Goal: Contribute content: Add original content to the website for others to see

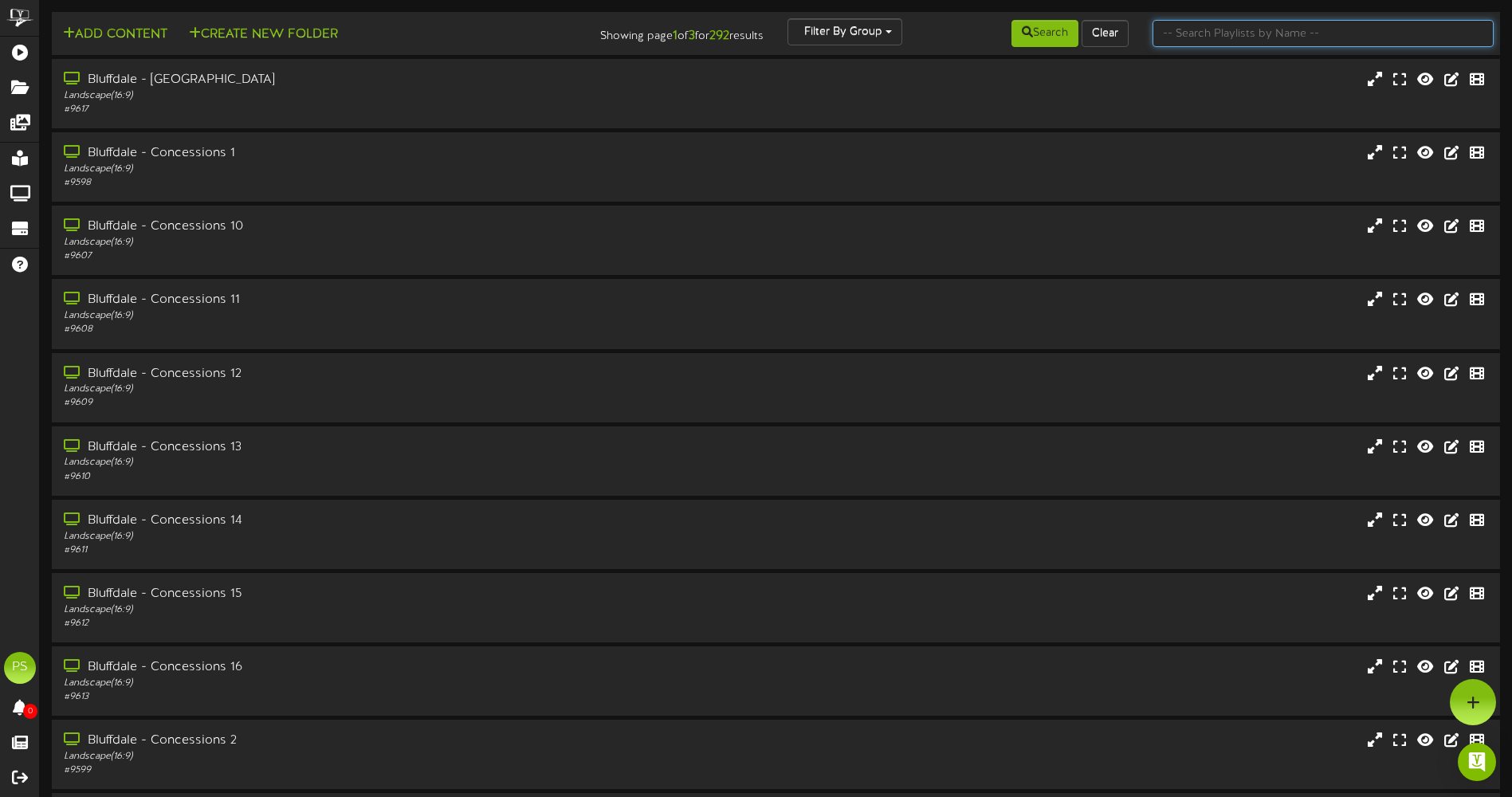
click at [1202, 34] on input "text" at bounding box center [1323, 34] width 341 height 27
type input "q"
click at [1050, 31] on button "Search" at bounding box center [1045, 34] width 67 height 27
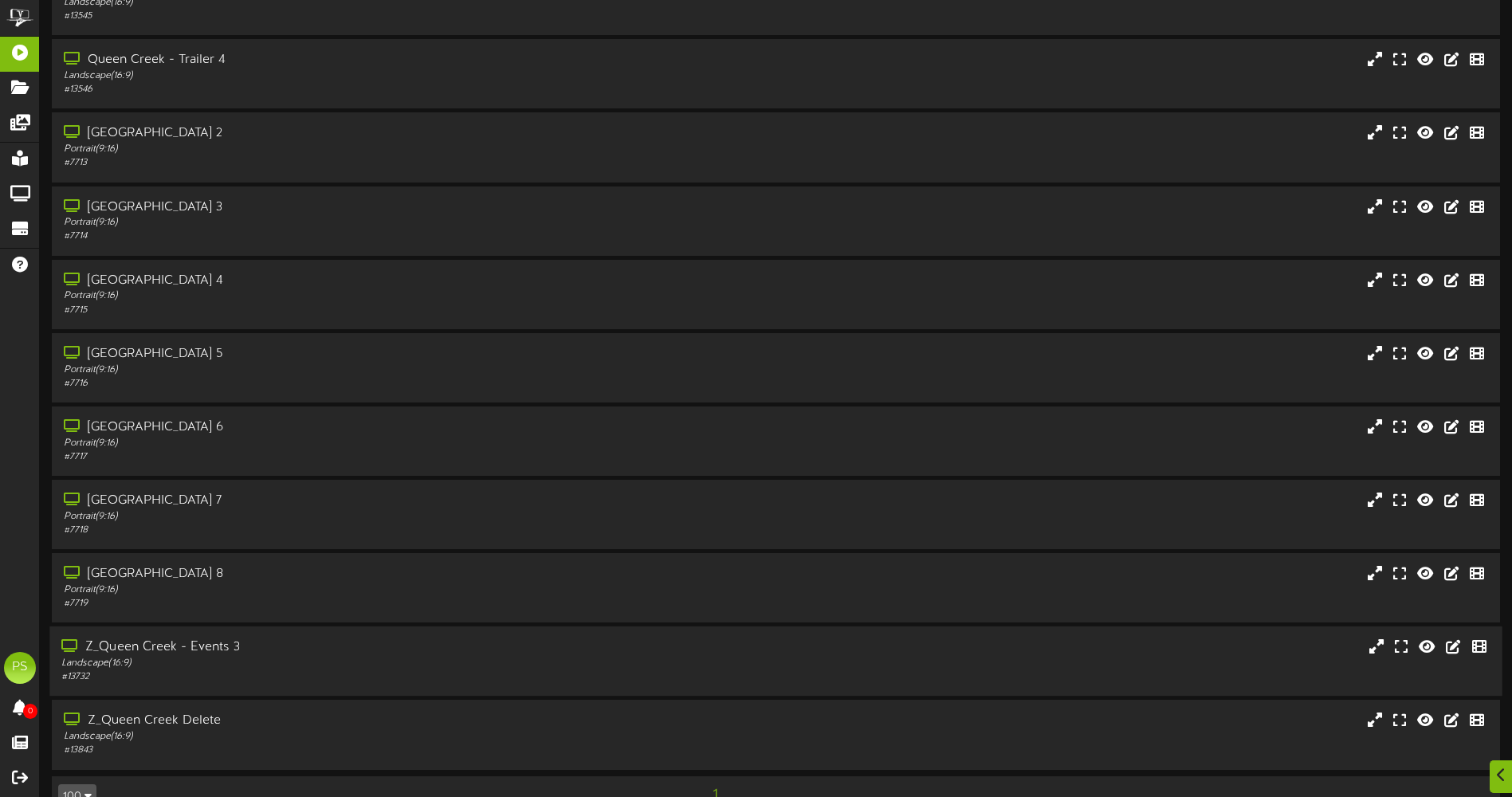
scroll to position [1966, 0]
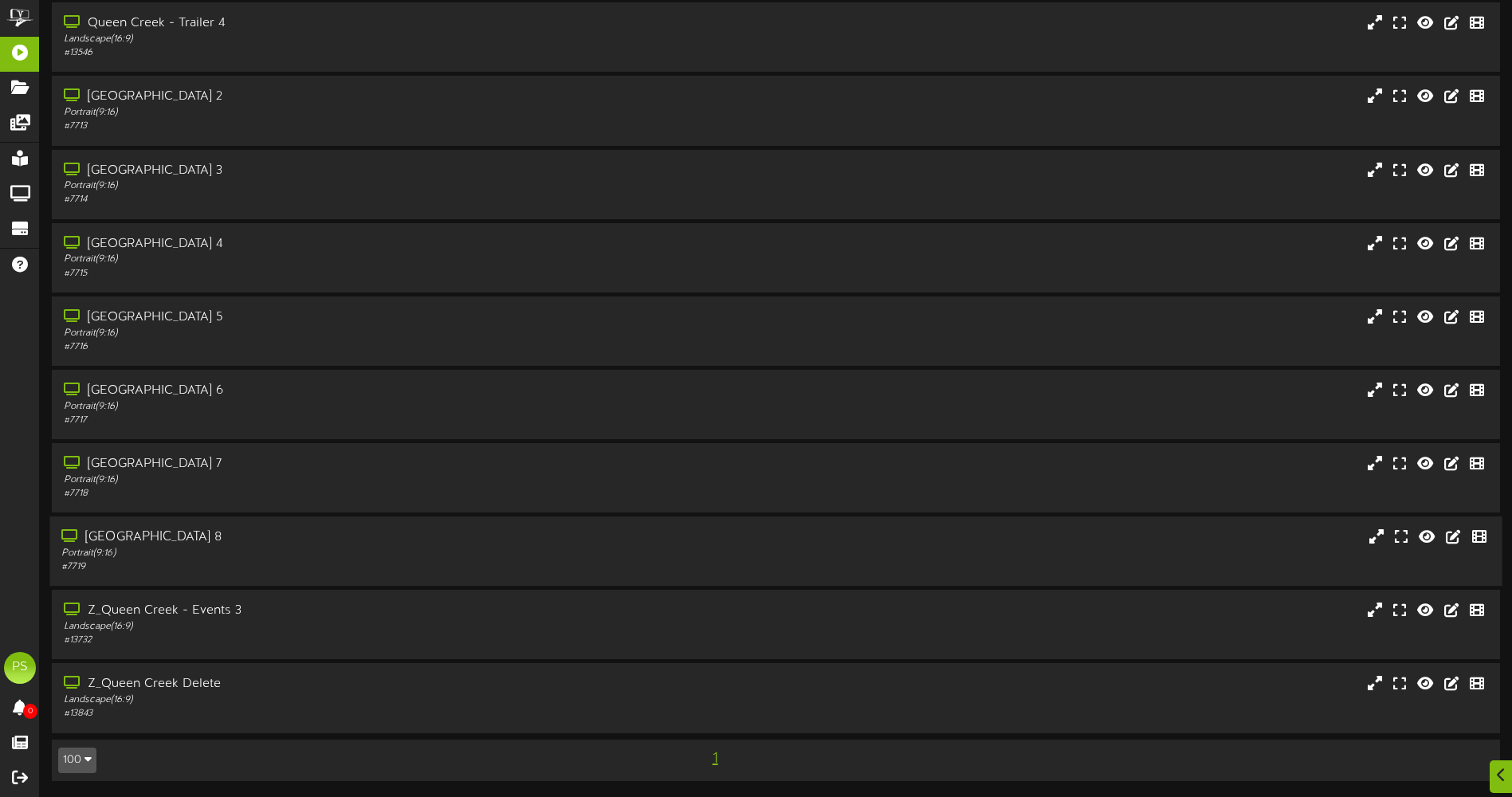
click at [309, 559] on div "Portrait ( 9:16 )" at bounding box center [352, 553] width 581 height 14
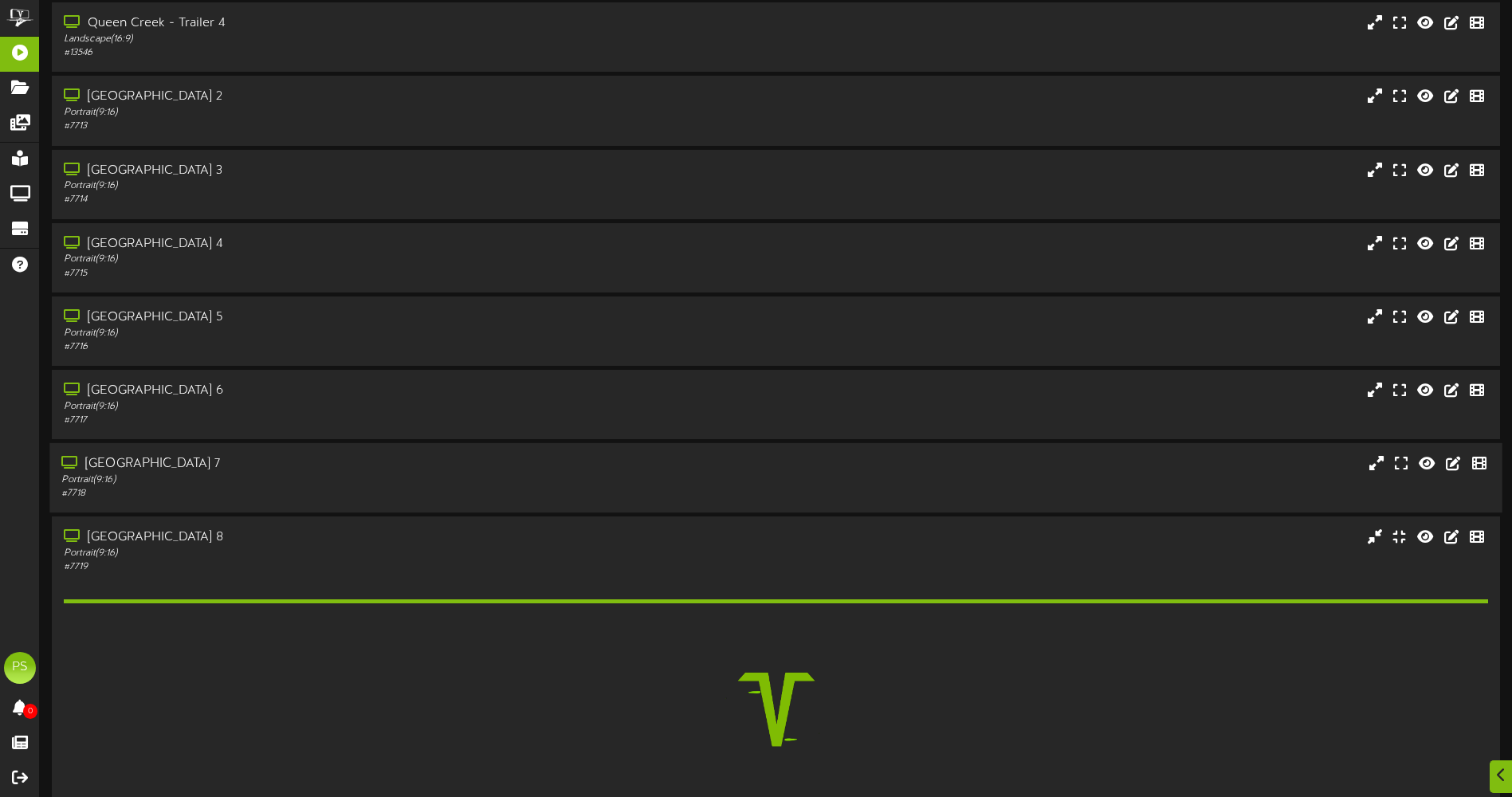
drag, startPoint x: 308, startPoint y: 483, endPoint x: 307, endPoint y: 458, distance: 25.0
click at [308, 482] on div "Portrait ( 9:16 )" at bounding box center [352, 480] width 581 height 14
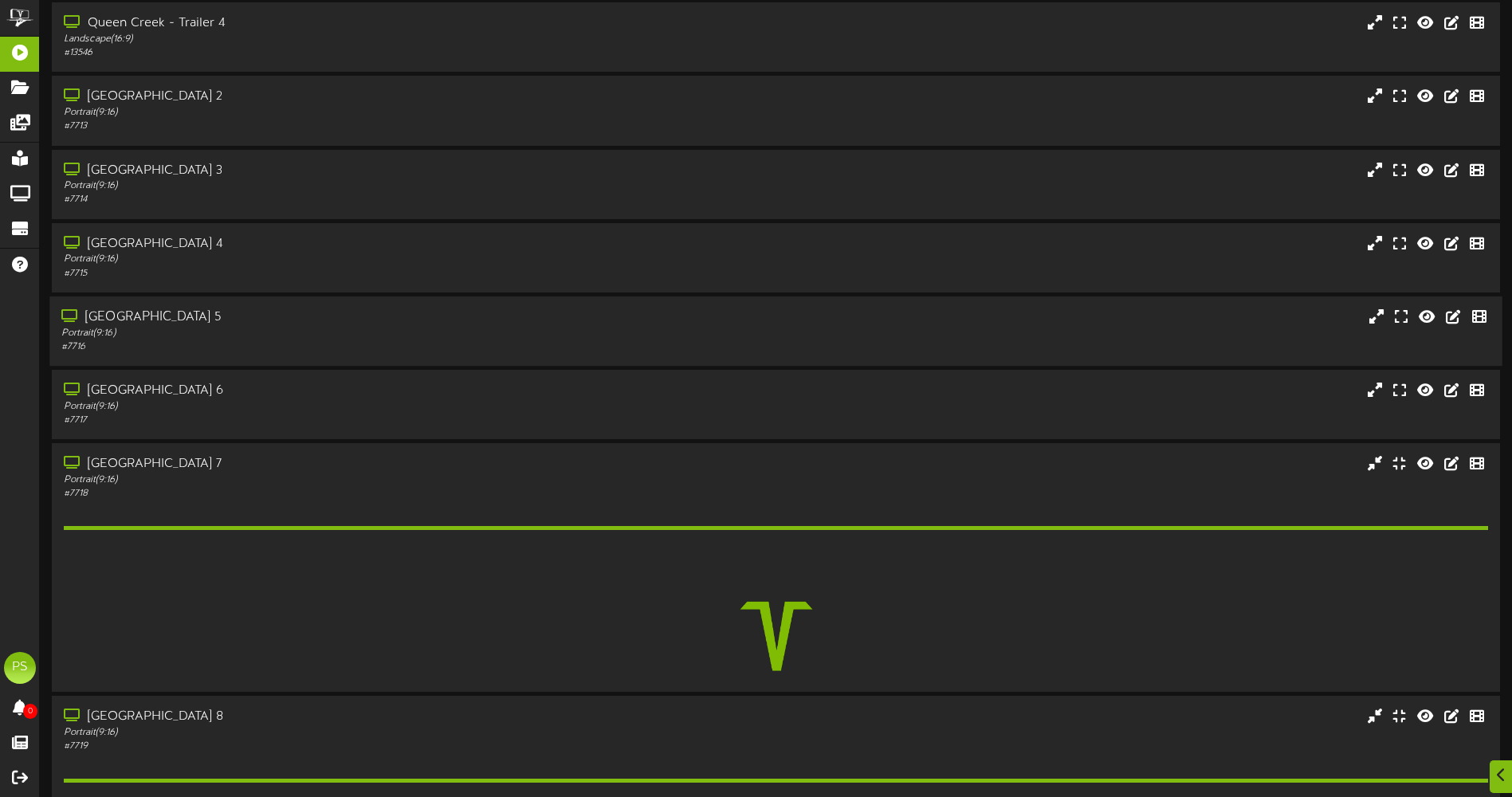
click at [306, 390] on div "[GEOGRAPHIC_DATA] 6" at bounding box center [353, 391] width 579 height 18
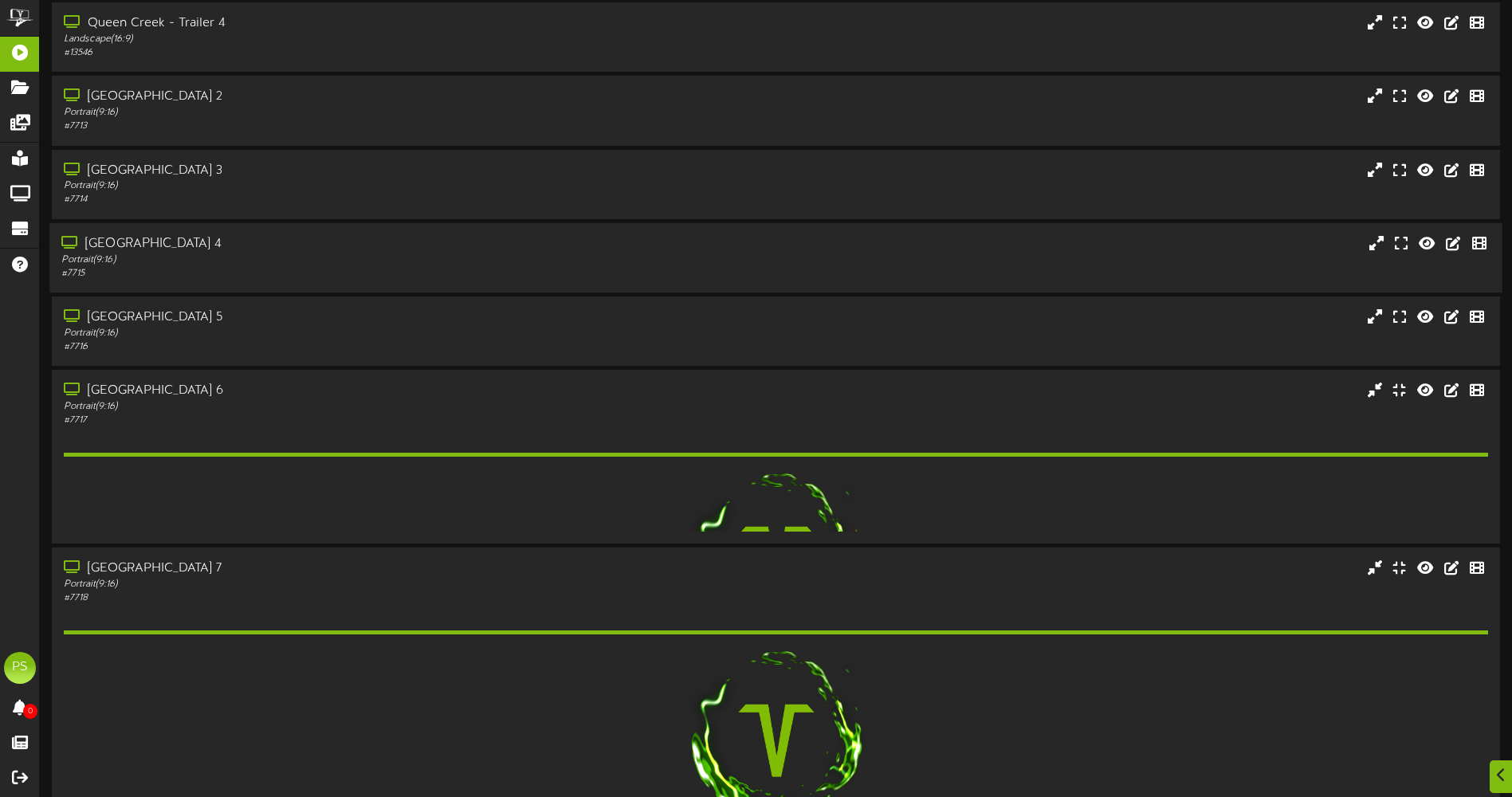
drag, startPoint x: 305, startPoint y: 320, endPoint x: 307, endPoint y: 273, distance: 47.0
click at [305, 318] on div "[GEOGRAPHIC_DATA] 5" at bounding box center [353, 317] width 579 height 18
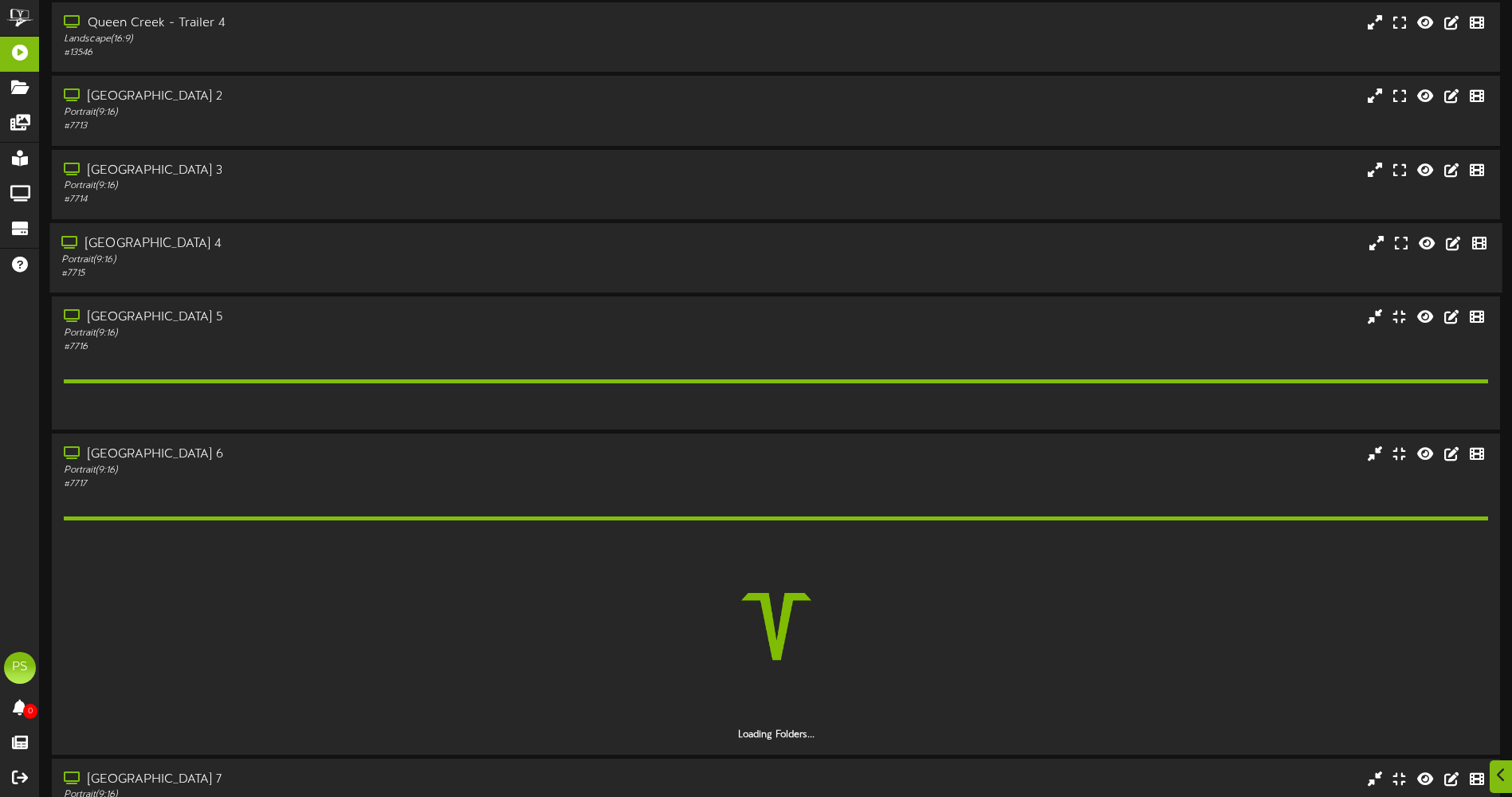
drag, startPoint x: 309, startPoint y: 256, endPoint x: 313, endPoint y: 226, distance: 30.3
click at [310, 254] on div "Portrait ( 9:16 )" at bounding box center [352, 259] width 581 height 14
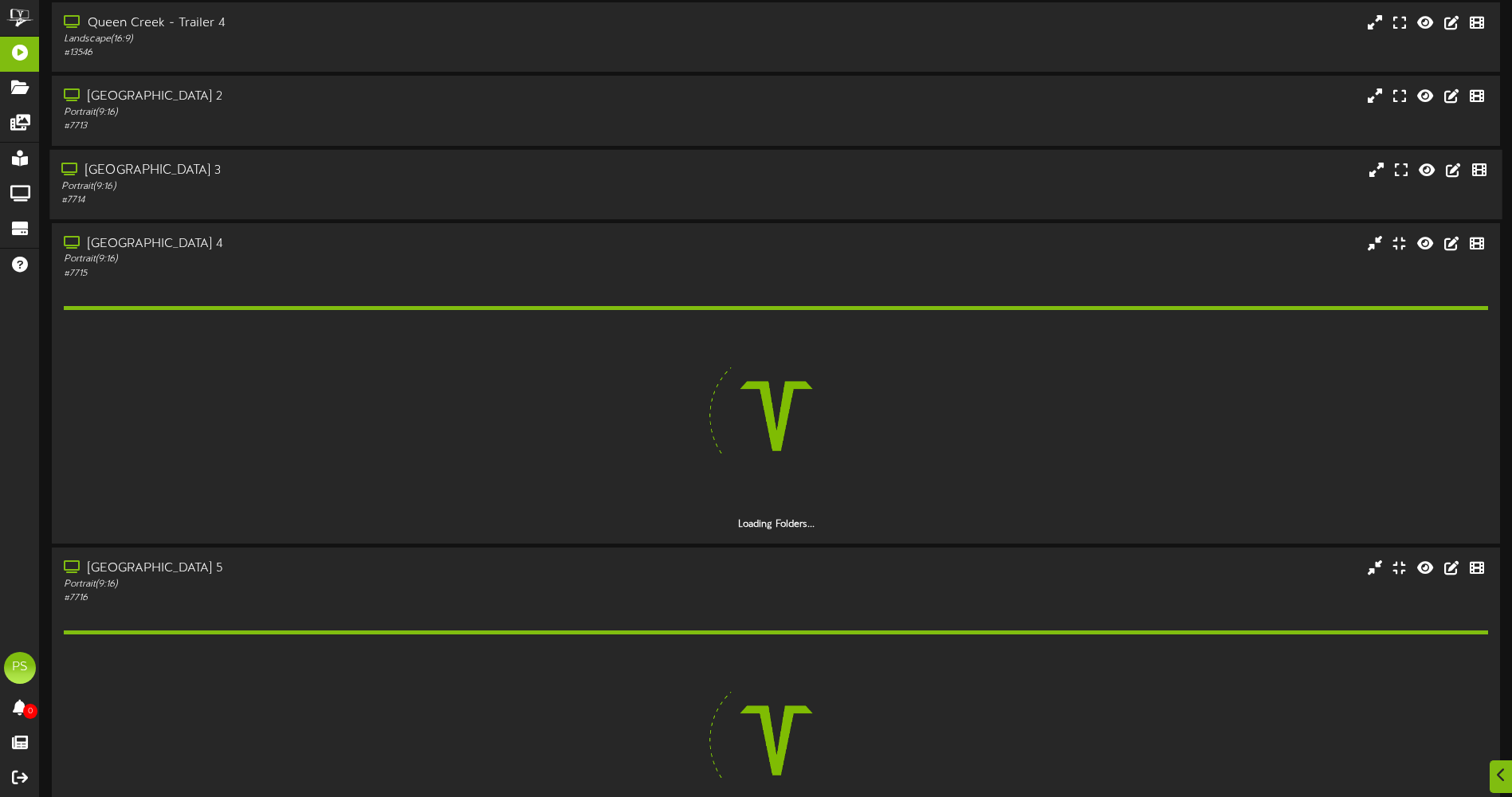
drag, startPoint x: 315, startPoint y: 200, endPoint x: 320, endPoint y: 159, distance: 41.3
click at [315, 198] on div "# 7714" at bounding box center [352, 200] width 581 height 14
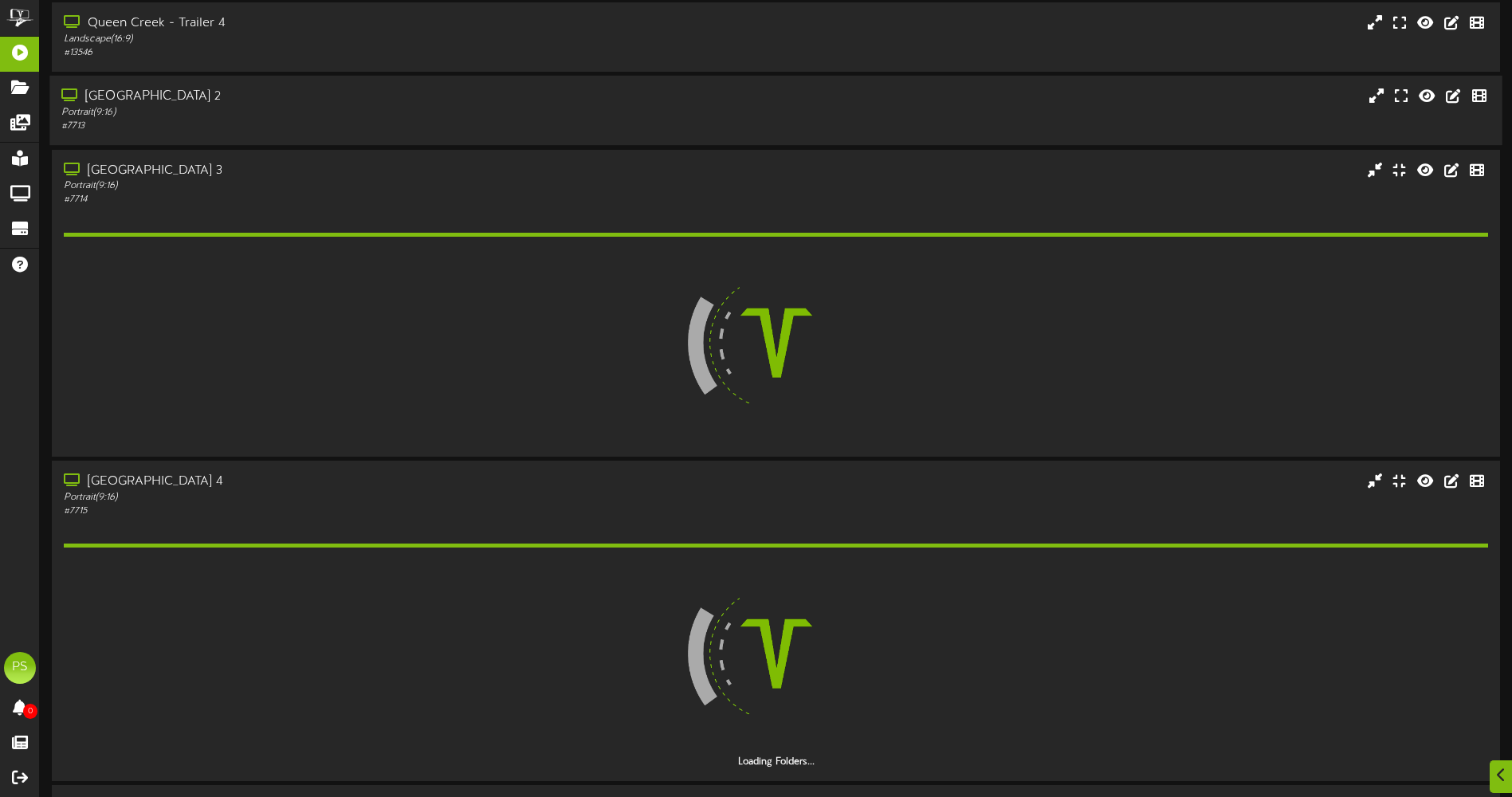
click at [323, 135] on div "[GEOGRAPHIC_DATA] 2 Portrait ( 9:16 ) # 7713" at bounding box center [776, 111] width 1452 height 69
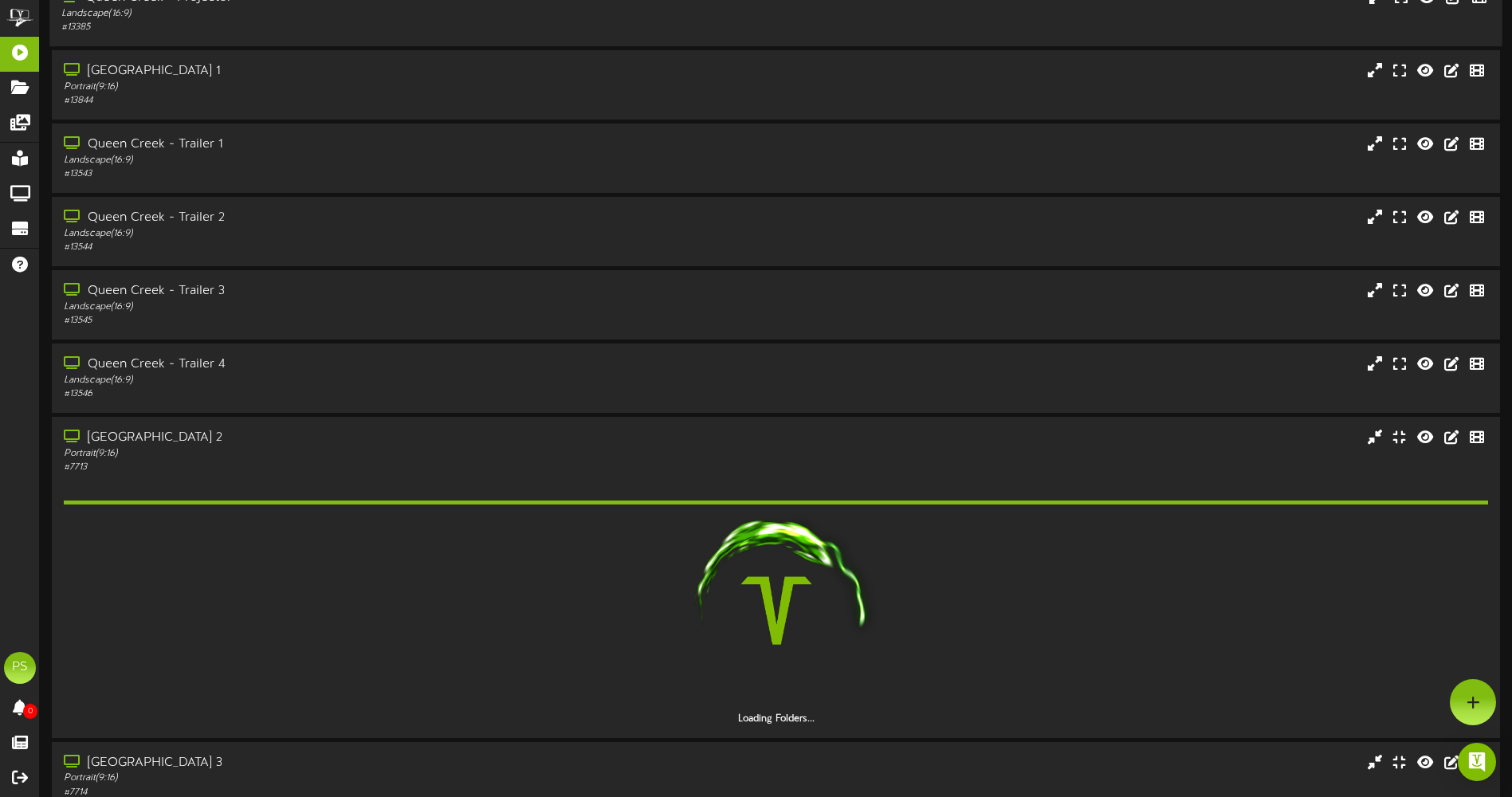
scroll to position [1488, 0]
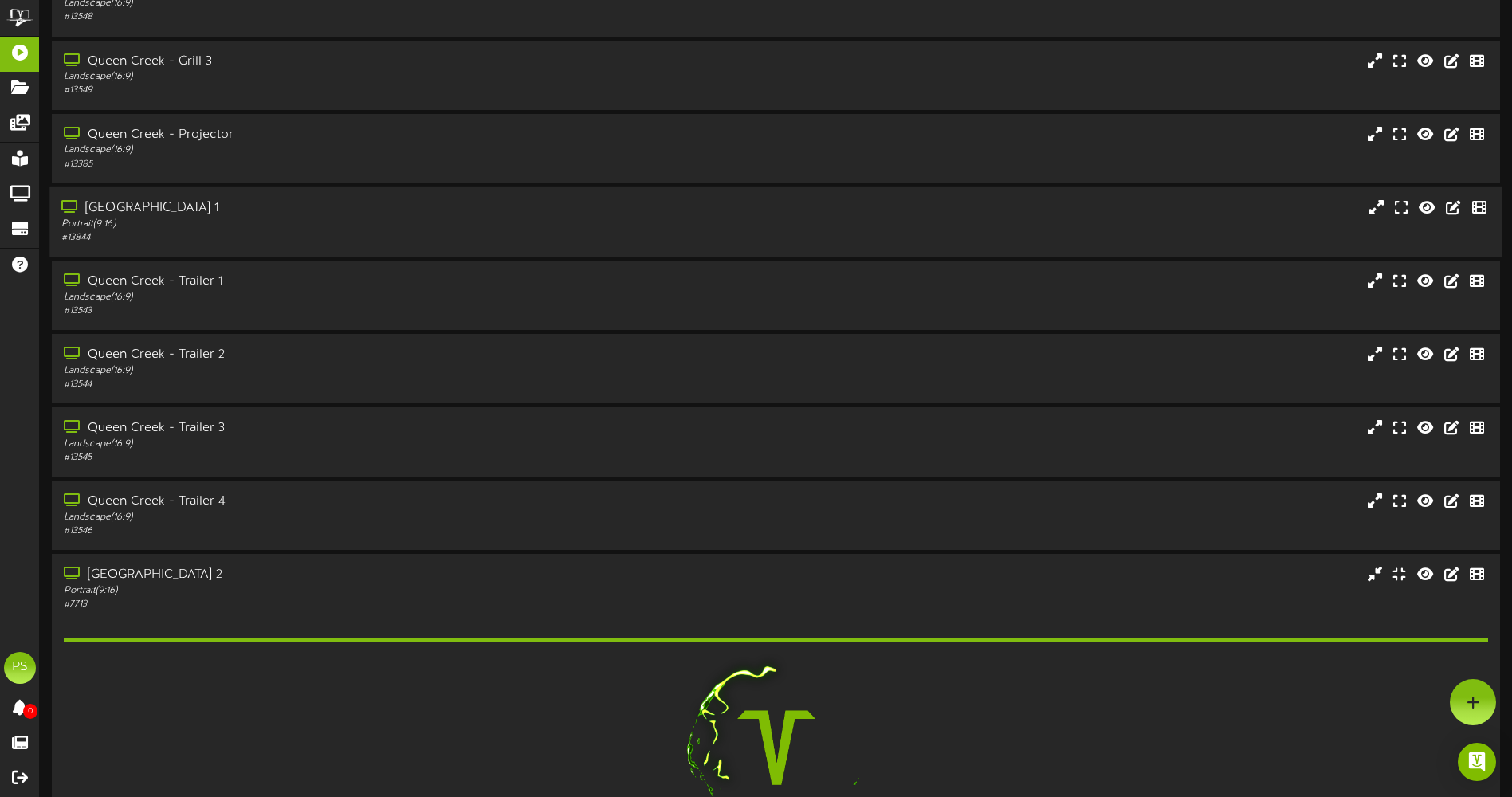
click at [323, 222] on div "Portrait ( 9:16 )" at bounding box center [352, 224] width 581 height 14
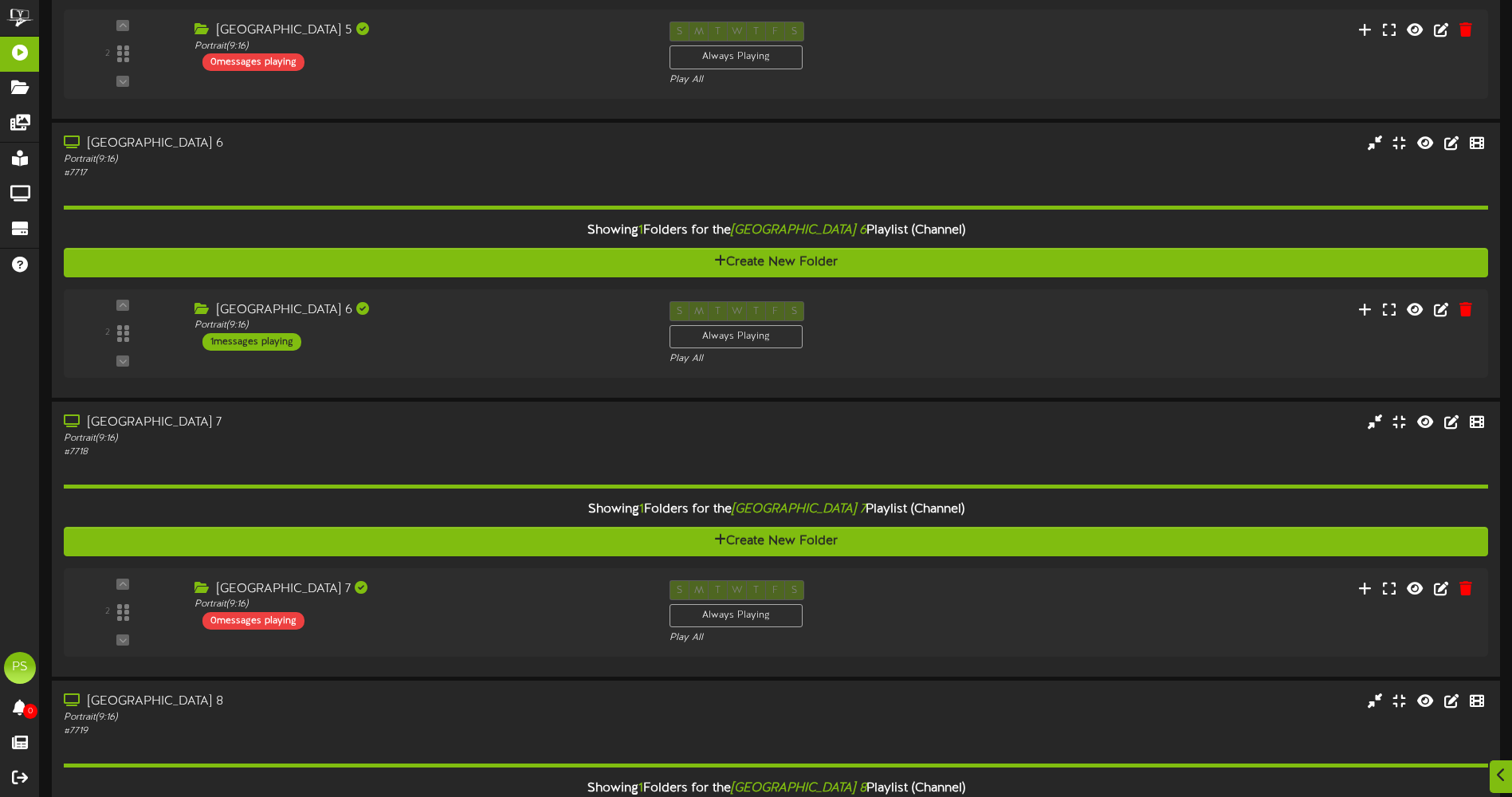
scroll to position [3611, 0]
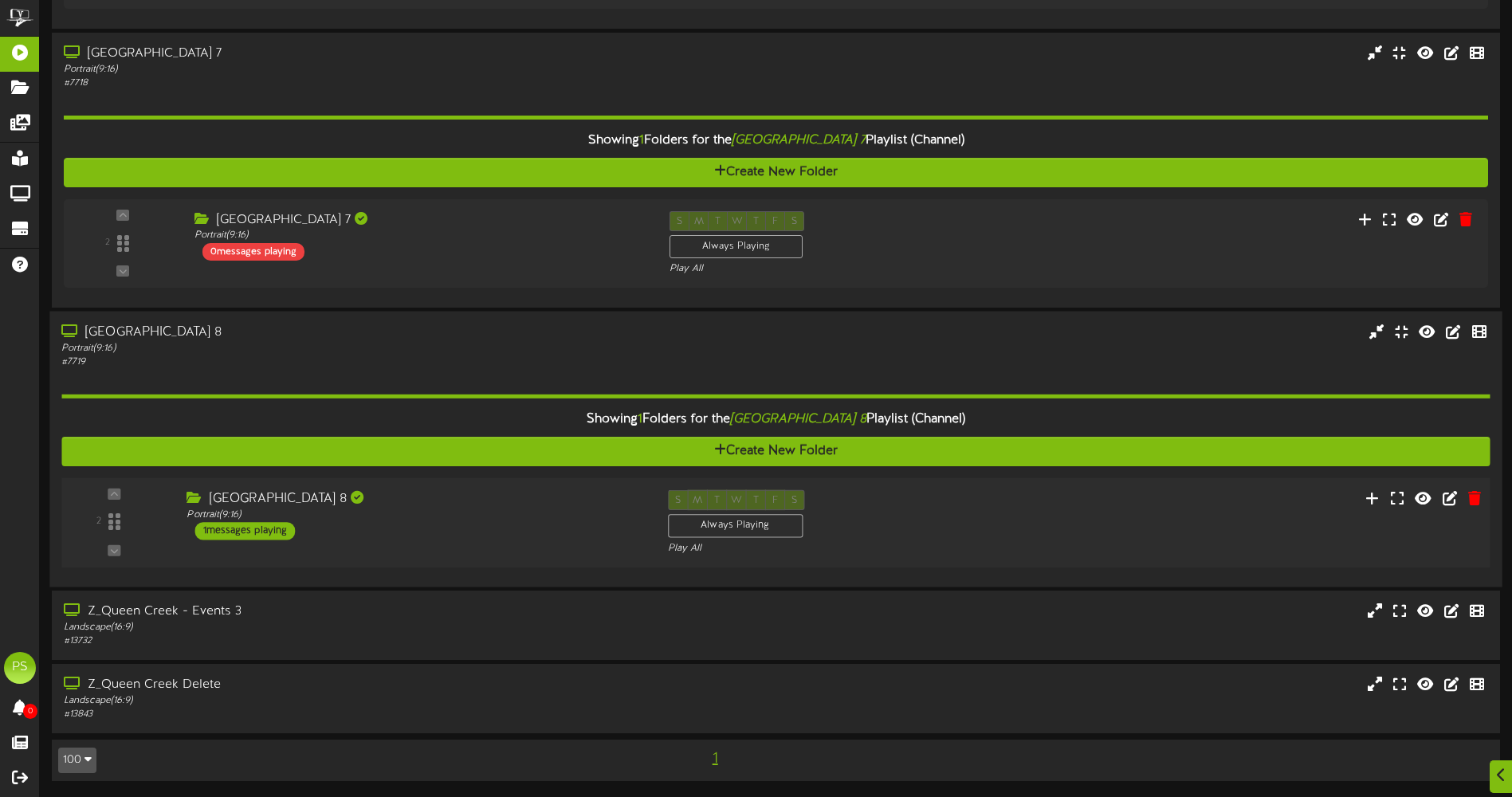
click at [431, 492] on div "[GEOGRAPHIC_DATA] 8" at bounding box center [415, 499] width 457 height 18
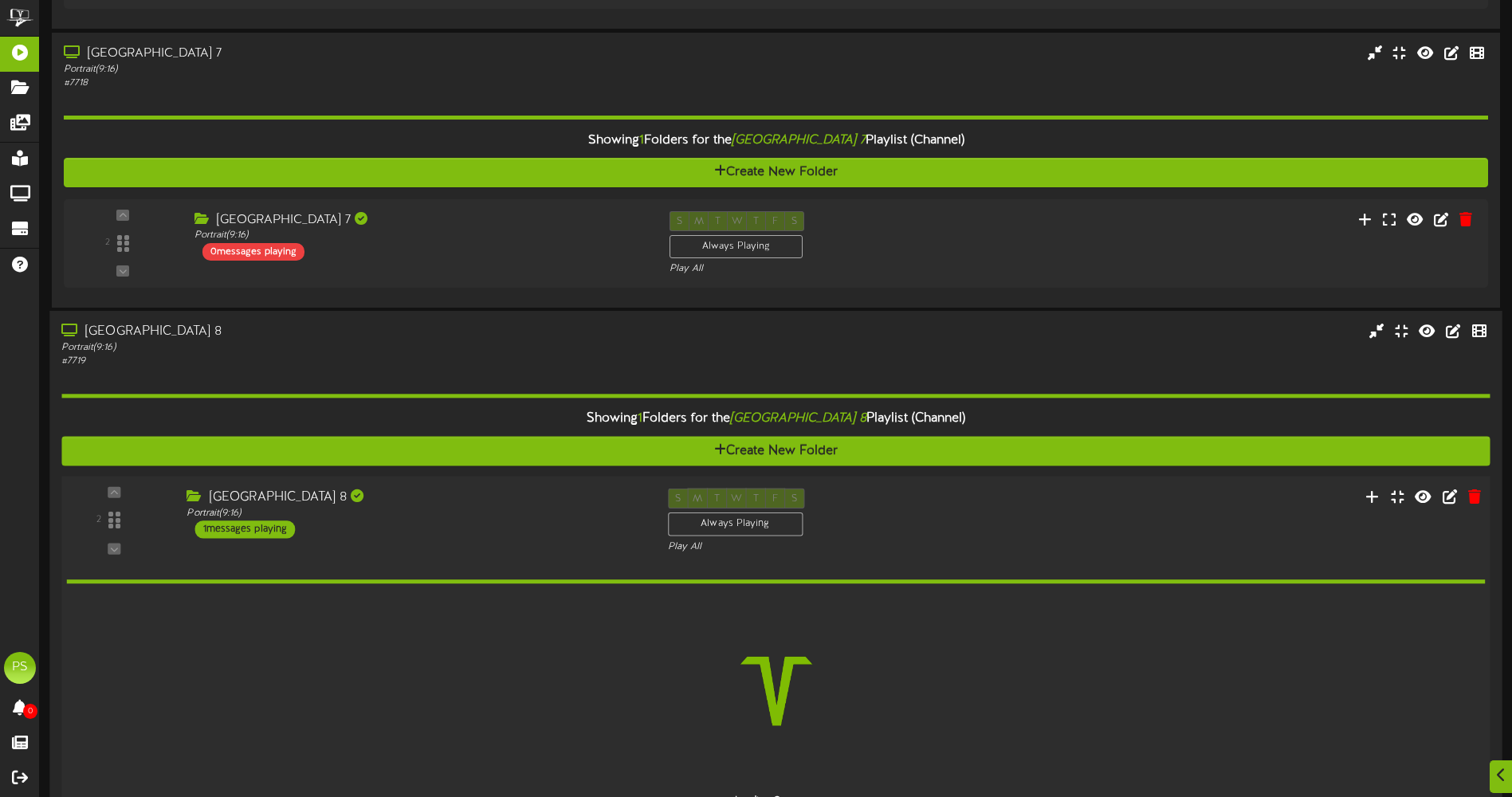
scroll to position [3806, 0]
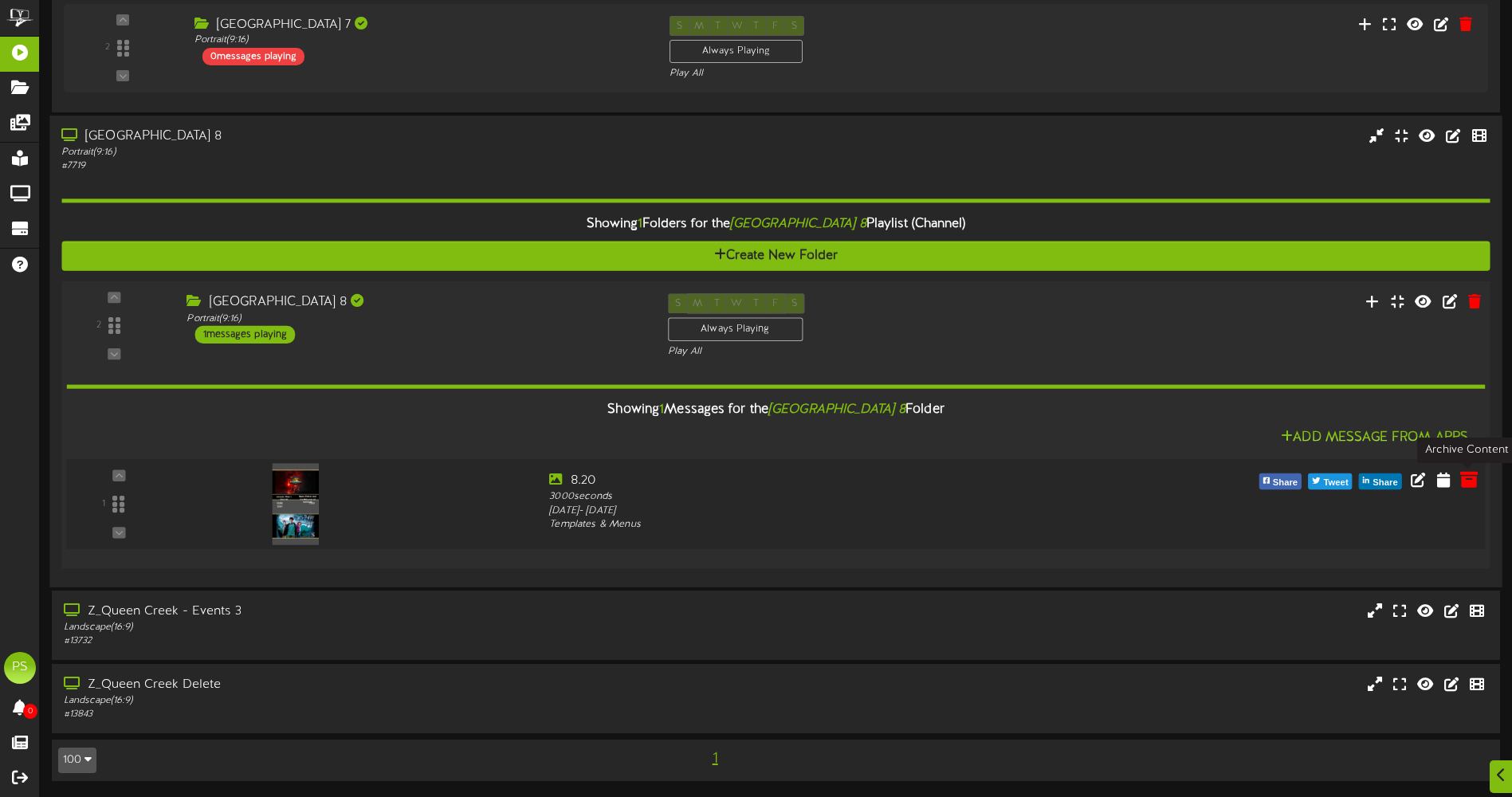
click at [1468, 483] on icon at bounding box center [1468, 479] width 17 height 17
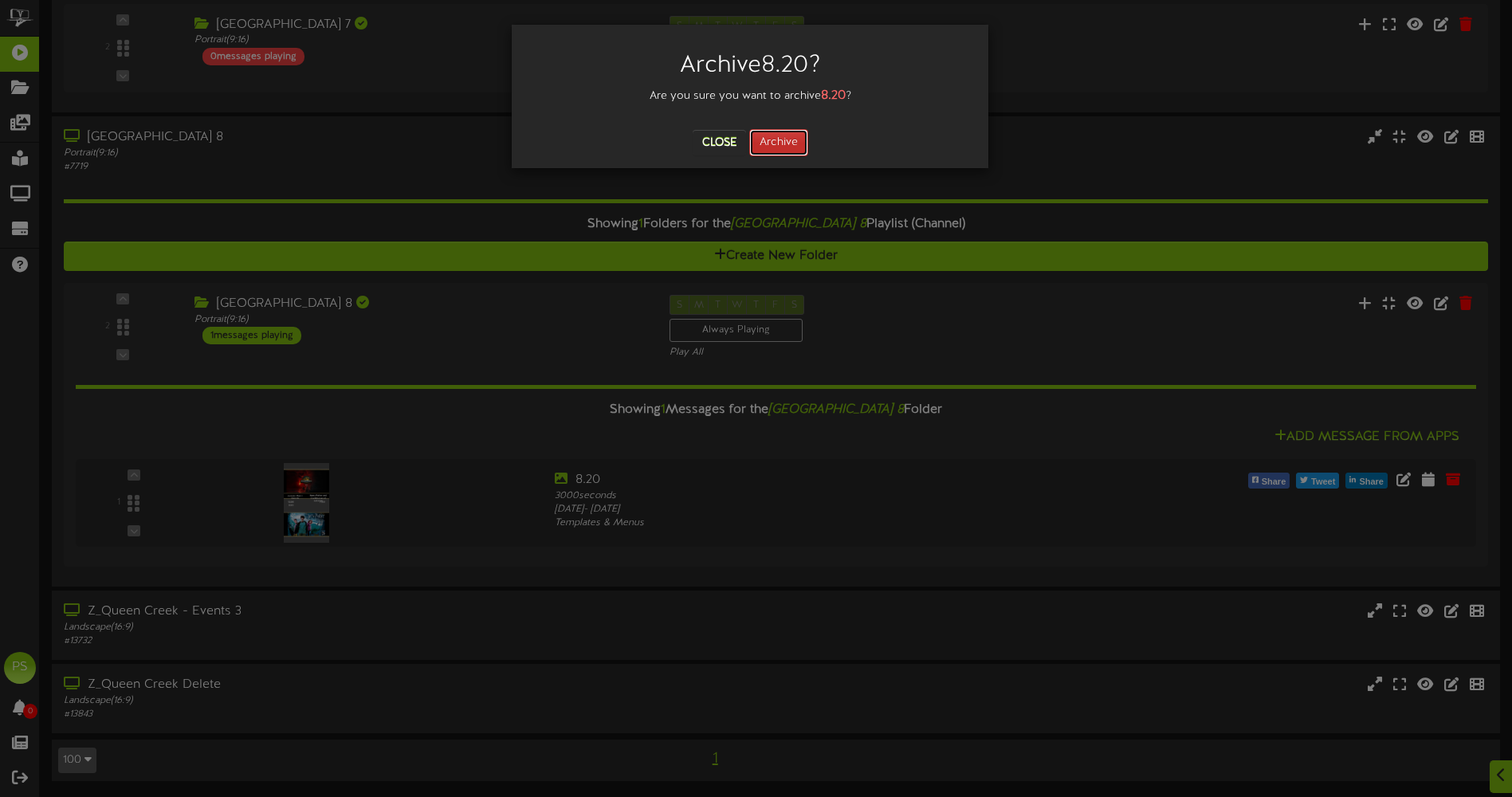
click at [800, 151] on button "Archive" at bounding box center [778, 142] width 59 height 27
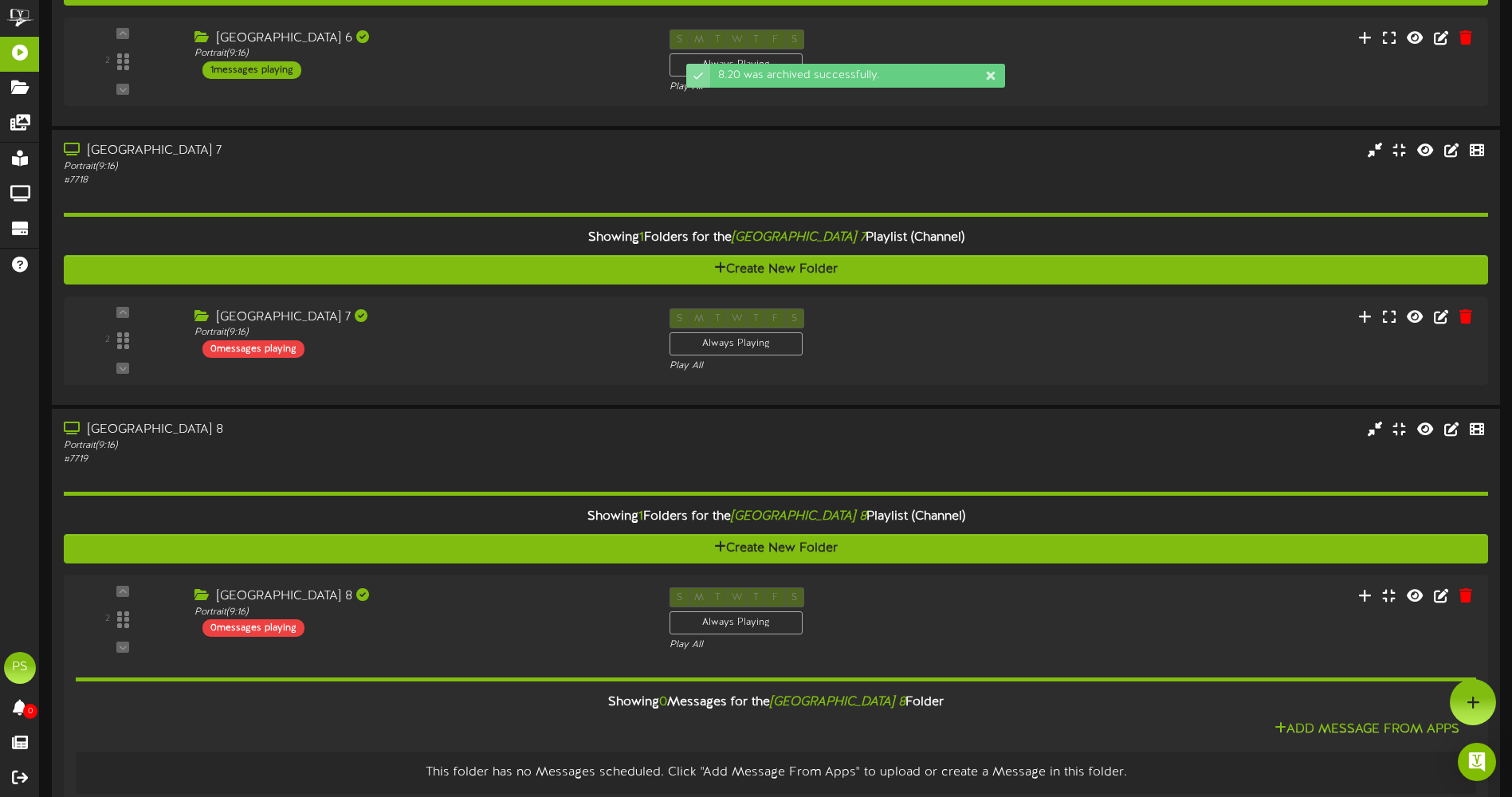
scroll to position [3274, 0]
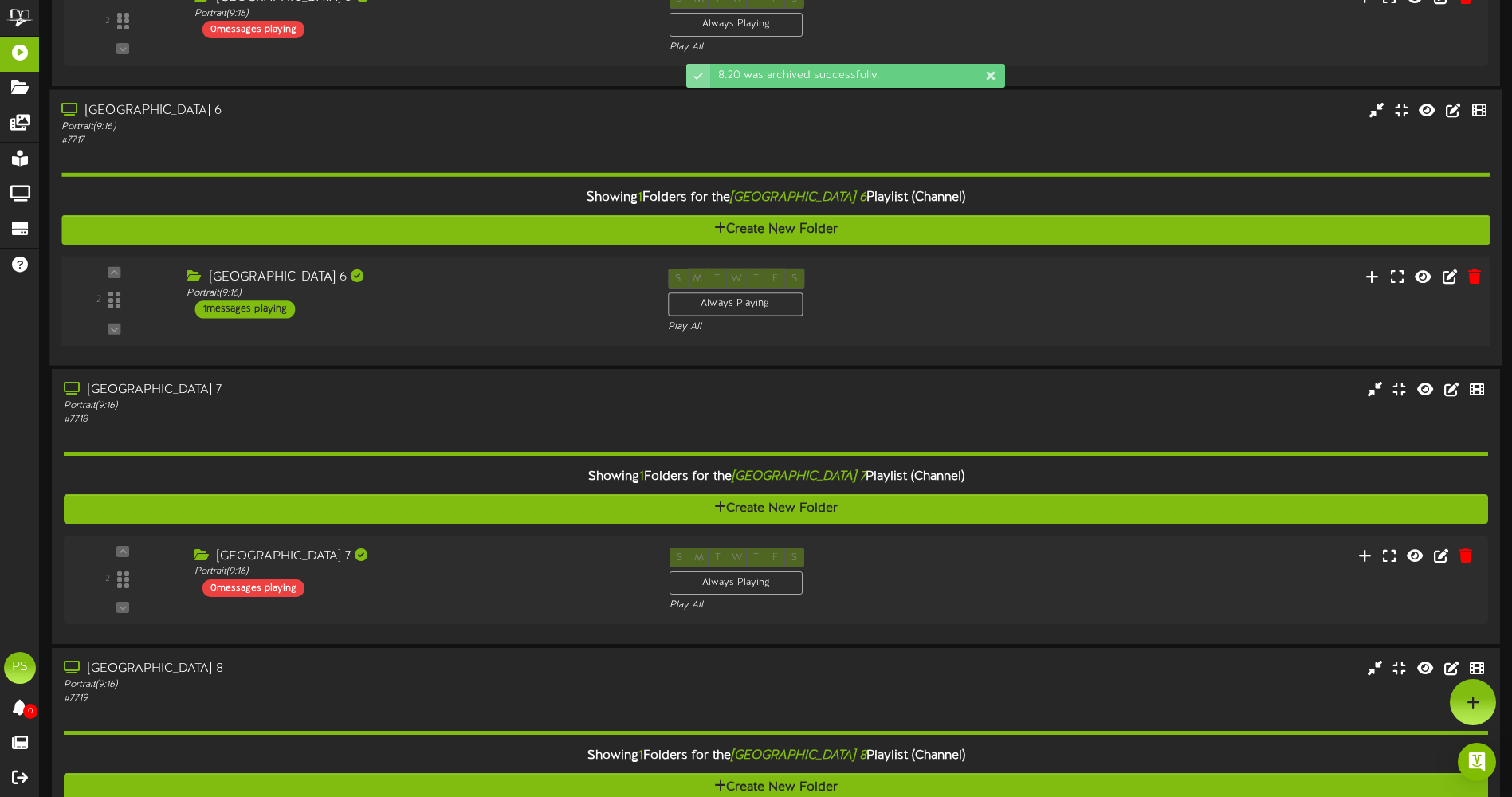
click at [411, 316] on div "[GEOGRAPHIC_DATA] 6 Portrait ( 9:16 ) 1 messages playing" at bounding box center [415, 292] width 480 height 50
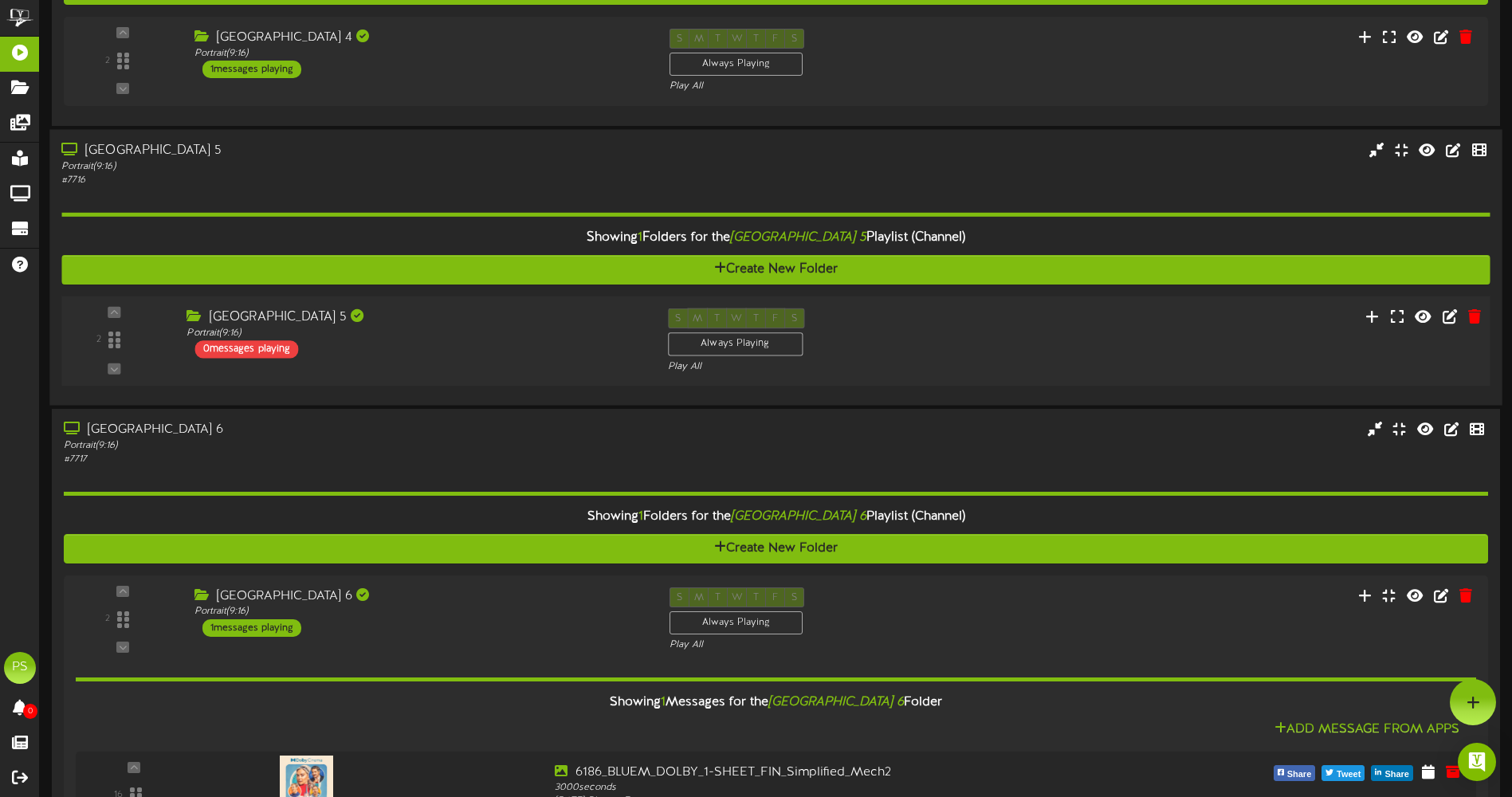
scroll to position [2637, 0]
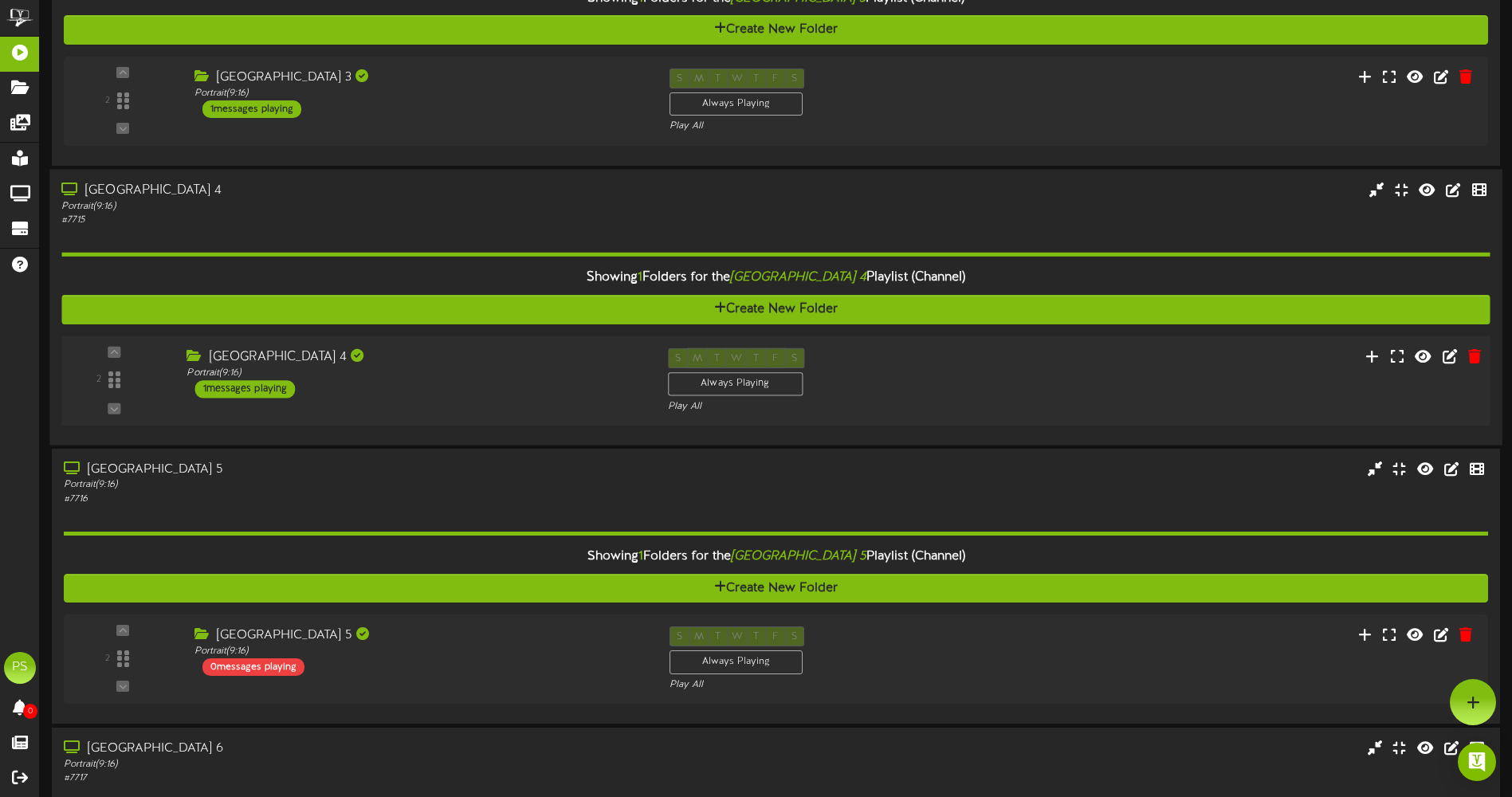
click at [477, 364] on div "[GEOGRAPHIC_DATA] 4" at bounding box center [415, 356] width 457 height 18
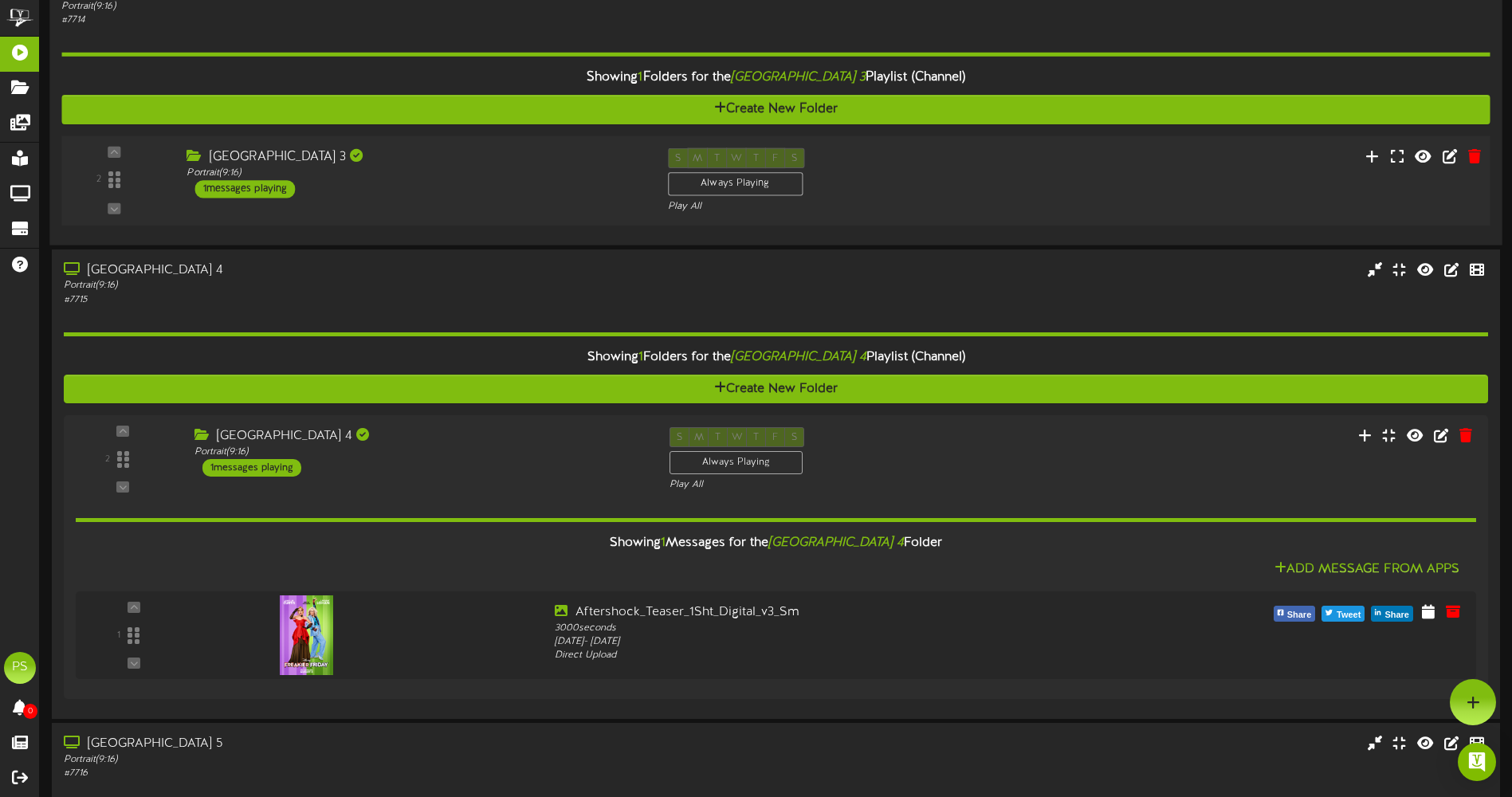
click at [483, 183] on div "[GEOGRAPHIC_DATA] 3 Portrait ( 9:16 ) 1 messages playing" at bounding box center [415, 173] width 480 height 50
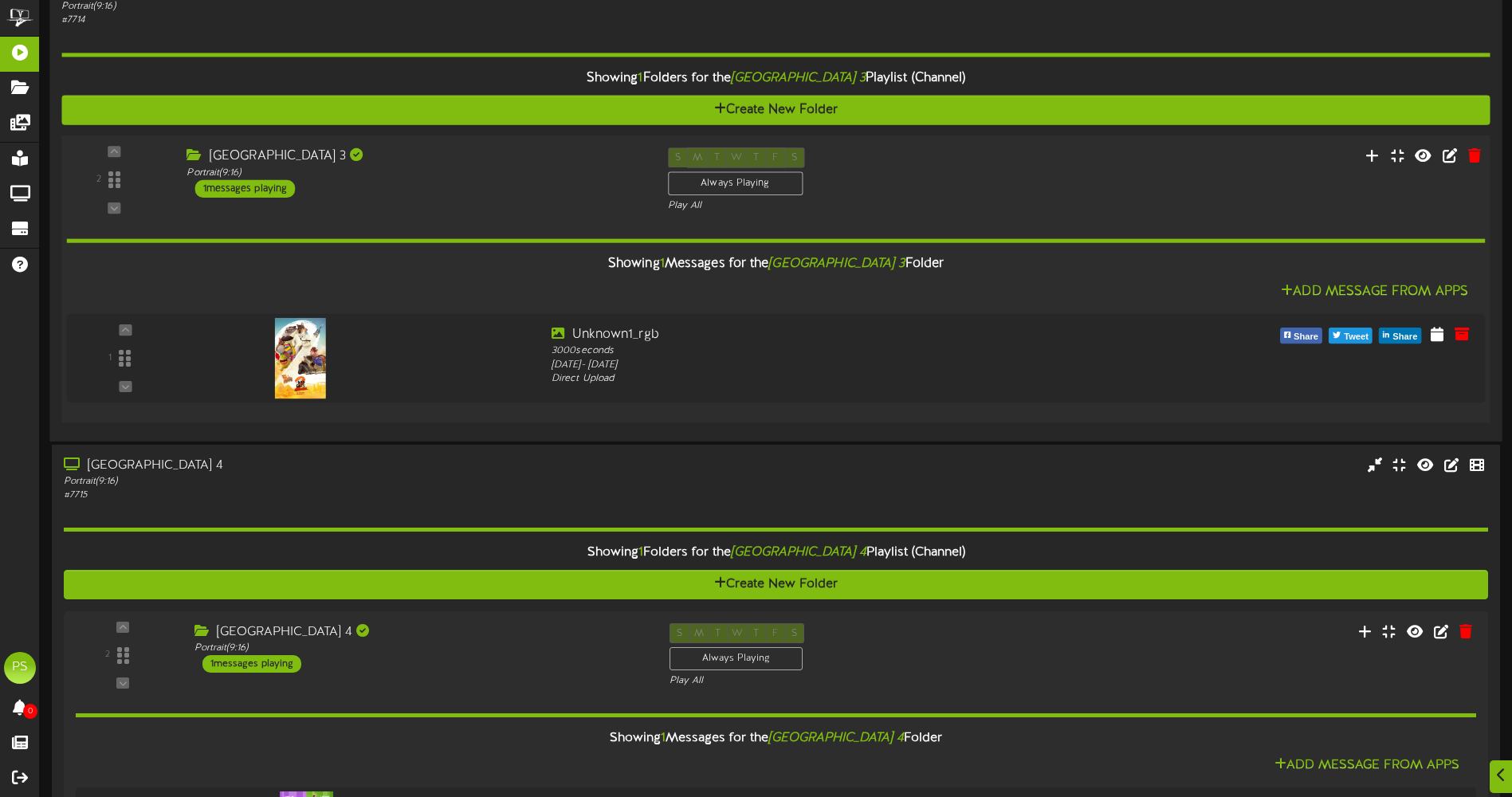
scroll to position [2557, 0]
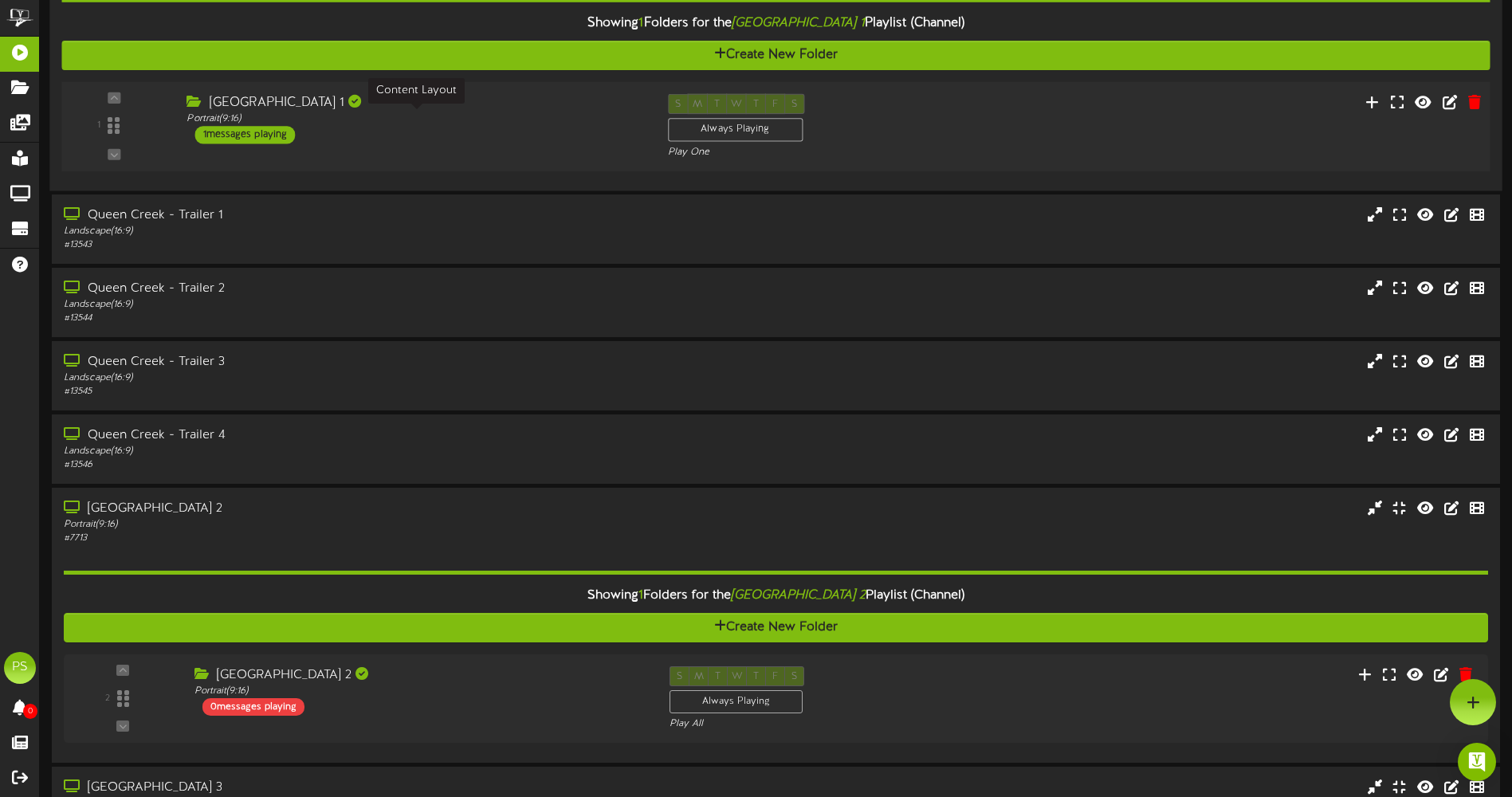
click at [452, 112] on div "Portrait ( 9:16 )" at bounding box center [415, 118] width 457 height 14
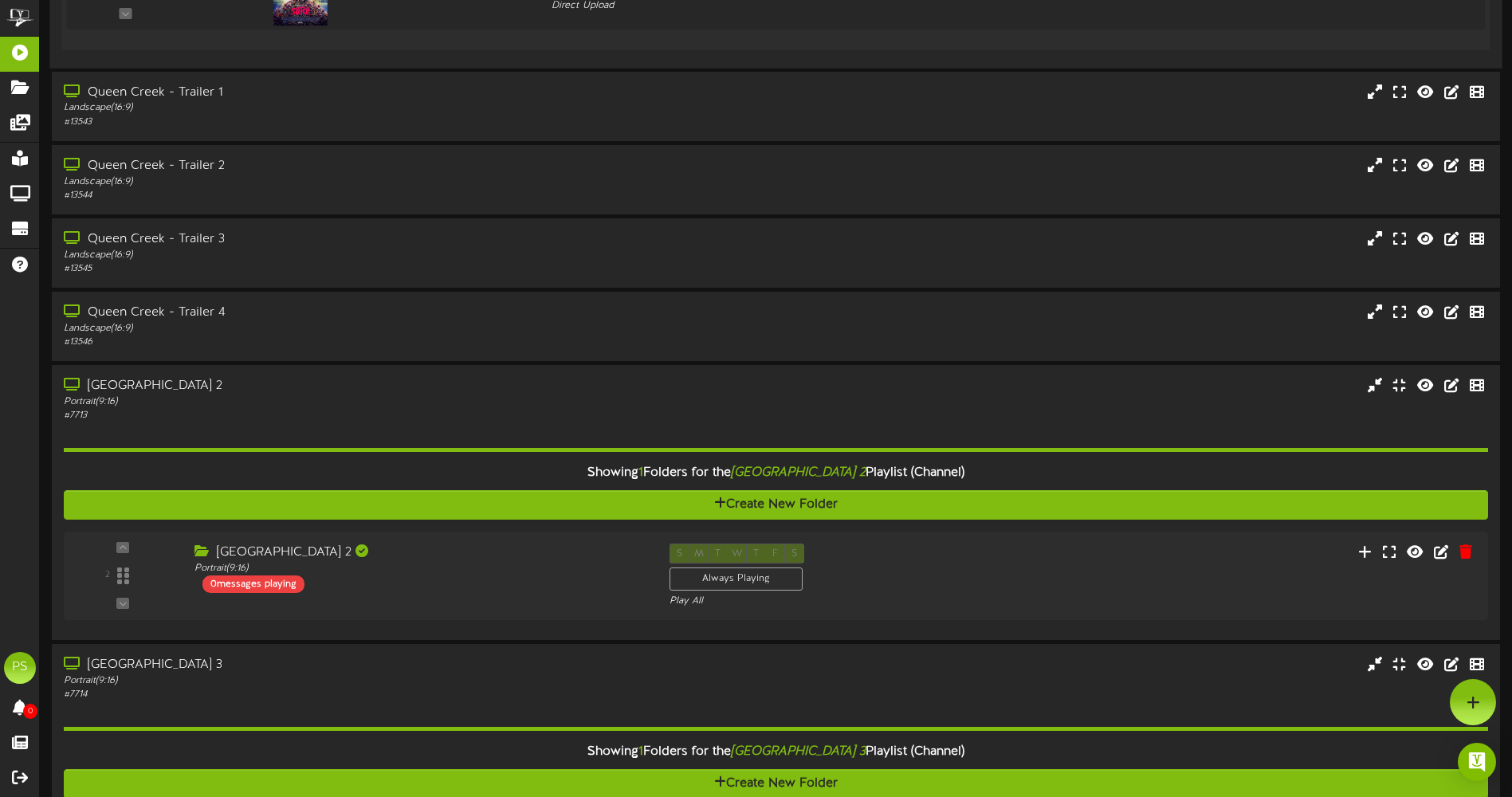
scroll to position [1759, 0]
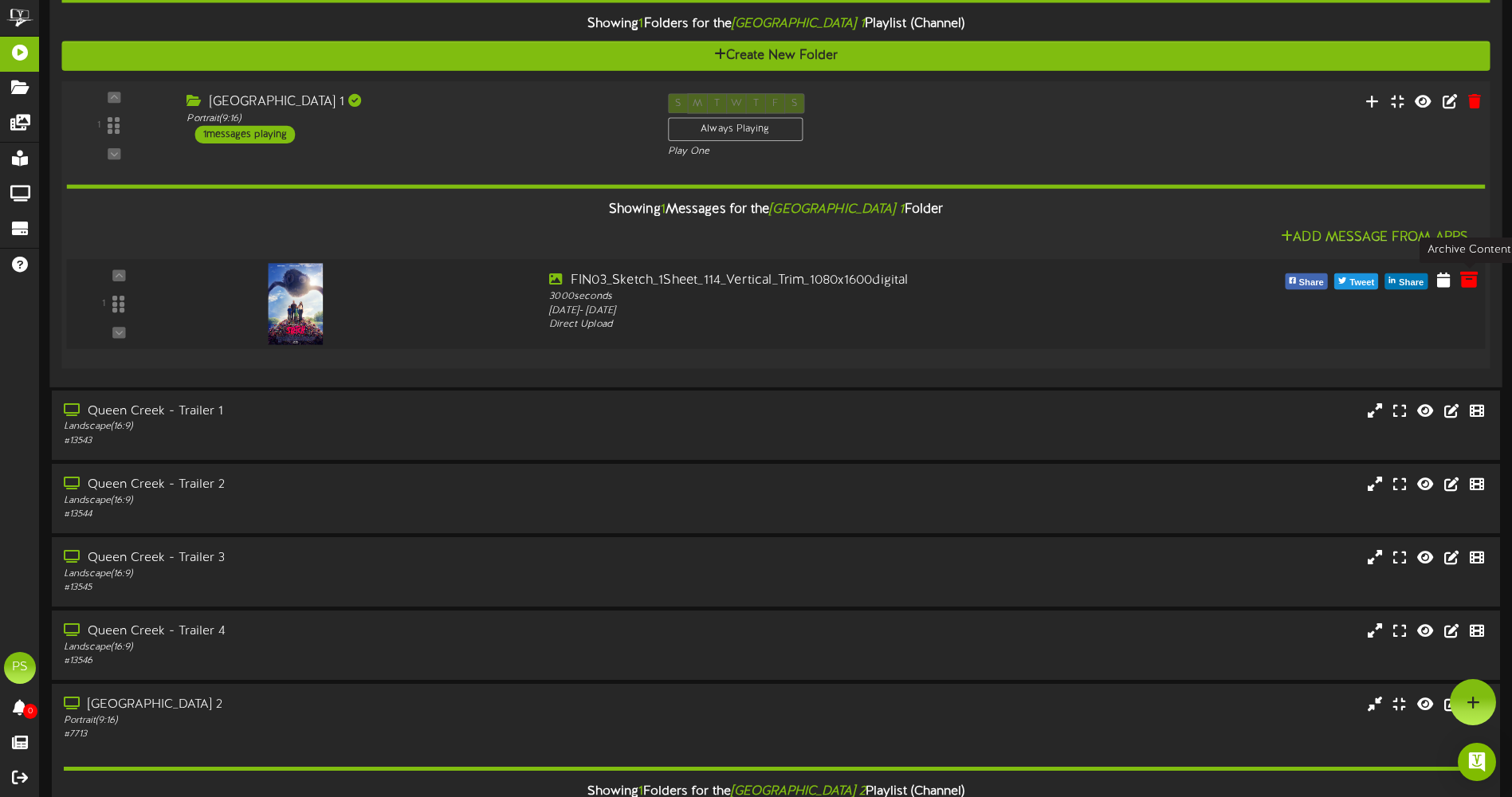
click at [1467, 277] on icon at bounding box center [1468, 278] width 17 height 17
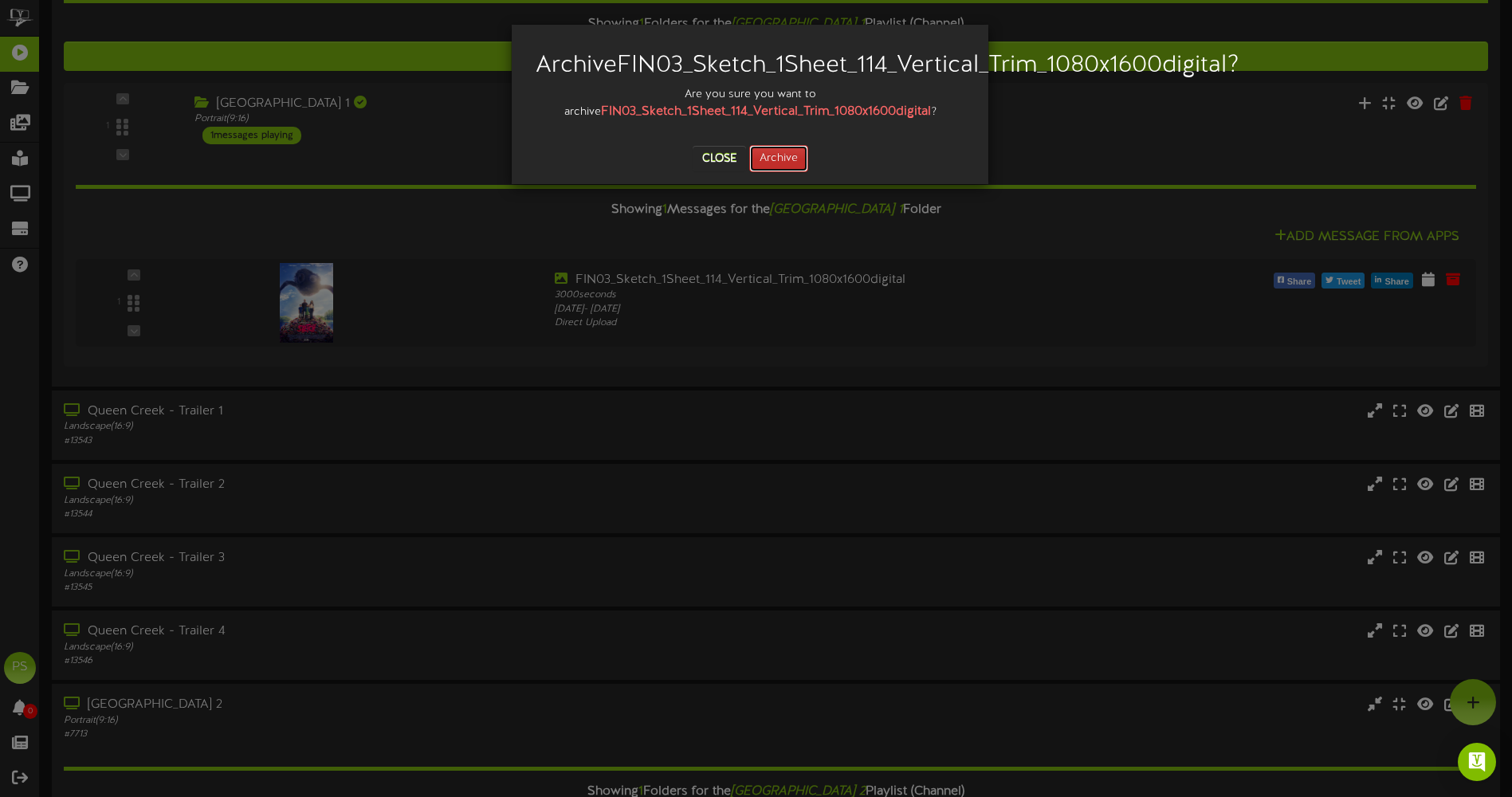
click at [761, 172] on button "Archive" at bounding box center [778, 159] width 59 height 27
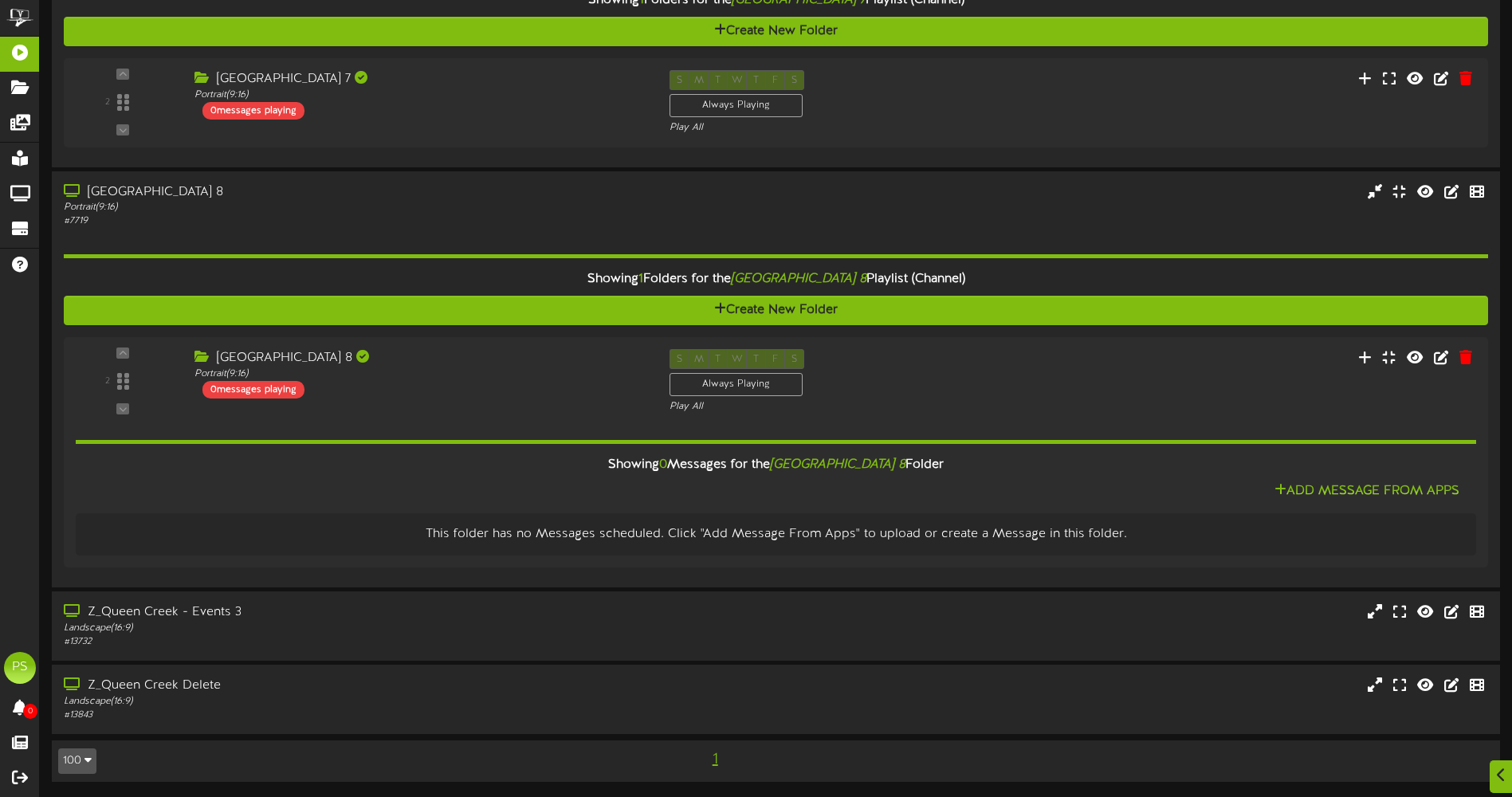
scroll to position [4479, 0]
click at [1495, 779] on div at bounding box center [1501, 776] width 27 height 39
click at [1476, 706] on icon at bounding box center [1473, 703] width 14 height 15
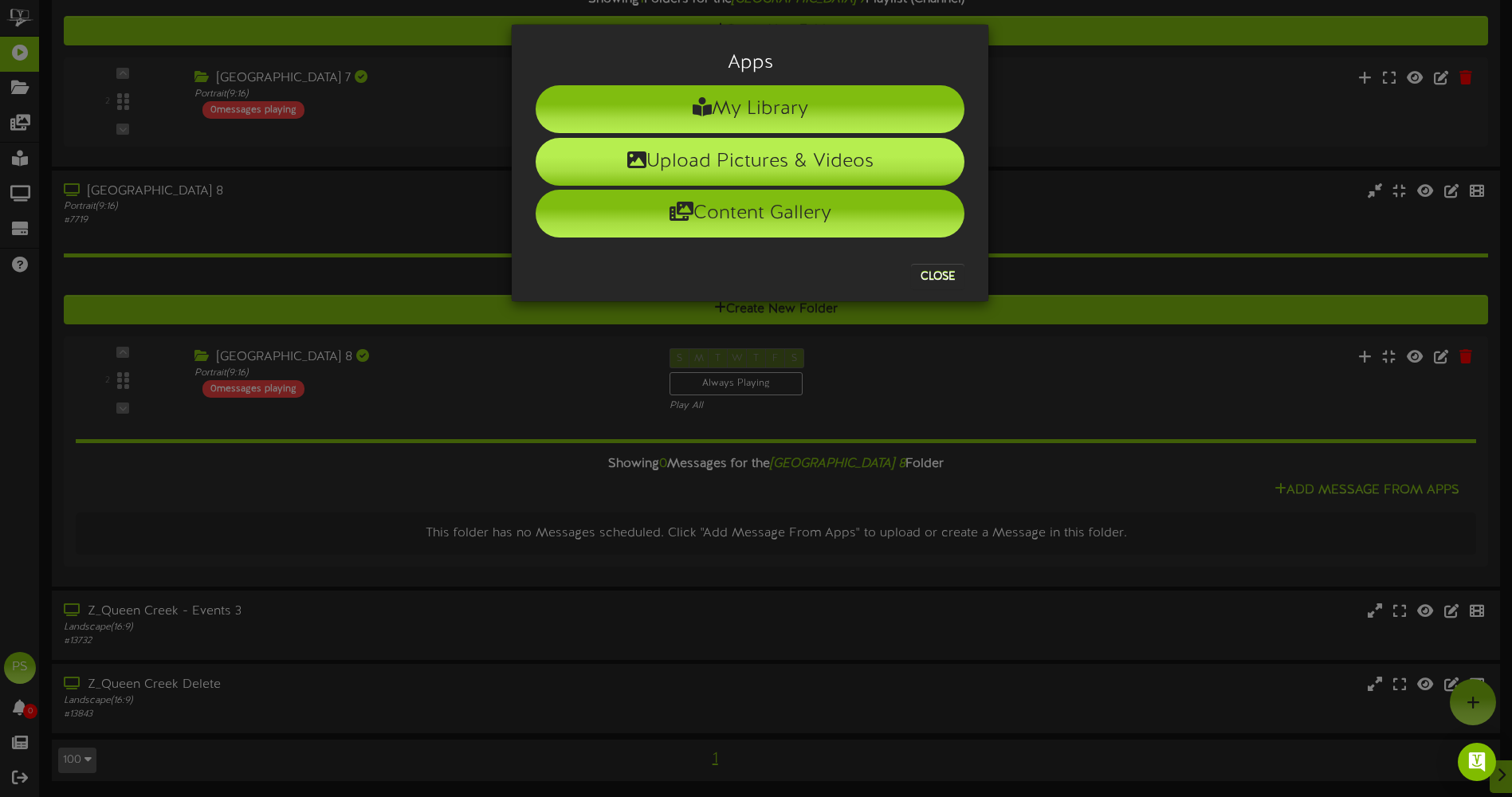
click at [741, 155] on li "Upload Pictures & Videos" at bounding box center [750, 161] width 429 height 48
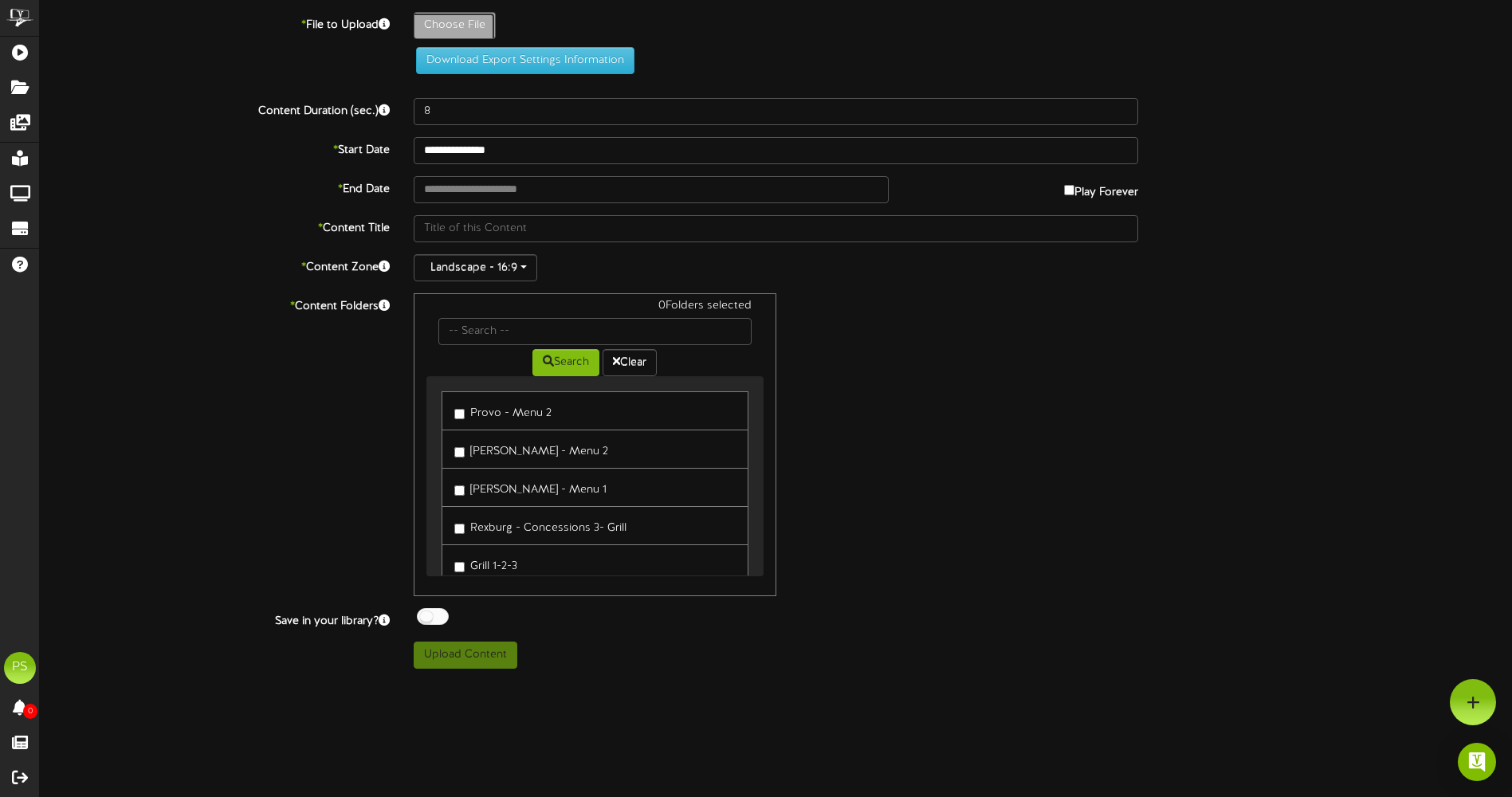
type input "**********"
type input "NEZHAIIPoster1_1920px"
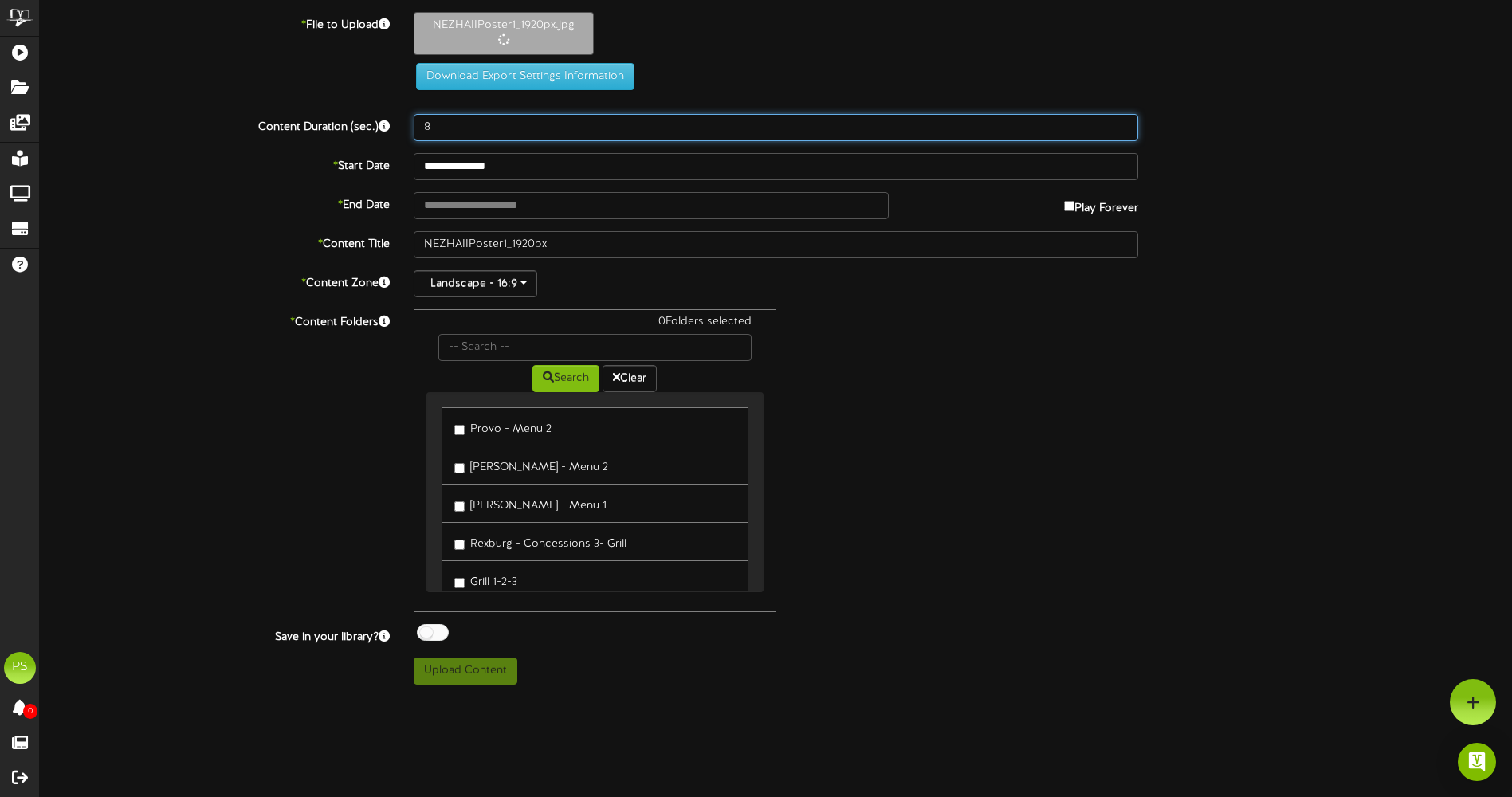
drag, startPoint x: 459, startPoint y: 126, endPoint x: 405, endPoint y: 145, distance: 57.2
click at [412, 144] on div "**********" at bounding box center [776, 348] width 1472 height 673
type input "3000"
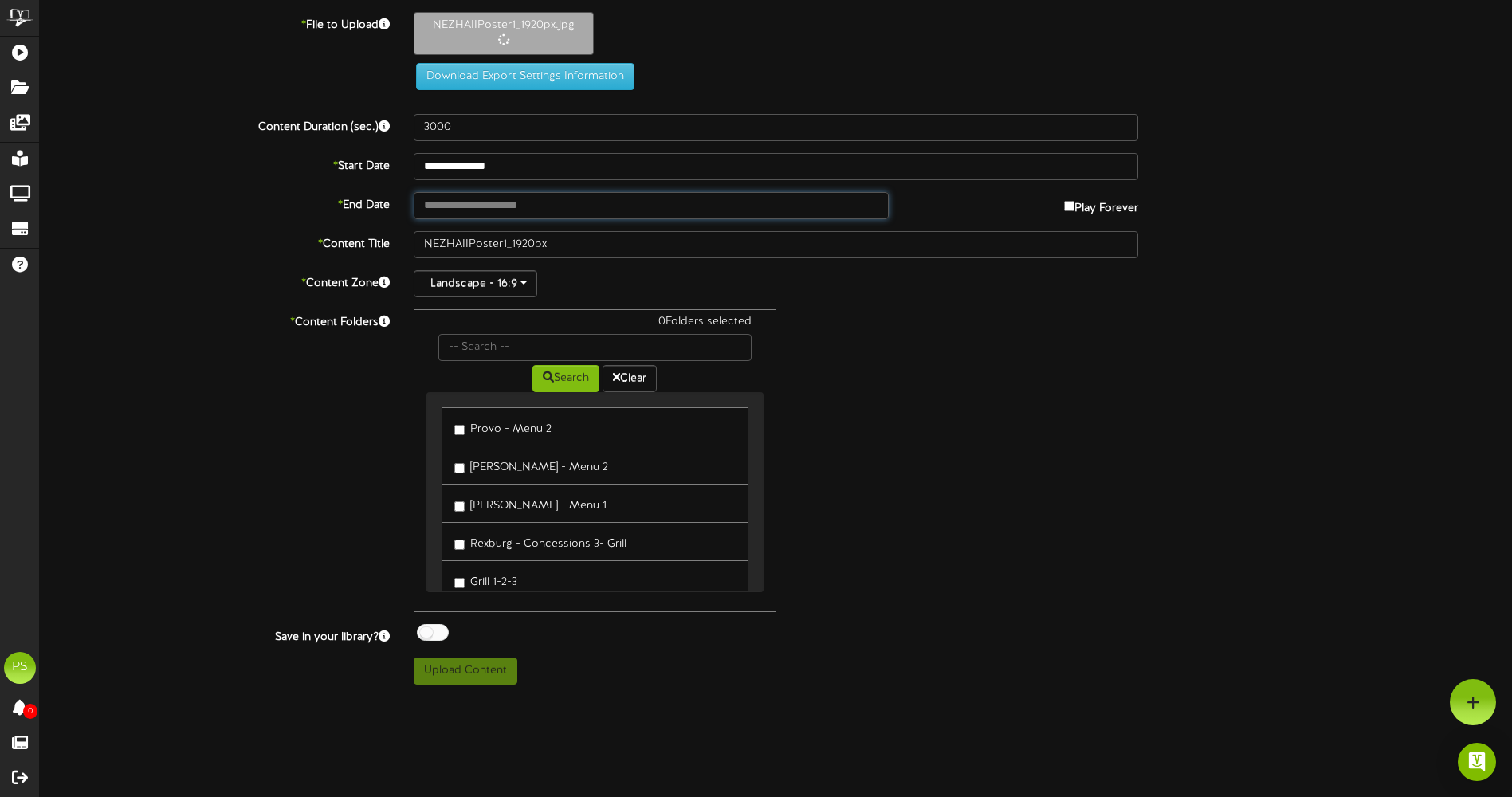
click at [503, 197] on input "text" at bounding box center [651, 206] width 475 height 27
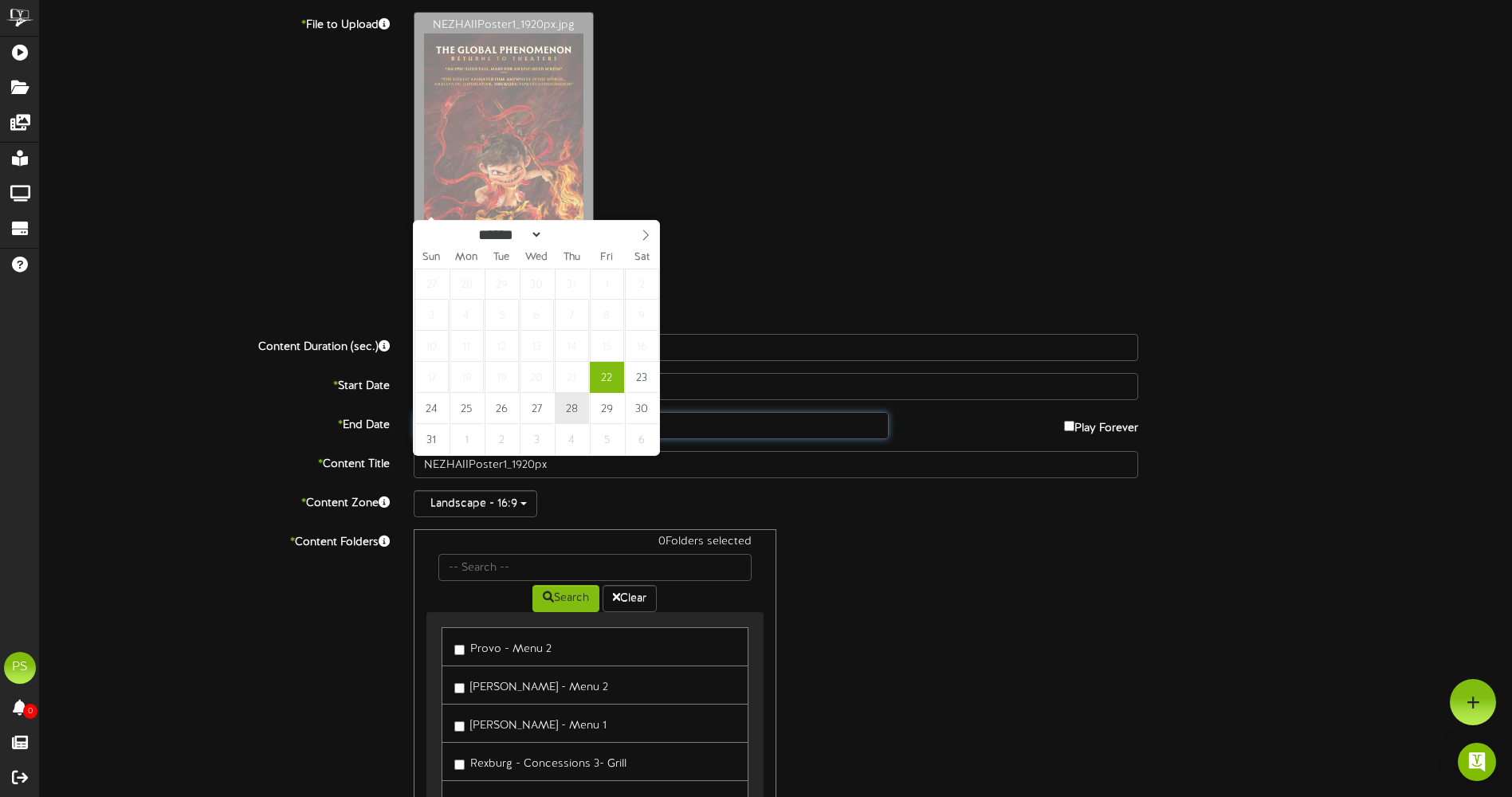
type input "**********"
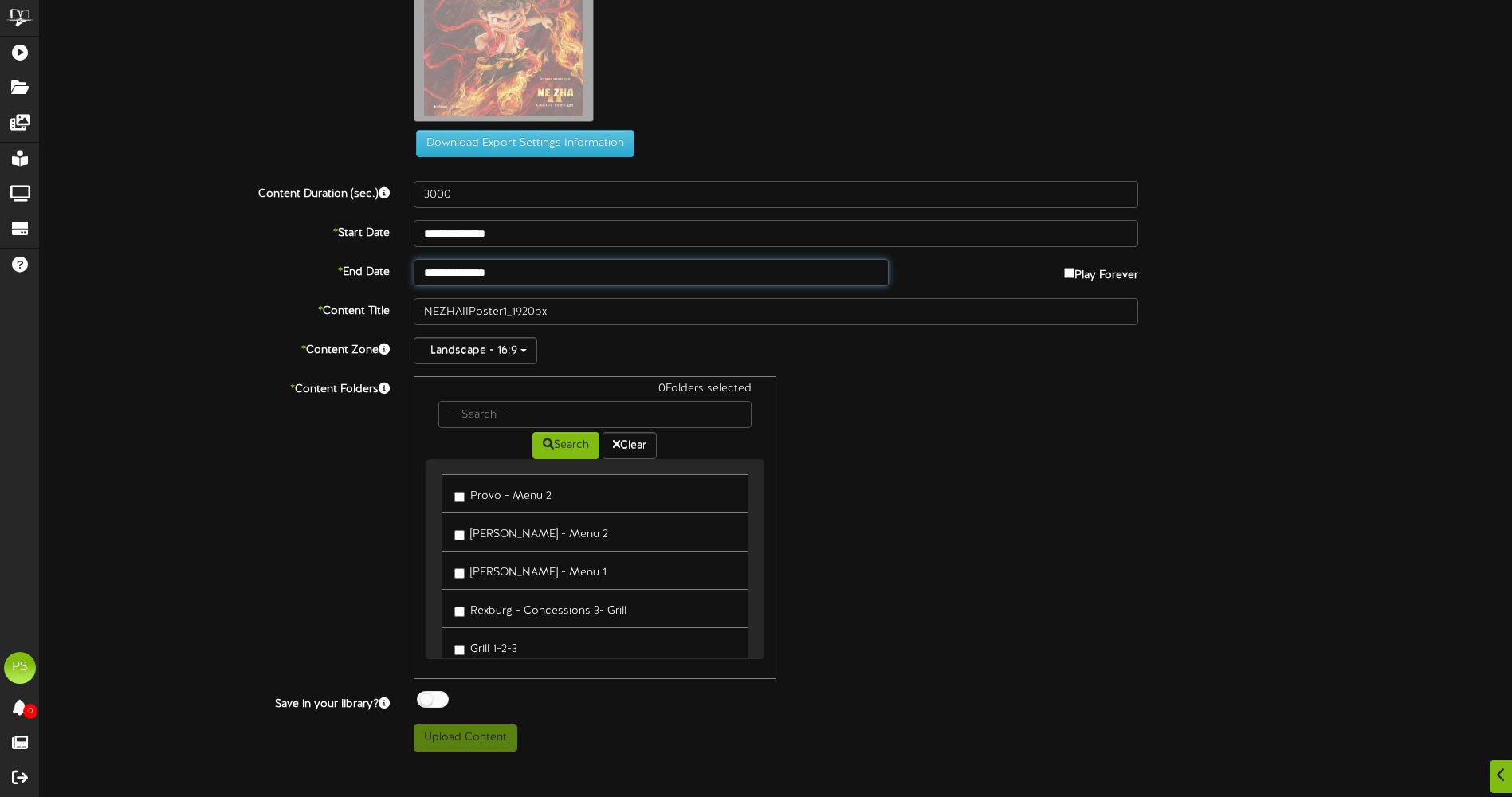
scroll to position [160, 0]
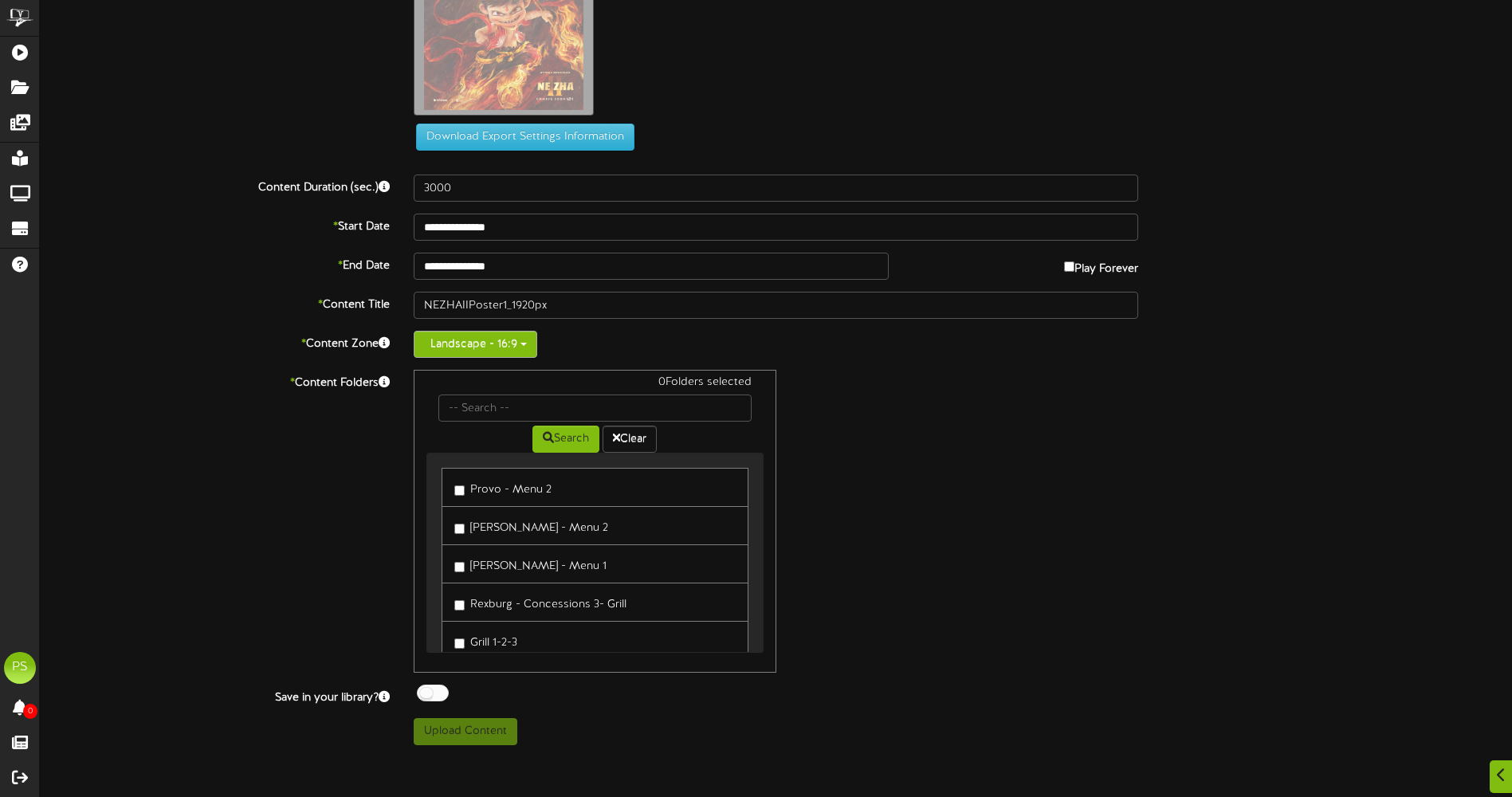
click at [485, 337] on button "Landscape - 16:9" at bounding box center [475, 345] width 123 height 27
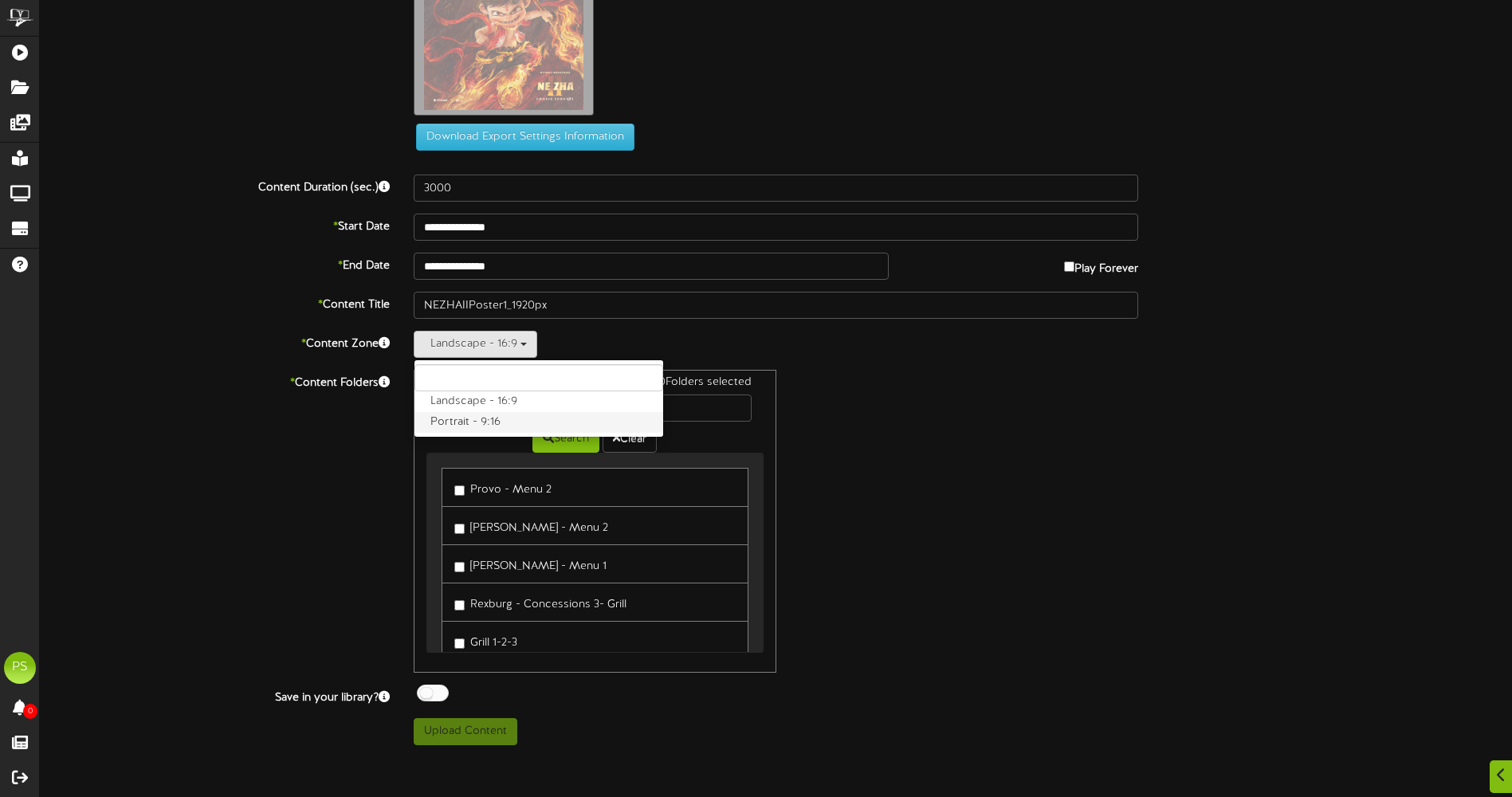
click at [473, 426] on label "Portrait - 9:16" at bounding box center [538, 423] width 248 height 21
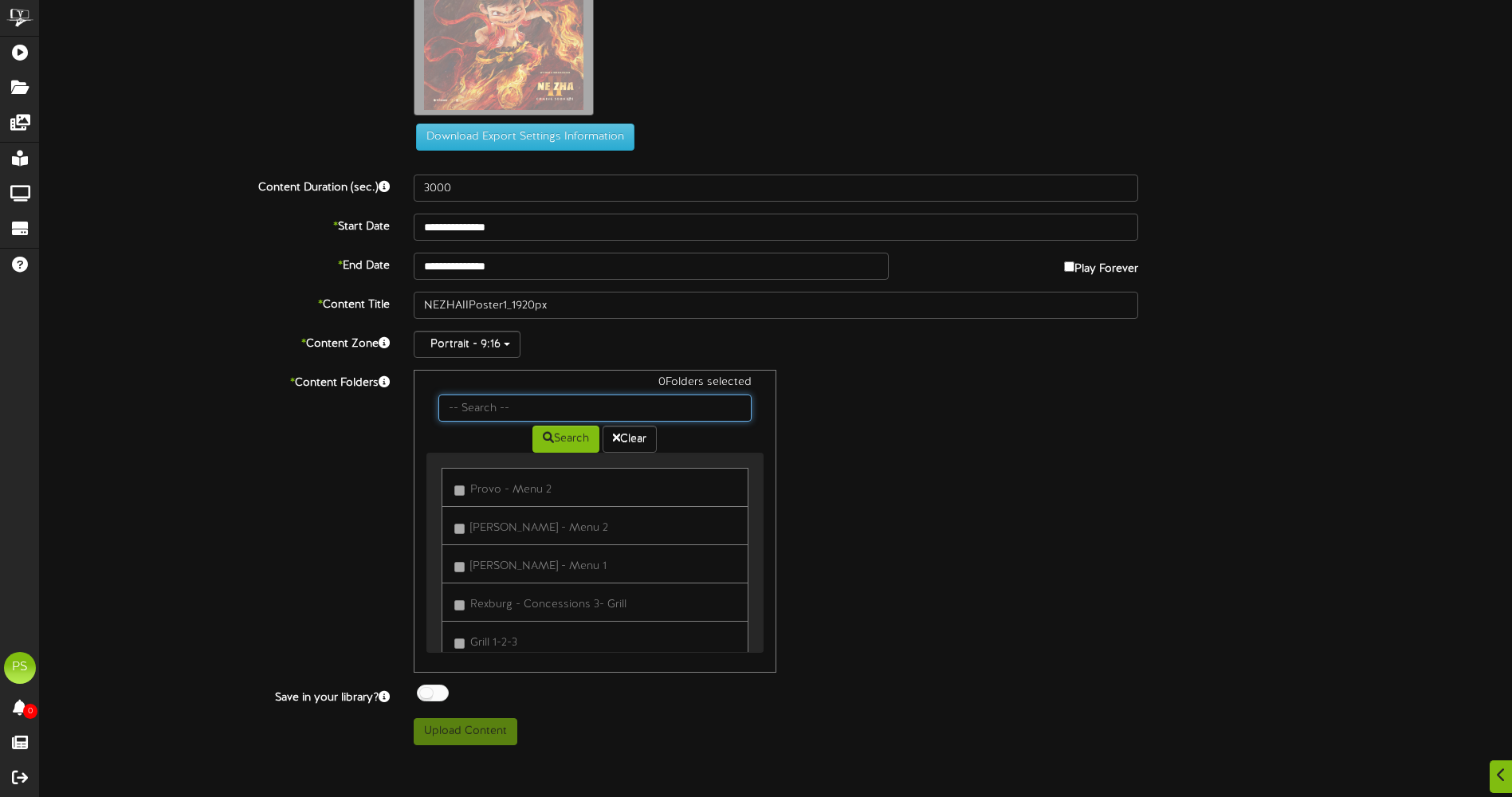
click at [484, 407] on input "text" at bounding box center [595, 408] width 313 height 27
type input "q"
click at [556, 443] on button "Search" at bounding box center [566, 440] width 67 height 27
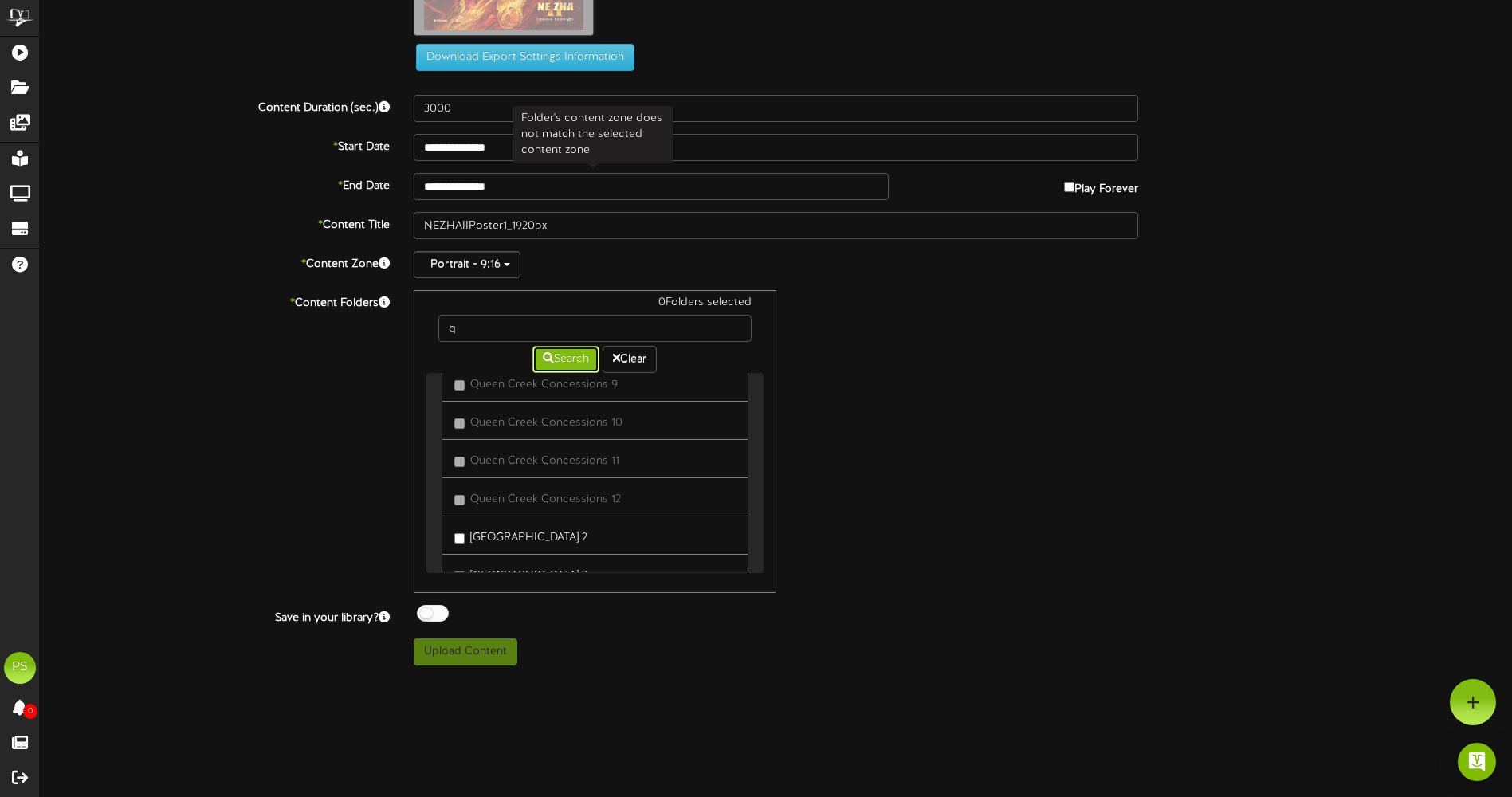
scroll to position [877, 0]
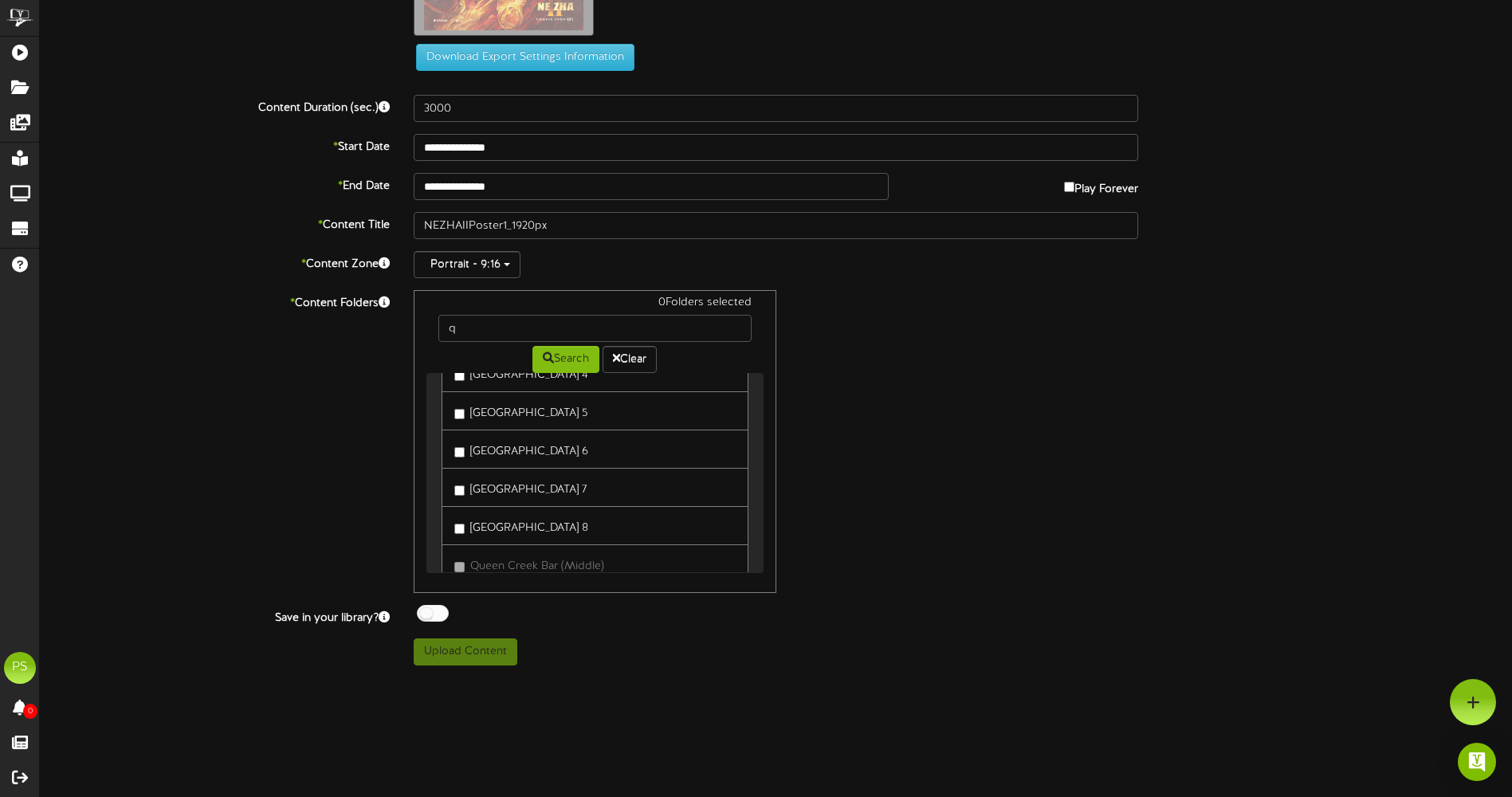
click at [548, 404] on label "[GEOGRAPHIC_DATA] 5" at bounding box center [520, 411] width 133 height 22
click at [495, 662] on button "Upload Content" at bounding box center [465, 652] width 103 height 27
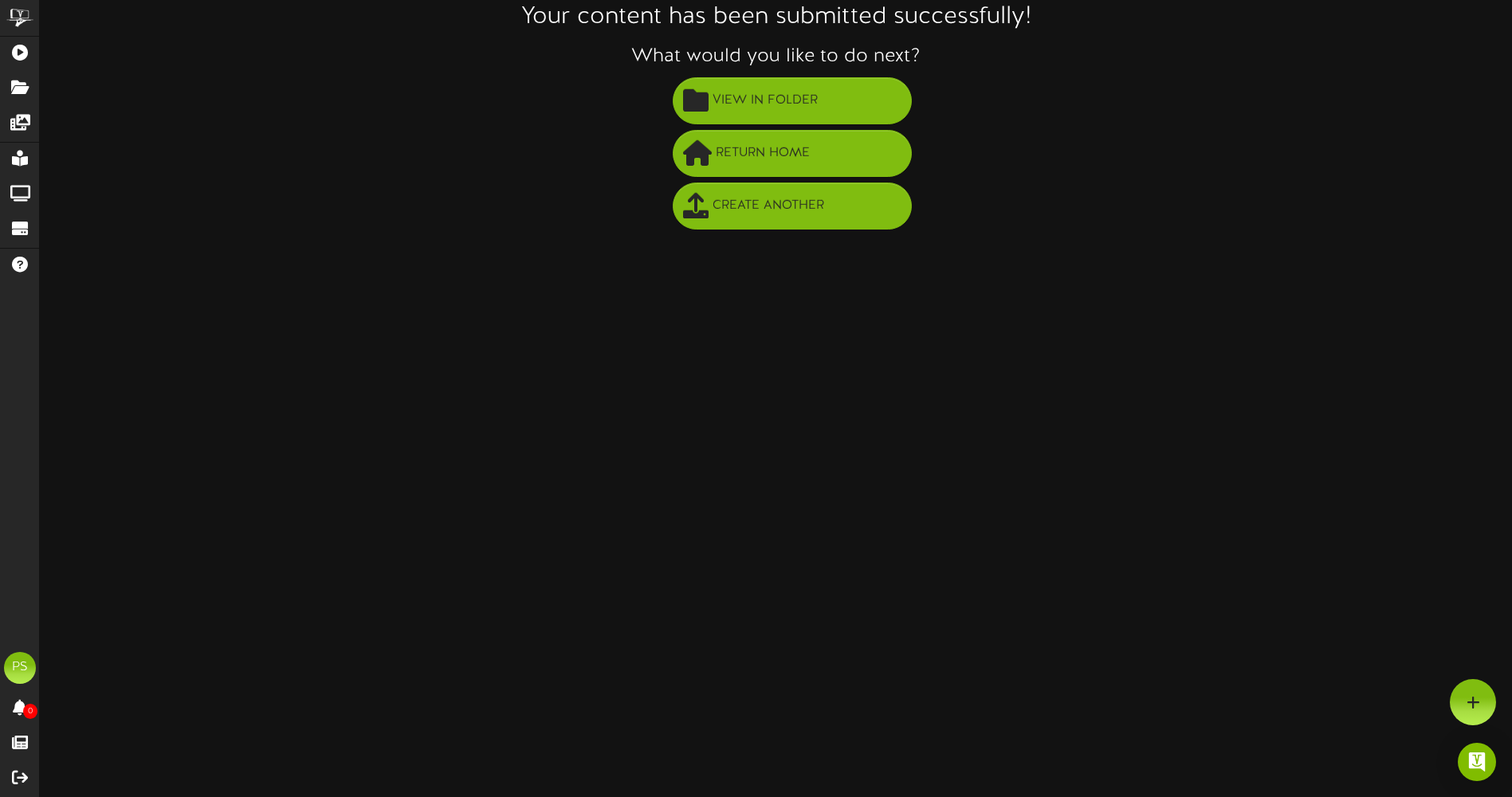
scroll to position [0, 0]
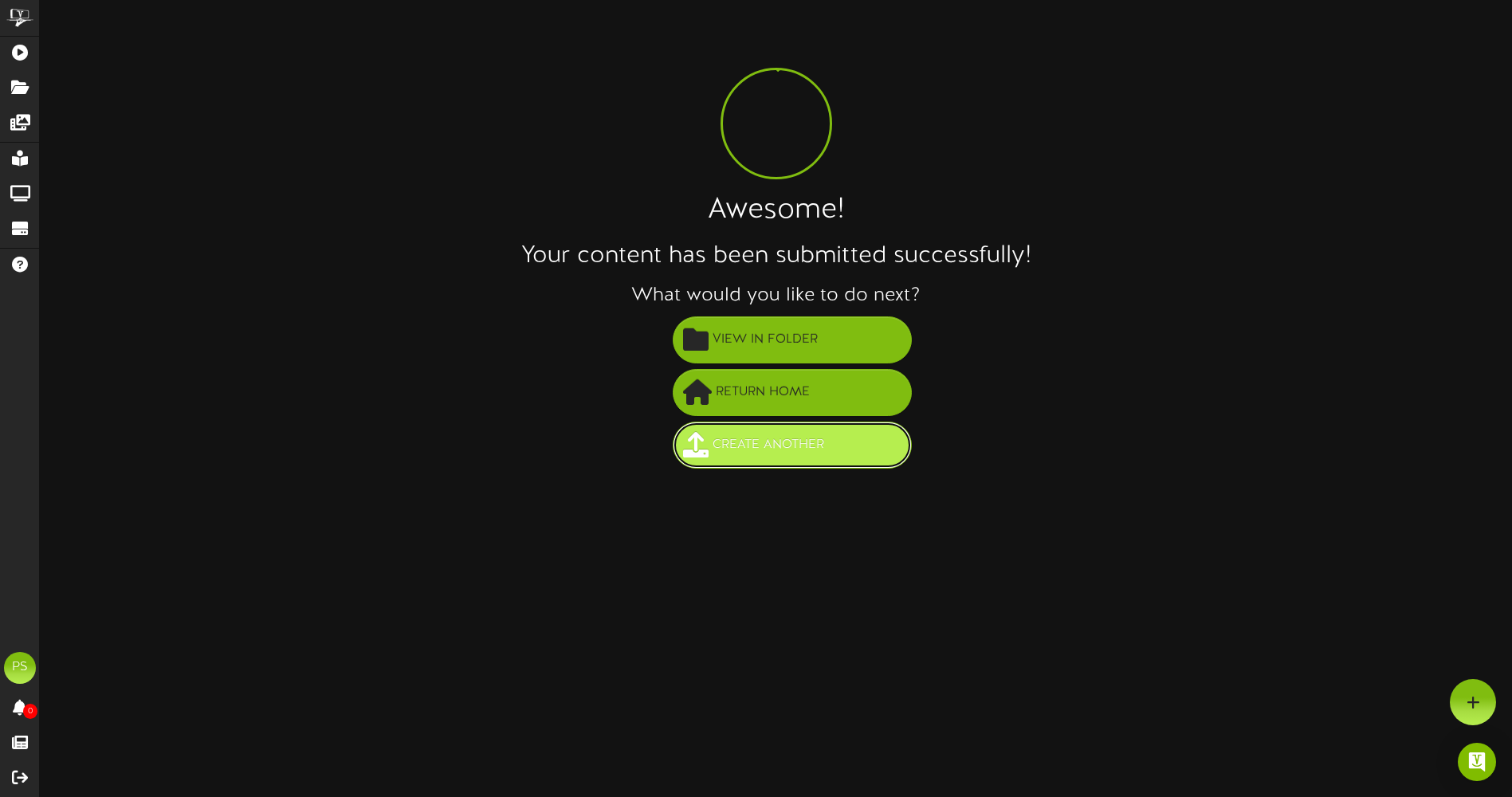
click at [833, 452] on button "Create Another" at bounding box center [792, 445] width 239 height 47
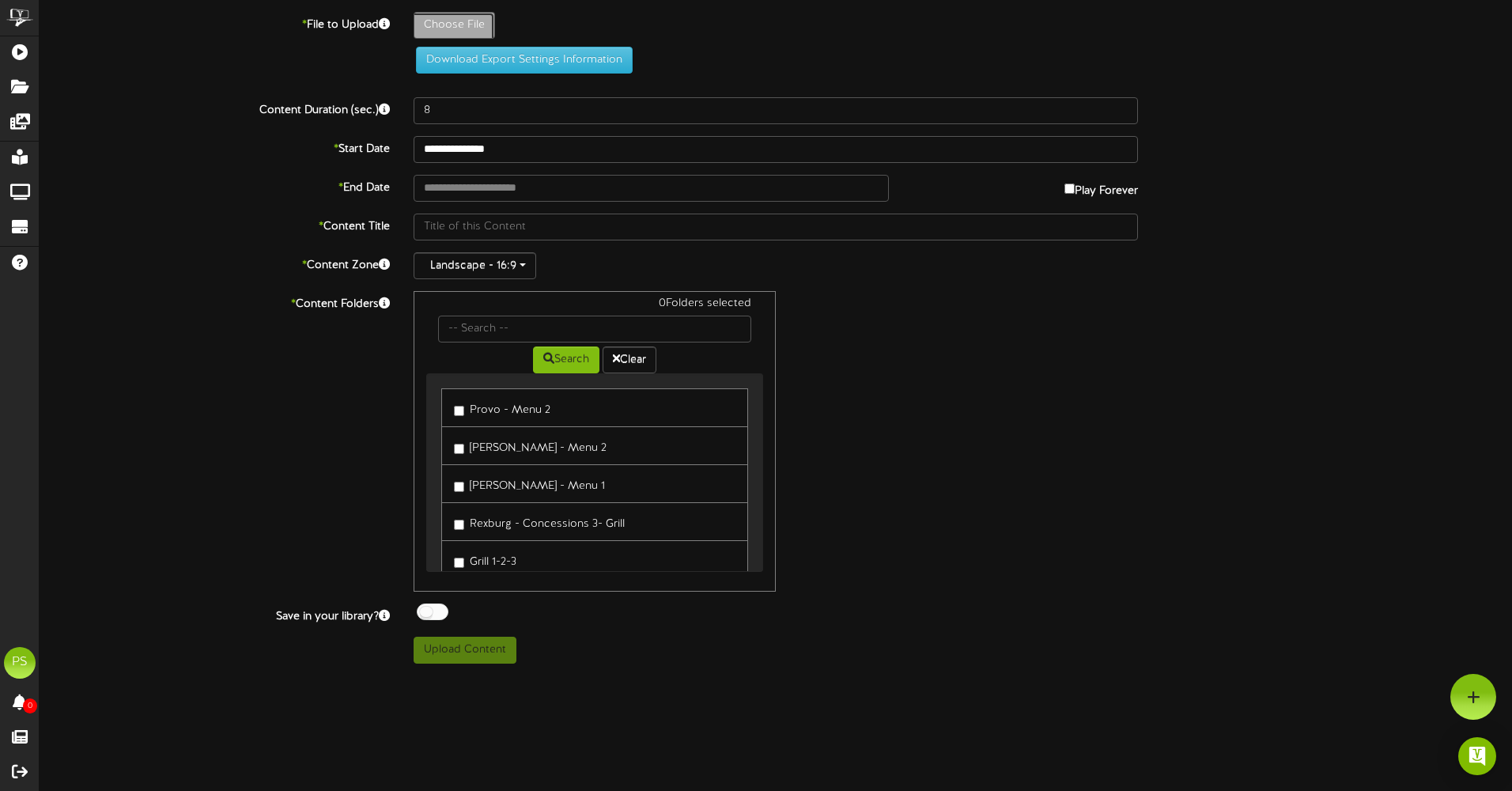
type input "**********"
type input "WPNS_VERT_HARMLESS_2764x4096_DOM_rgb_1920px"
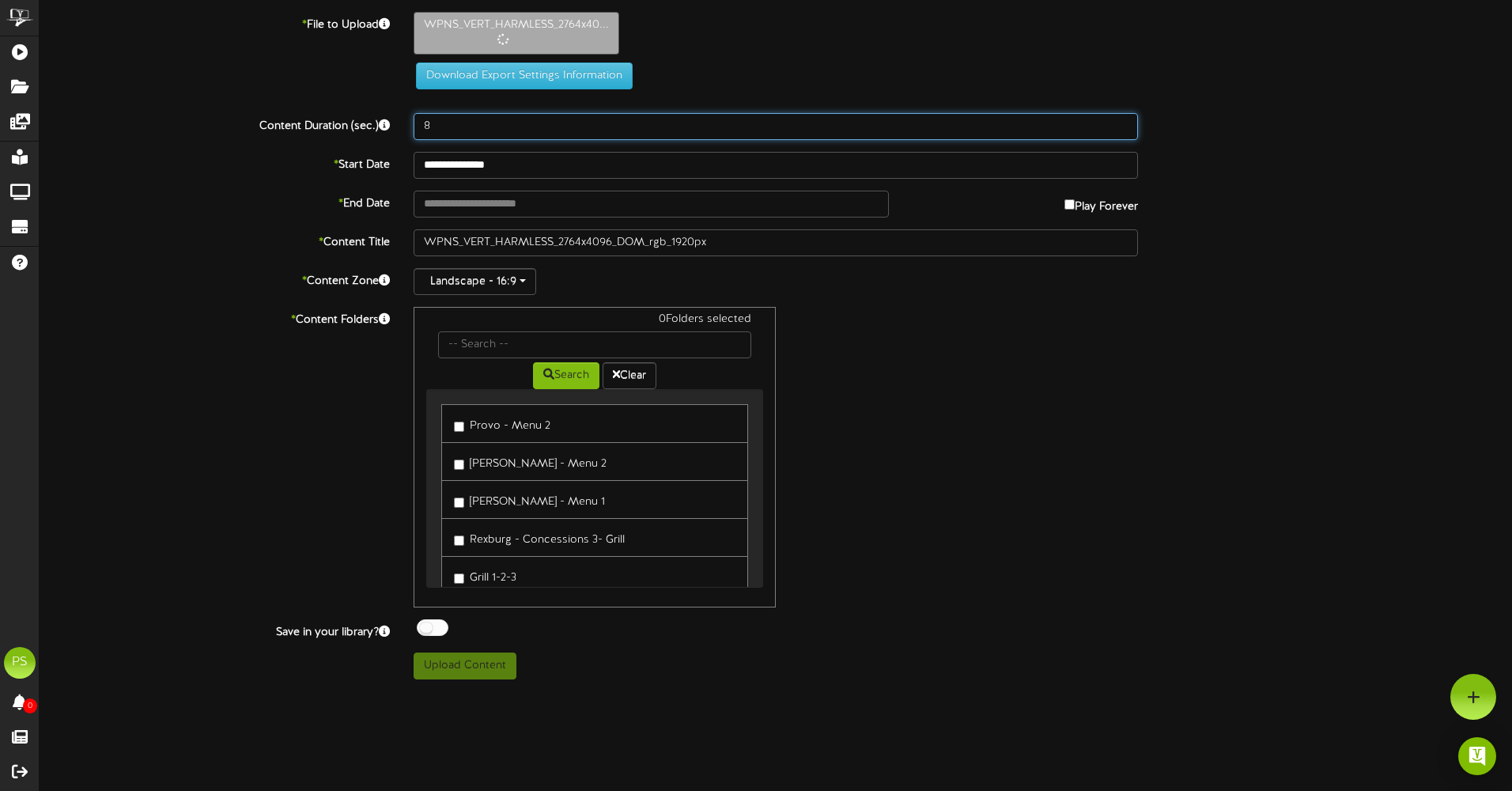
drag, startPoint x: 477, startPoint y: 132, endPoint x: 362, endPoint y: 145, distance: 115.7
click at [367, 145] on div "**********" at bounding box center [775, 346] width 1472 height 668
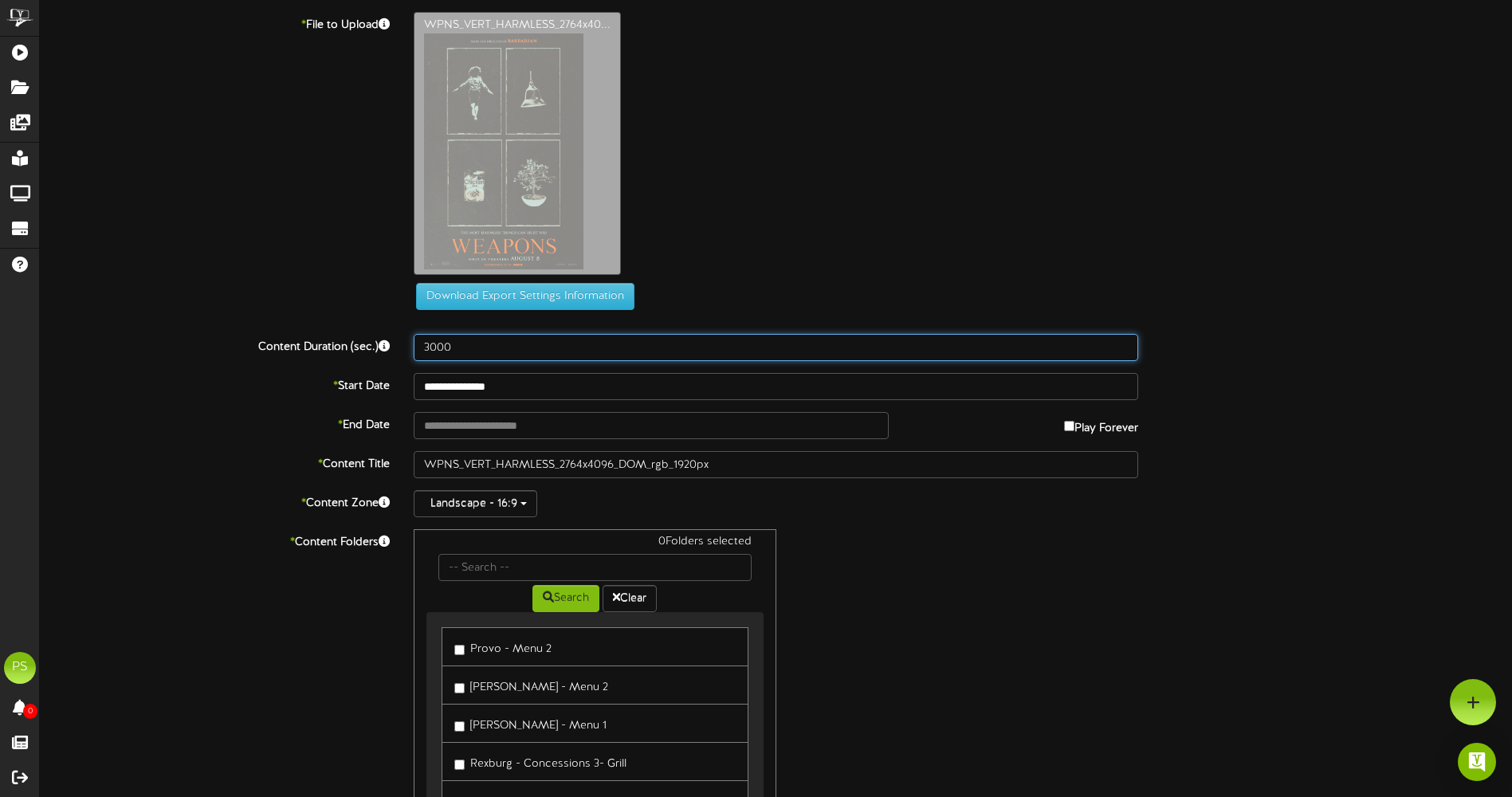
type input "3000"
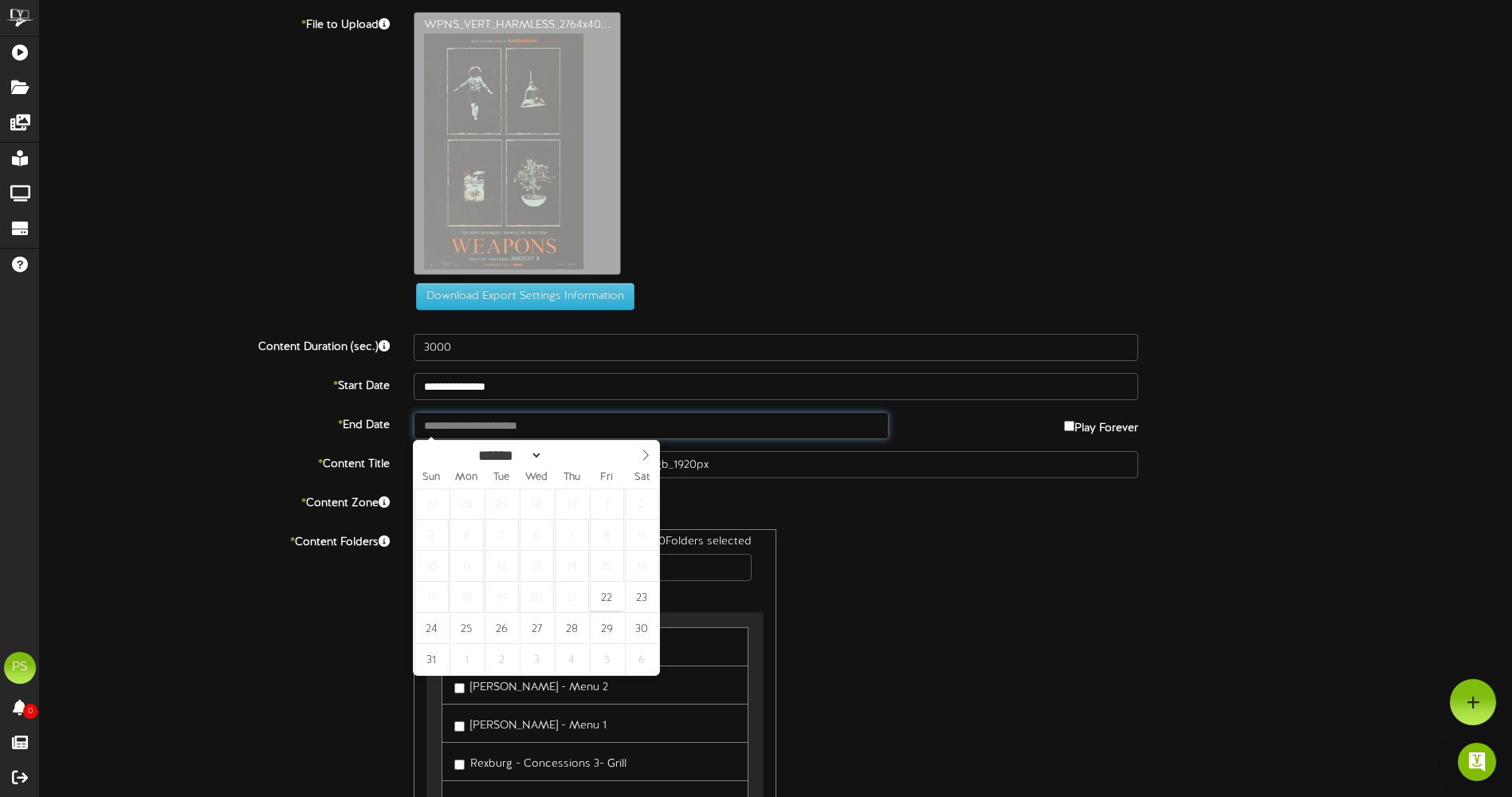
click at [504, 426] on input "text" at bounding box center [651, 426] width 475 height 27
type input "**********"
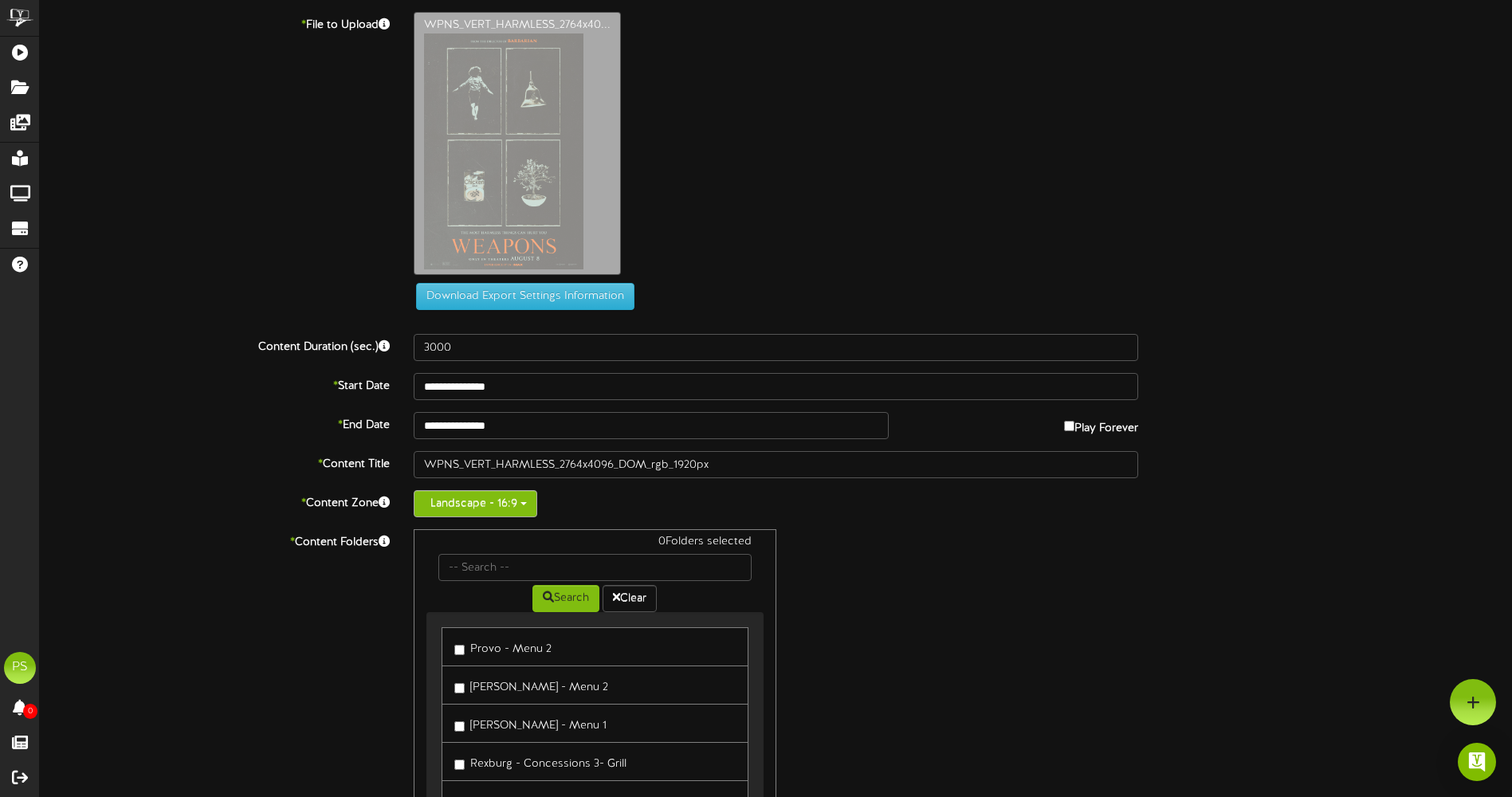
click at [509, 509] on button "Landscape - 16:9" at bounding box center [475, 504] width 123 height 27
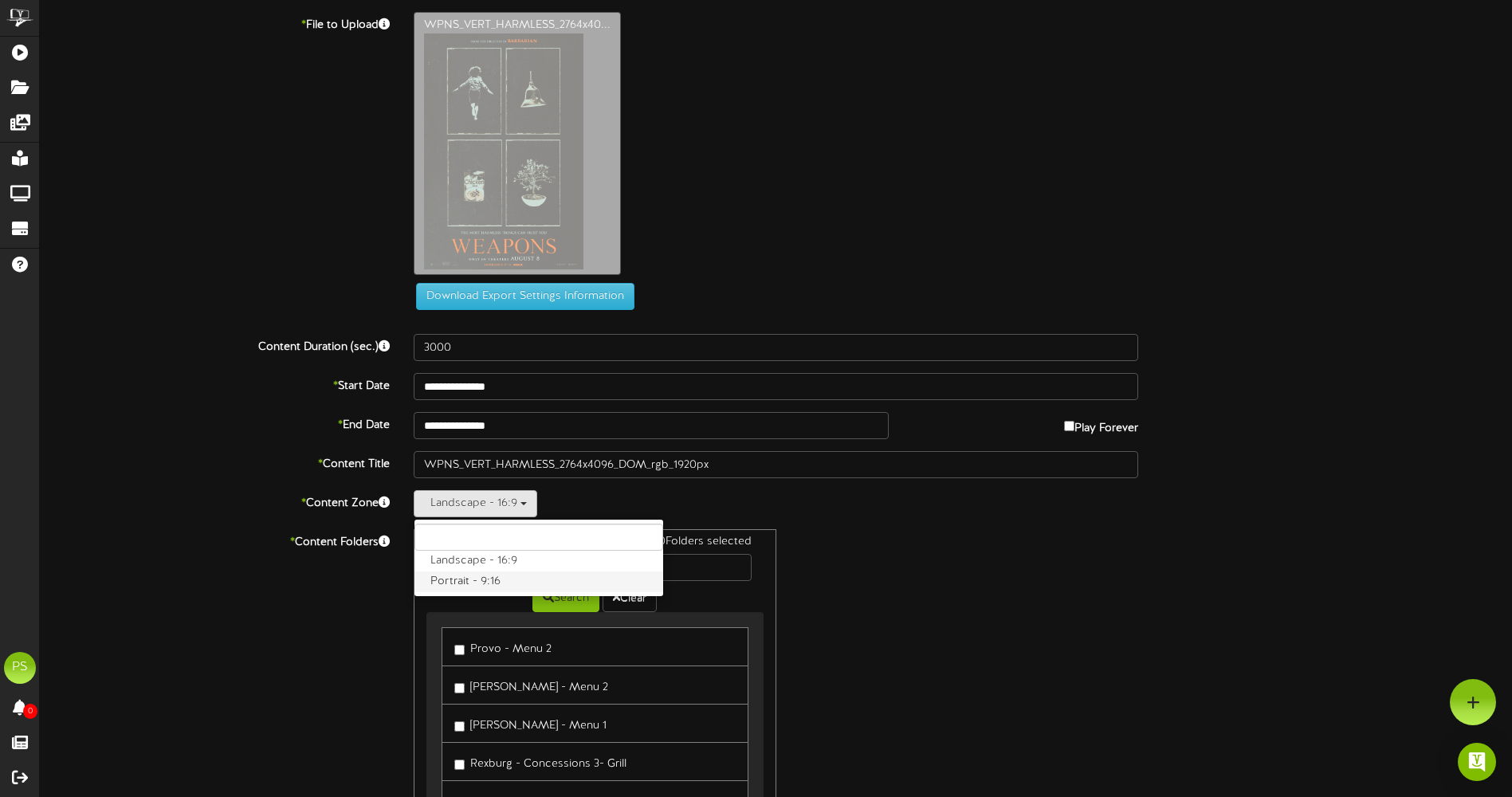
click at [464, 584] on label "Portrait - 9:16" at bounding box center [538, 581] width 248 height 21
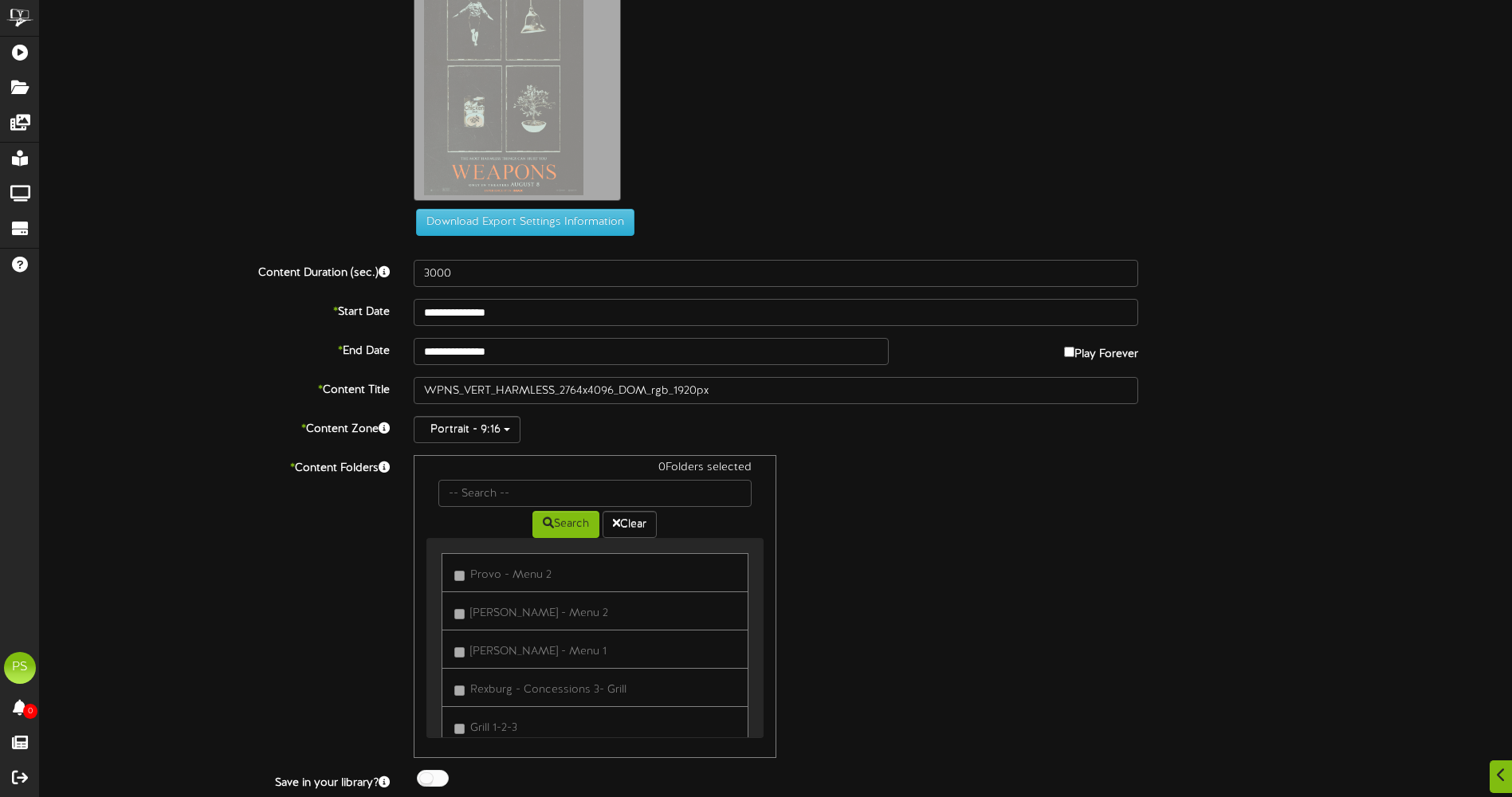
scroll to position [120, 0]
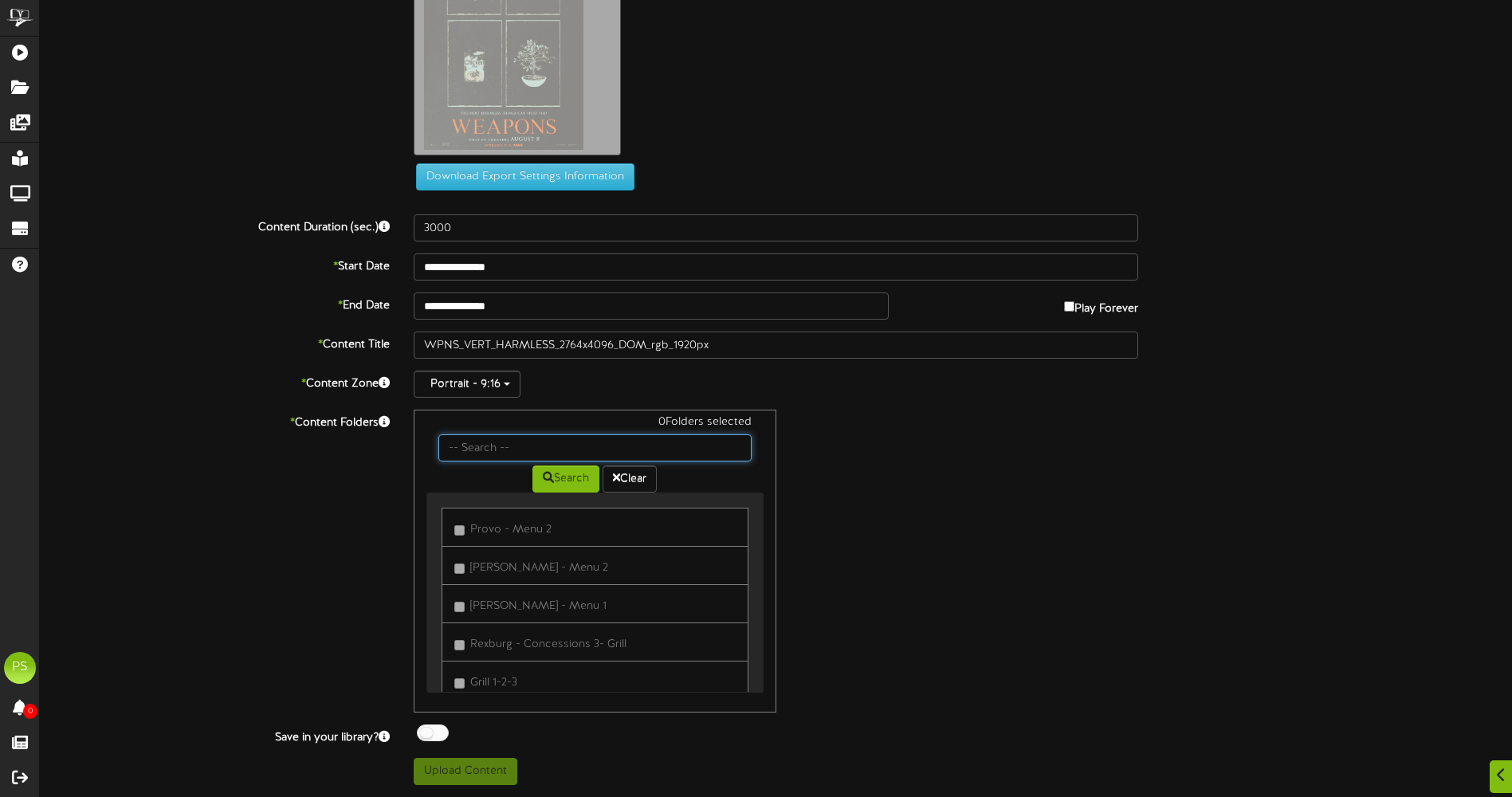
click at [490, 450] on input "text" at bounding box center [595, 448] width 313 height 27
type input "q"
click at [543, 481] on icon at bounding box center [548, 478] width 11 height 11
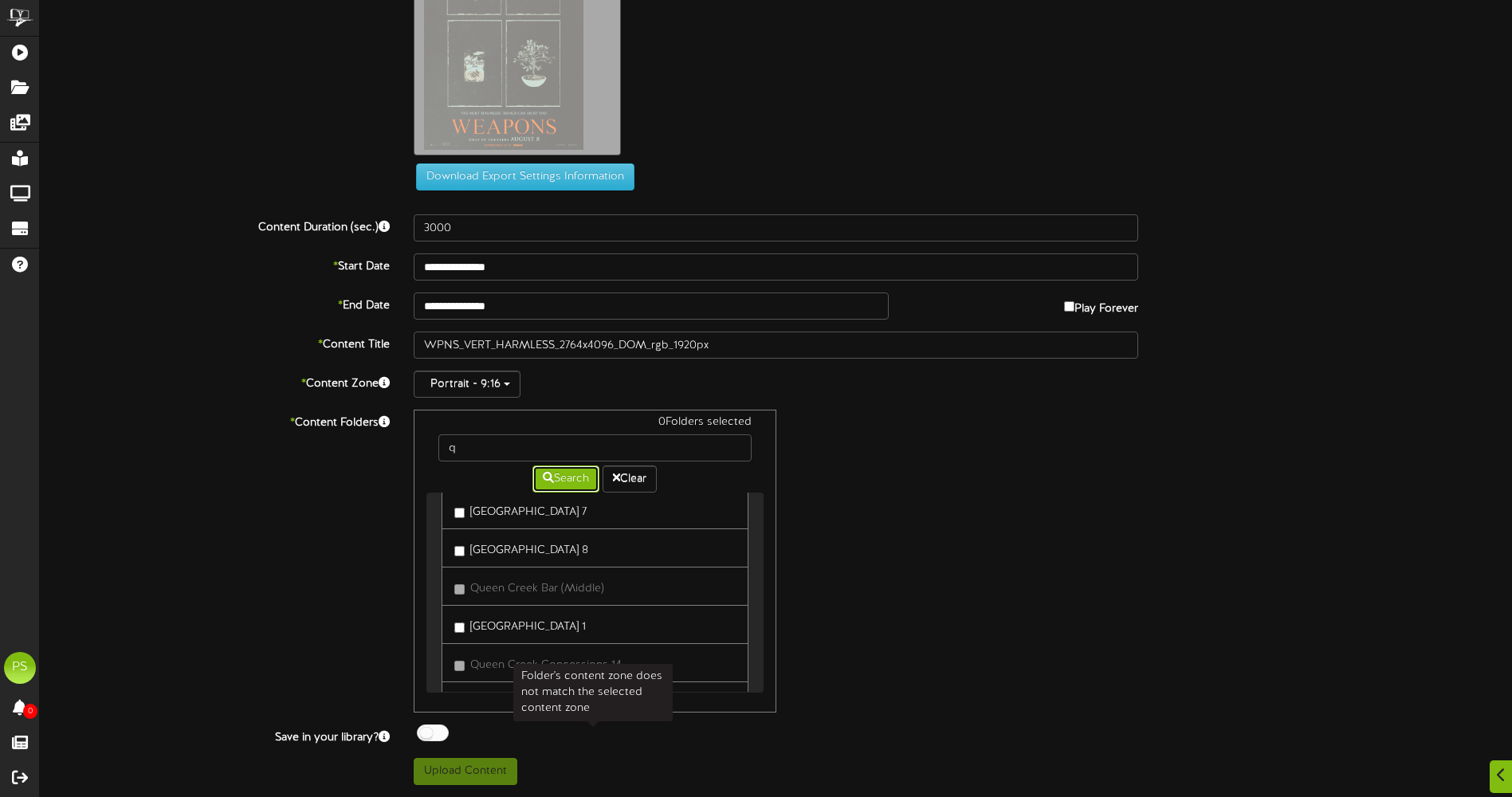
scroll to position [877, 0]
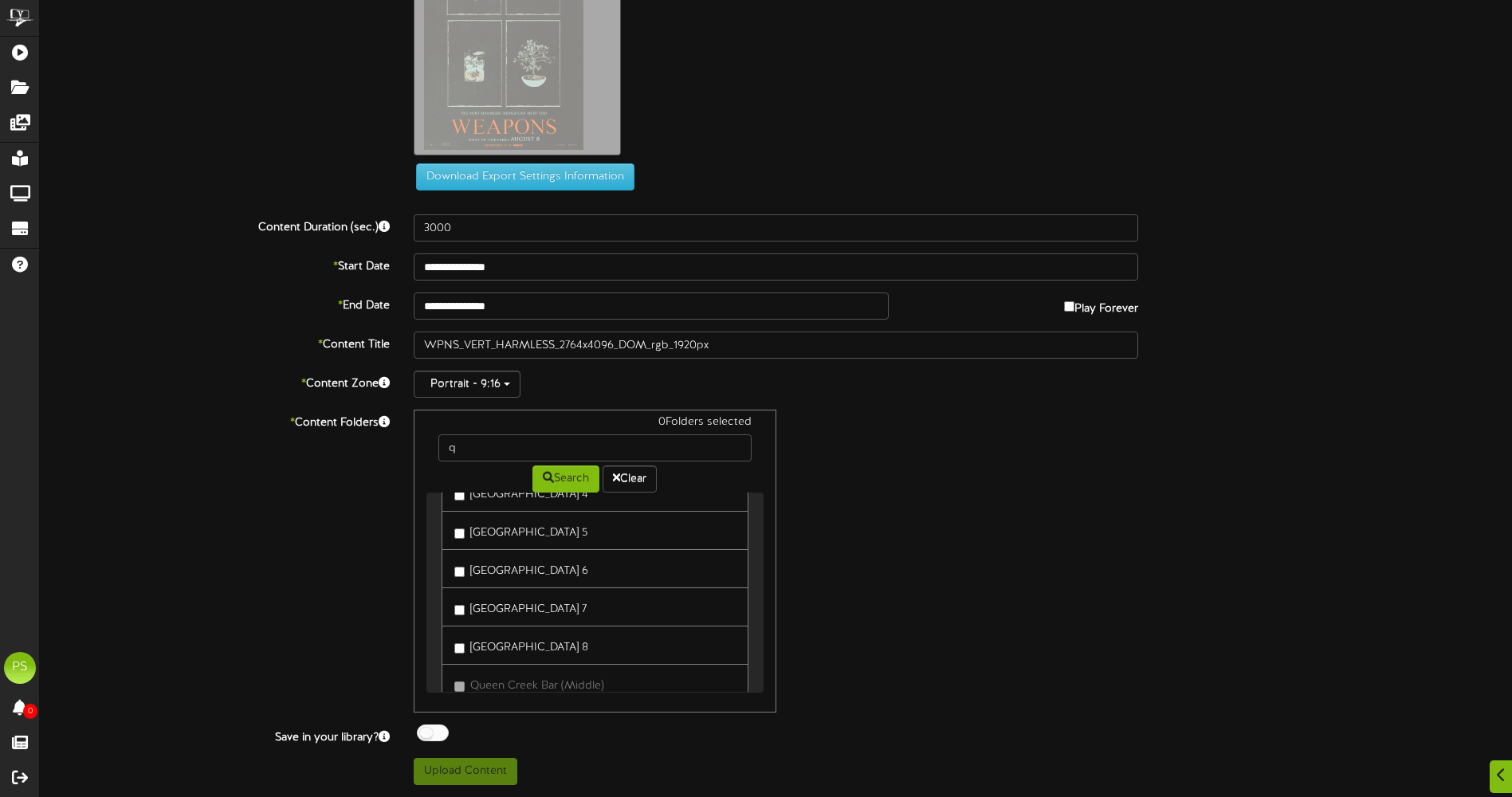
click at [523, 644] on label "[GEOGRAPHIC_DATA] 8" at bounding box center [521, 646] width 134 height 22
click at [459, 759] on button "Upload Content" at bounding box center [465, 772] width 103 height 27
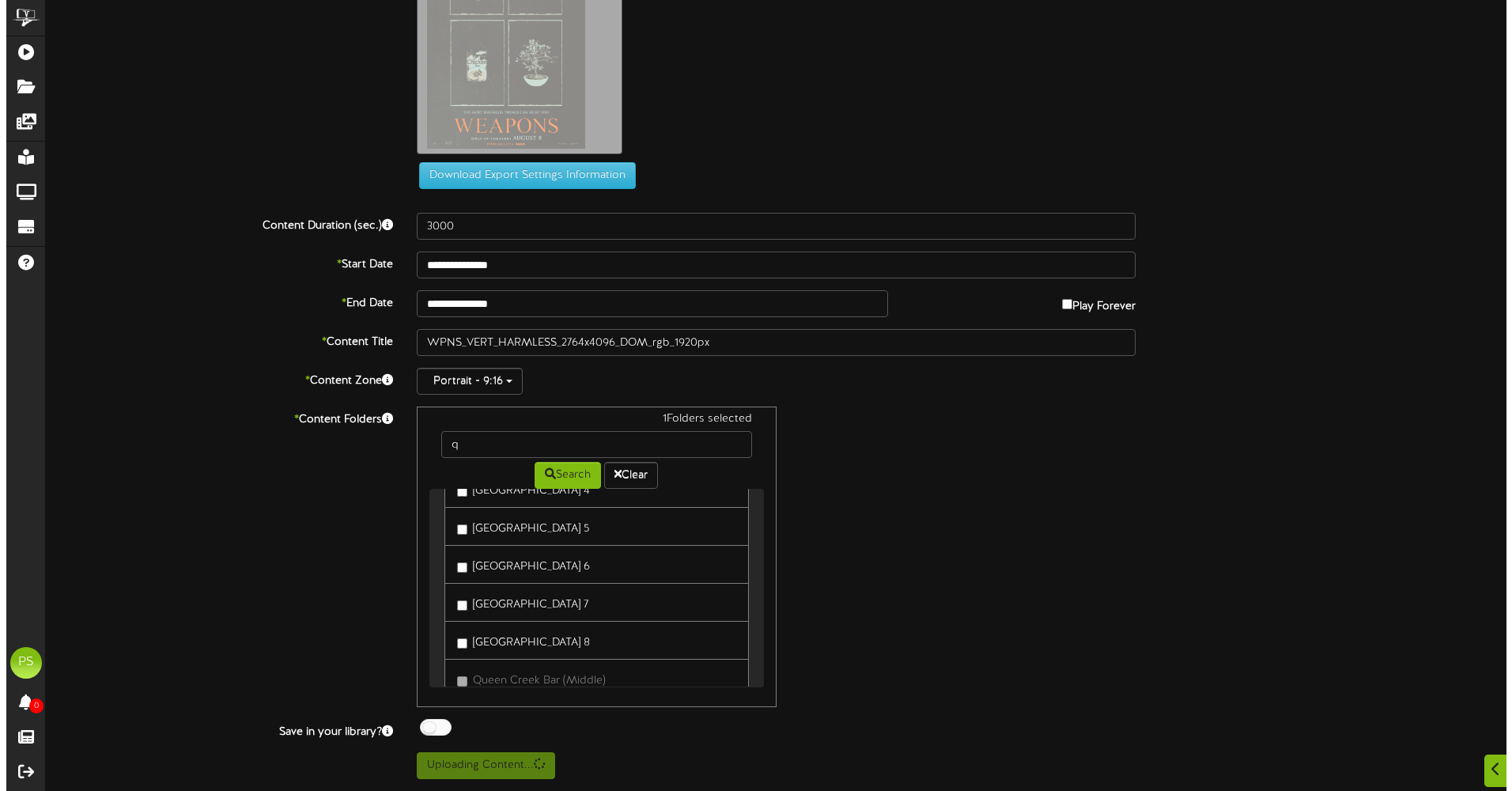
scroll to position [0, 0]
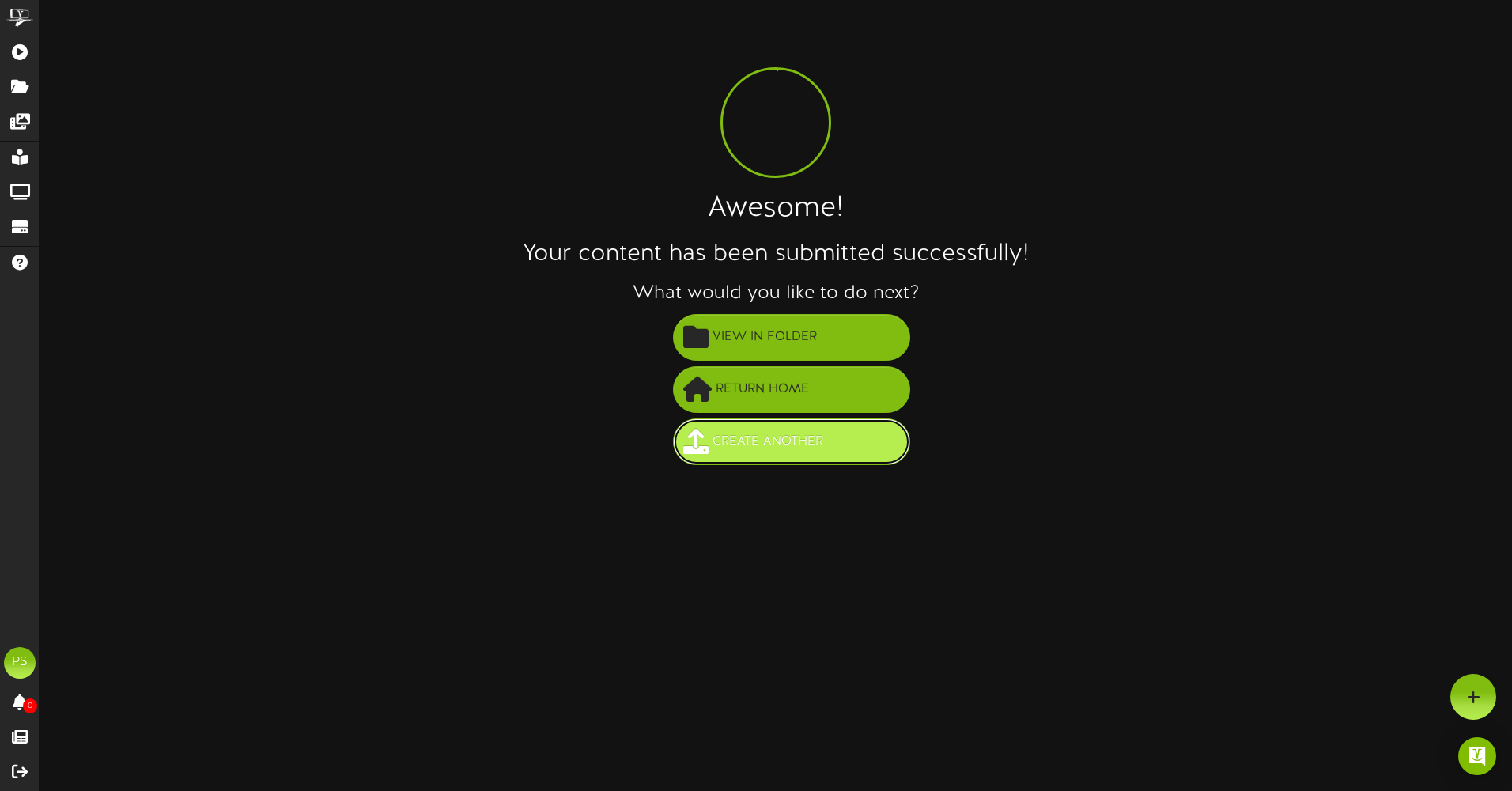
click at [787, 450] on span "Create Another" at bounding box center [768, 442] width 119 height 26
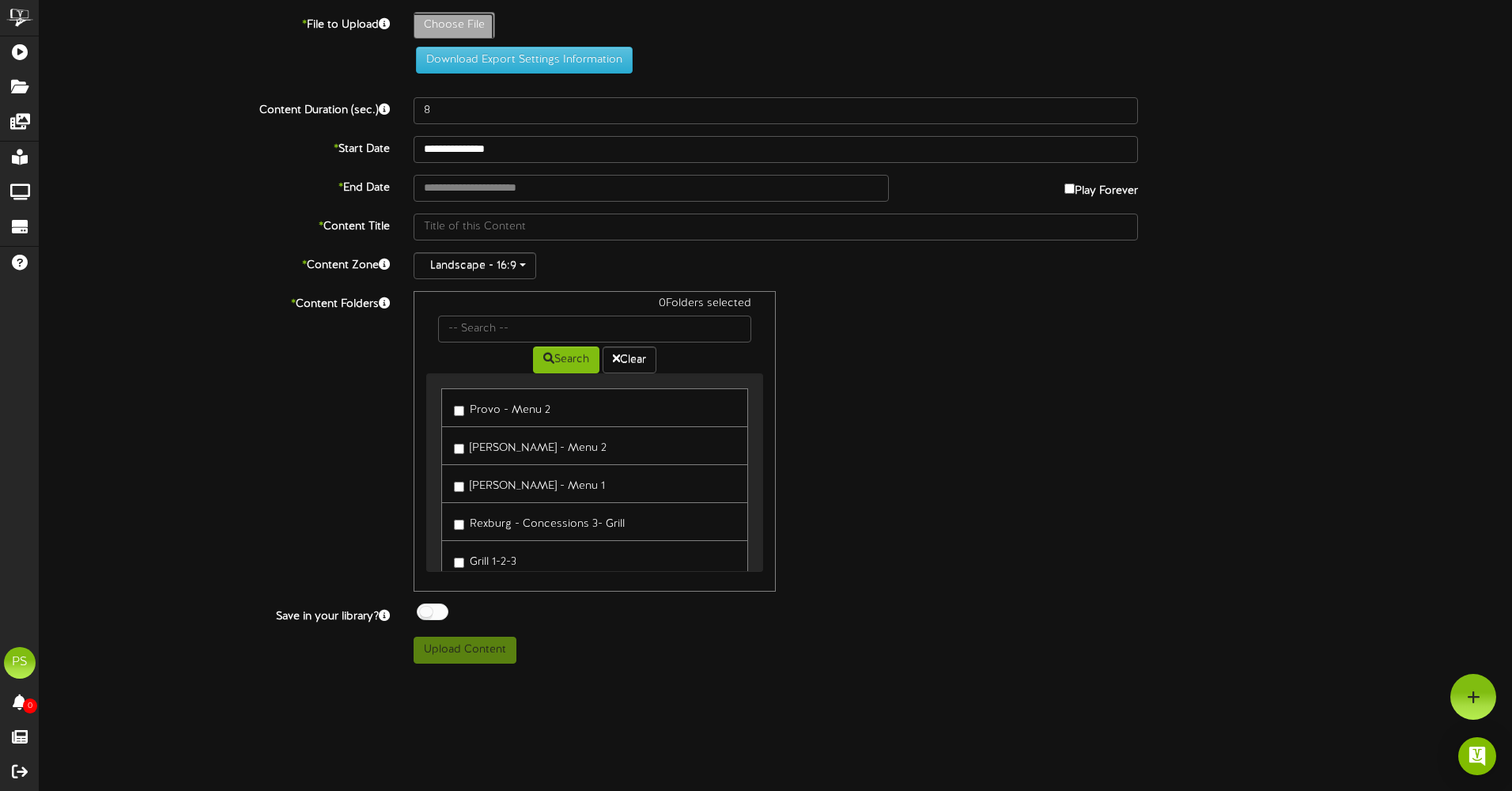
type input "**********"
type input "rev-1-WRSM0268000V-MOTION_ONE_SHEET_56_Social_Vertical_Large_no_slate"
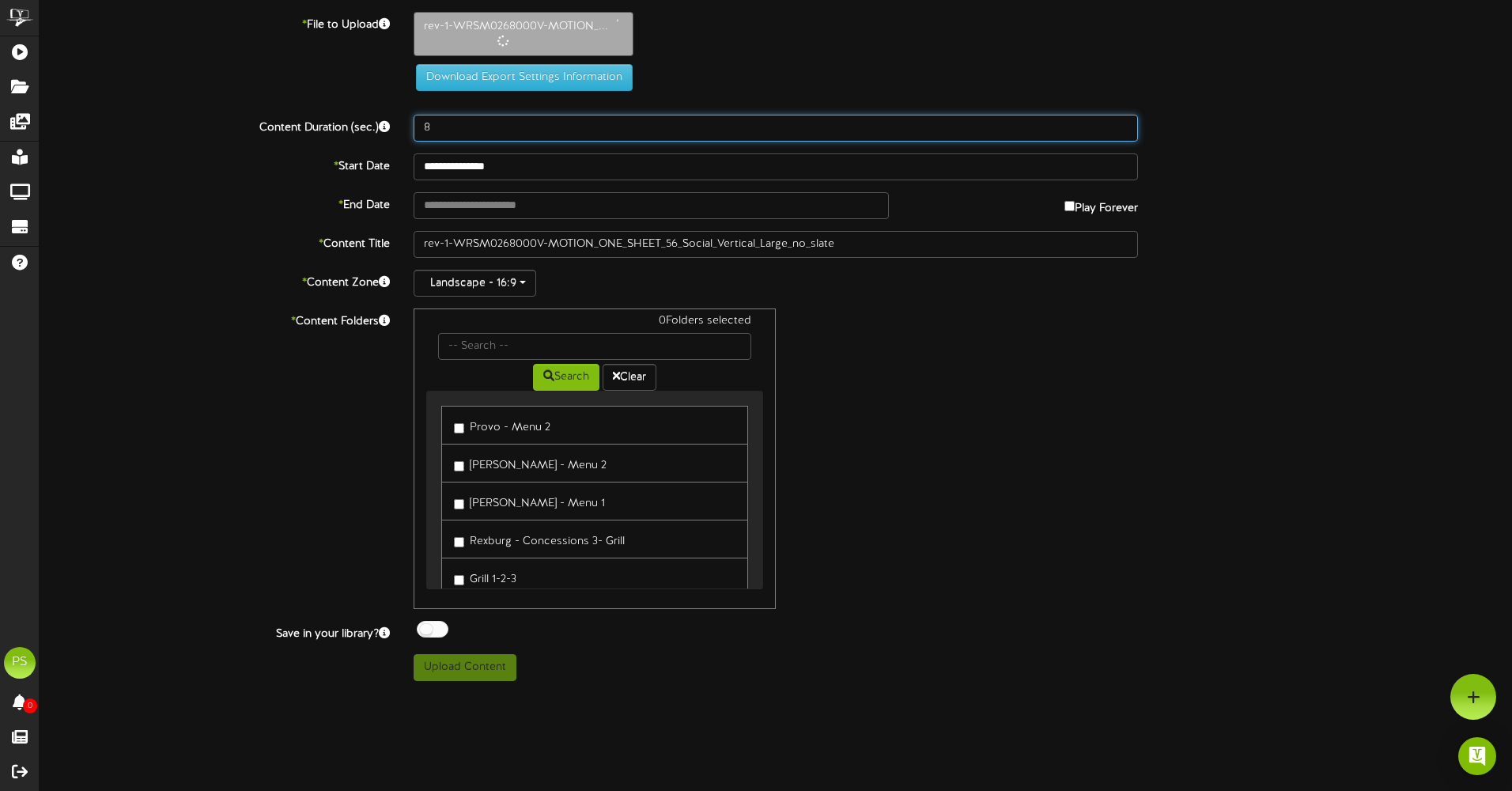
drag, startPoint x: 416, startPoint y: 140, endPoint x: 395, endPoint y: 143, distance: 21.2
click at [403, 141] on div "**********" at bounding box center [775, 346] width 1472 height 670
type input "3000"
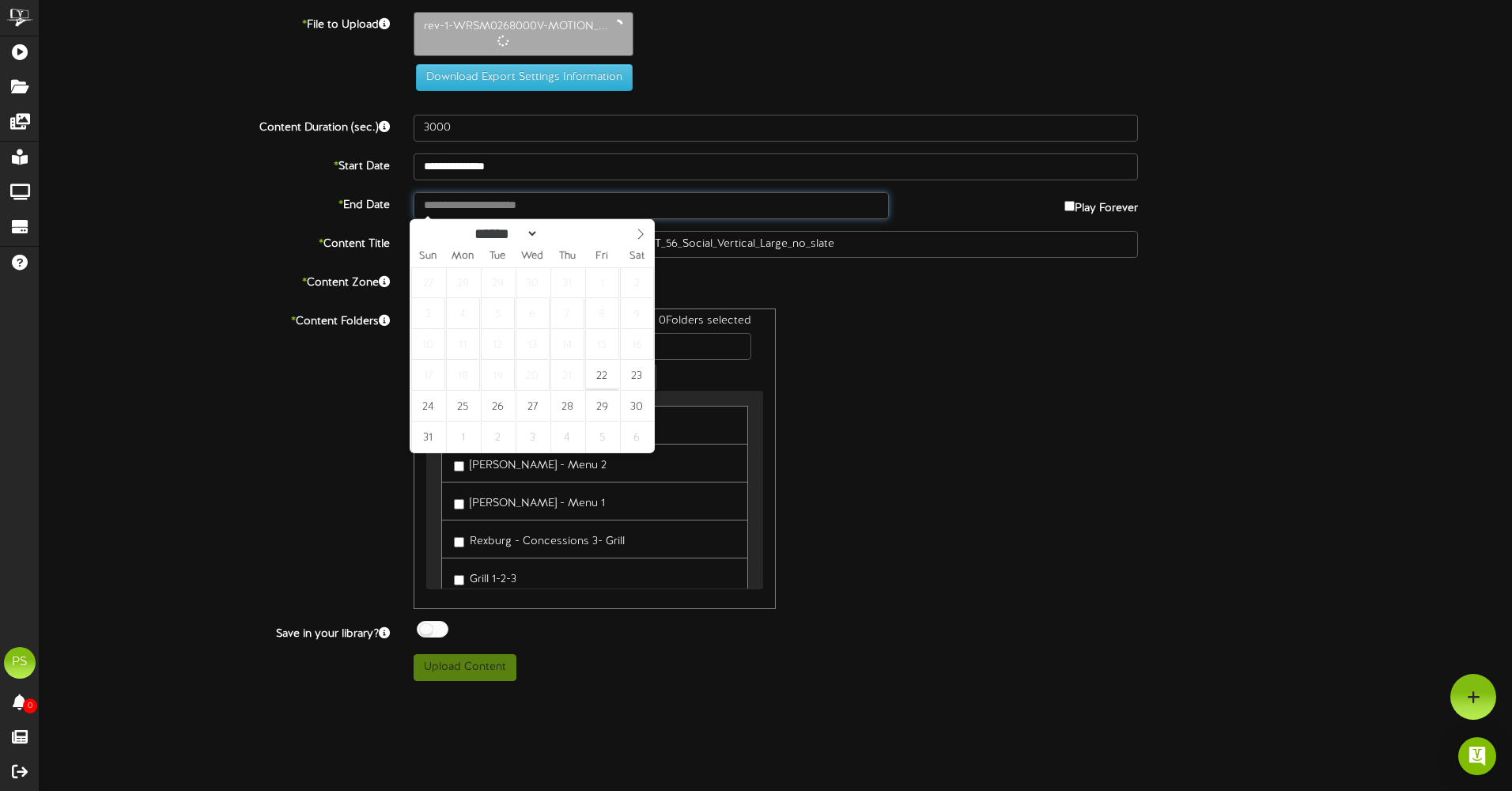
click at [507, 205] on input "text" at bounding box center [651, 206] width 475 height 27
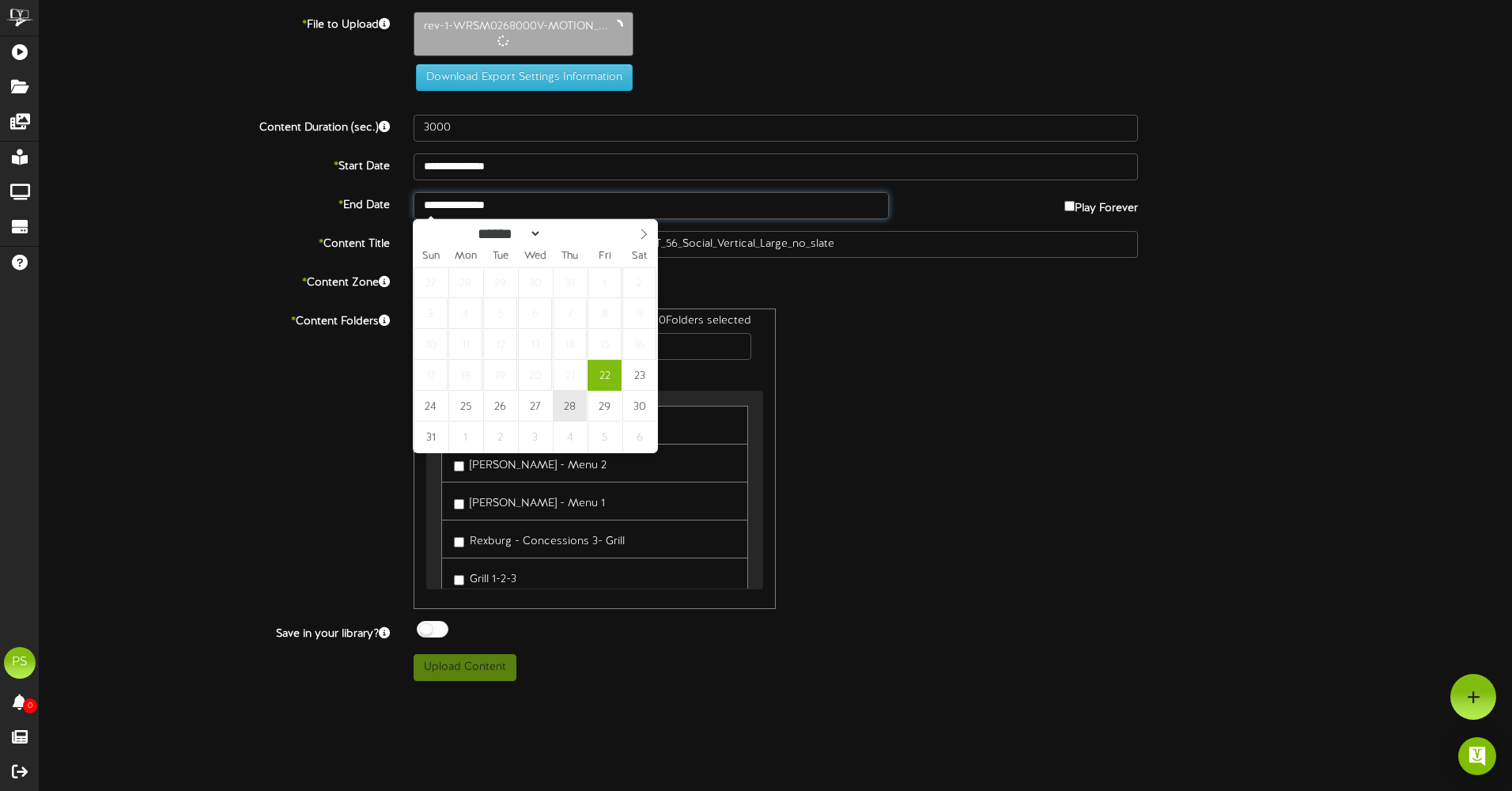
type input "**********"
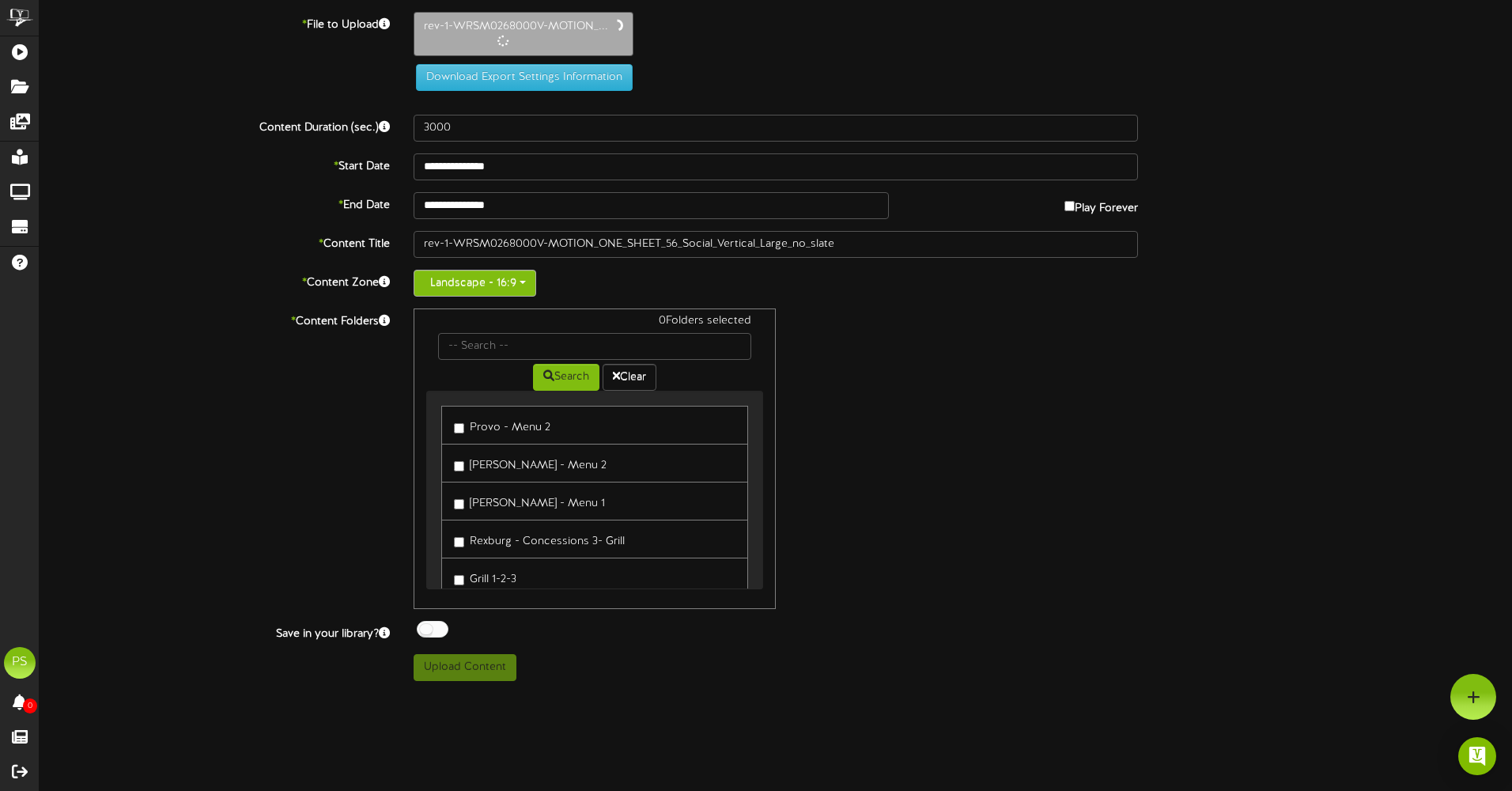
click at [501, 289] on button "Landscape - 16:9" at bounding box center [475, 283] width 122 height 27
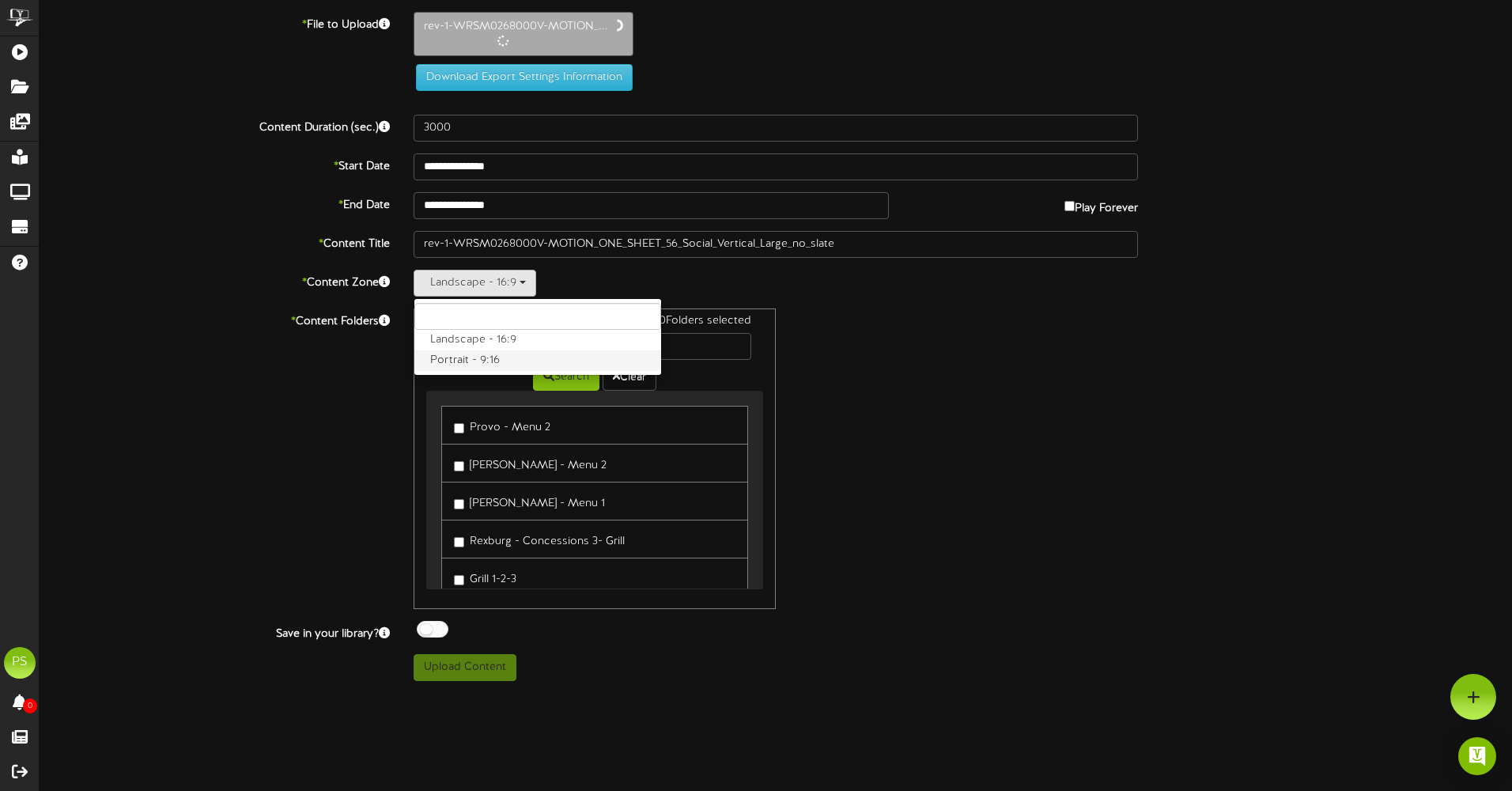
click at [485, 360] on label "Portrait - 9:16" at bounding box center [538, 361] width 246 height 21
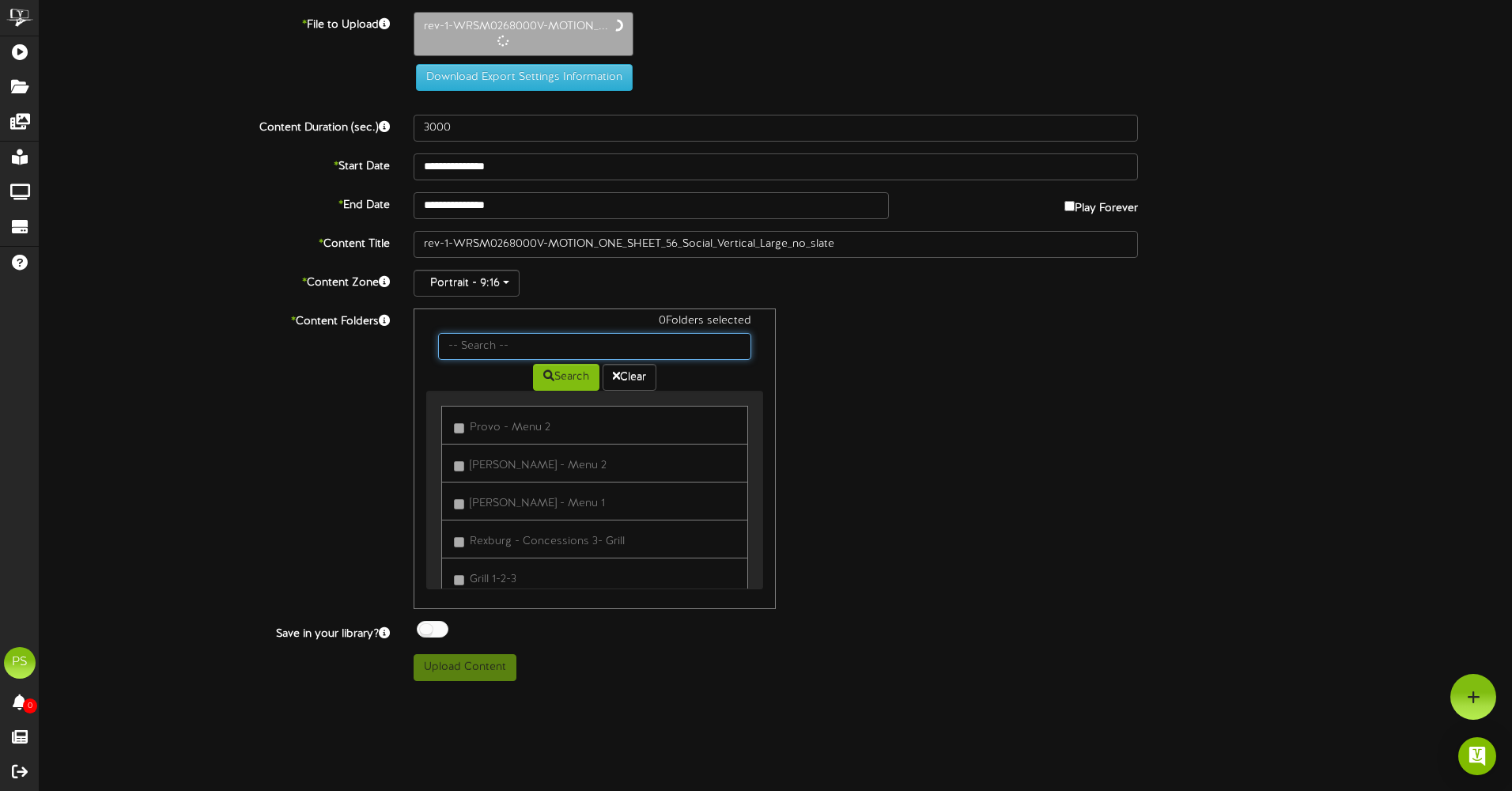
click at [492, 351] on input "text" at bounding box center [595, 346] width 313 height 27
type input "q"
click at [543, 375] on icon at bounding box center [549, 375] width 11 height 11
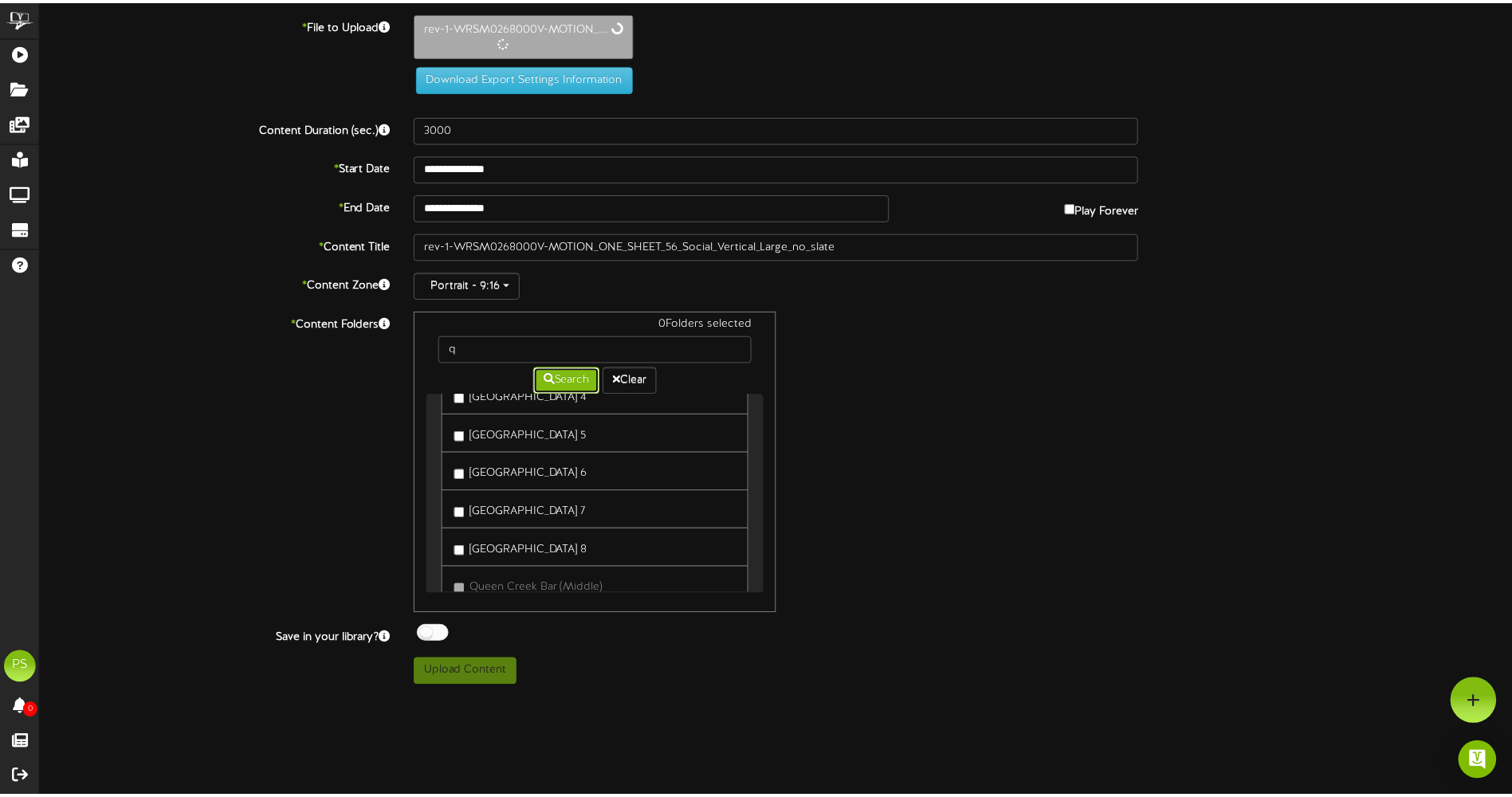
scroll to position [877, 0]
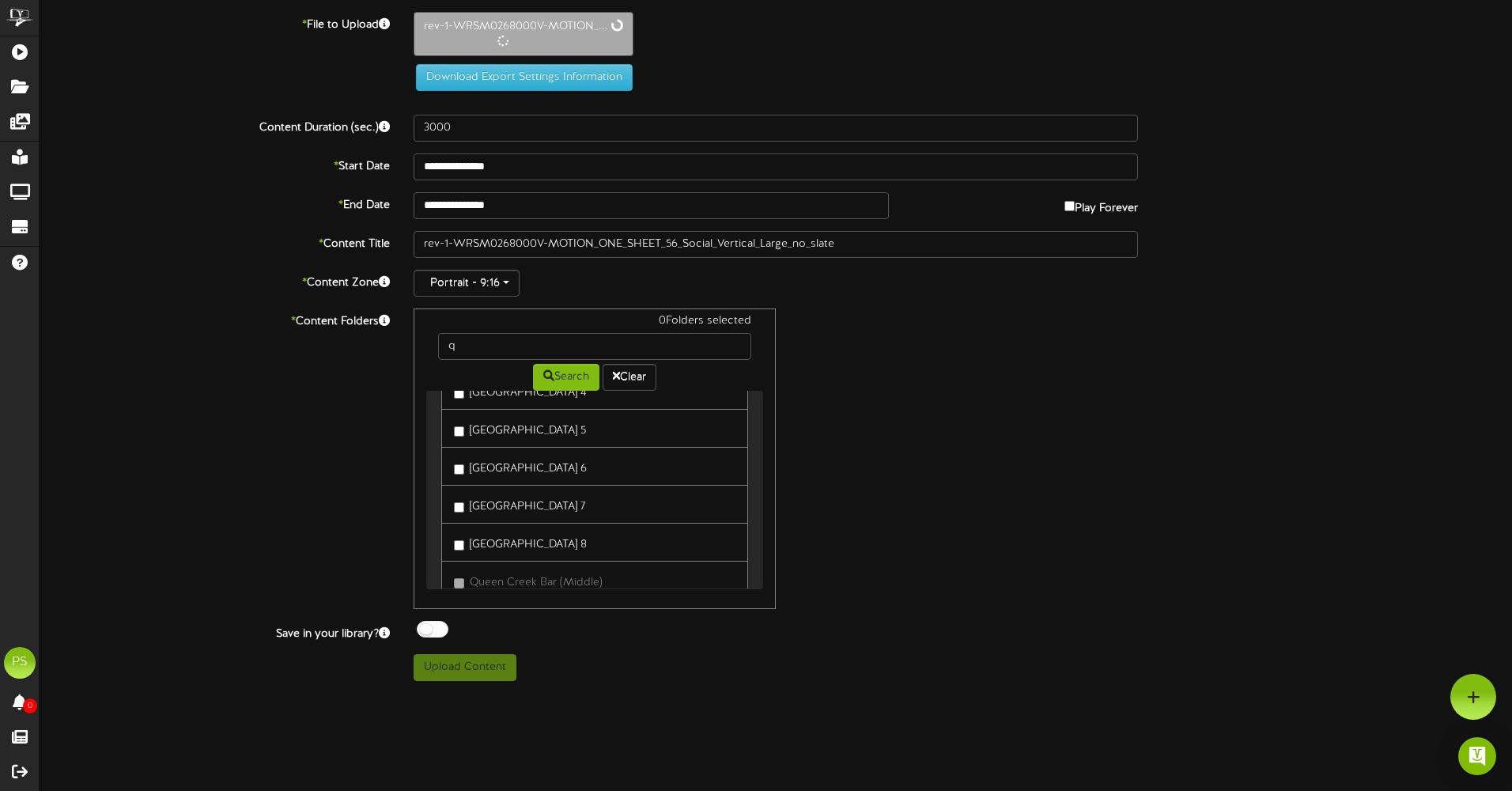
click at [522, 504] on label "[GEOGRAPHIC_DATA] 7" at bounding box center [520, 505] width 131 height 22
type input "56"
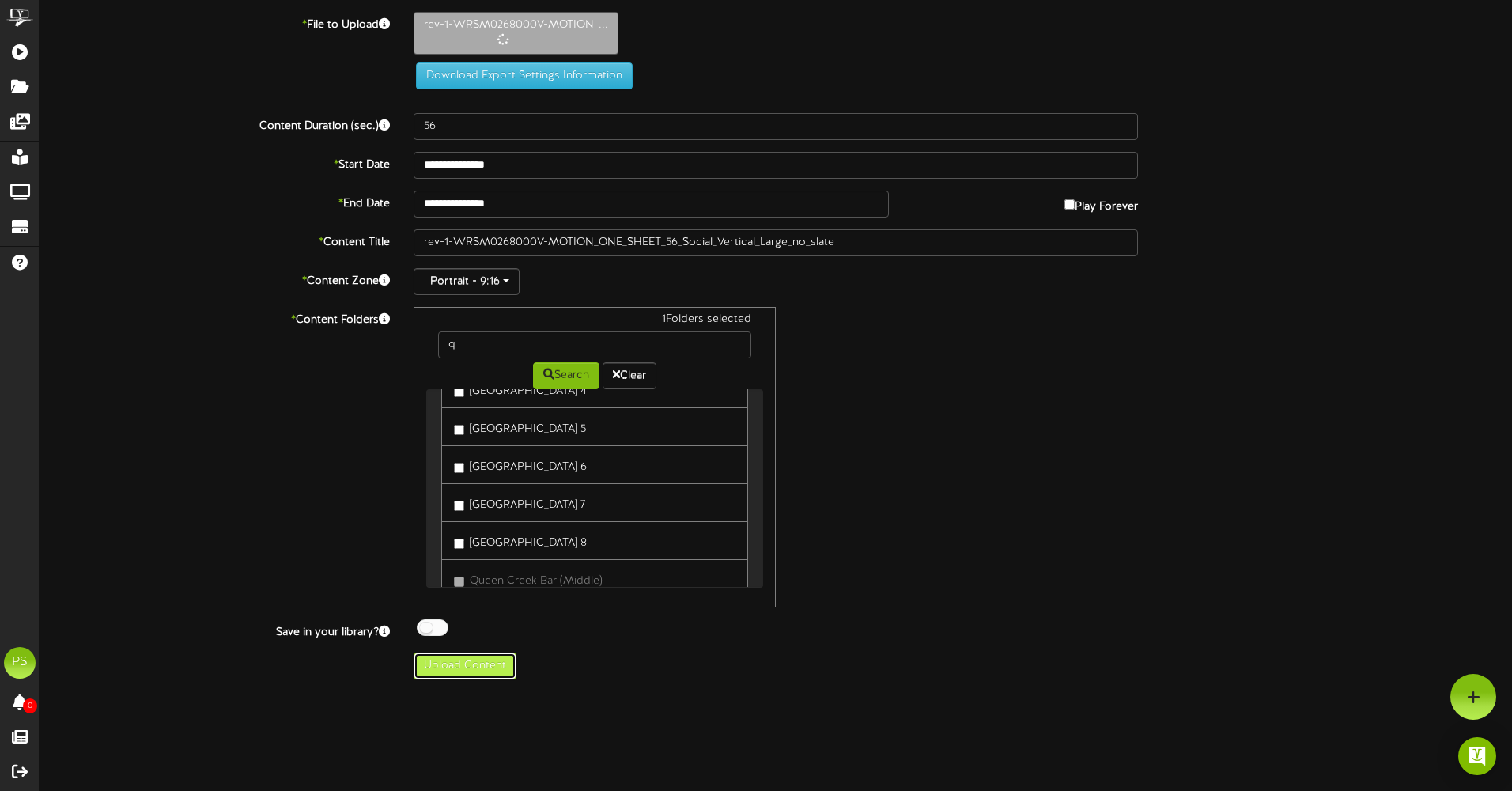
click at [453, 674] on button "Upload Content" at bounding box center [465, 666] width 103 height 27
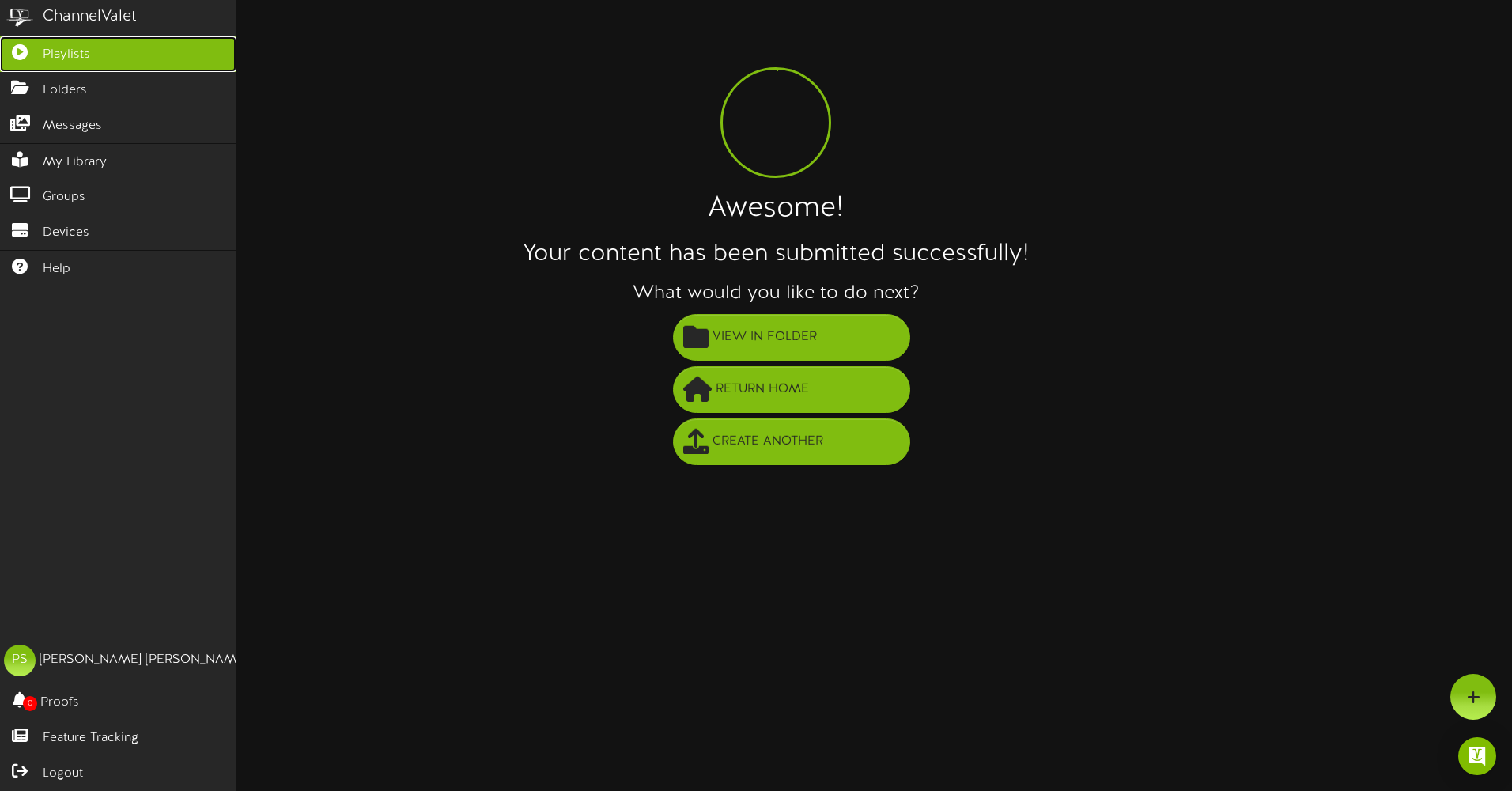
click at [53, 57] on span "Playlists" at bounding box center [66, 55] width 48 height 18
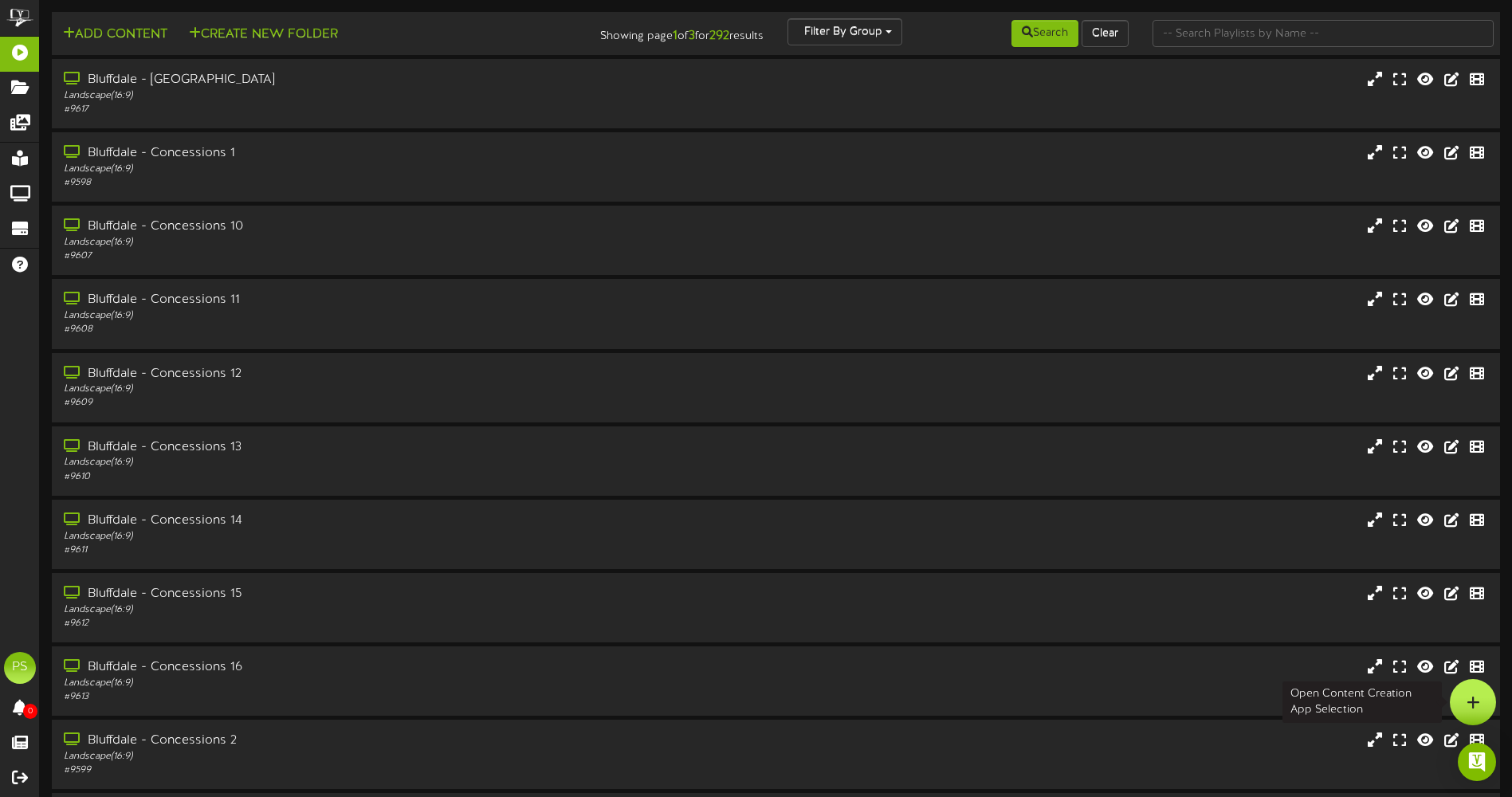
click at [1482, 705] on div at bounding box center [1472, 702] width 46 height 46
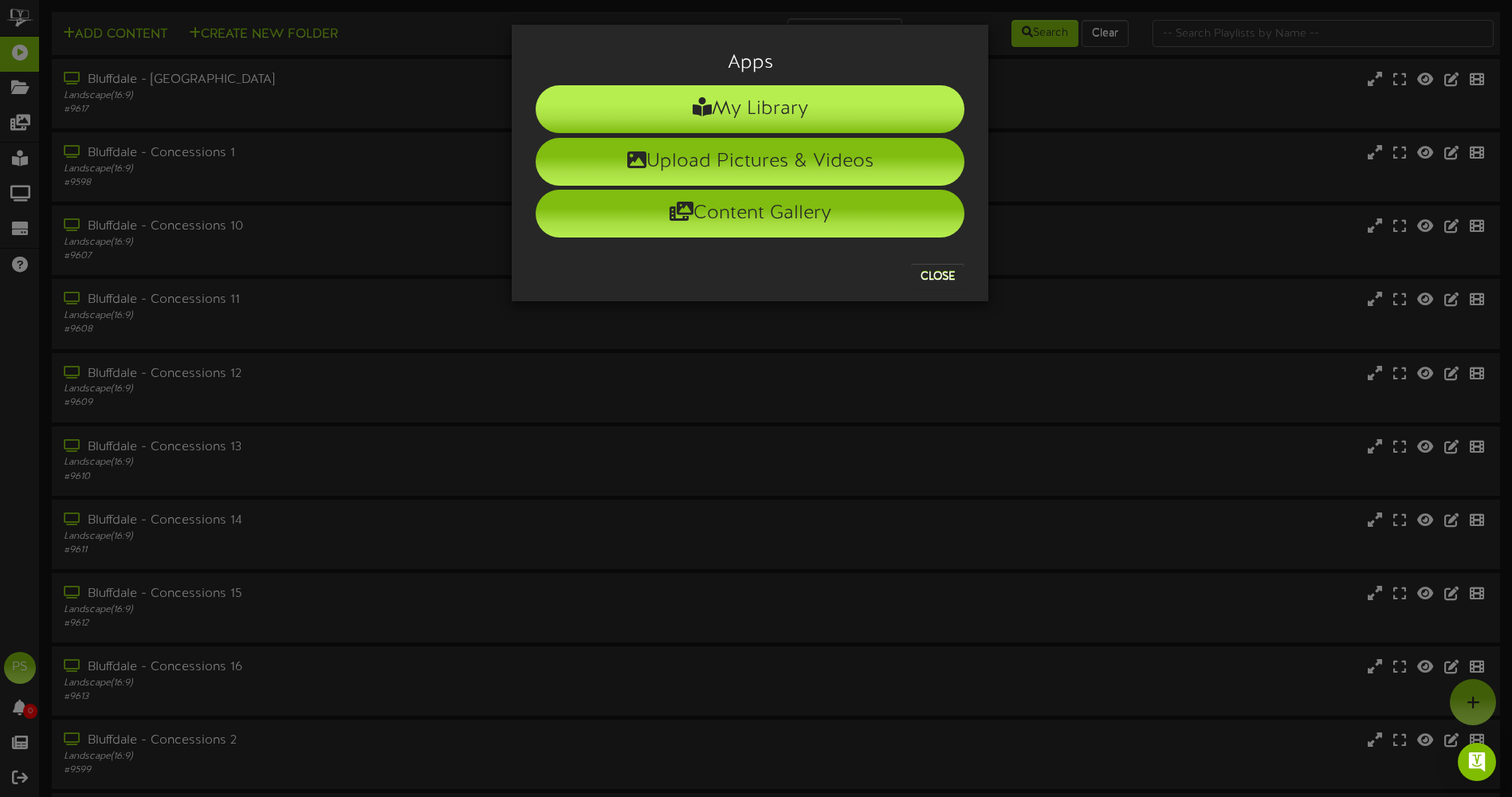
click at [756, 112] on li "My Library" at bounding box center [750, 109] width 429 height 48
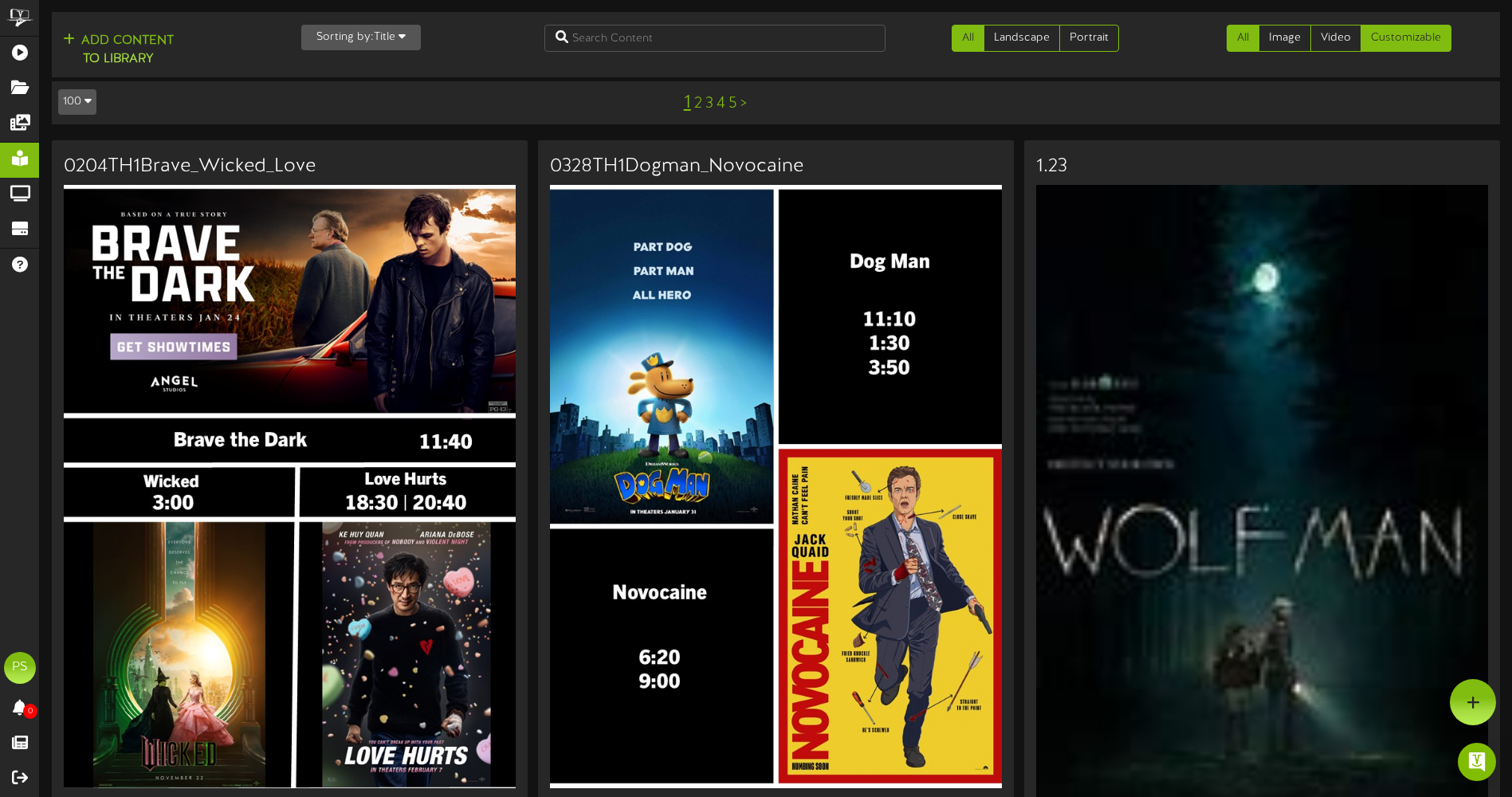
click at [1405, 33] on link "Customizable" at bounding box center [1406, 38] width 91 height 27
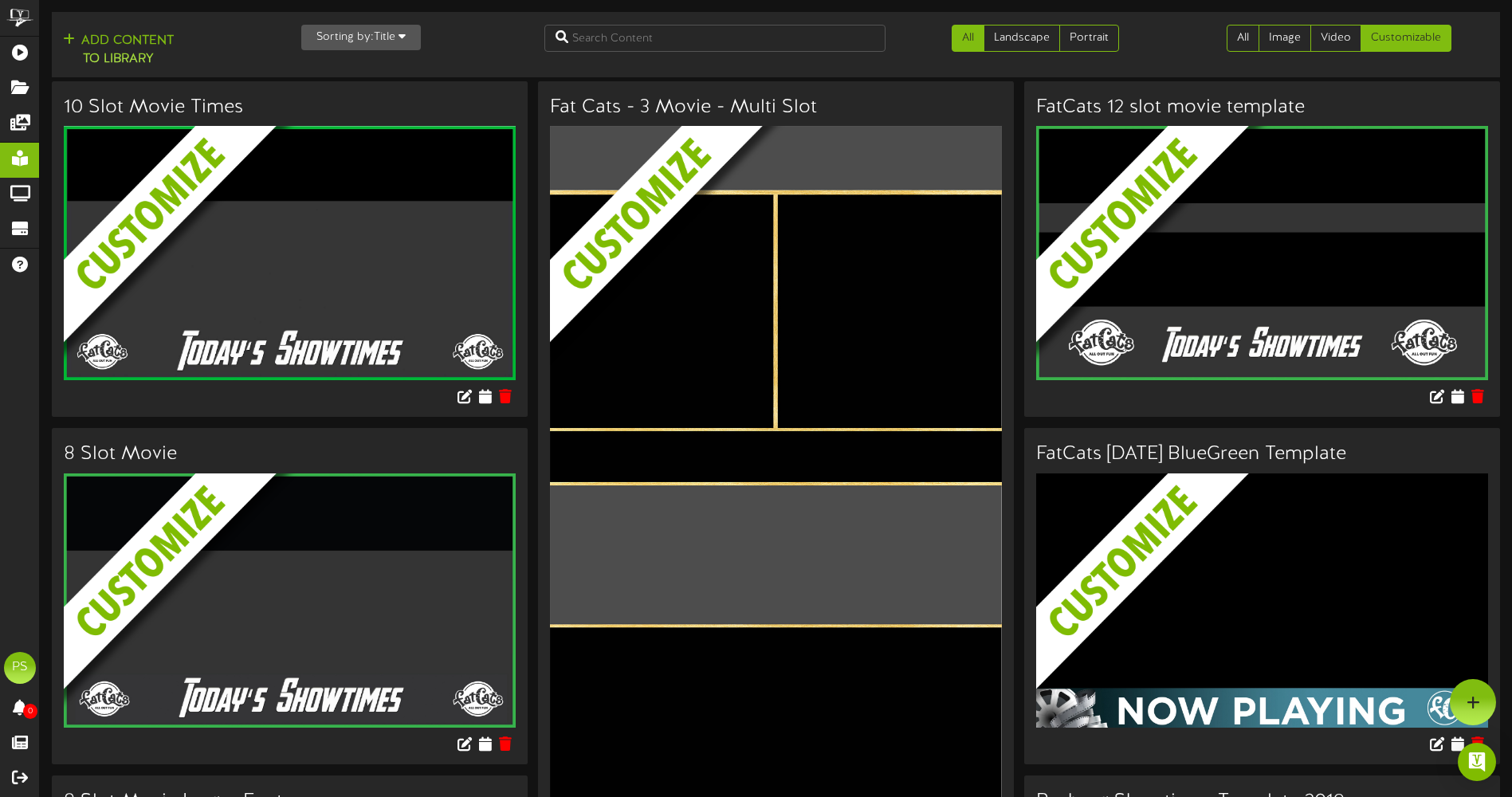
scroll to position [15, 0]
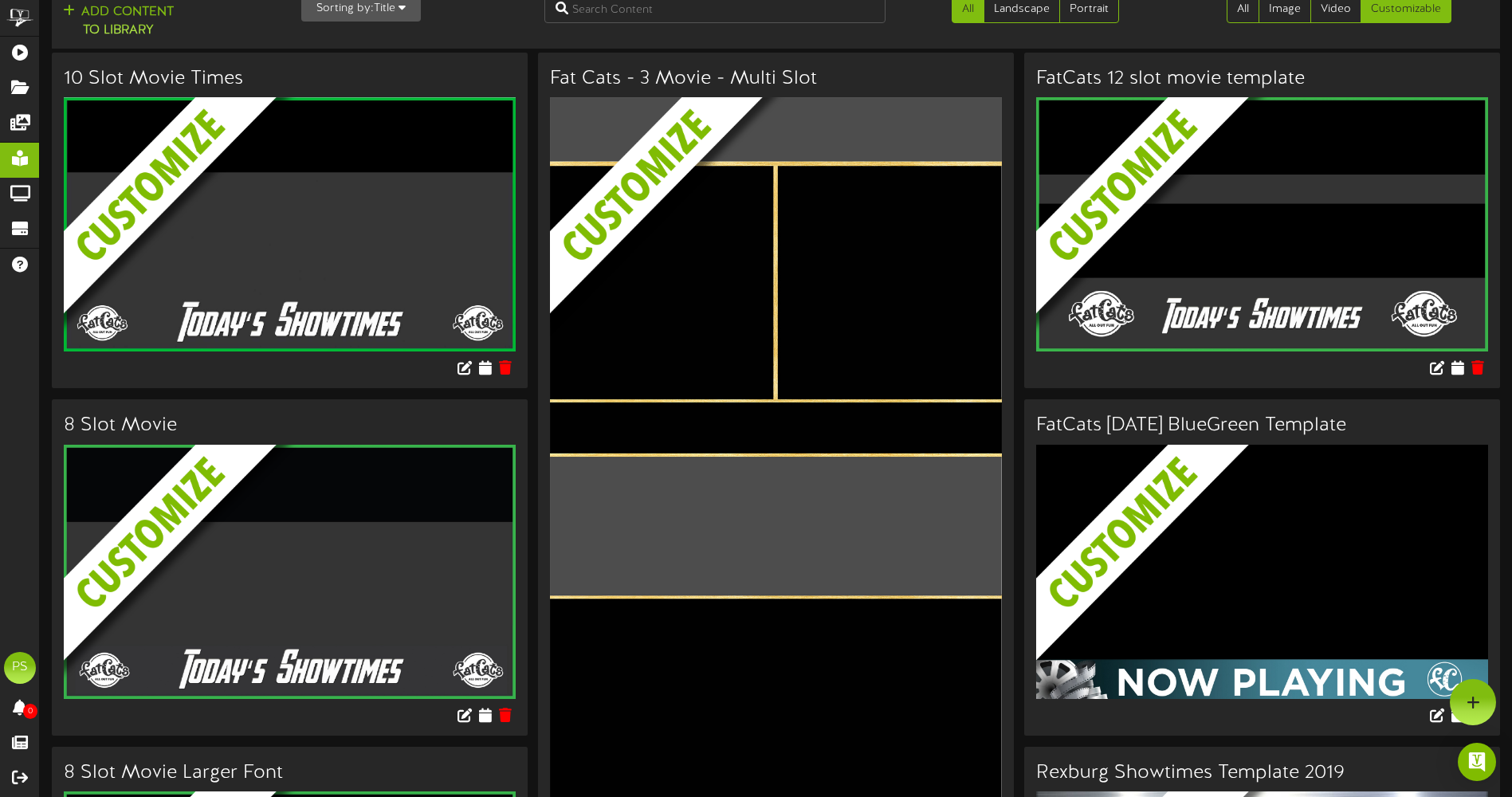
click at [526, 43] on div "Add Content to Library Sorting by: Title Newest Oldest Title All Landscape Port…" at bounding box center [776, 16] width 1459 height 53
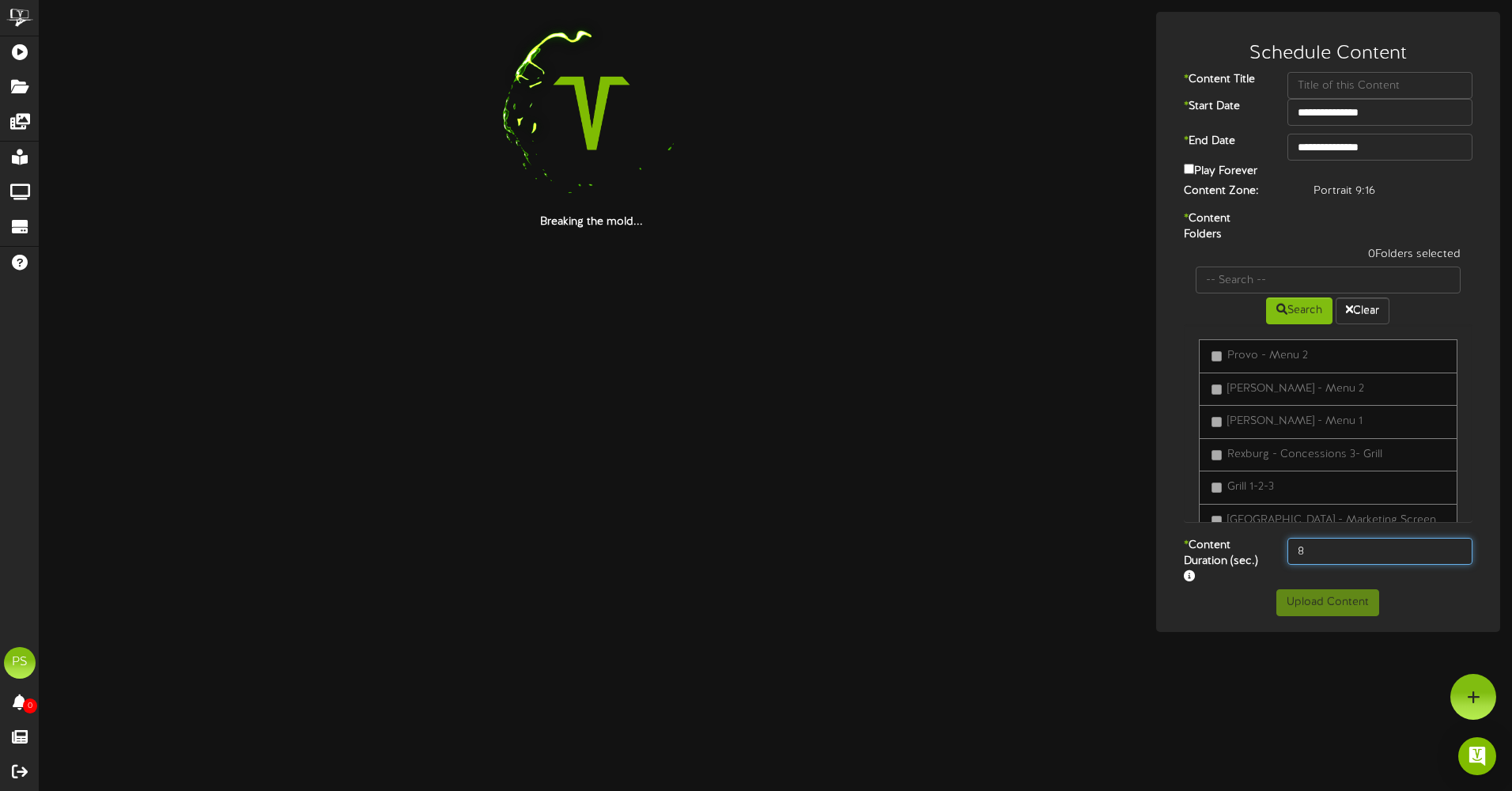
drag, startPoint x: 1317, startPoint y: 546, endPoint x: 1242, endPoint y: 549, distance: 75.1
click at [1264, 553] on div "* Content Duration (sec.) 8" at bounding box center [1329, 563] width 337 height 51
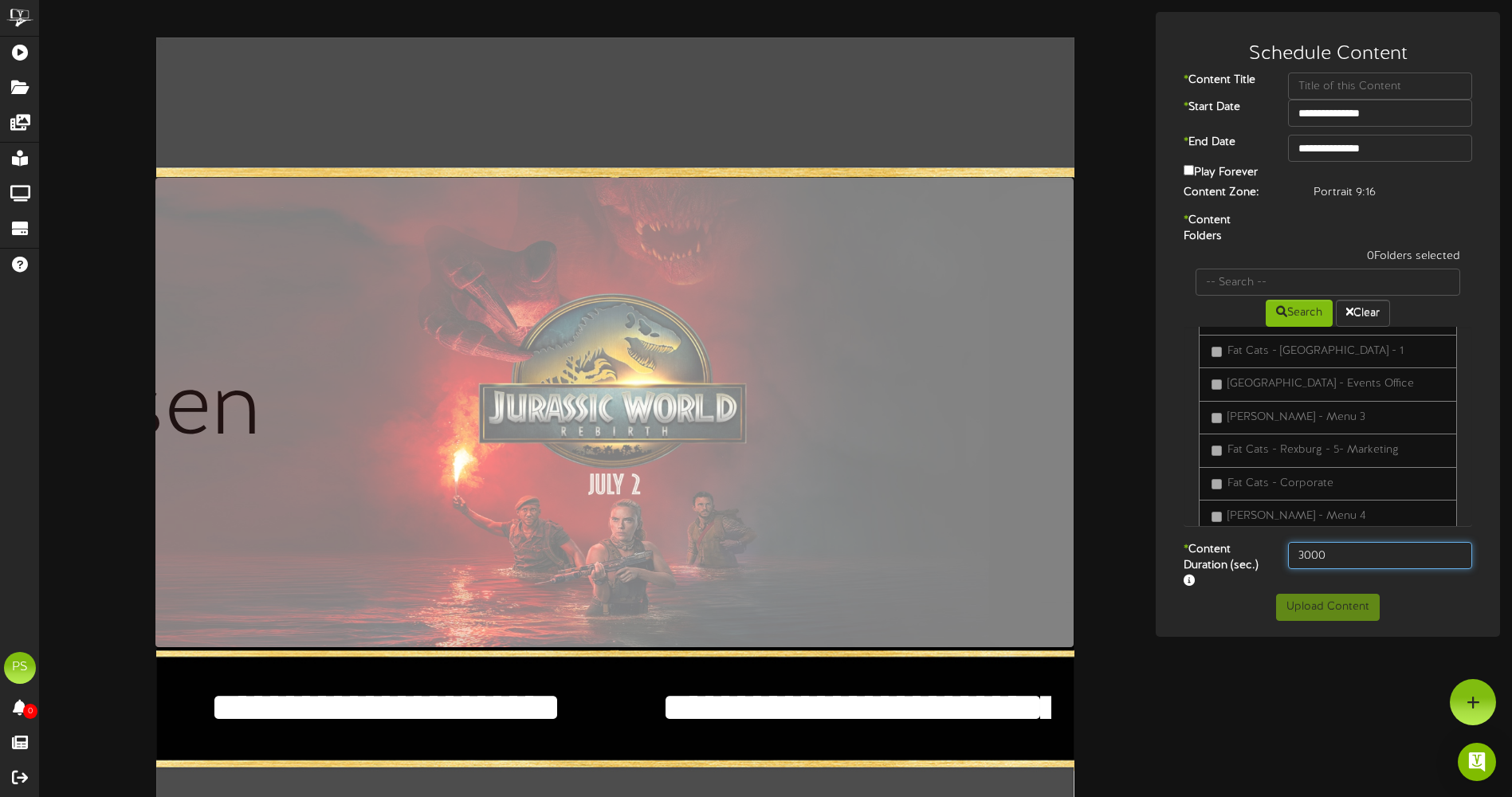
type input "3000"
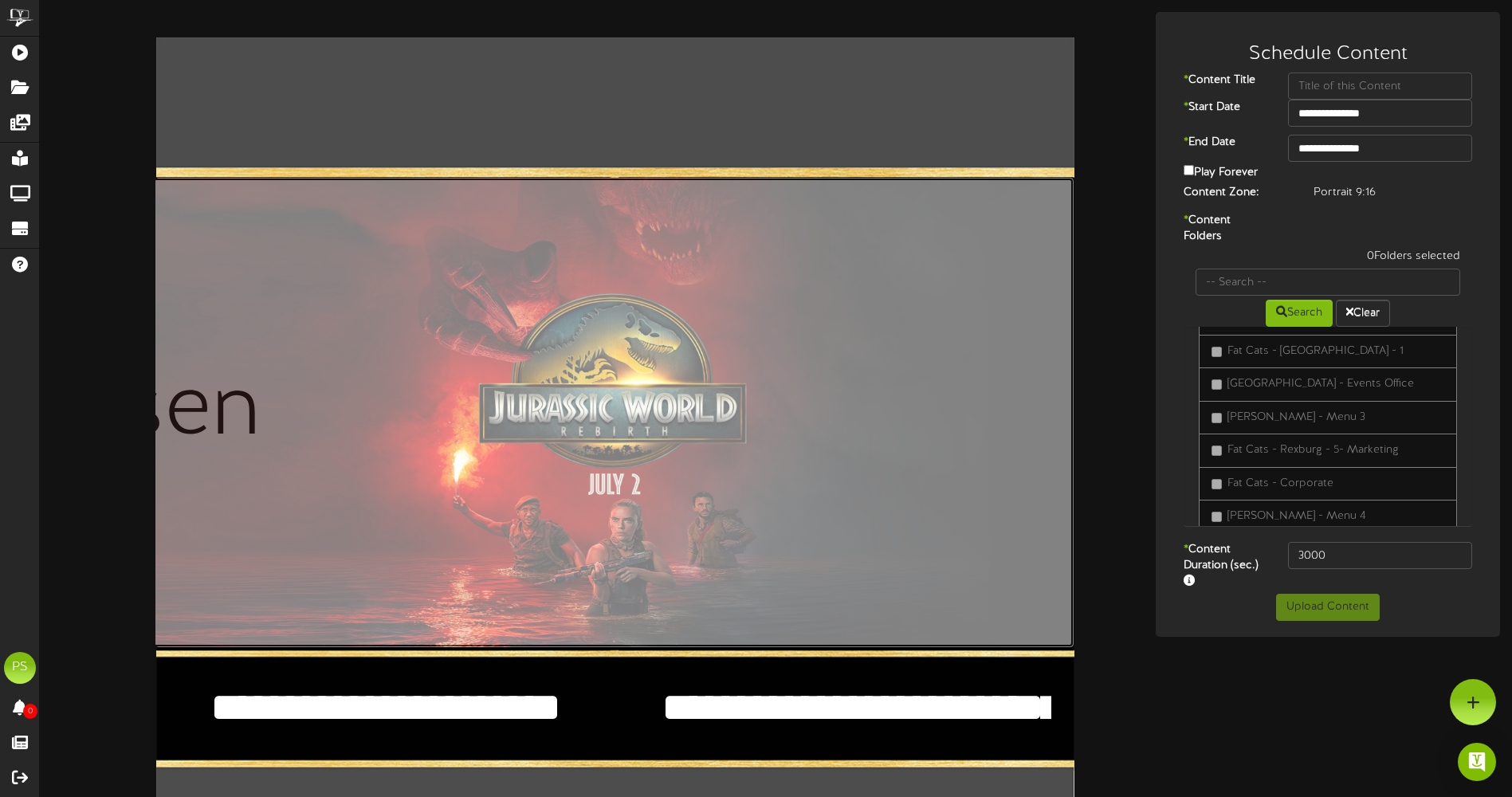
click at [647, 478] on input "file" at bounding box center [152, 413] width 1843 height 471
click at [689, 485] on input "file" at bounding box center [152, 413] width 1843 height 471
type input "**********"
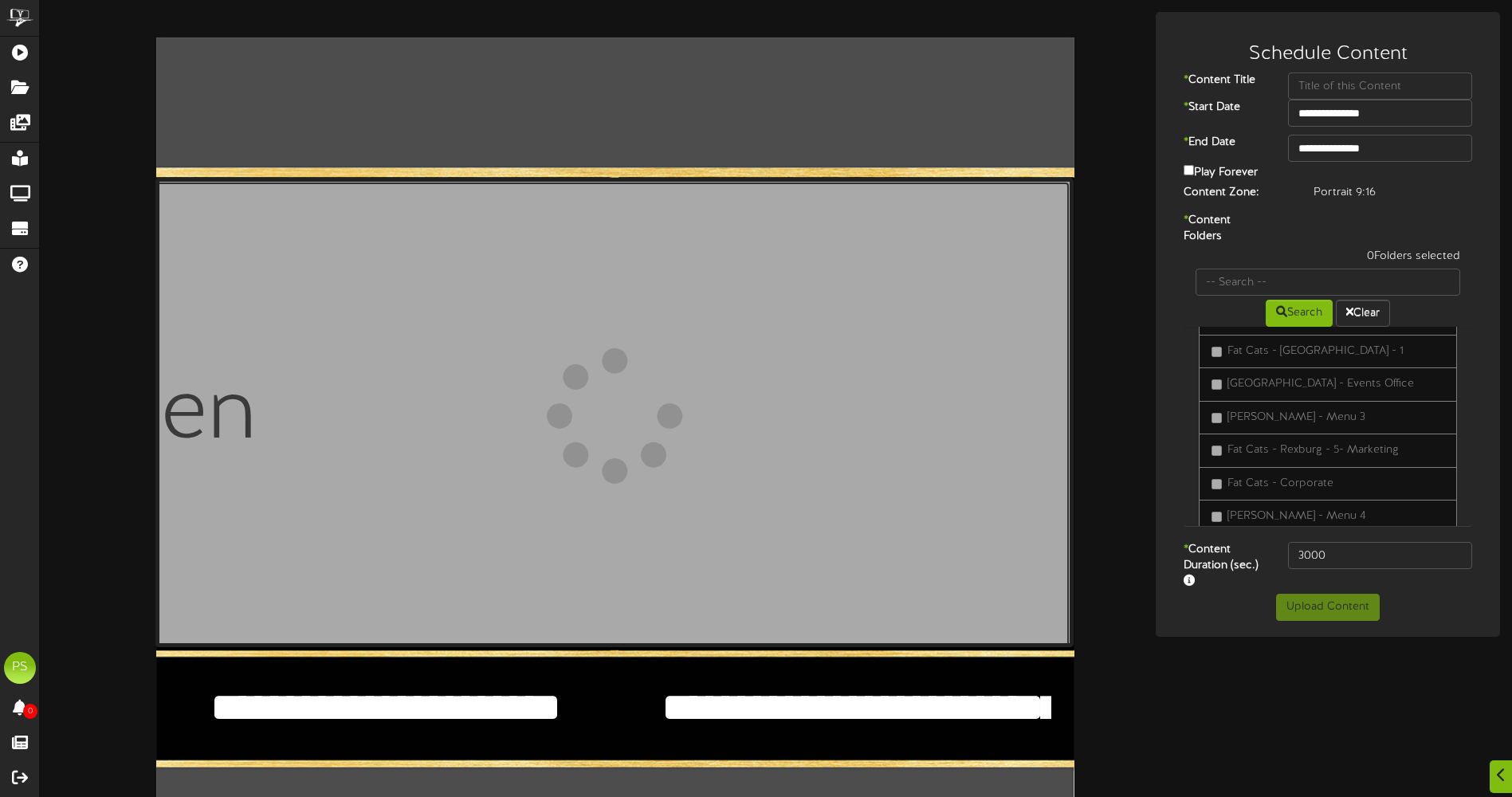
scroll to position [239, 0]
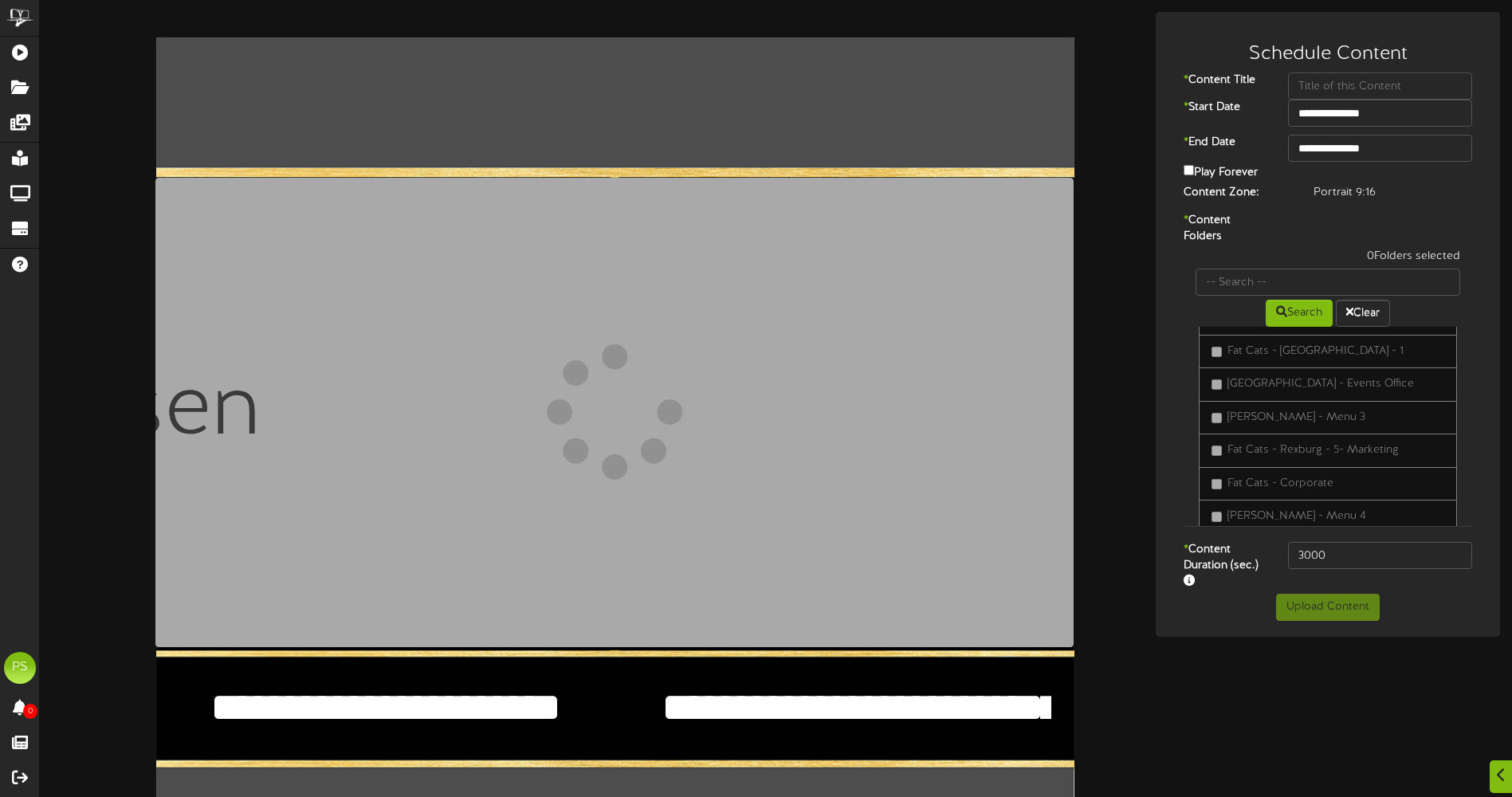
click at [386, 680] on textarea "**********" at bounding box center [386, 707] width 397 height 54
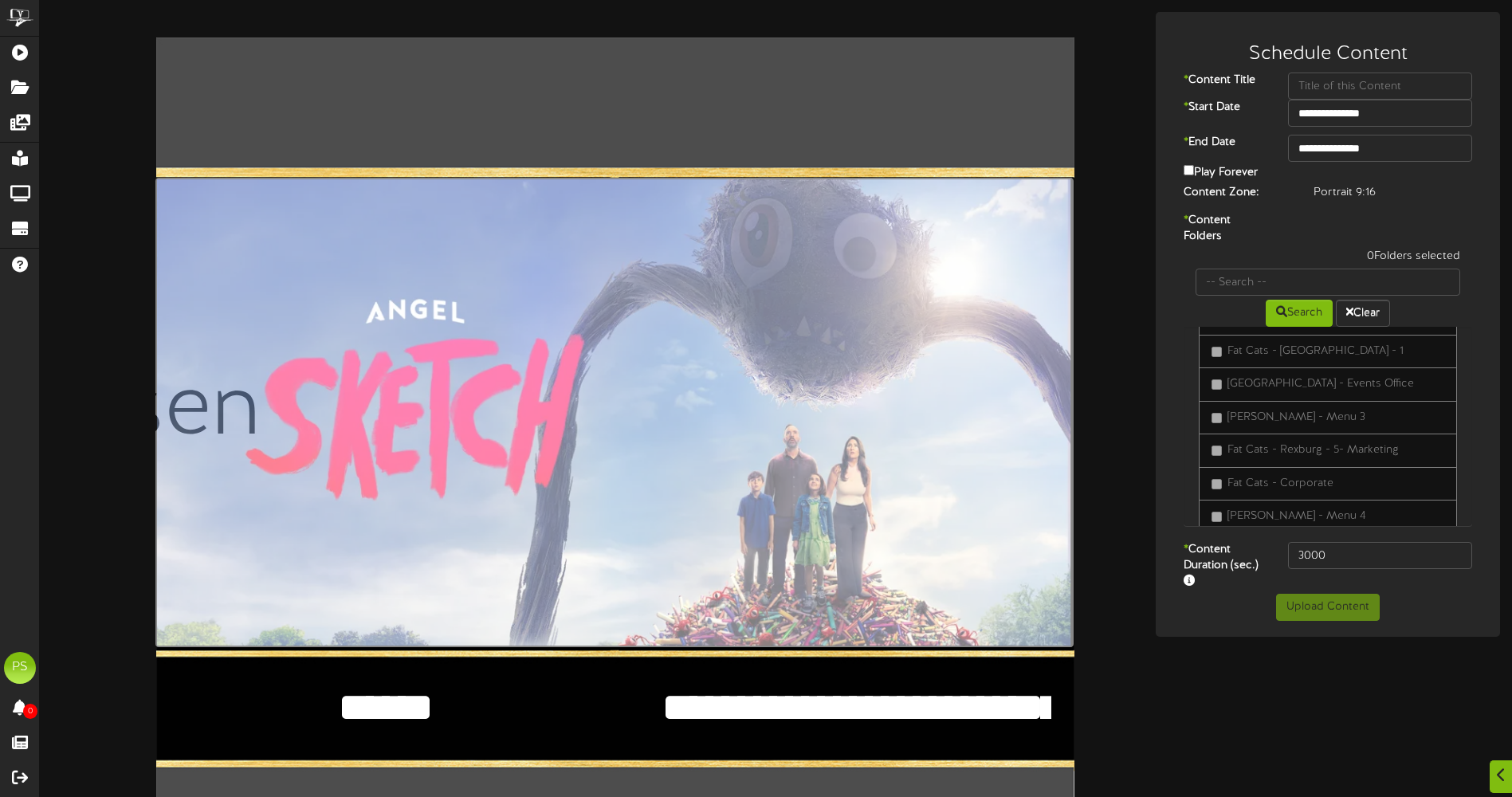
type textarea "******"
click at [748, 680] on textarea "**********" at bounding box center [853, 707] width 397 height 54
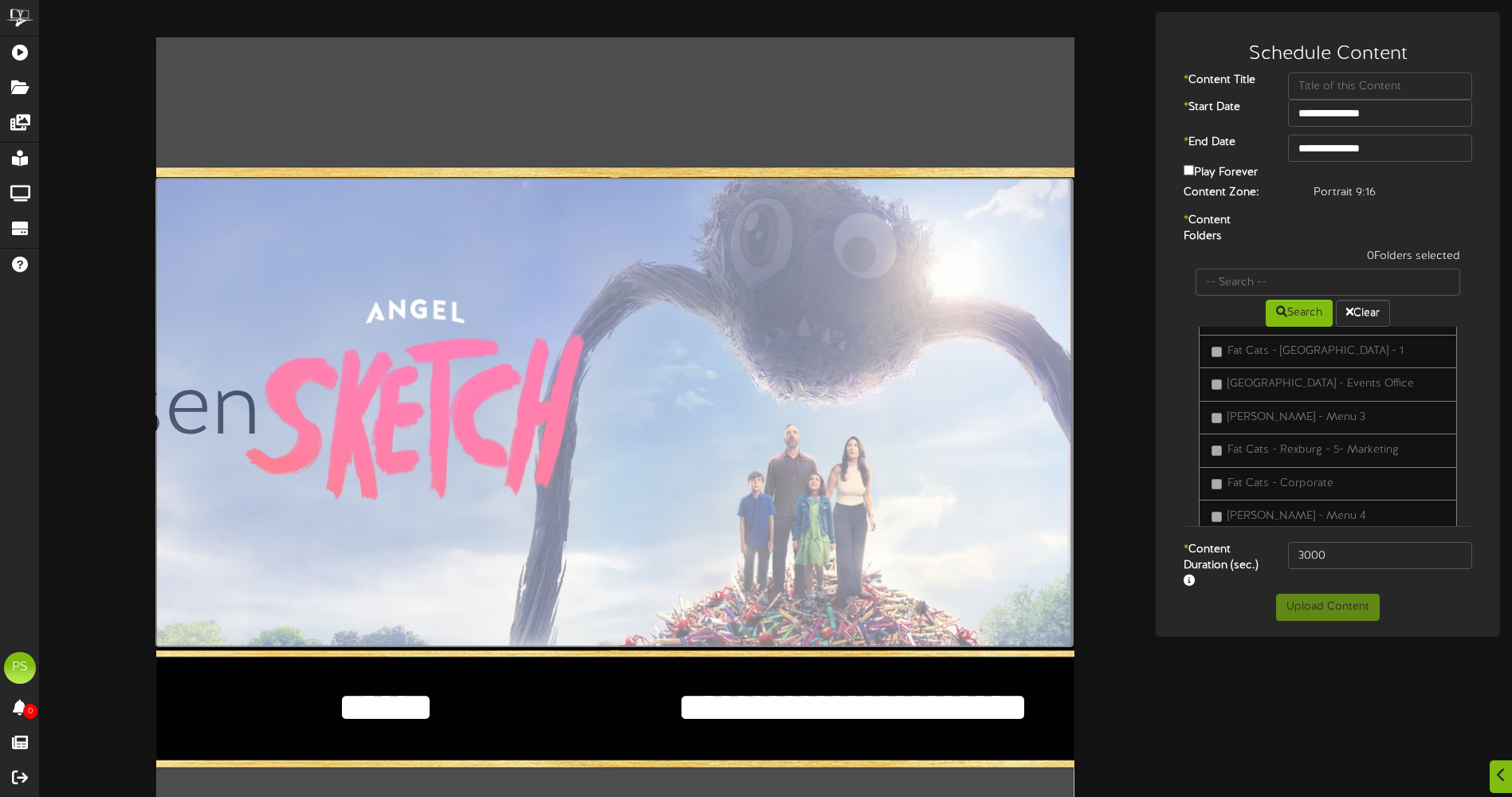
type textarea "**********"
type input "**********"
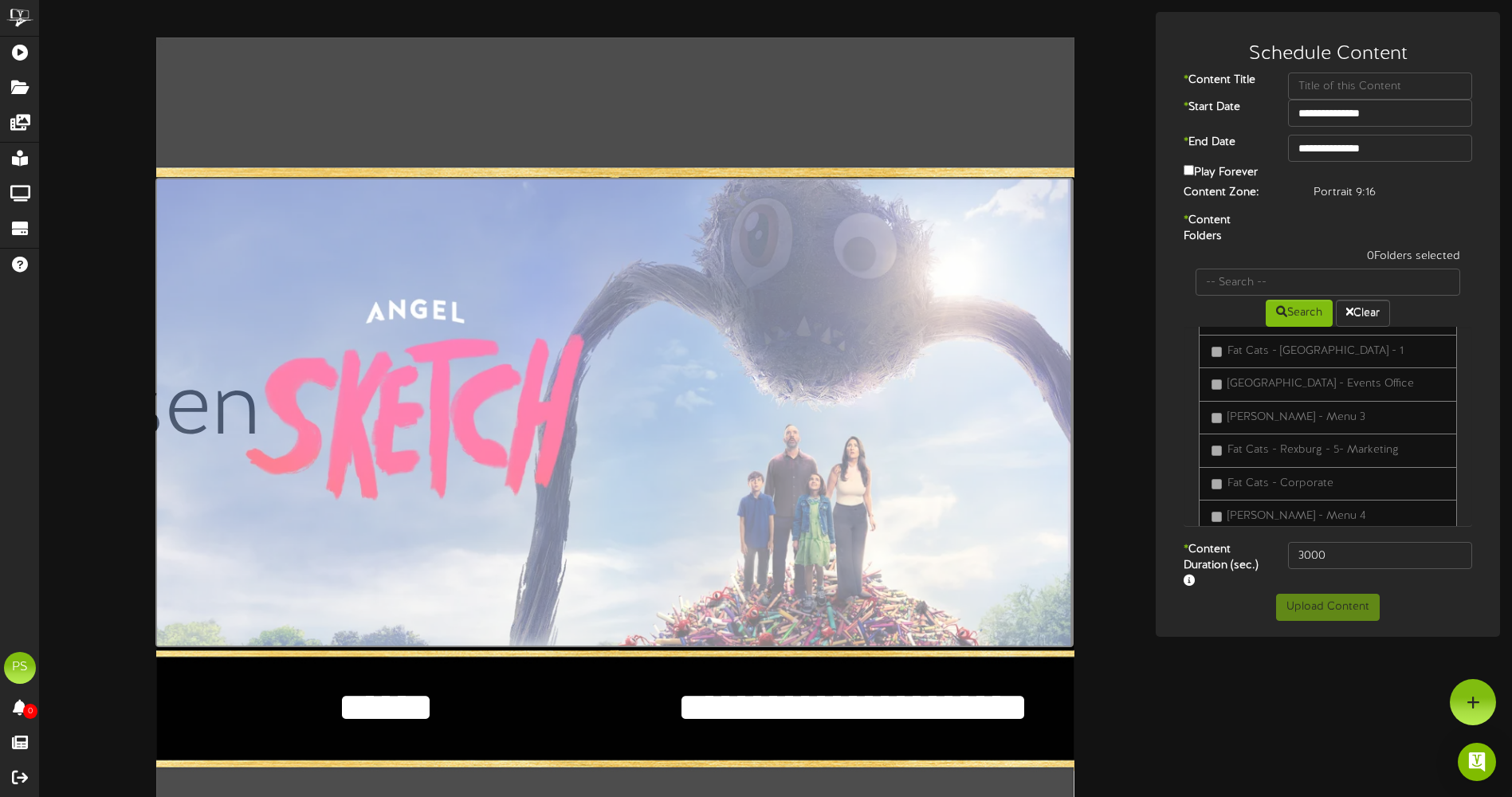
drag, startPoint x: 362, startPoint y: 122, endPoint x: 337, endPoint y: 122, distance: 25.0
drag, startPoint x: 353, startPoint y: 115, endPoint x: 252, endPoint y: 121, distance: 101.2
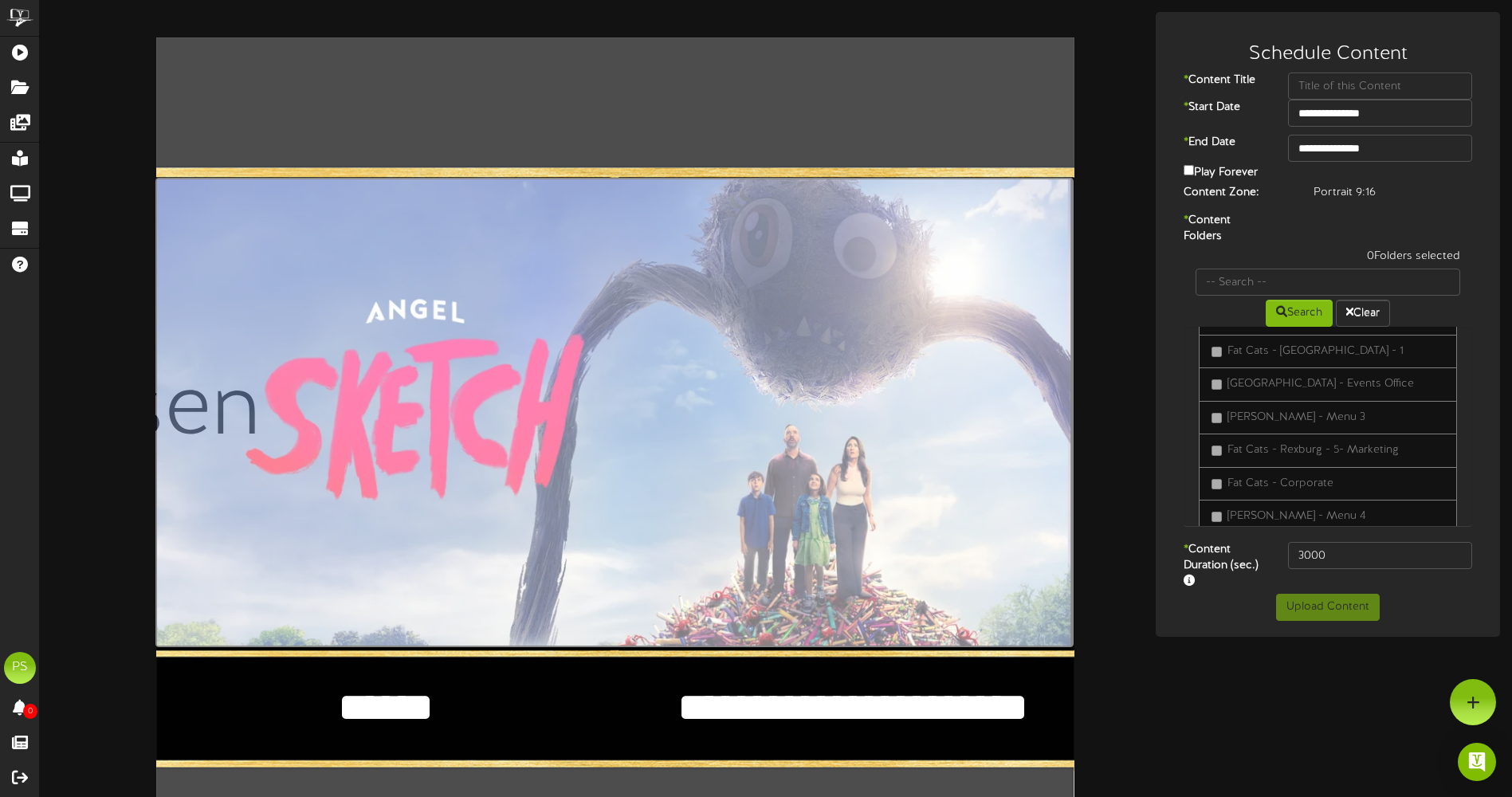
drag, startPoint x: 349, startPoint y: 116, endPoint x: 259, endPoint y: 131, distance: 91.2
type textarea "*****"
drag, startPoint x: 346, startPoint y: 175, endPoint x: 257, endPoint y: 200, distance: 92.4
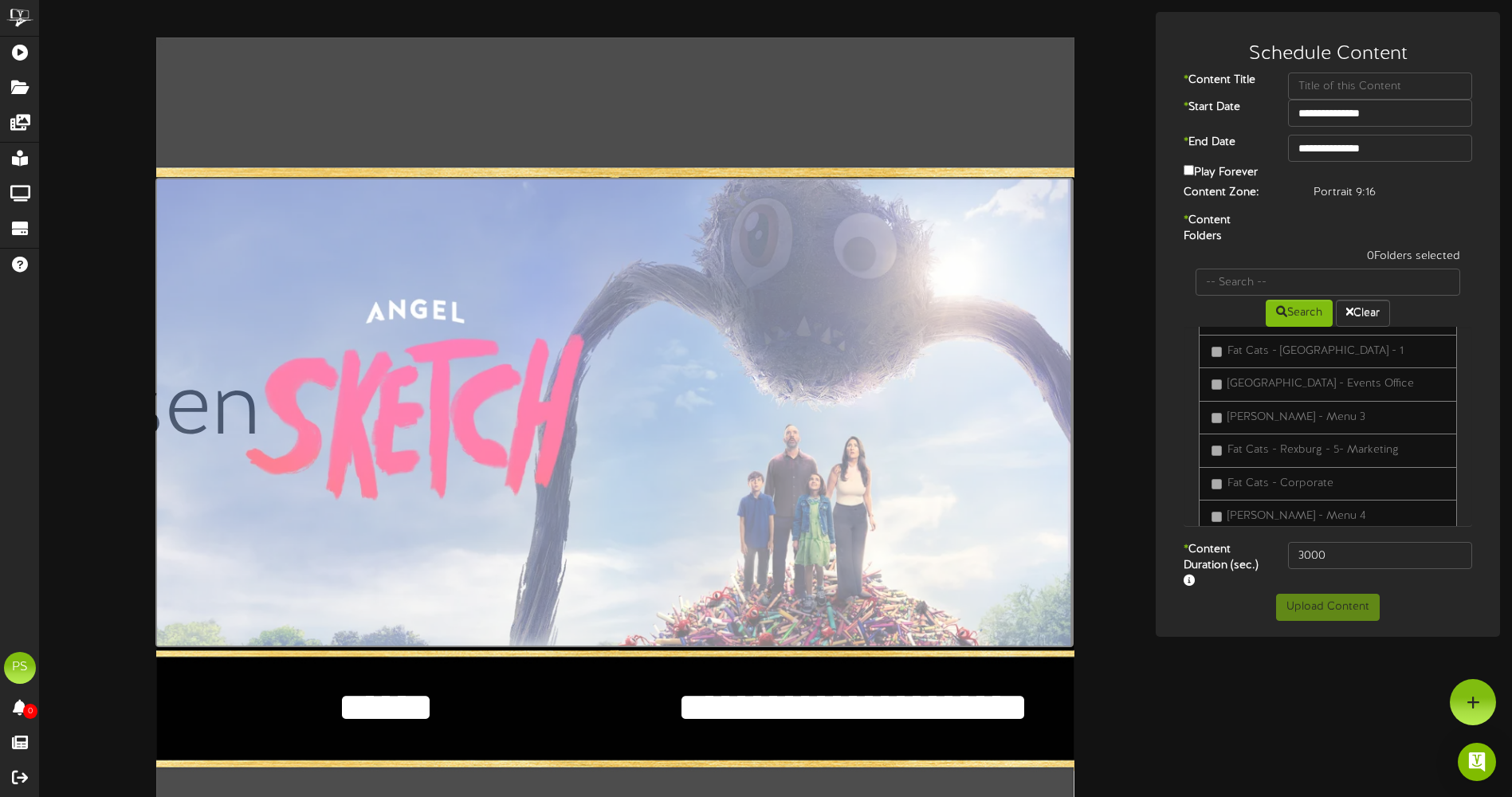
type textarea "****"
drag, startPoint x: 972, startPoint y: 116, endPoint x: 898, endPoint y: 128, distance: 75.0
type textarea "****"
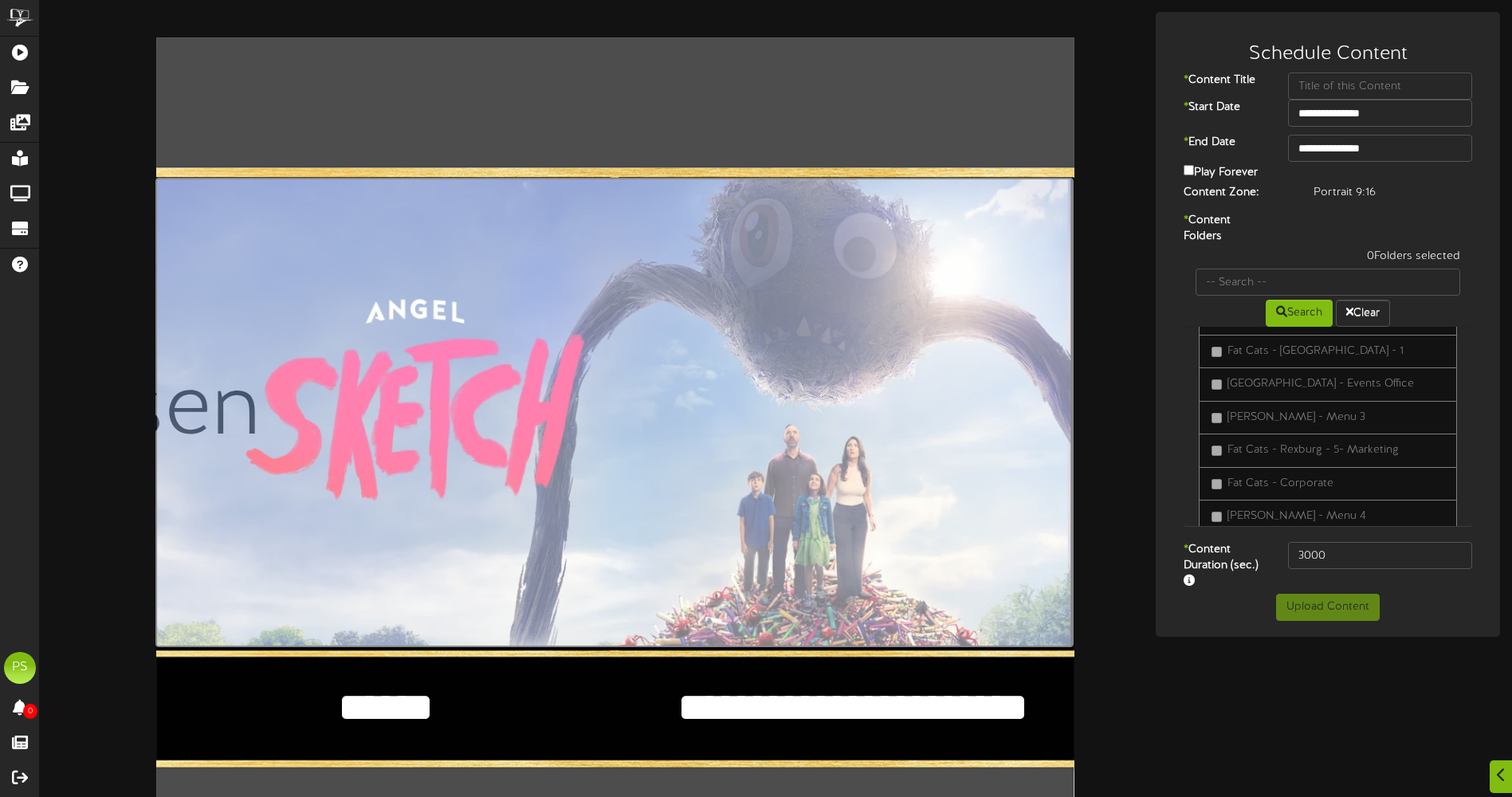
scroll to position [873, 0]
type textarea "****"
type input "**********"
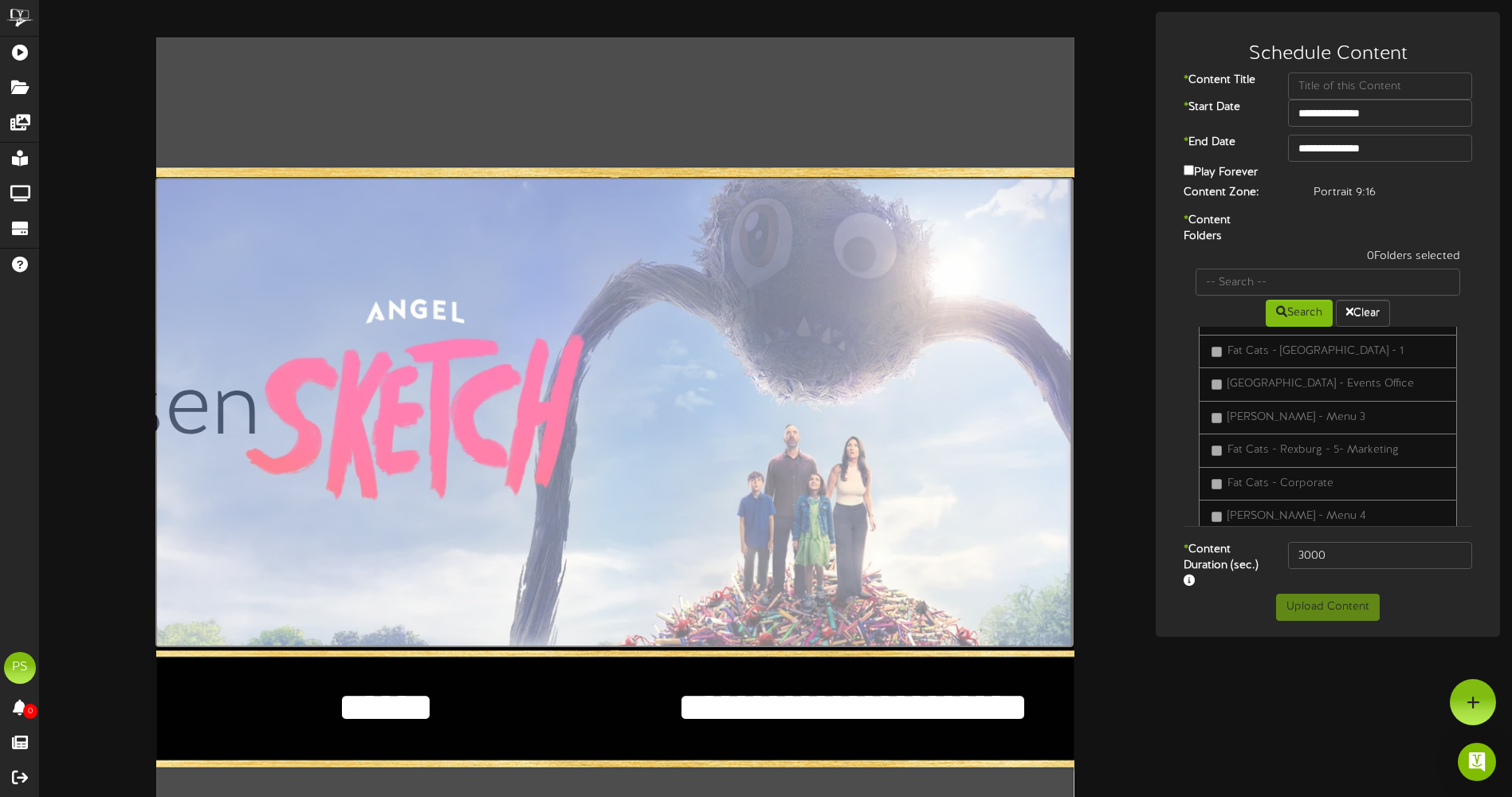
scroll to position [0, 0]
click at [1330, 92] on input "text" at bounding box center [1380, 86] width 184 height 27
type input "8.22"
click at [1335, 155] on input "**********" at bounding box center [1380, 149] width 184 height 27
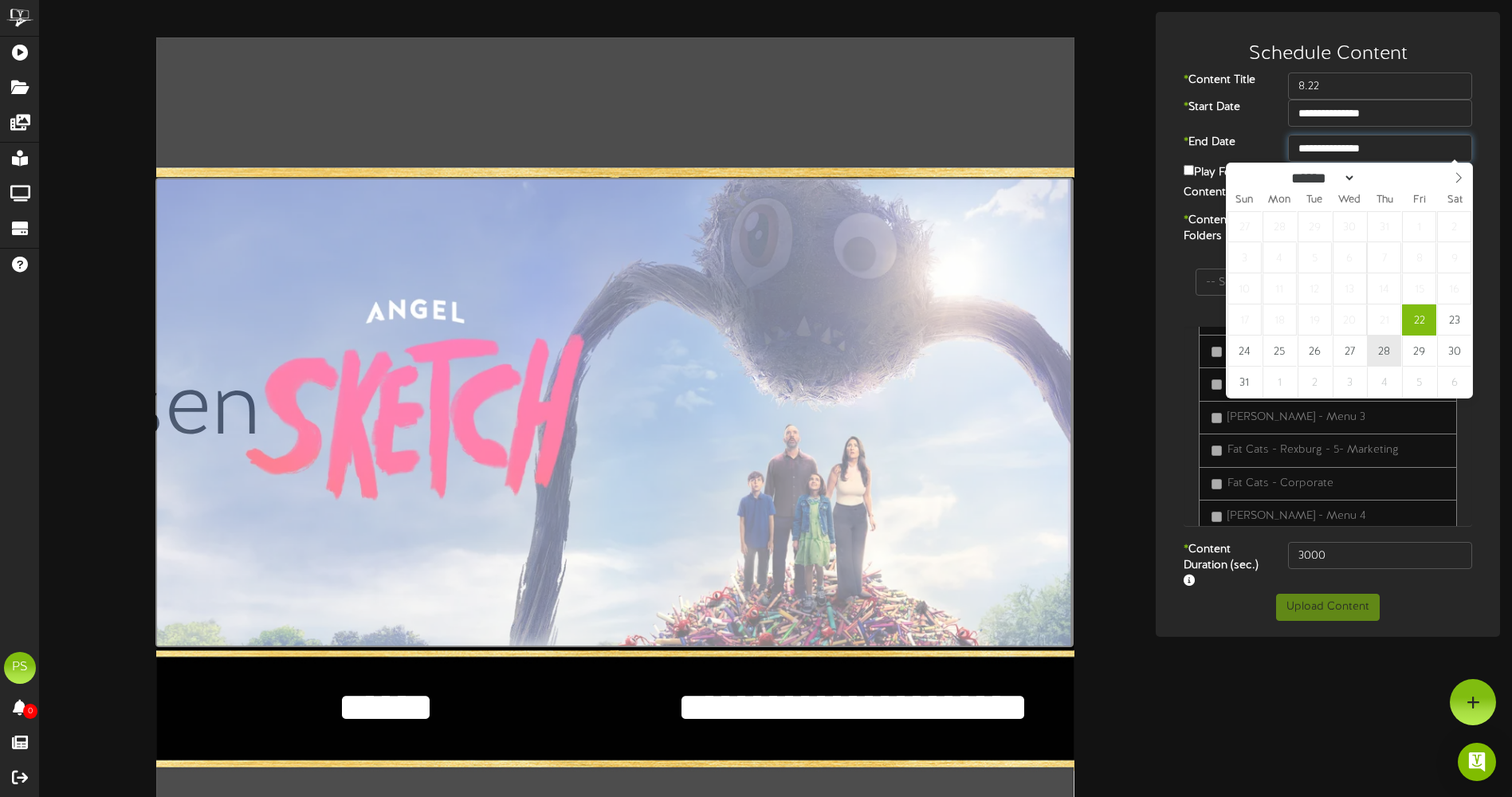
type input "**********"
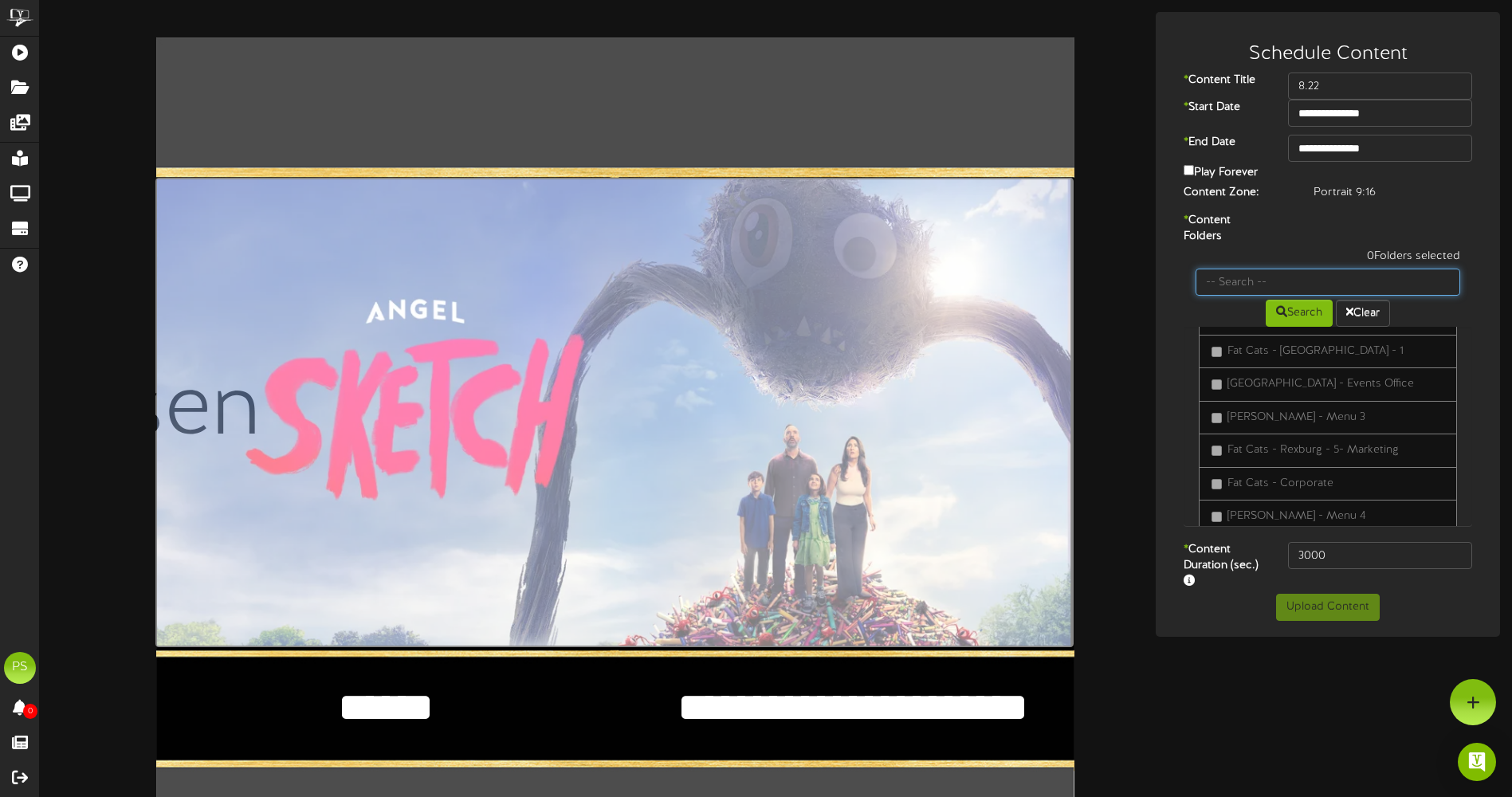
click at [1239, 271] on input "text" at bounding box center [1328, 282] width 265 height 27
type input "q"
click at [1278, 311] on icon at bounding box center [1282, 312] width 11 height 11
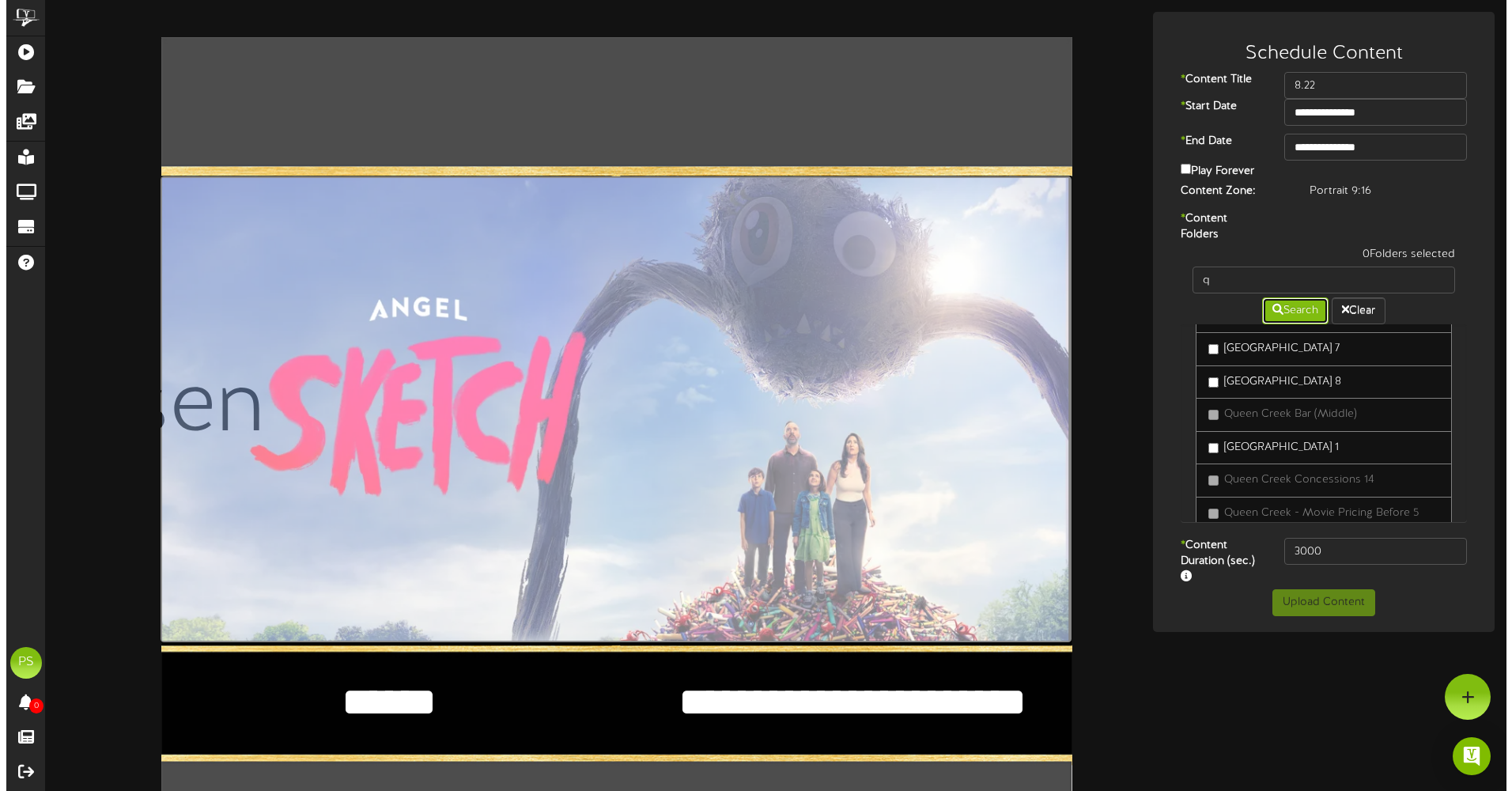
scroll to position [870, 0]
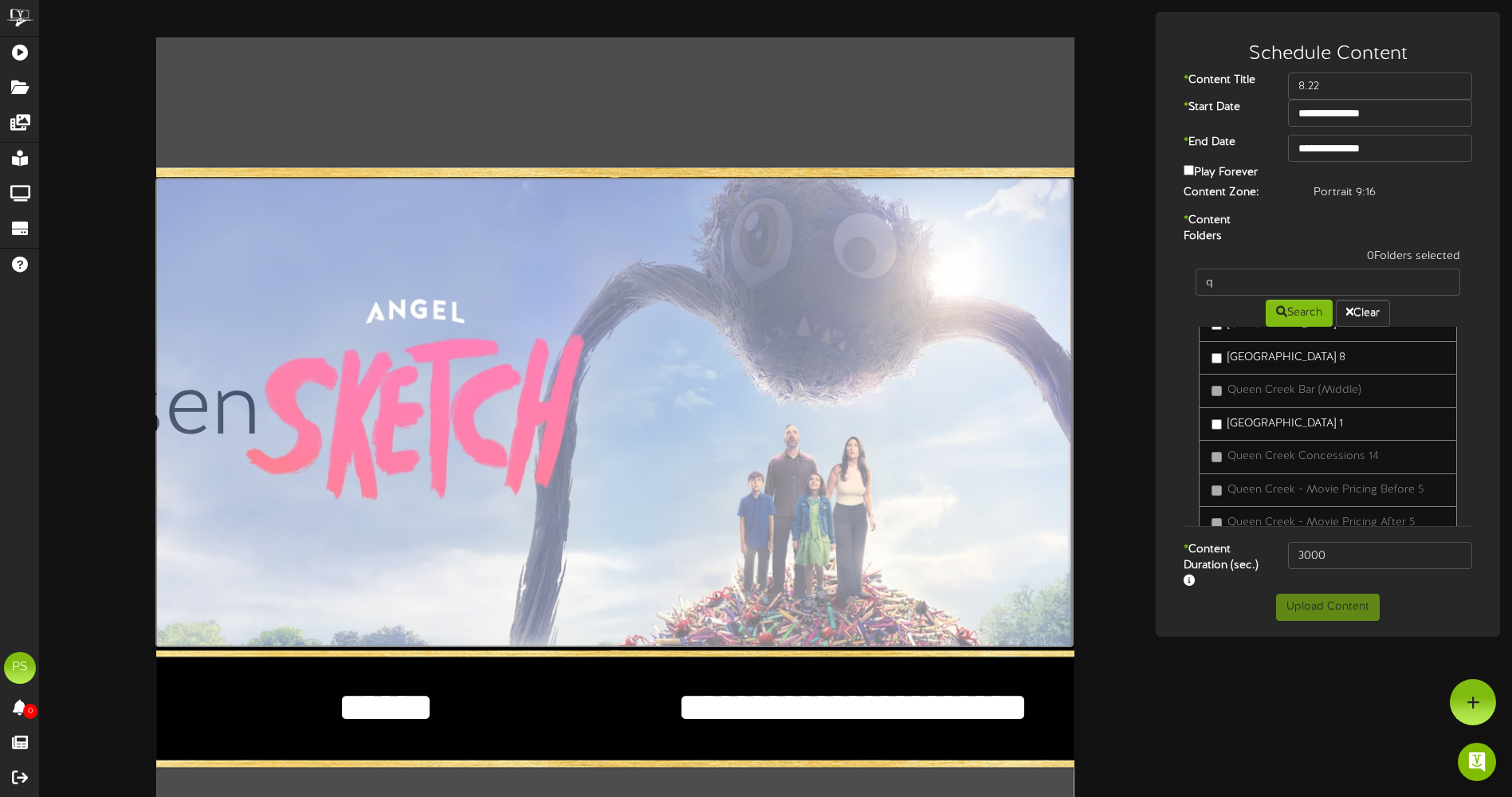
click at [1298, 433] on label "[GEOGRAPHIC_DATA] 1" at bounding box center [1276, 424] width 131 height 16
click at [1308, 609] on button "Upload Content" at bounding box center [1328, 607] width 103 height 27
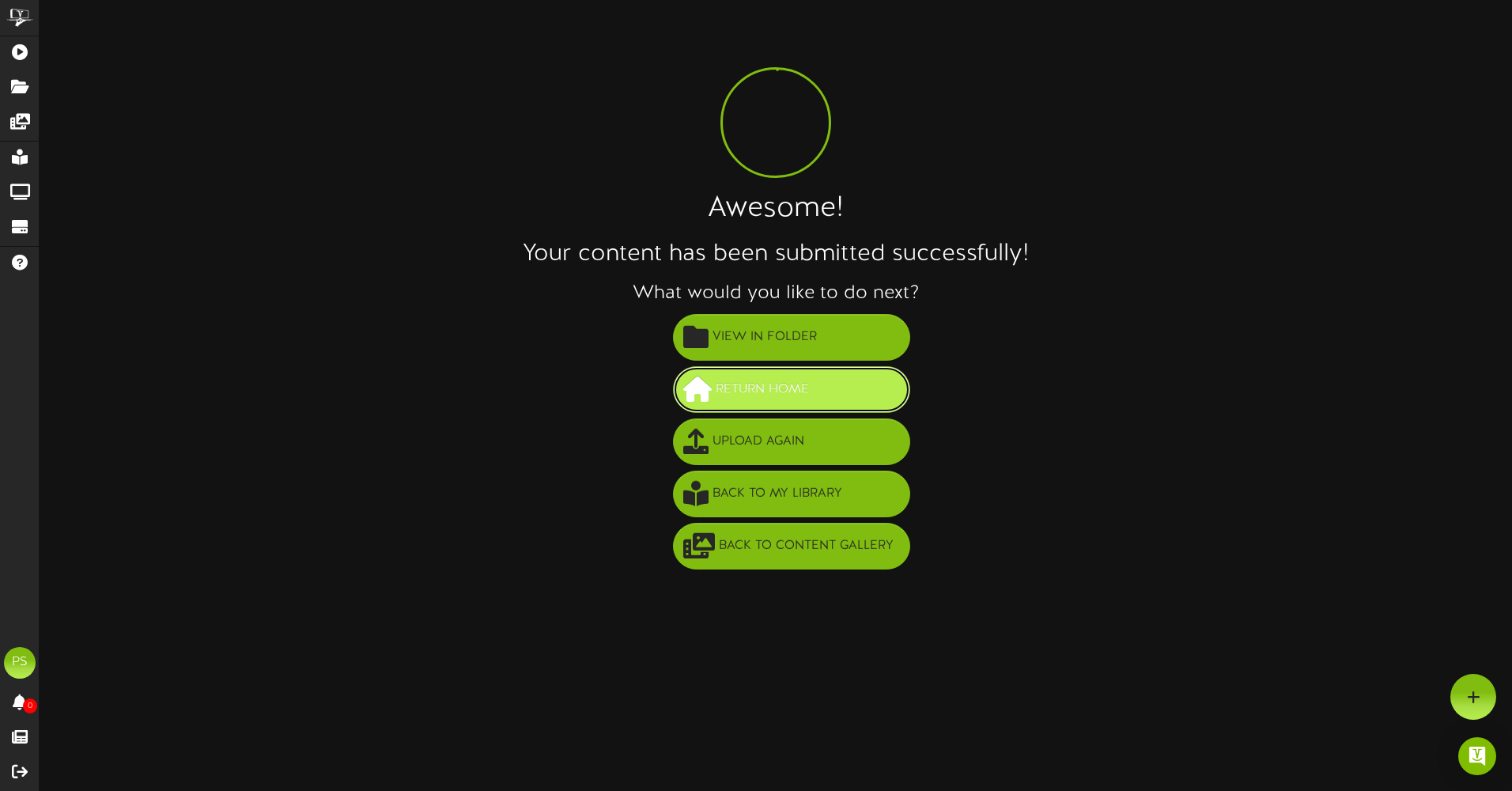
click at [766, 400] on span "Return Home" at bounding box center [762, 390] width 102 height 26
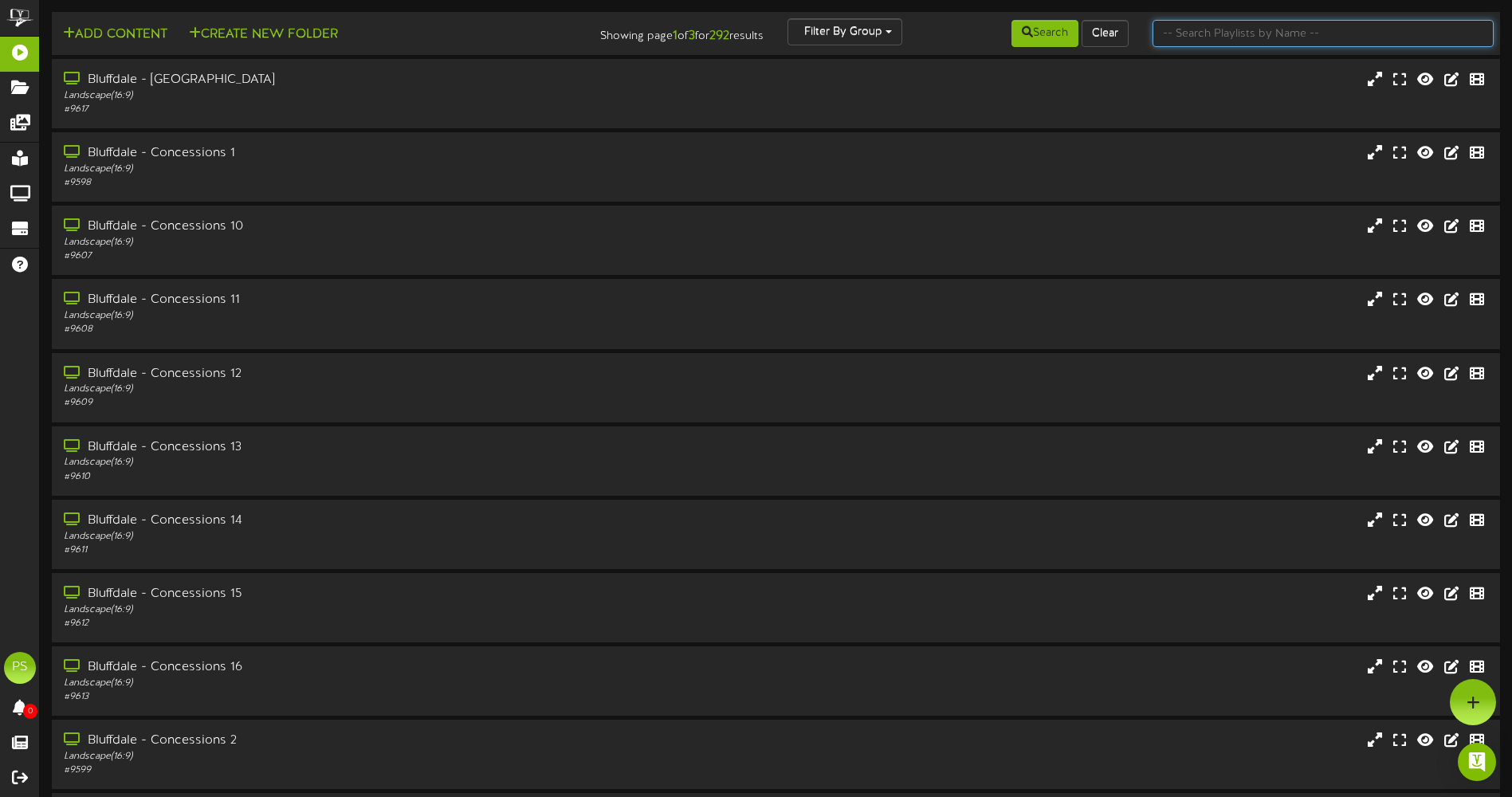
click at [1223, 35] on input "text" at bounding box center [1323, 34] width 341 height 27
type input "q"
click at [1042, 38] on button "Search" at bounding box center [1045, 34] width 67 height 27
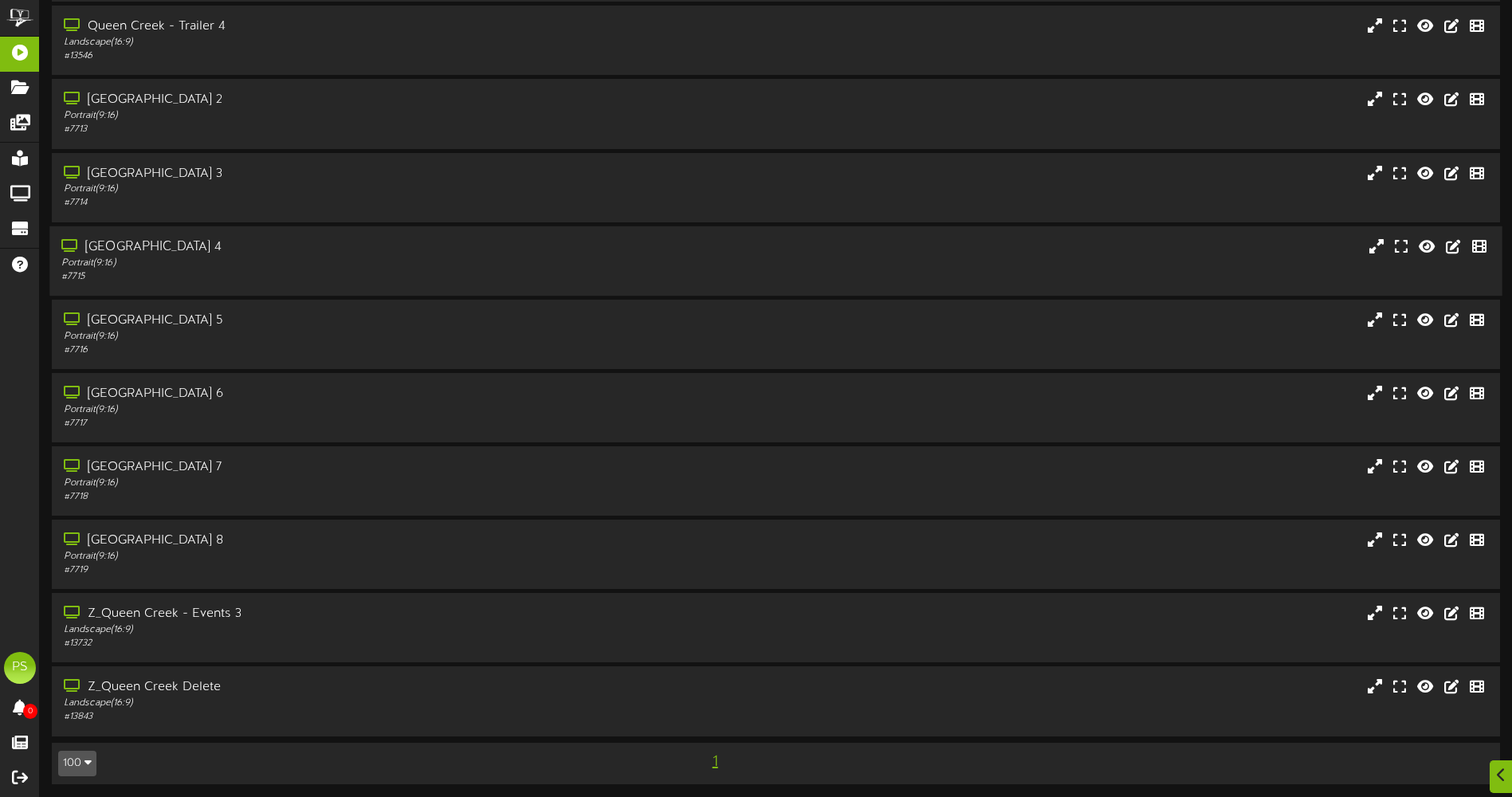
scroll to position [1966, 0]
click at [337, 547] on div "Portrait ( 9:16 )" at bounding box center [352, 553] width 581 height 14
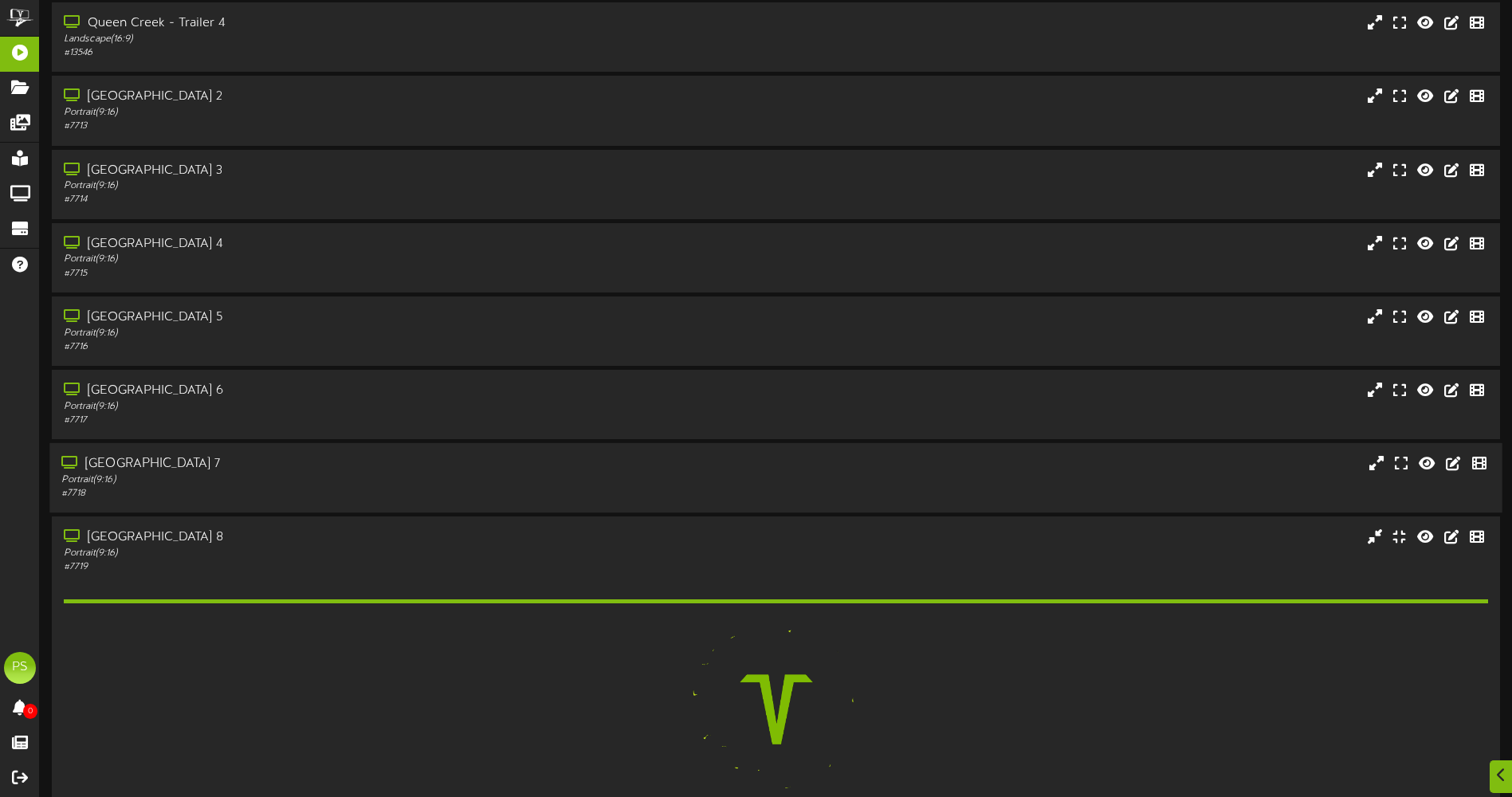
click at [338, 493] on div "# 7718" at bounding box center [352, 493] width 581 height 14
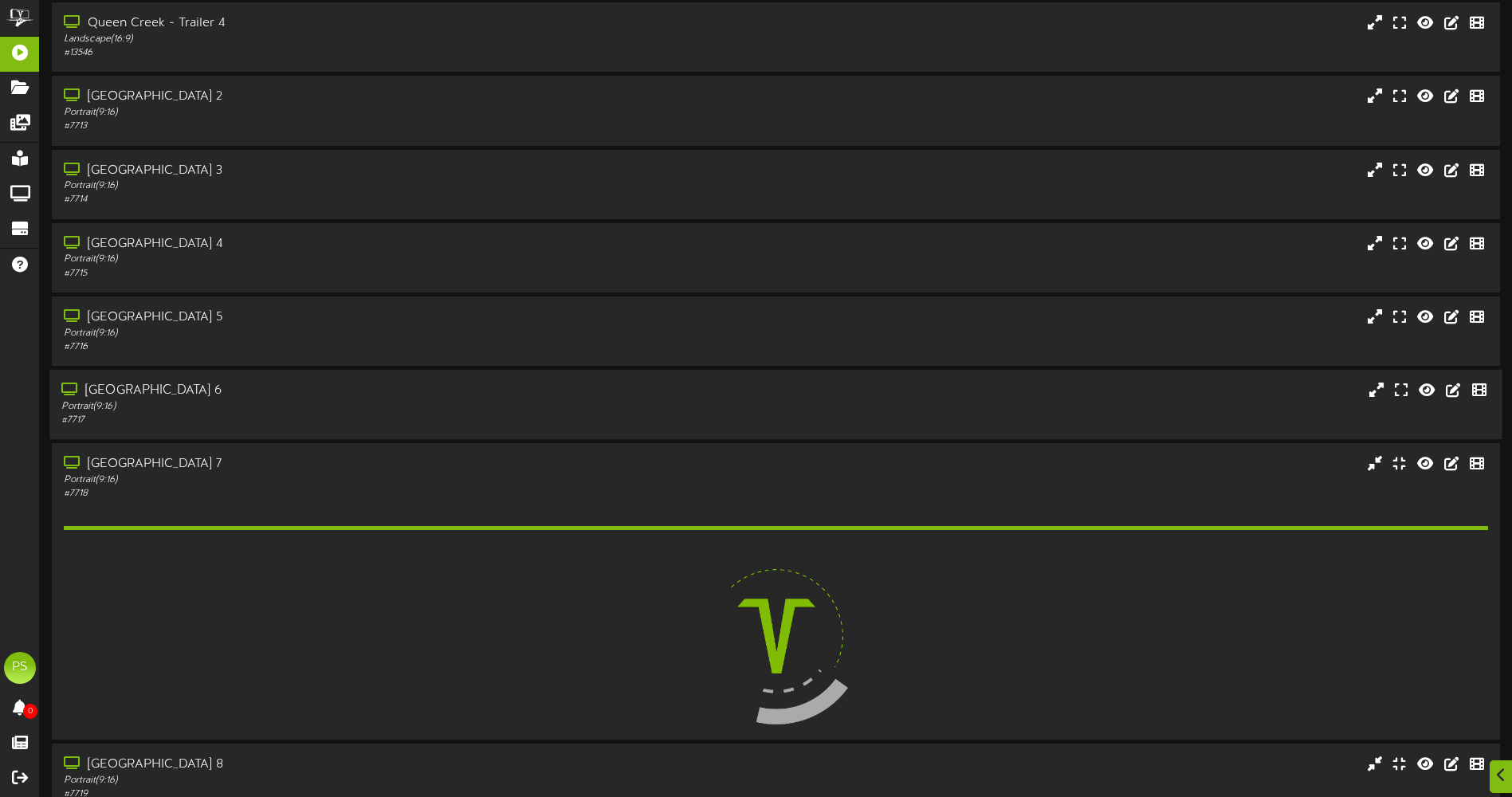
click at [340, 398] on div "[GEOGRAPHIC_DATA] 6" at bounding box center [352, 391] width 581 height 18
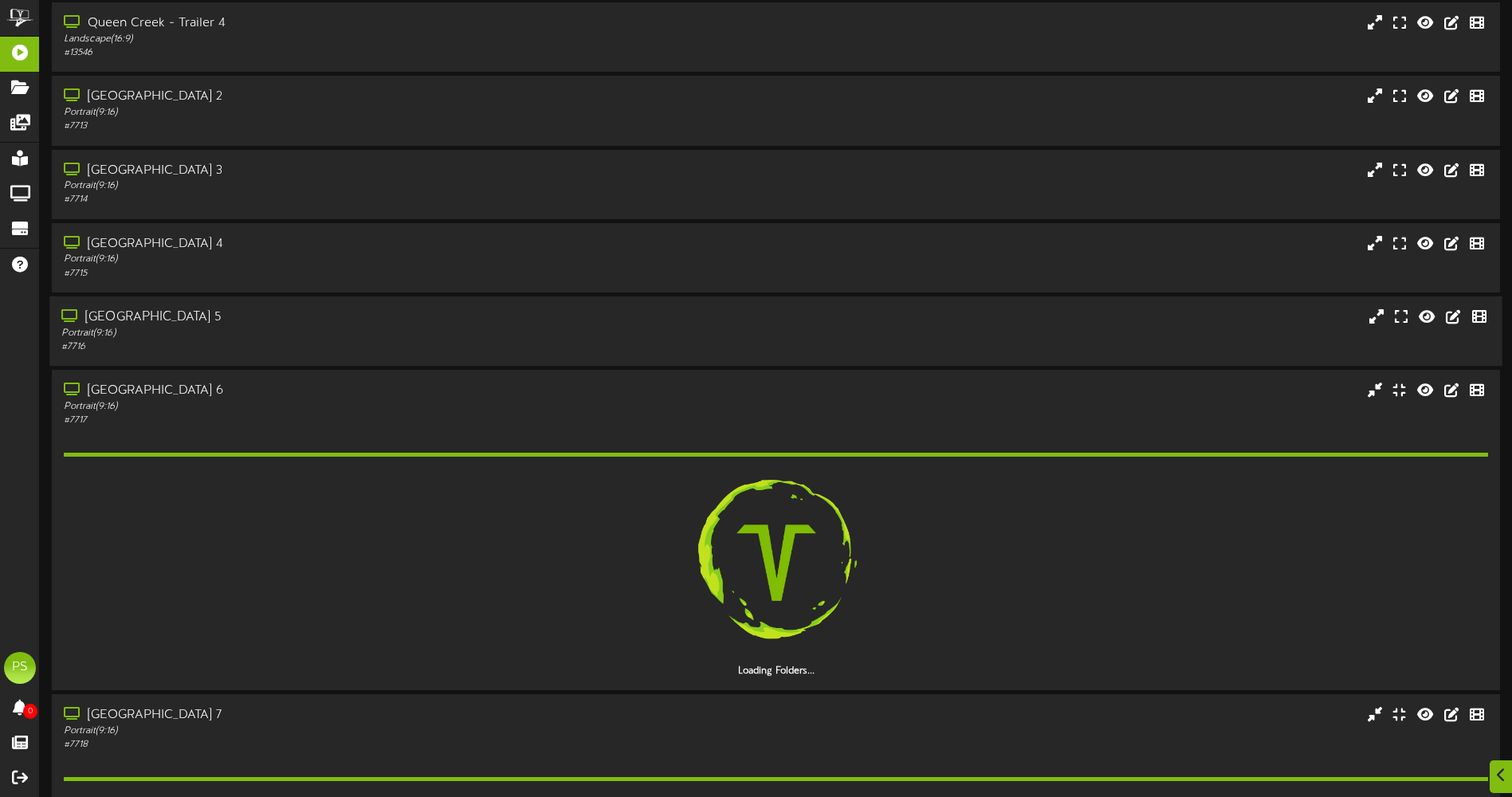
click at [333, 296] on div "Queen Creek Theater 5 Portrait ( 9:16 ) # 7716" at bounding box center [776, 331] width 1452 height 69
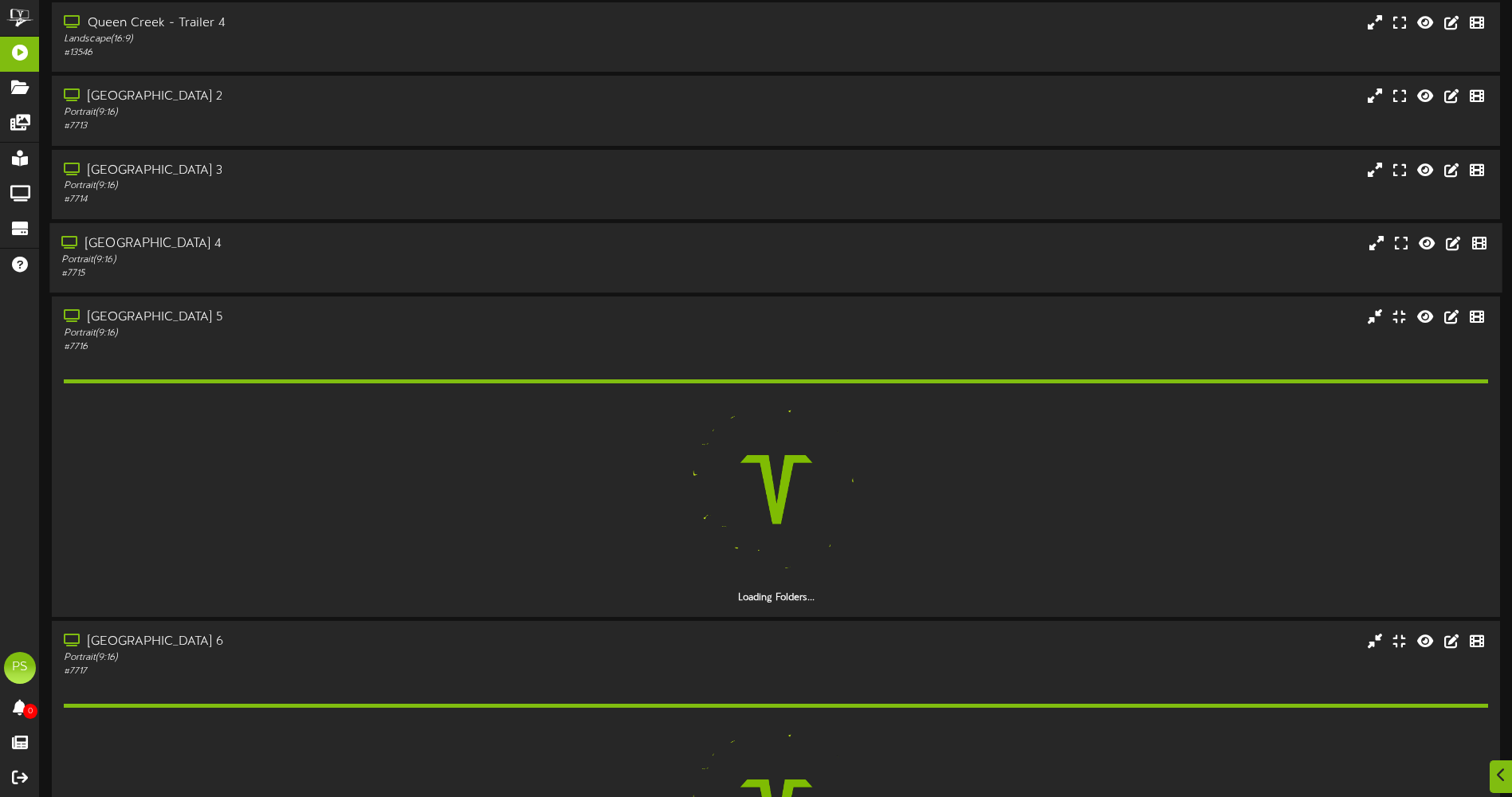
click at [335, 238] on div "[GEOGRAPHIC_DATA] 4" at bounding box center [352, 244] width 581 height 18
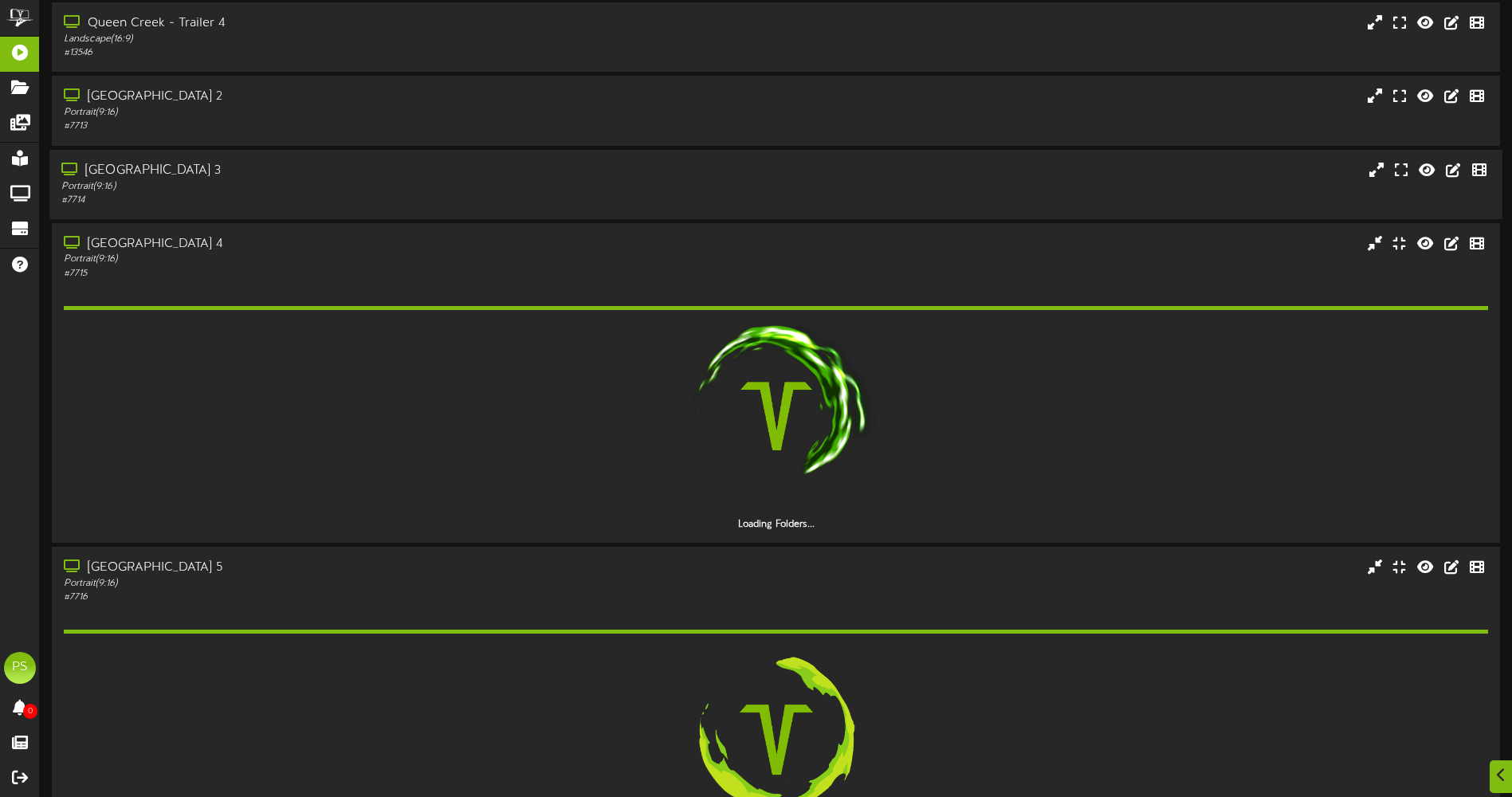
click at [334, 185] on div "Portrait ( 9:16 )" at bounding box center [352, 186] width 581 height 14
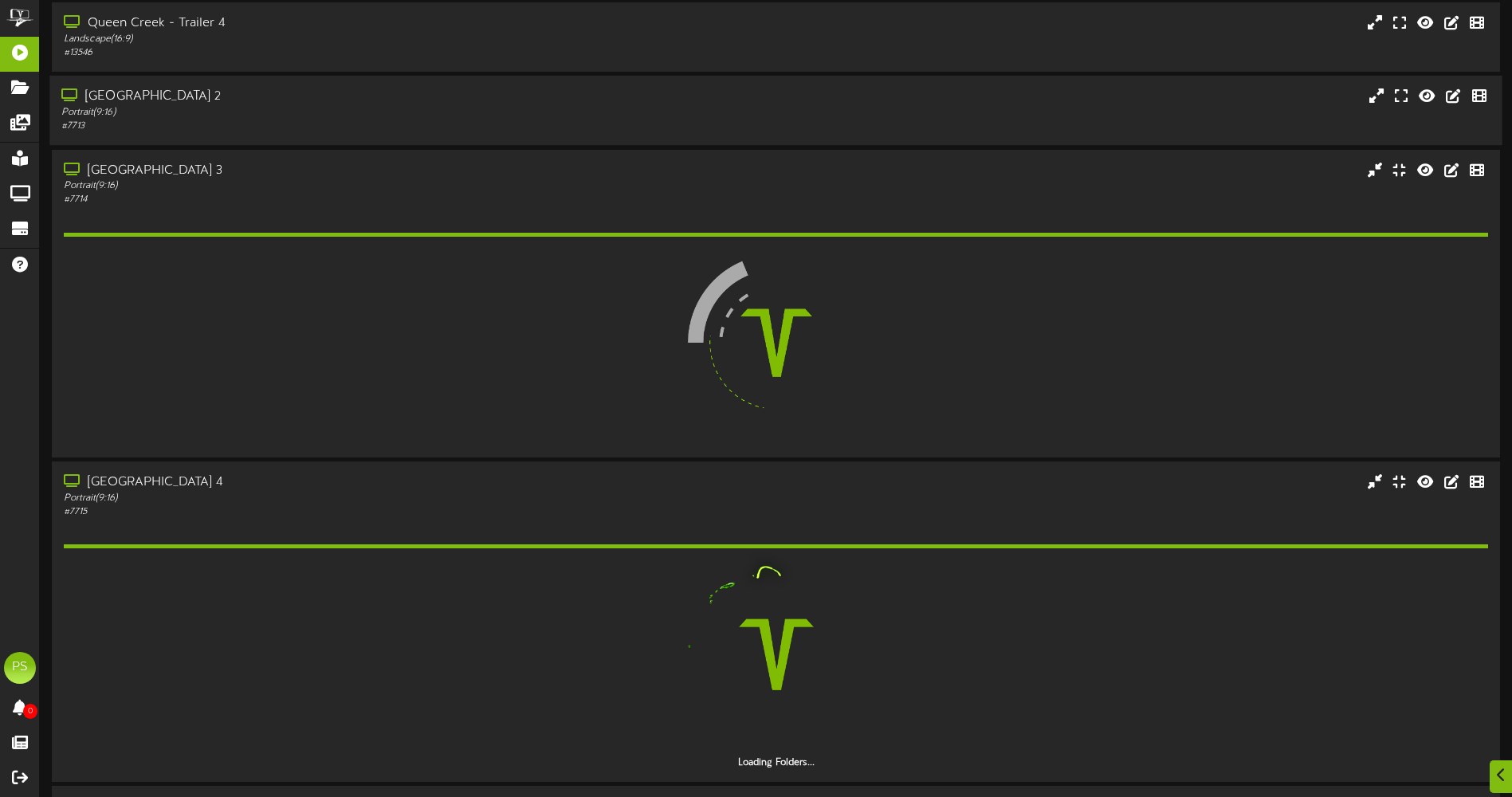
click at [334, 131] on div "# 7713" at bounding box center [352, 126] width 581 height 14
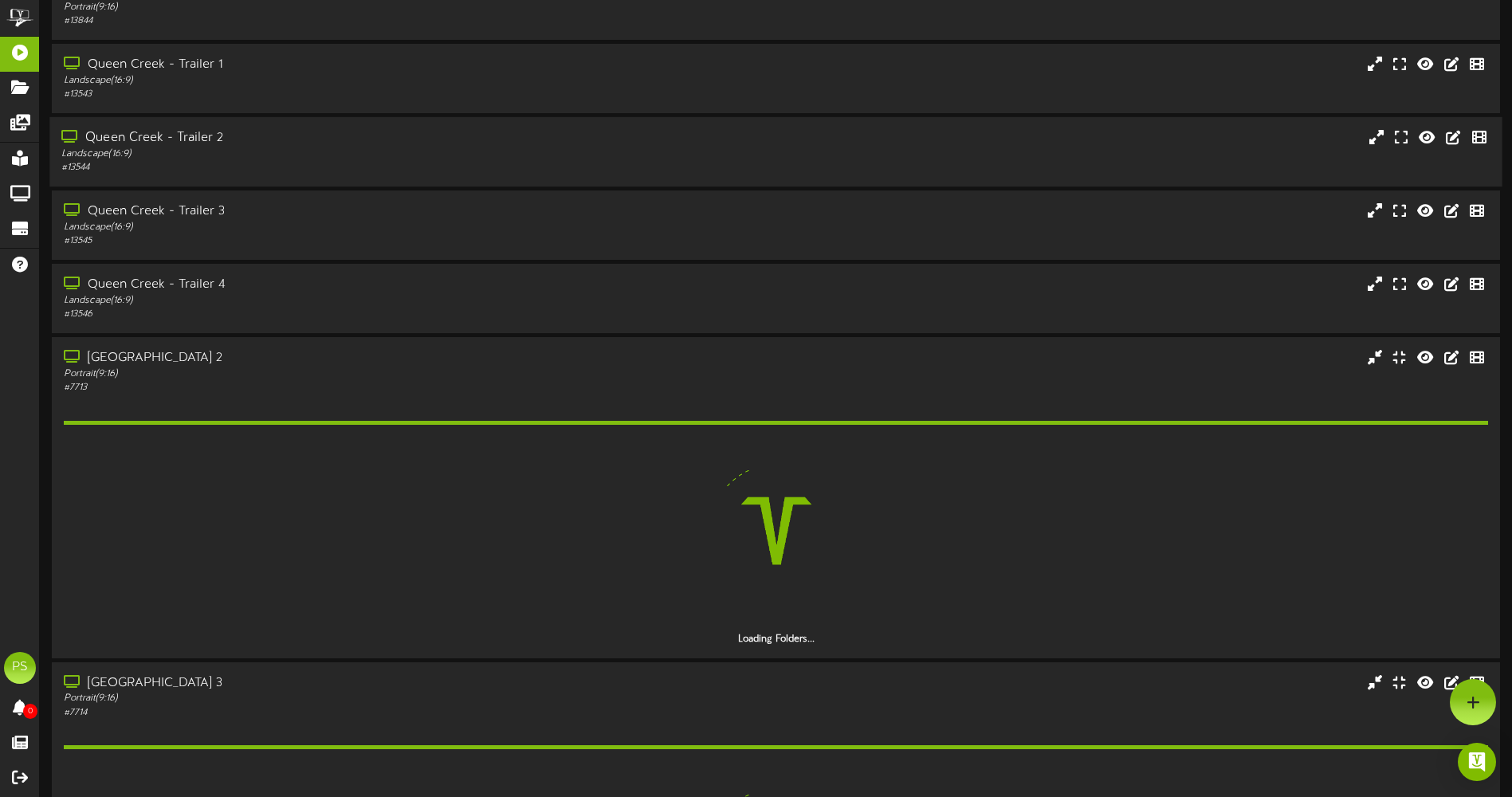
scroll to position [1647, 0]
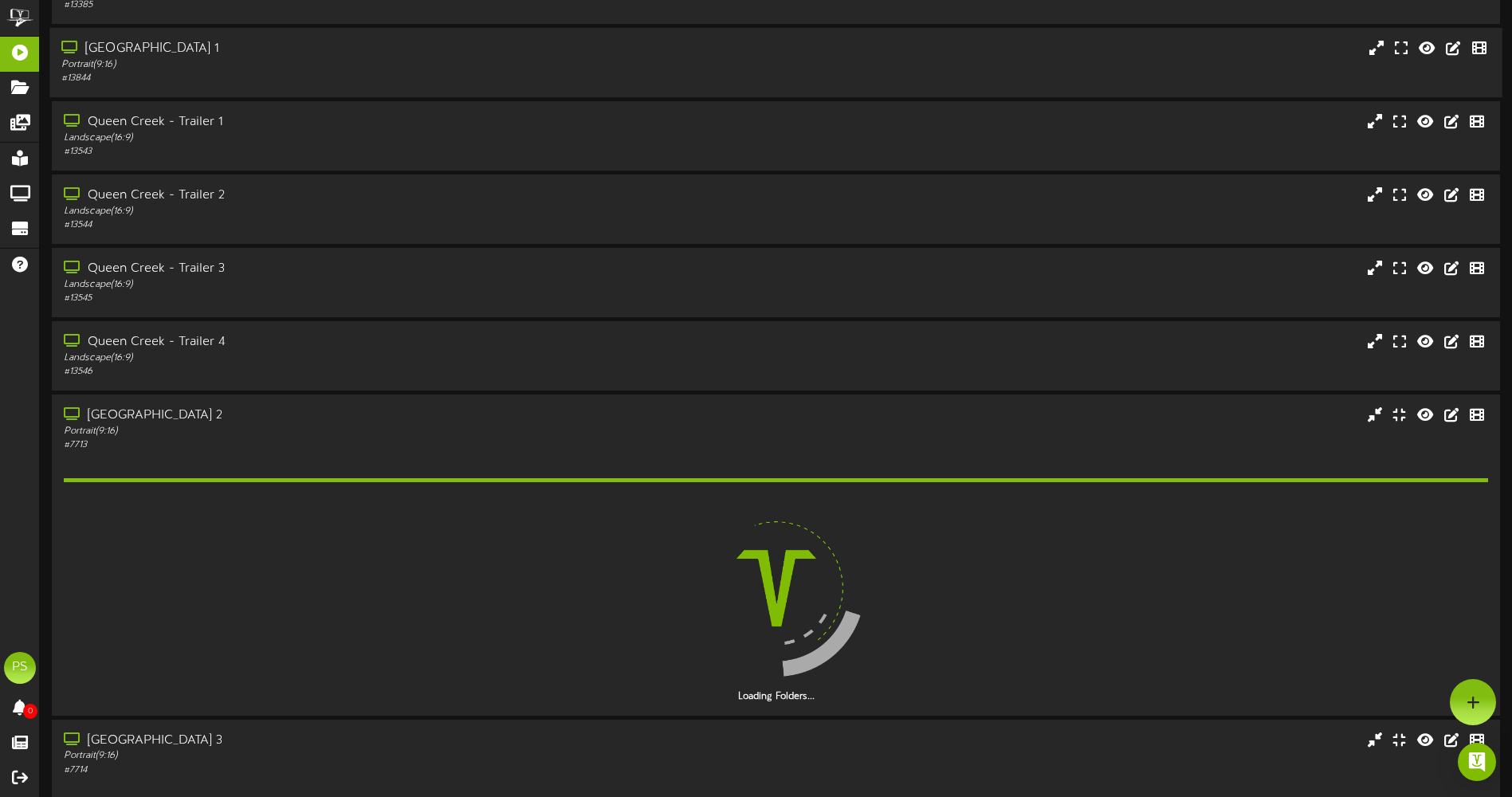
click at [373, 69] on div "Portrait ( 9:16 )" at bounding box center [352, 64] width 581 height 14
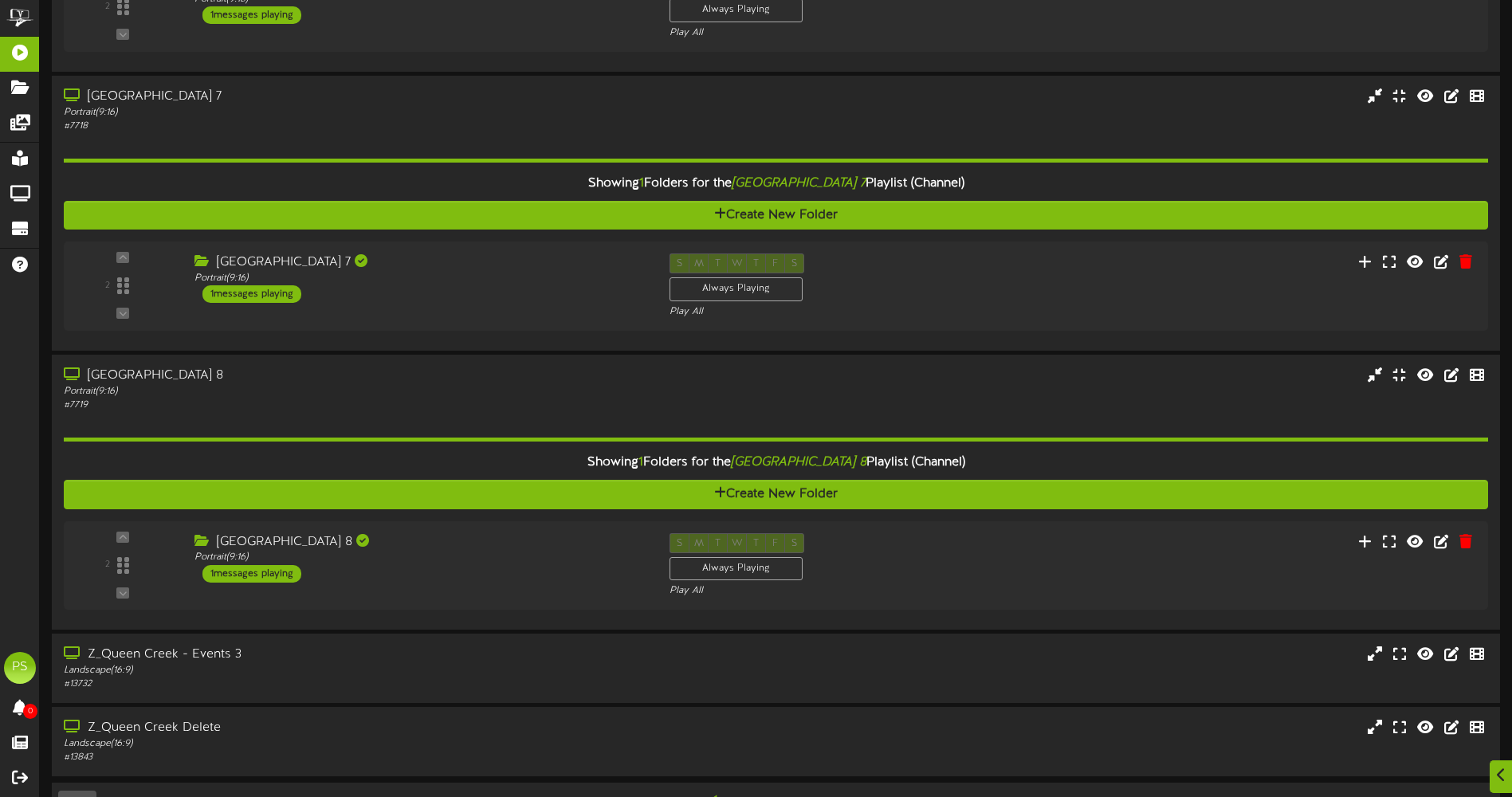
scroll to position [3754, 0]
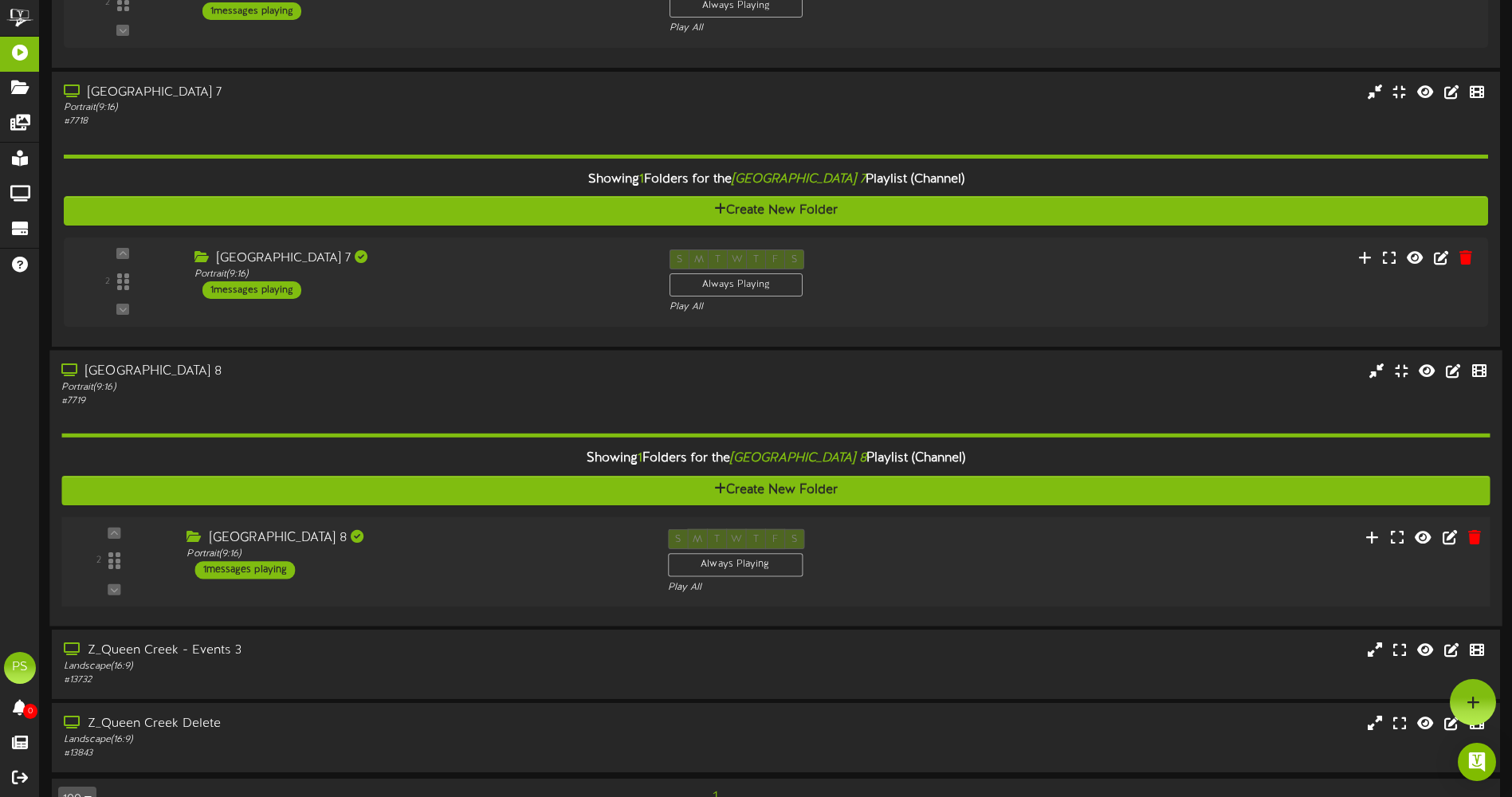
drag, startPoint x: 561, startPoint y: 538, endPoint x: 555, endPoint y: 517, distance: 21.8
click at [561, 539] on div "[GEOGRAPHIC_DATA] 8" at bounding box center [415, 538] width 457 height 18
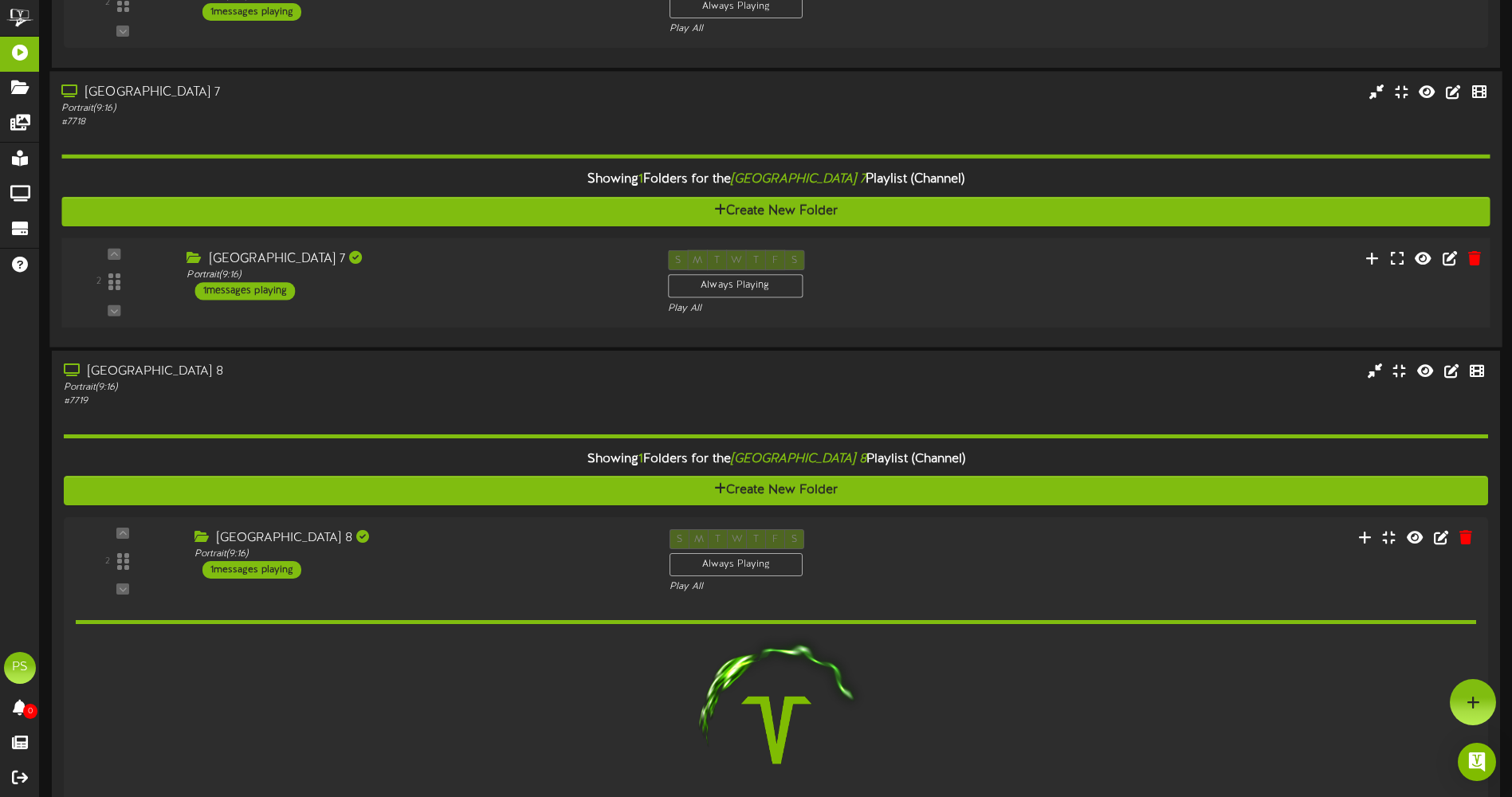
click at [515, 264] on div "[GEOGRAPHIC_DATA] 7" at bounding box center [415, 259] width 457 height 18
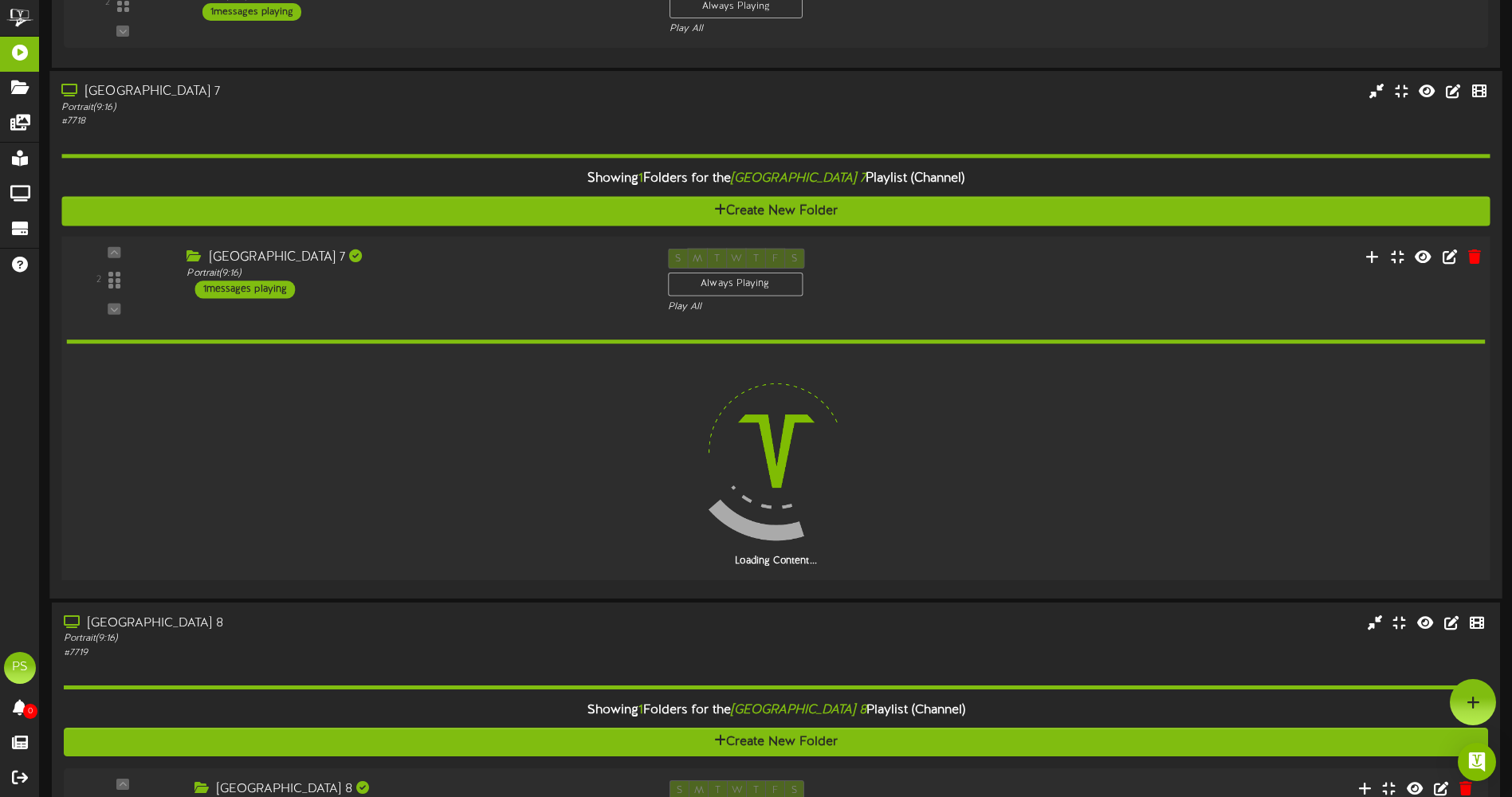
scroll to position [3309, 0]
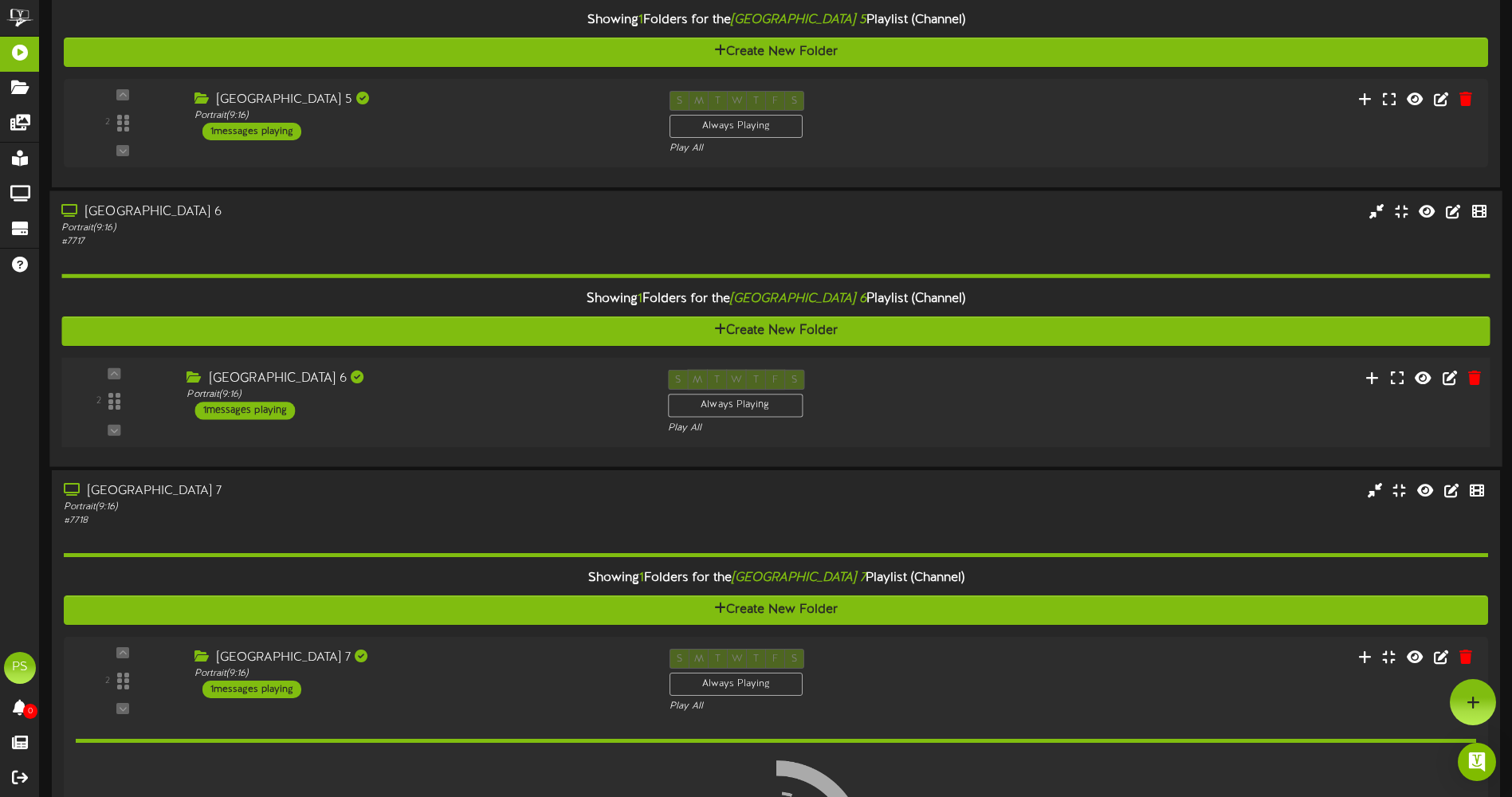
click at [505, 415] on div "Queen Creek Theater 6 Portrait ( 9:16 ) 1 messages playing" at bounding box center [415, 394] width 480 height 50
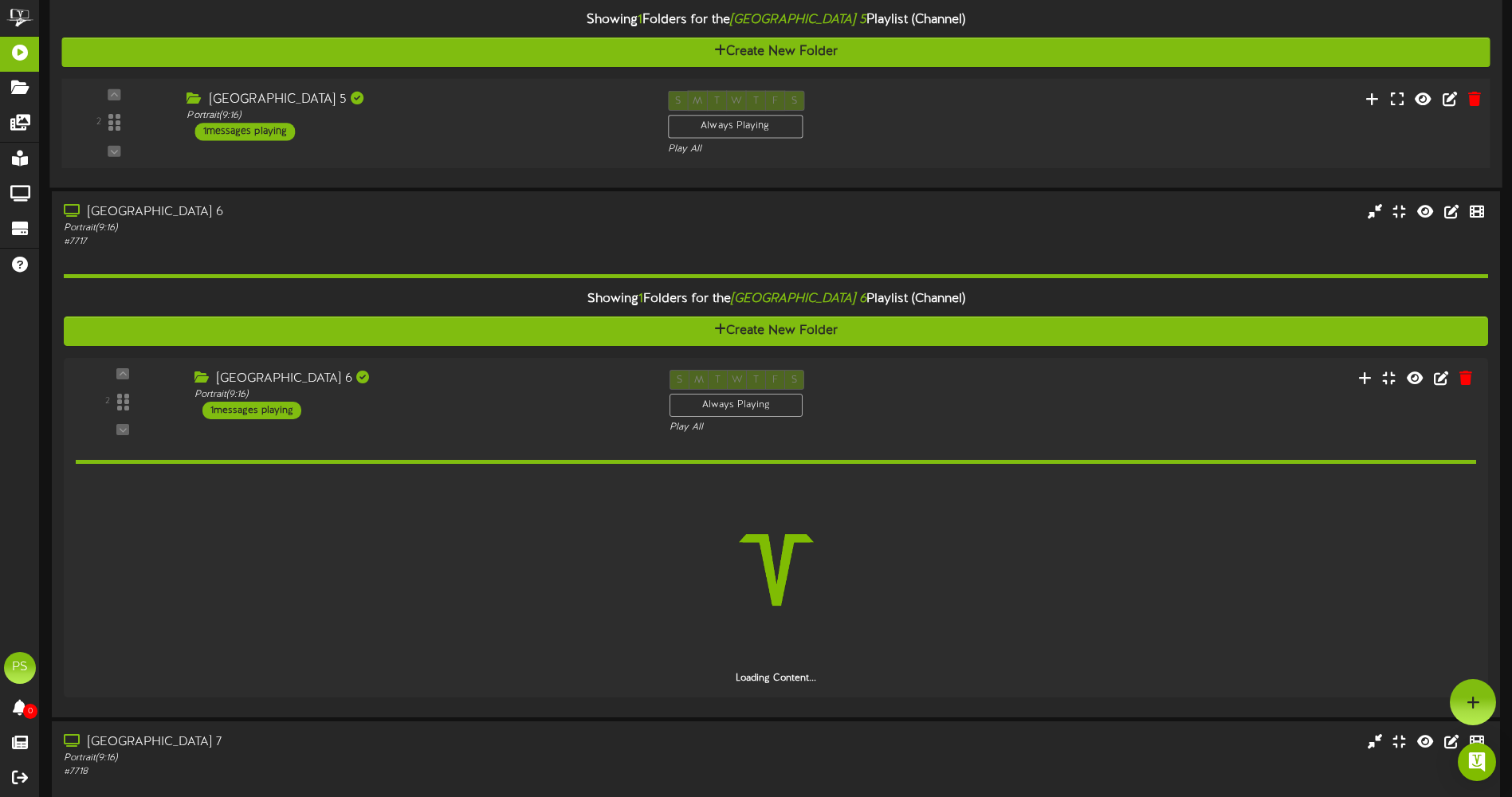
click at [491, 145] on div "2 ( 9:16" at bounding box center [775, 123] width 1442 height 65
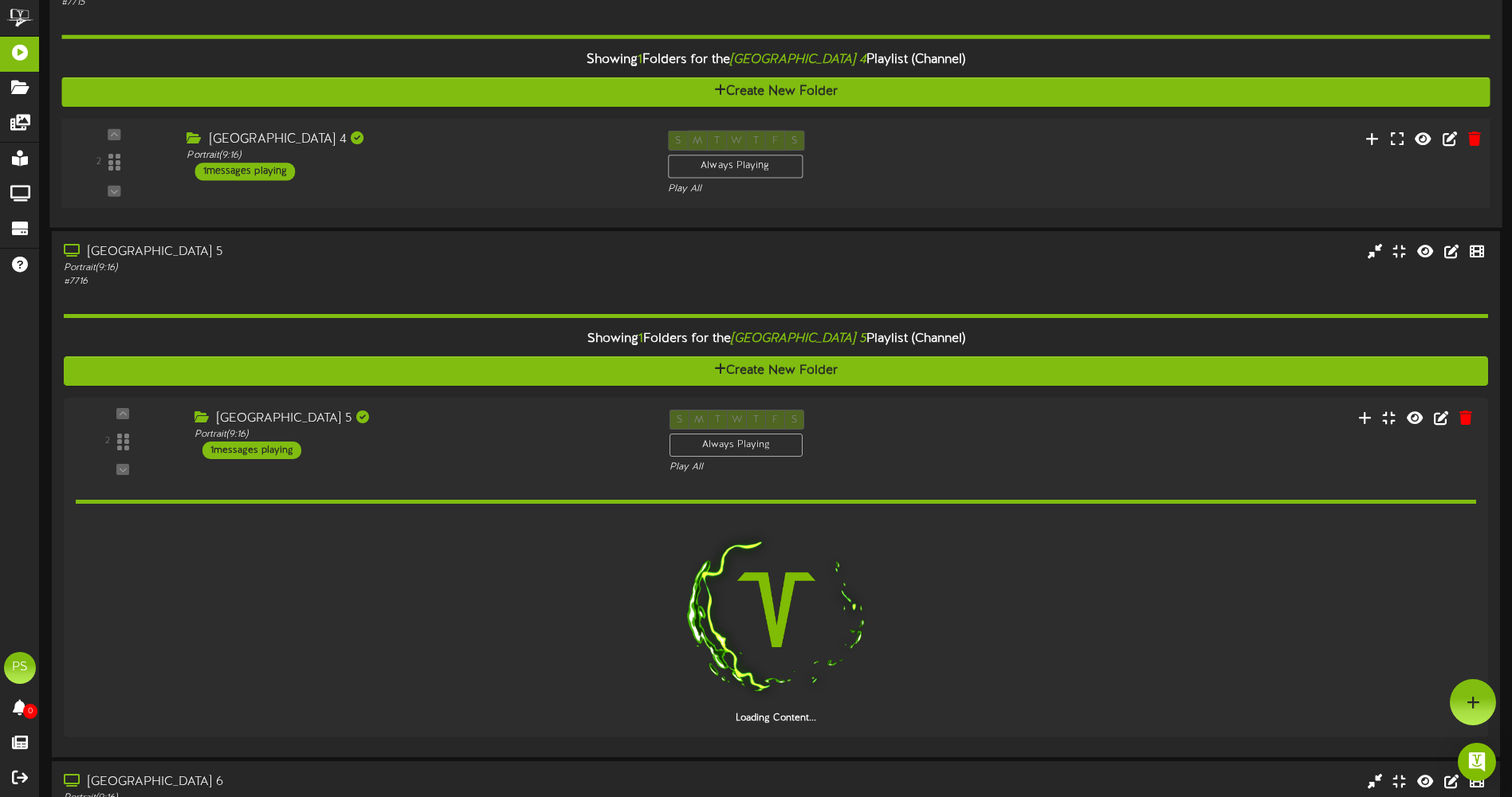
click at [497, 182] on div "2 ( 9:16" at bounding box center [775, 163] width 1442 height 65
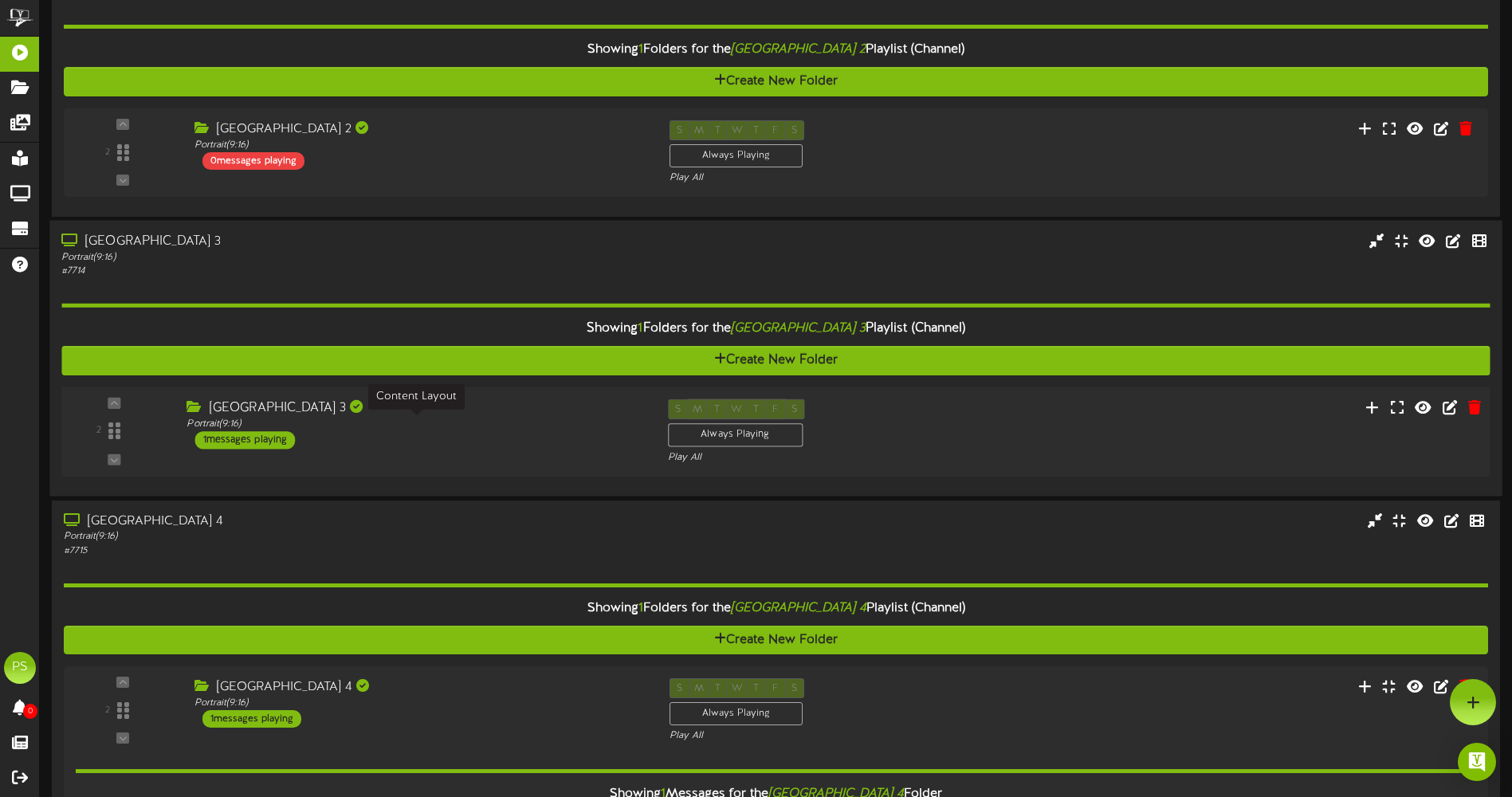
click at [477, 425] on div "Portrait ( 9:16 )" at bounding box center [415, 424] width 457 height 14
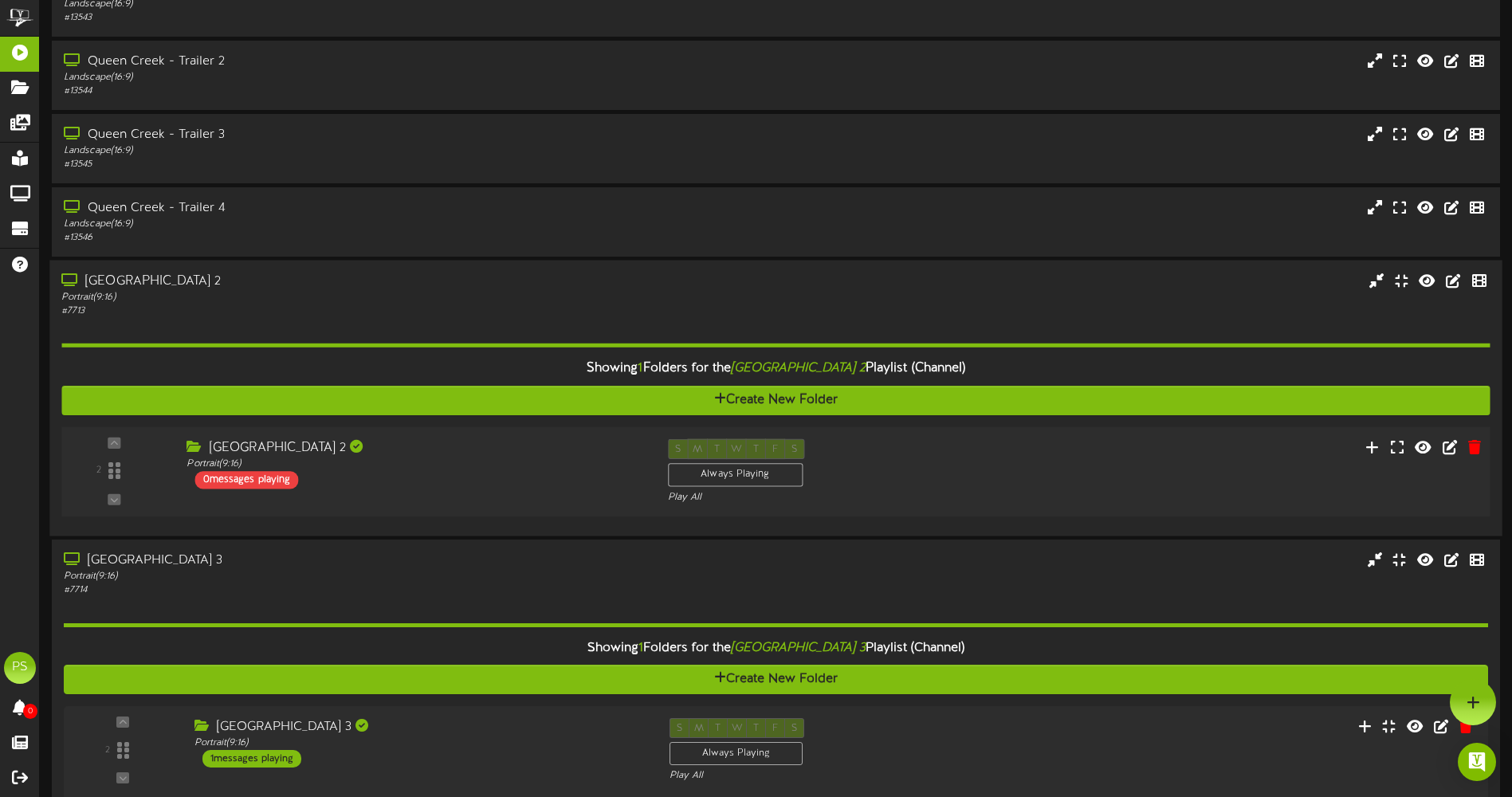
scroll to position [1667, 0]
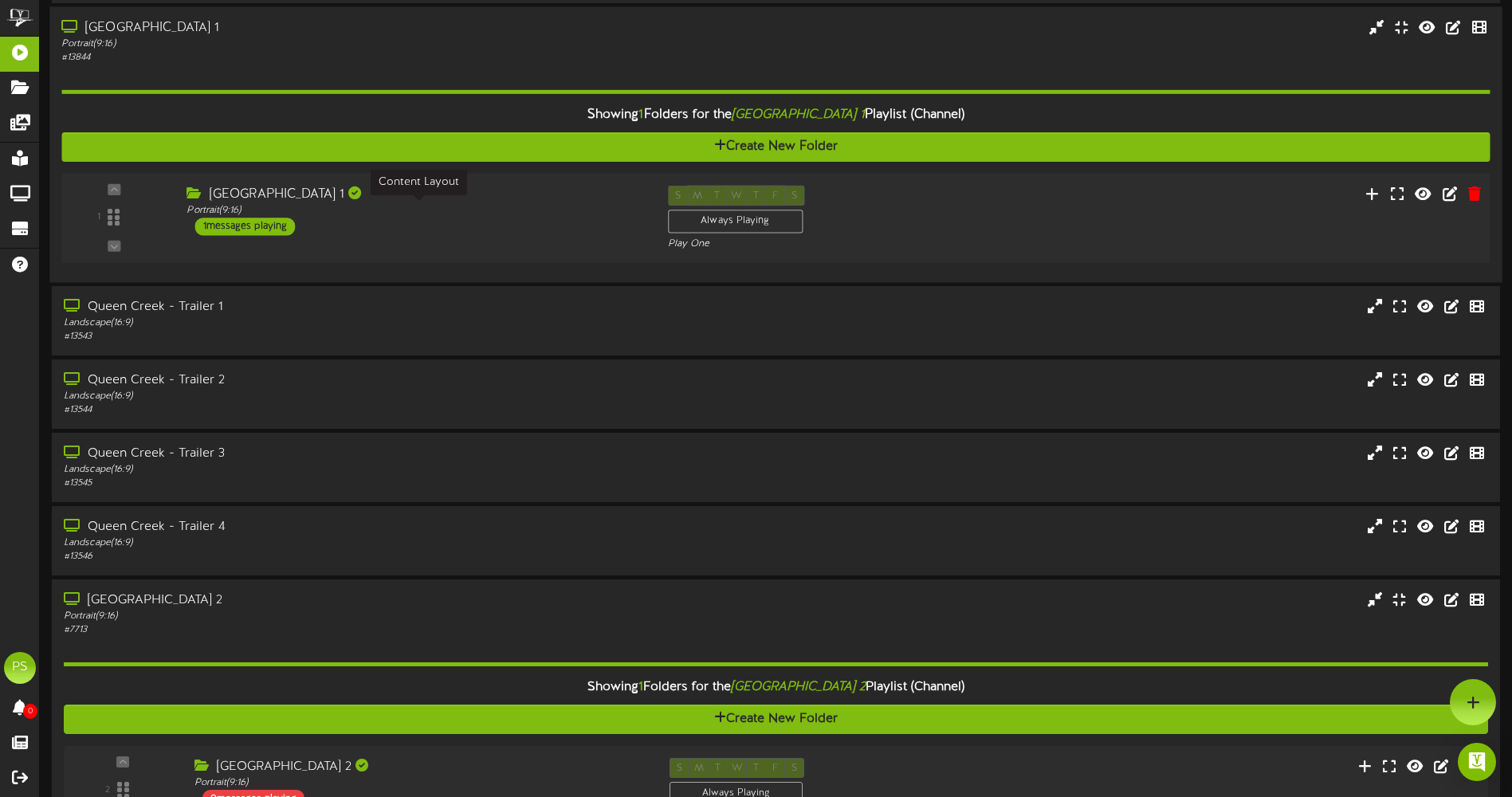
click at [478, 199] on div "[GEOGRAPHIC_DATA] 1" at bounding box center [415, 194] width 457 height 18
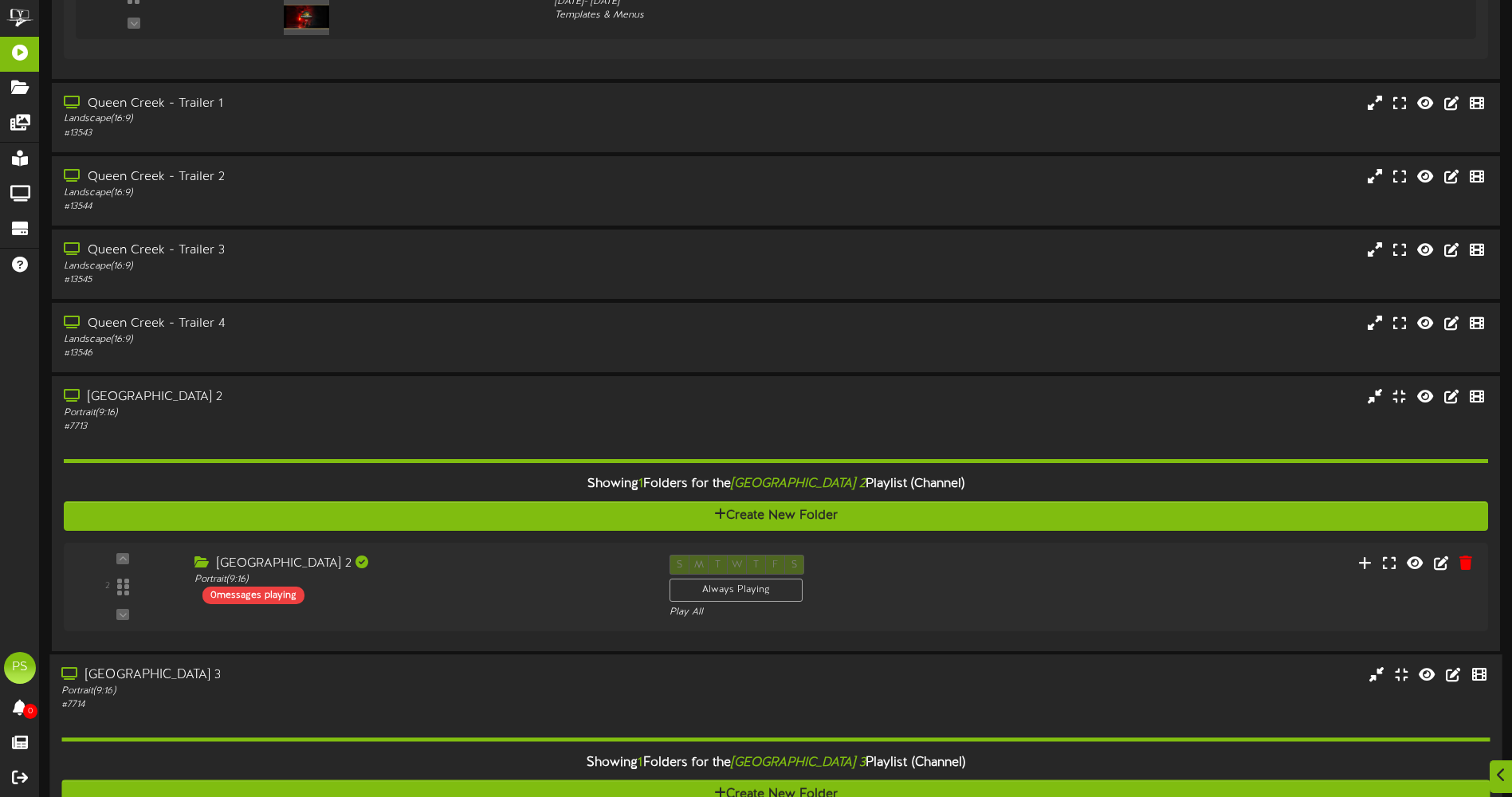
scroll to position [2306, 0]
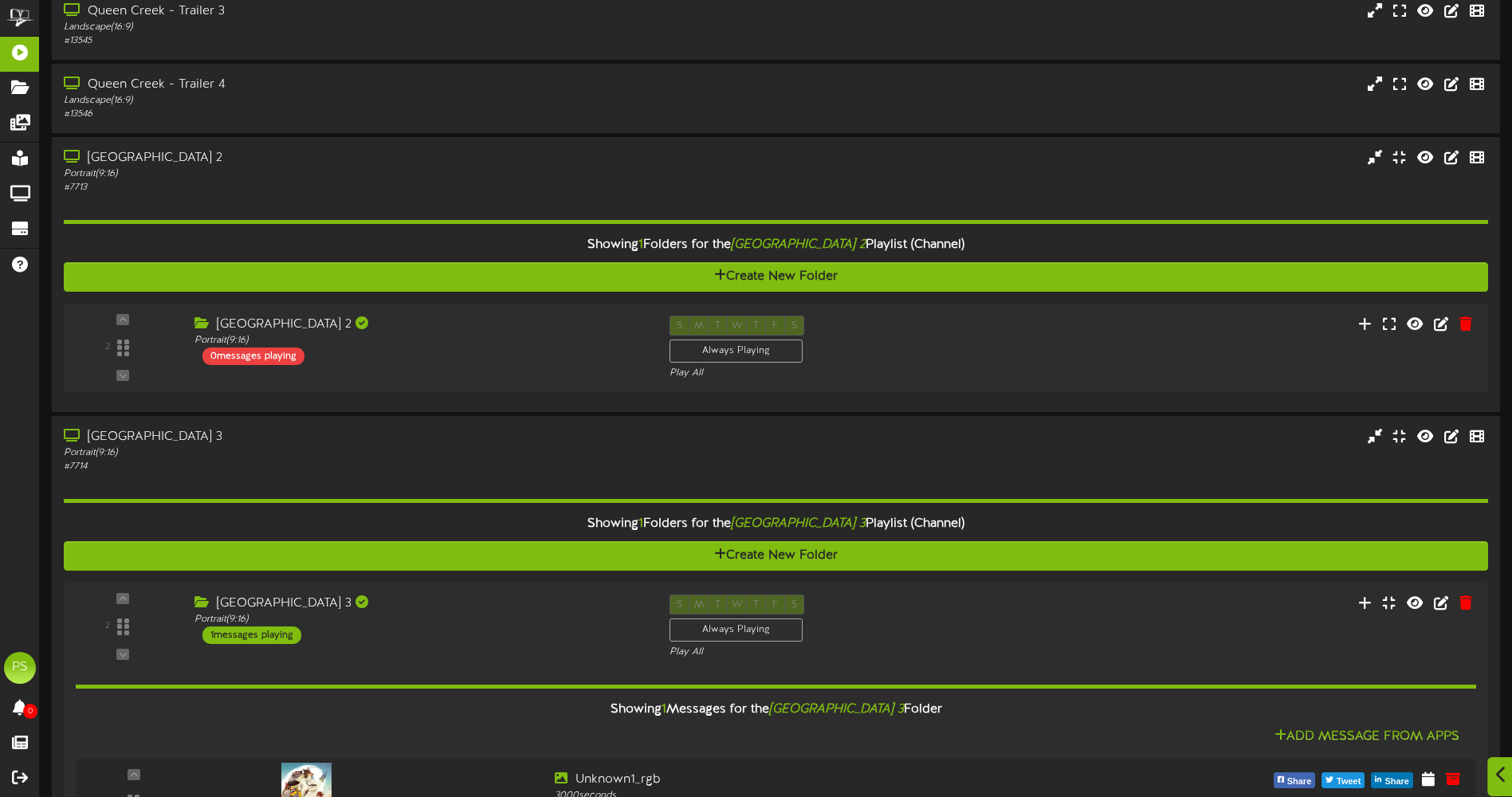
click at [1497, 763] on div at bounding box center [1501, 776] width 27 height 39
click at [1463, 702] on div at bounding box center [1472, 702] width 46 height 46
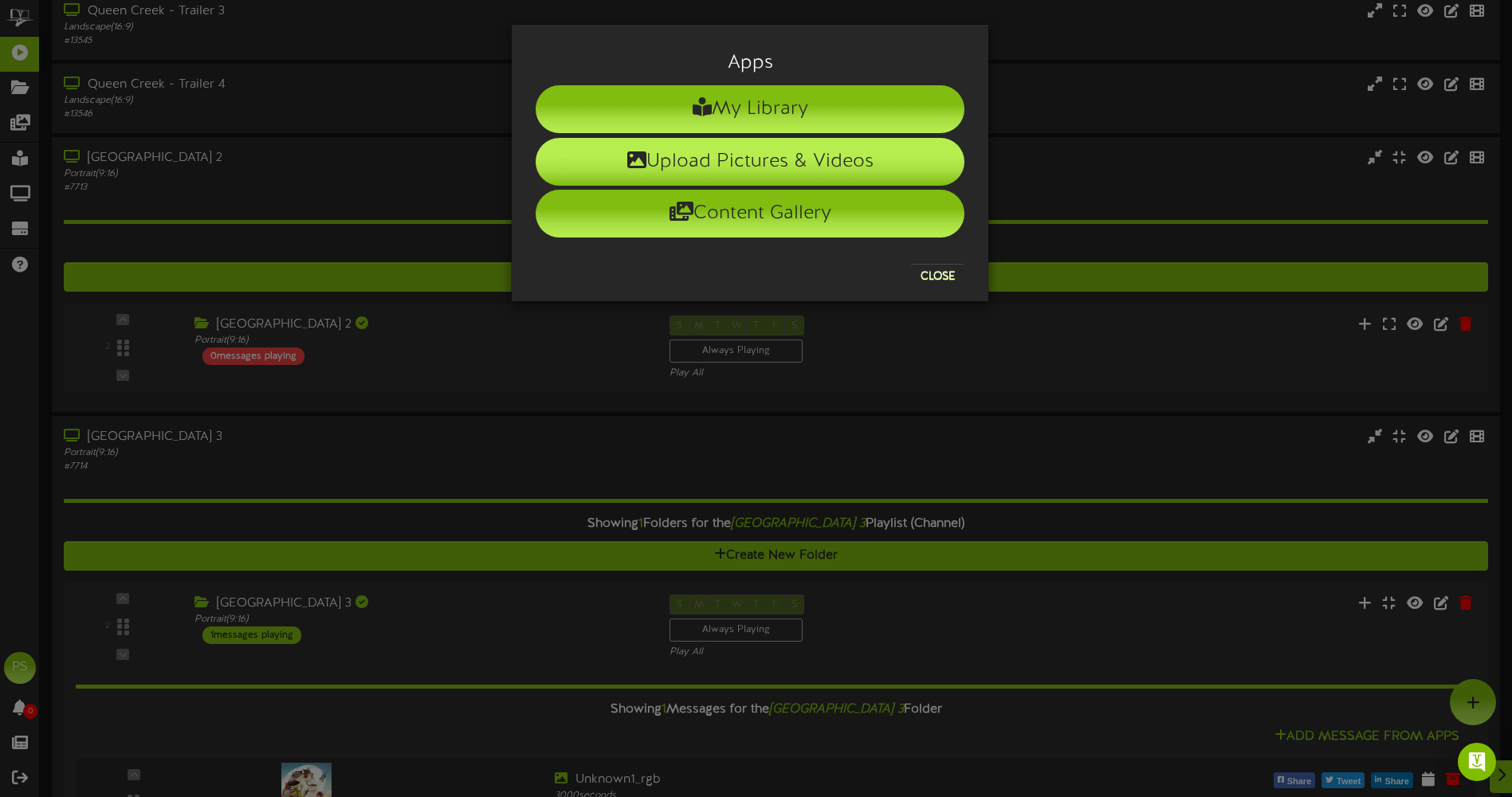
click at [737, 157] on li "Upload Pictures & Videos" at bounding box center [750, 161] width 429 height 48
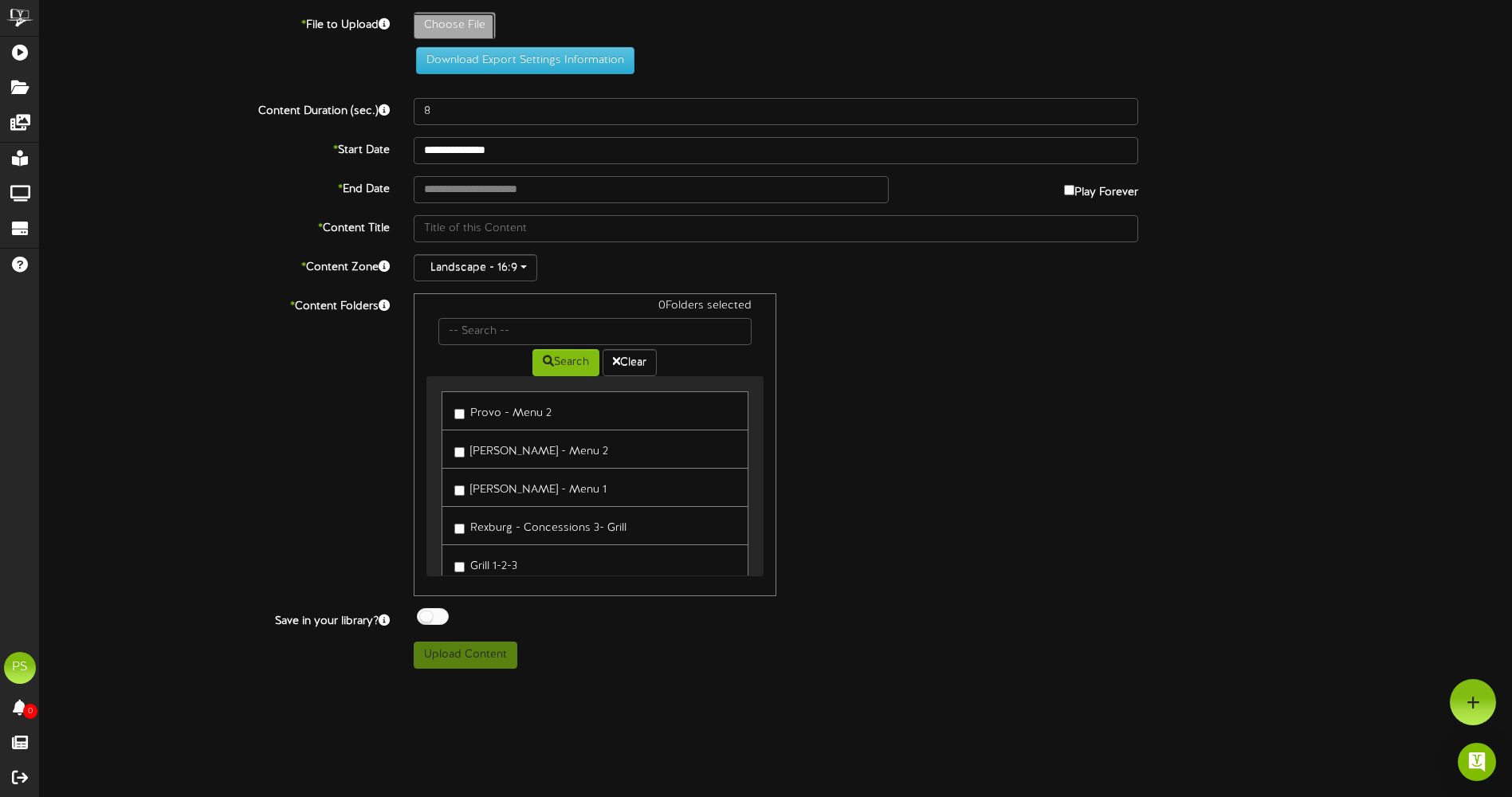
type input "**********"
type input "Nobody_2_One_Sheet_rgb1"
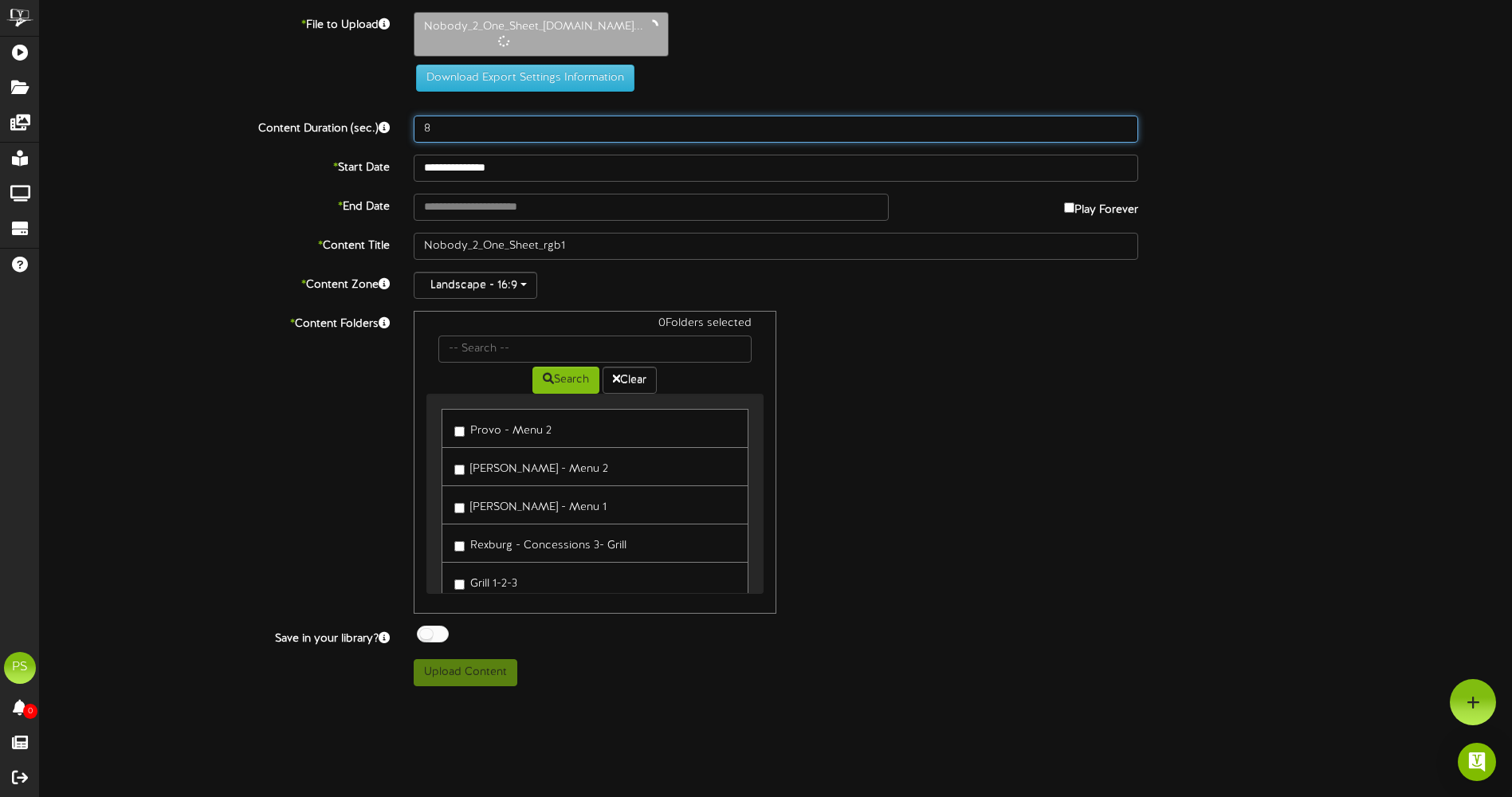
drag, startPoint x: 457, startPoint y: 115, endPoint x: 366, endPoint y: 149, distance: 97.1
click at [367, 148] on div "**********" at bounding box center [776, 349] width 1472 height 675
type input "3000"
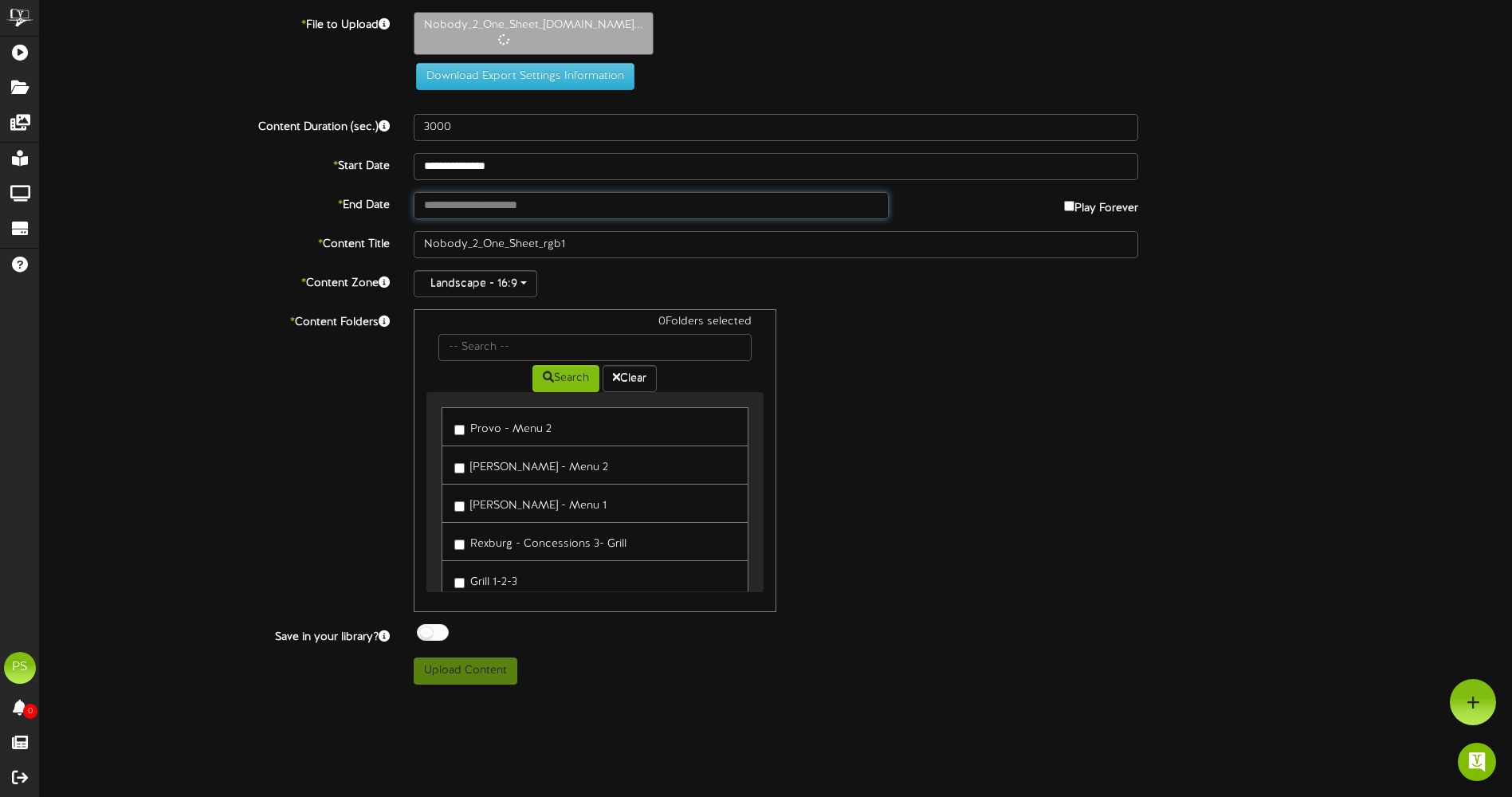
click at [552, 206] on input "text" at bounding box center [651, 206] width 475 height 27
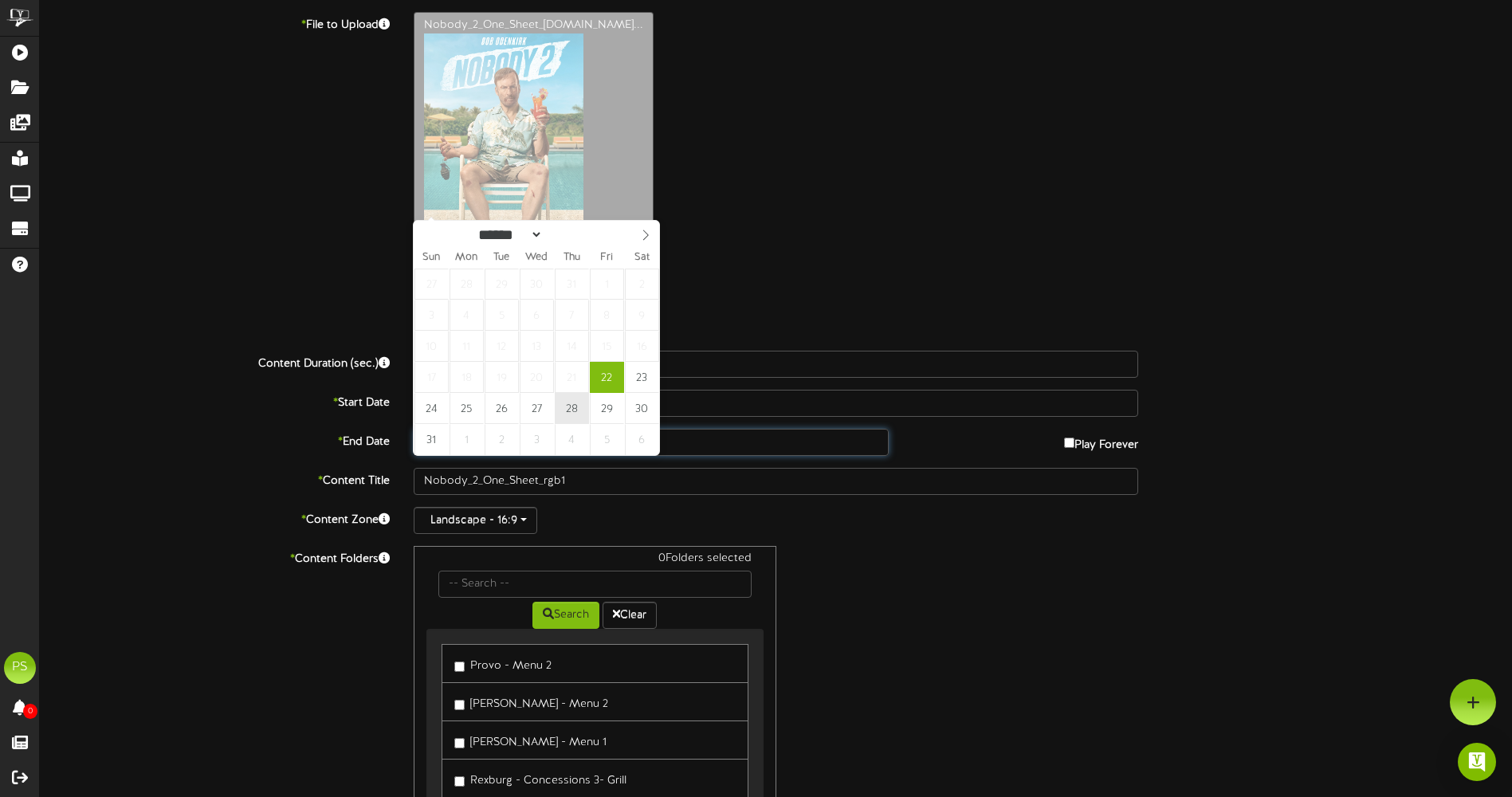
type input "**********"
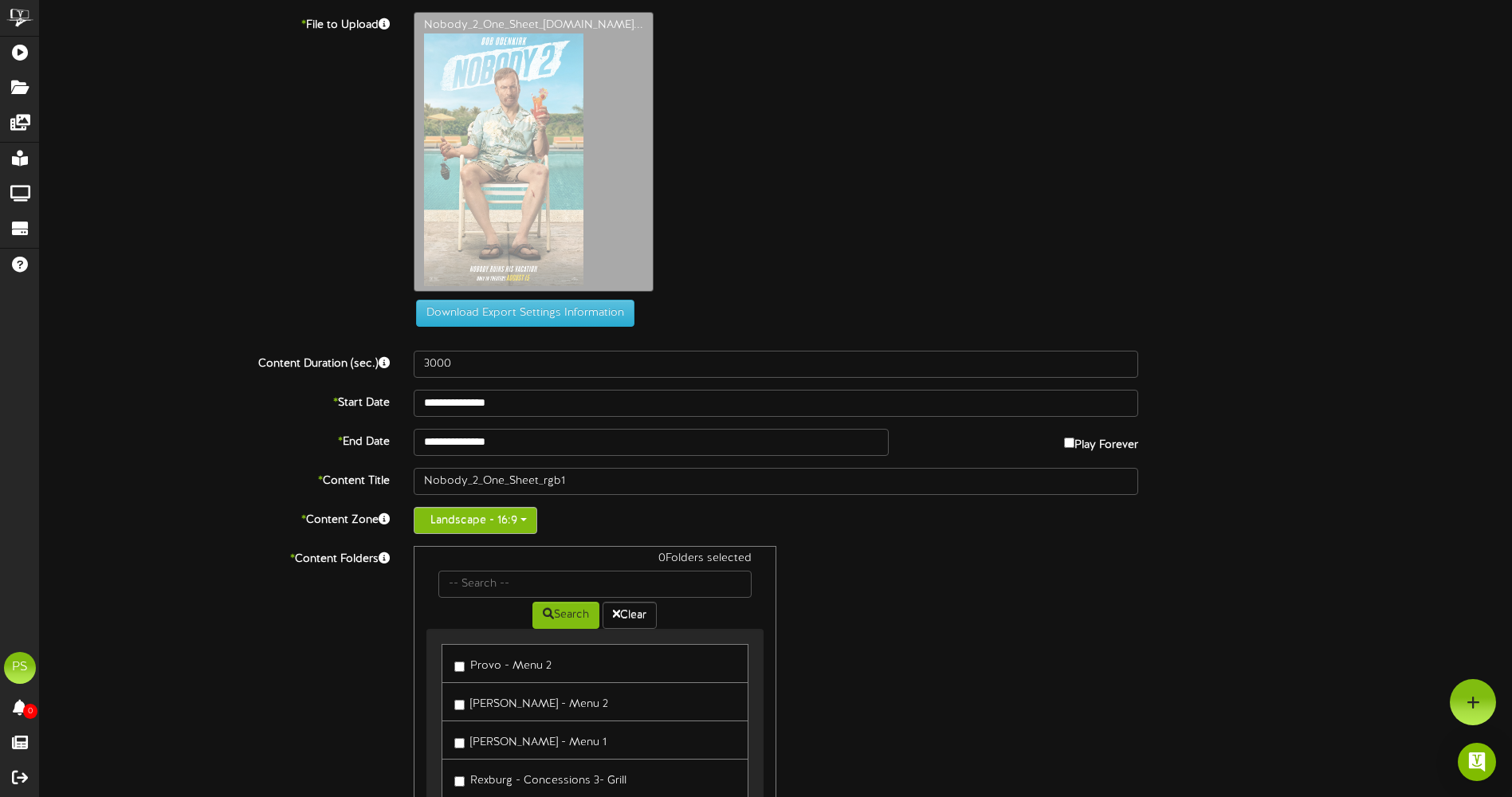
click at [485, 510] on button "Landscape - 16:9" at bounding box center [475, 520] width 123 height 27
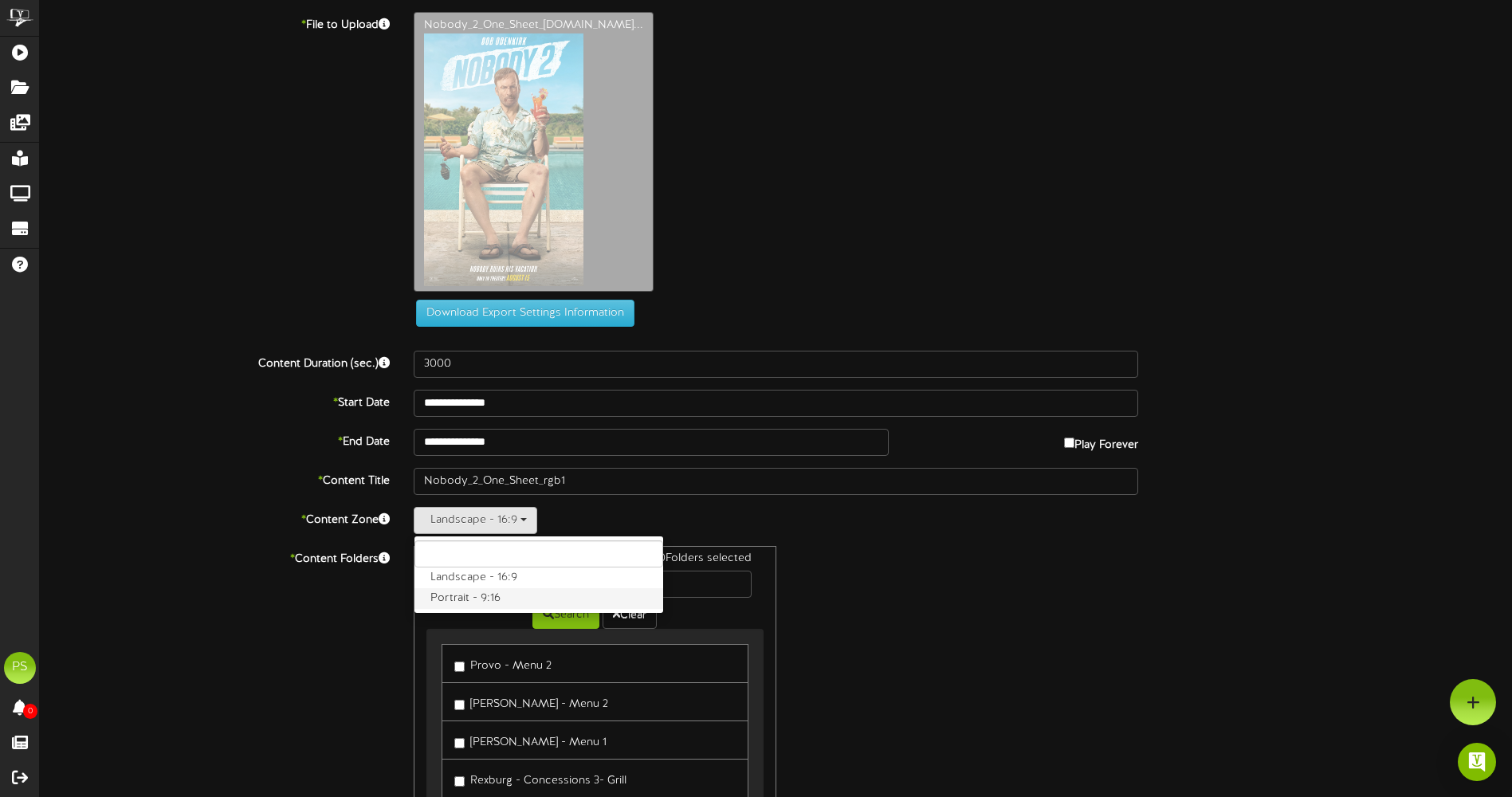
click at [485, 598] on label "Portrait - 9:16" at bounding box center [538, 598] width 248 height 21
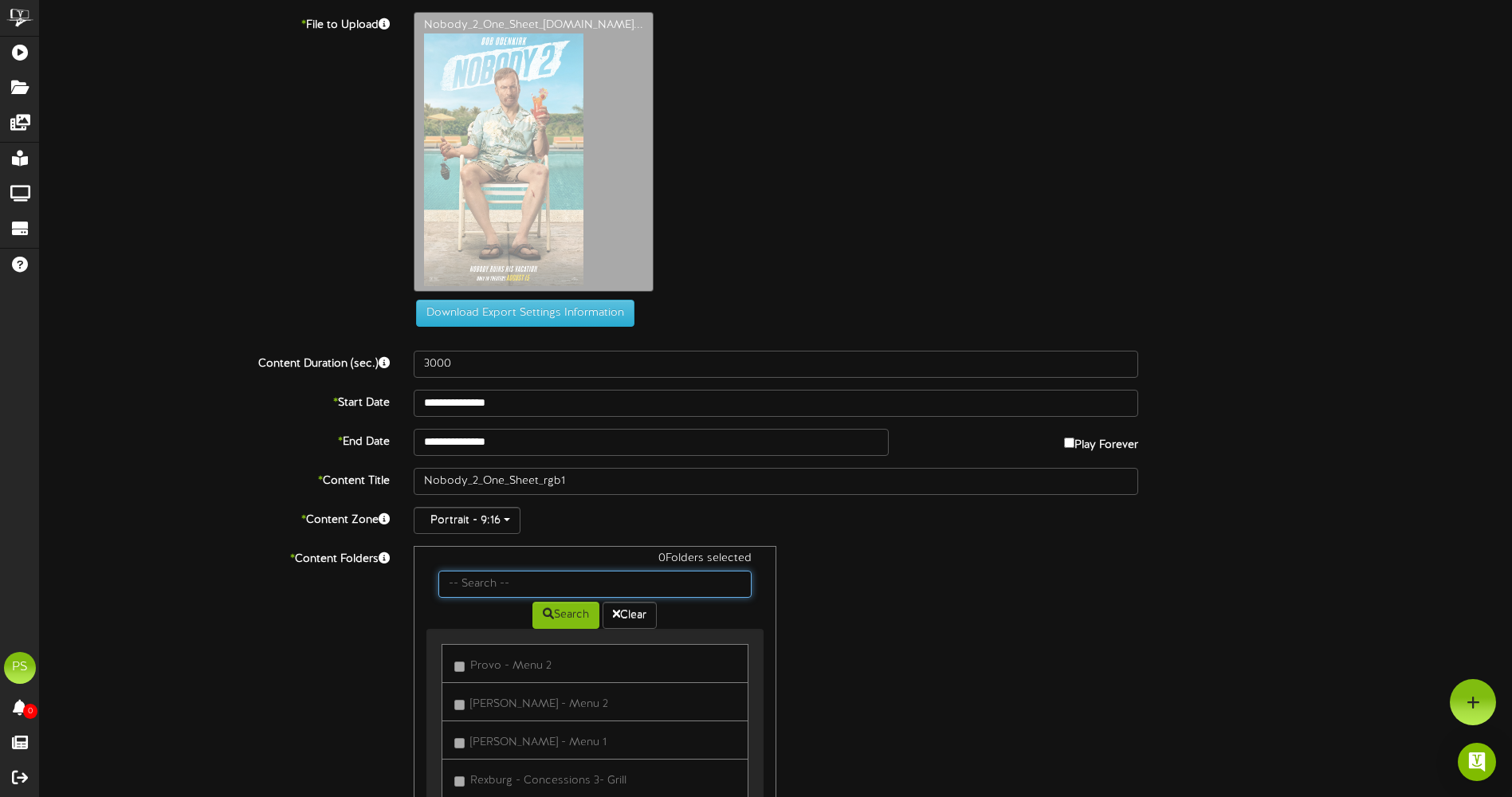
click at [486, 591] on input "text" at bounding box center [595, 585] width 313 height 27
type input "q"
click at [557, 609] on button "Search" at bounding box center [566, 616] width 67 height 27
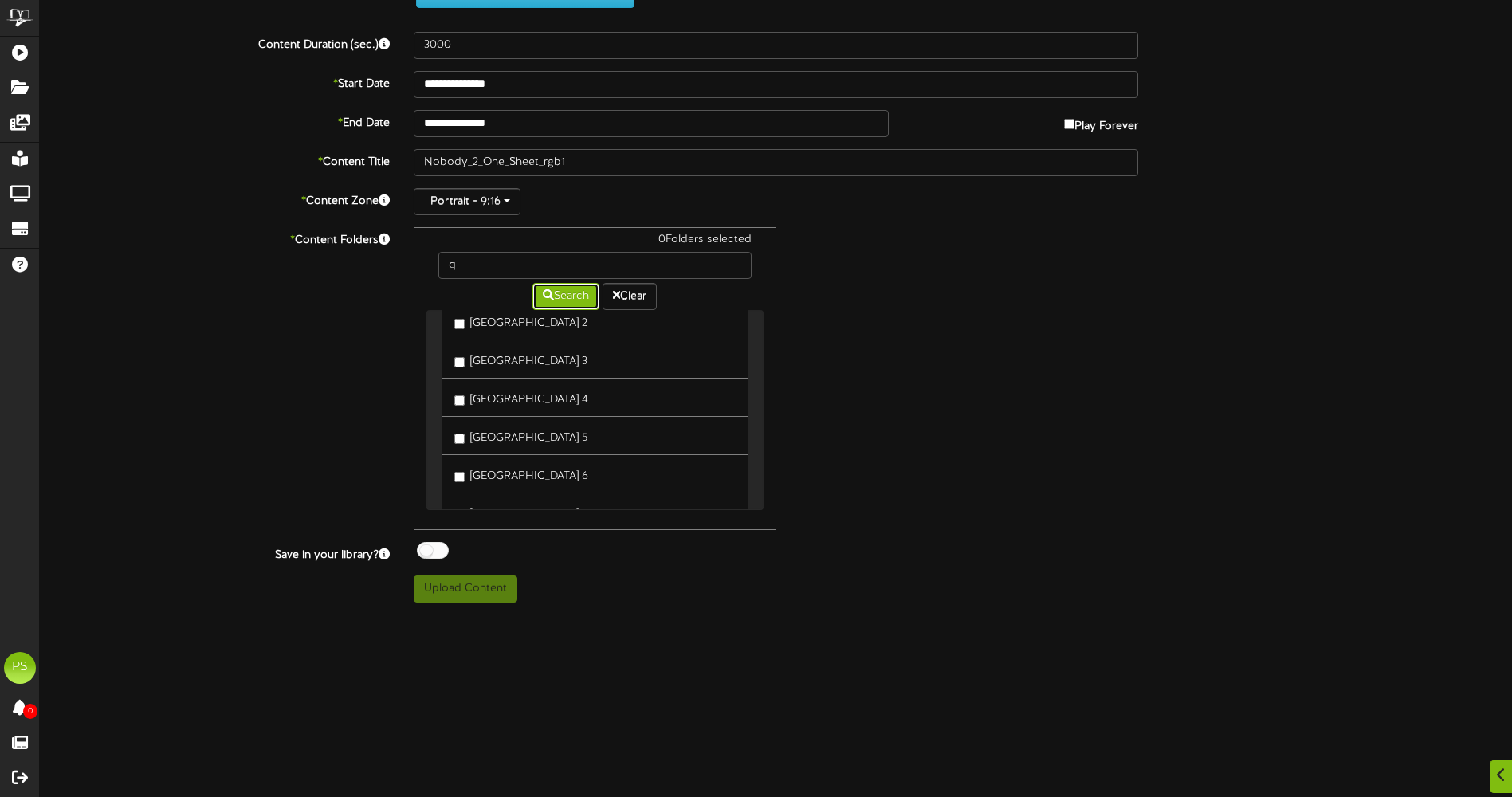
scroll to position [753, 0]
click at [551, 361] on label "[GEOGRAPHIC_DATA] 2" at bounding box center [520, 357] width 133 height 22
click at [490, 598] on button "Upload Content" at bounding box center [465, 589] width 103 height 27
